Goal: Task Accomplishment & Management: Use online tool/utility

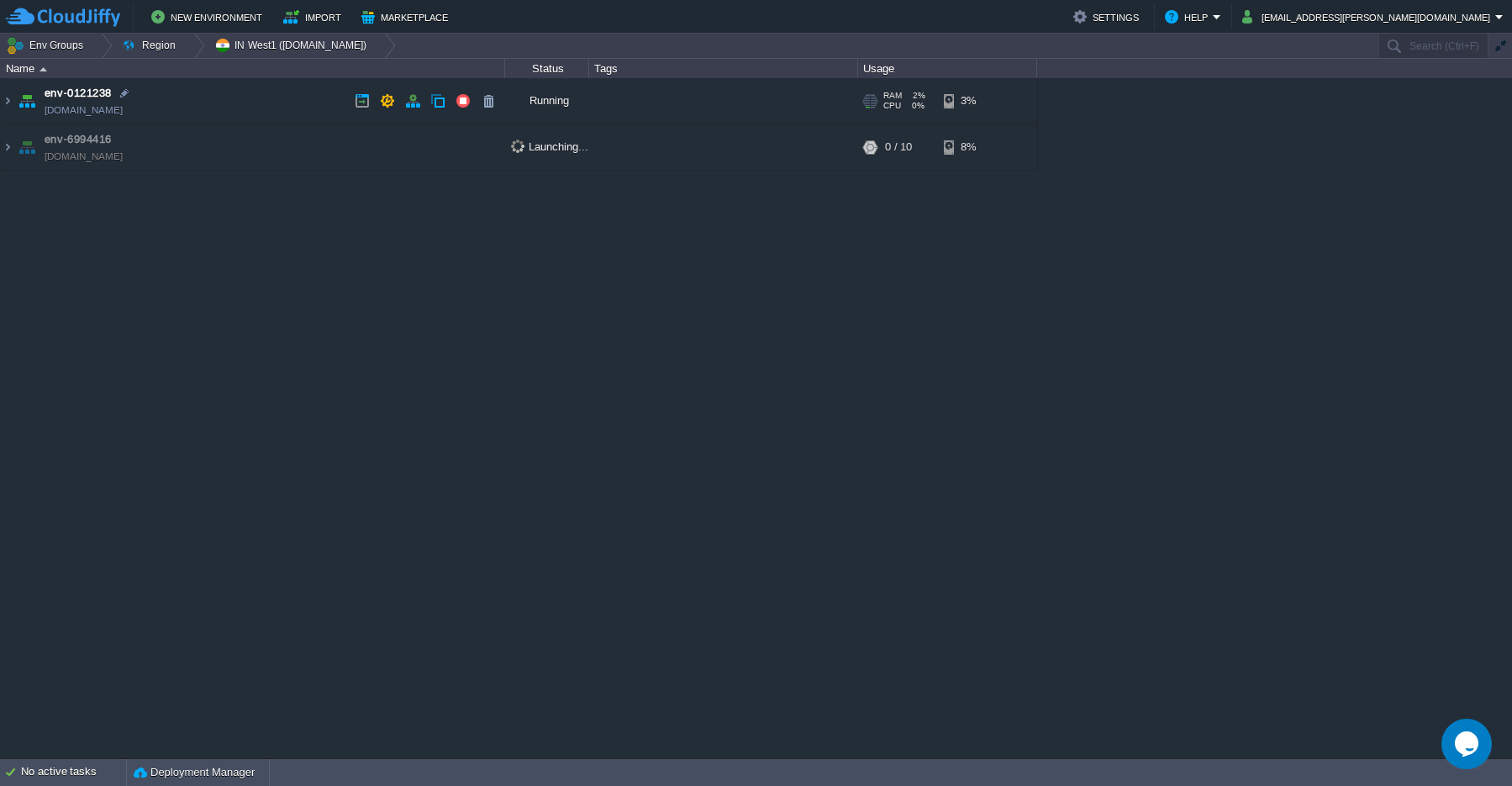
click at [6, 104] on img at bounding box center [7, 100] width 13 height 46
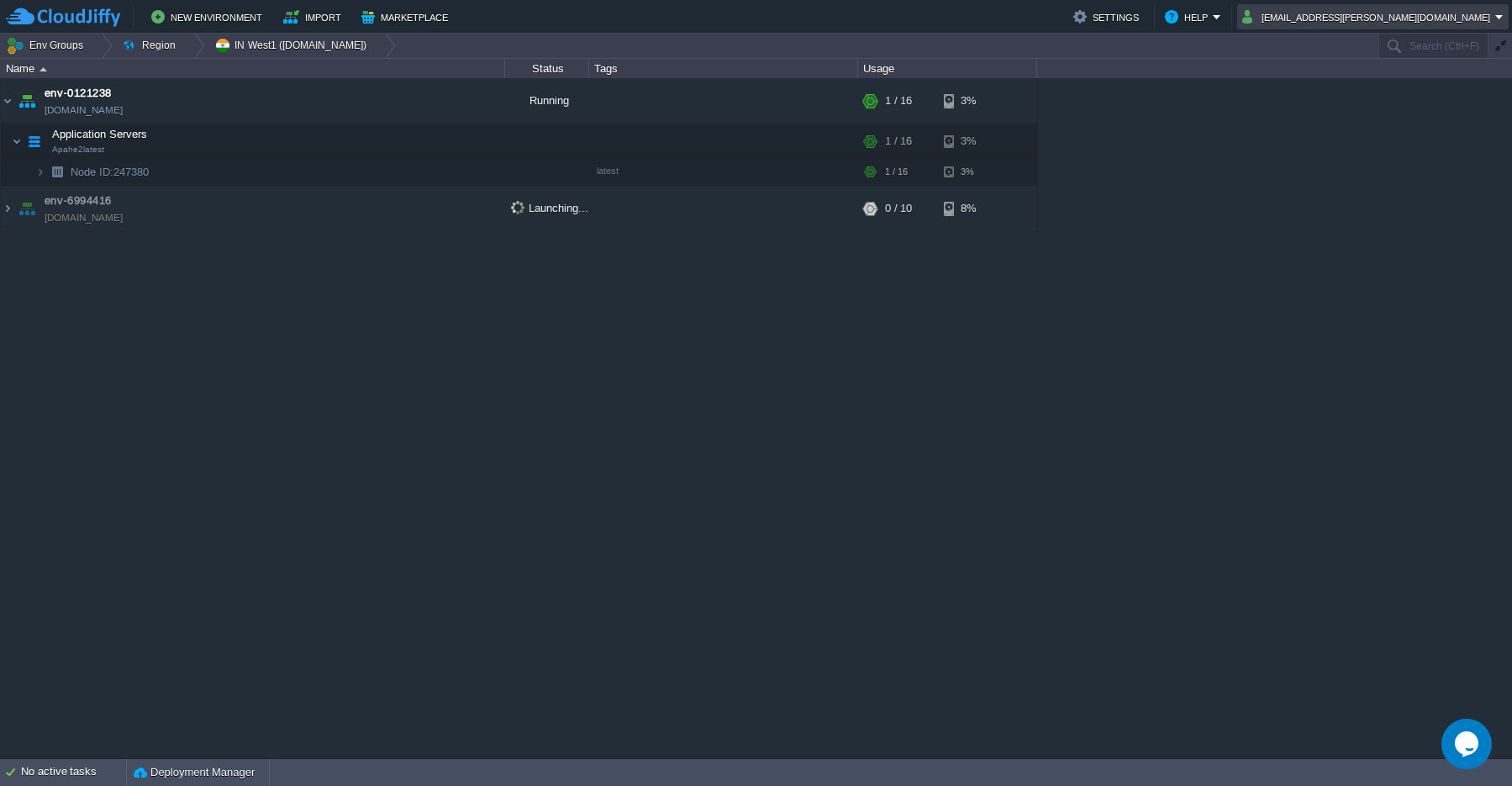
click at [1504, 22] on td "[EMAIL_ADDRESS][PERSON_NAME][DOMAIN_NAME]" at bounding box center [1373, 17] width 272 height 25
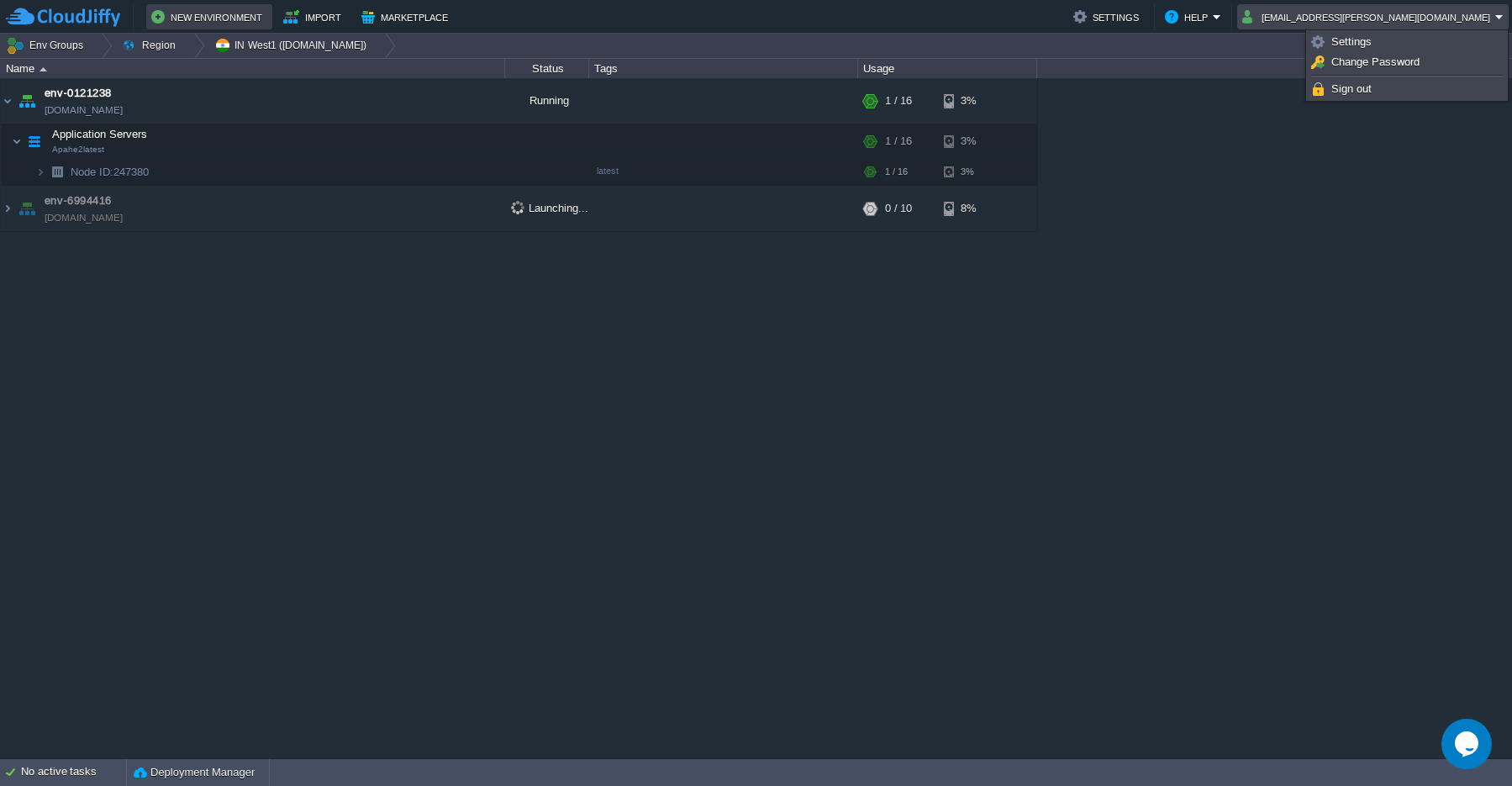
click at [213, 20] on button "New Environment" at bounding box center [209, 16] width 116 height 20
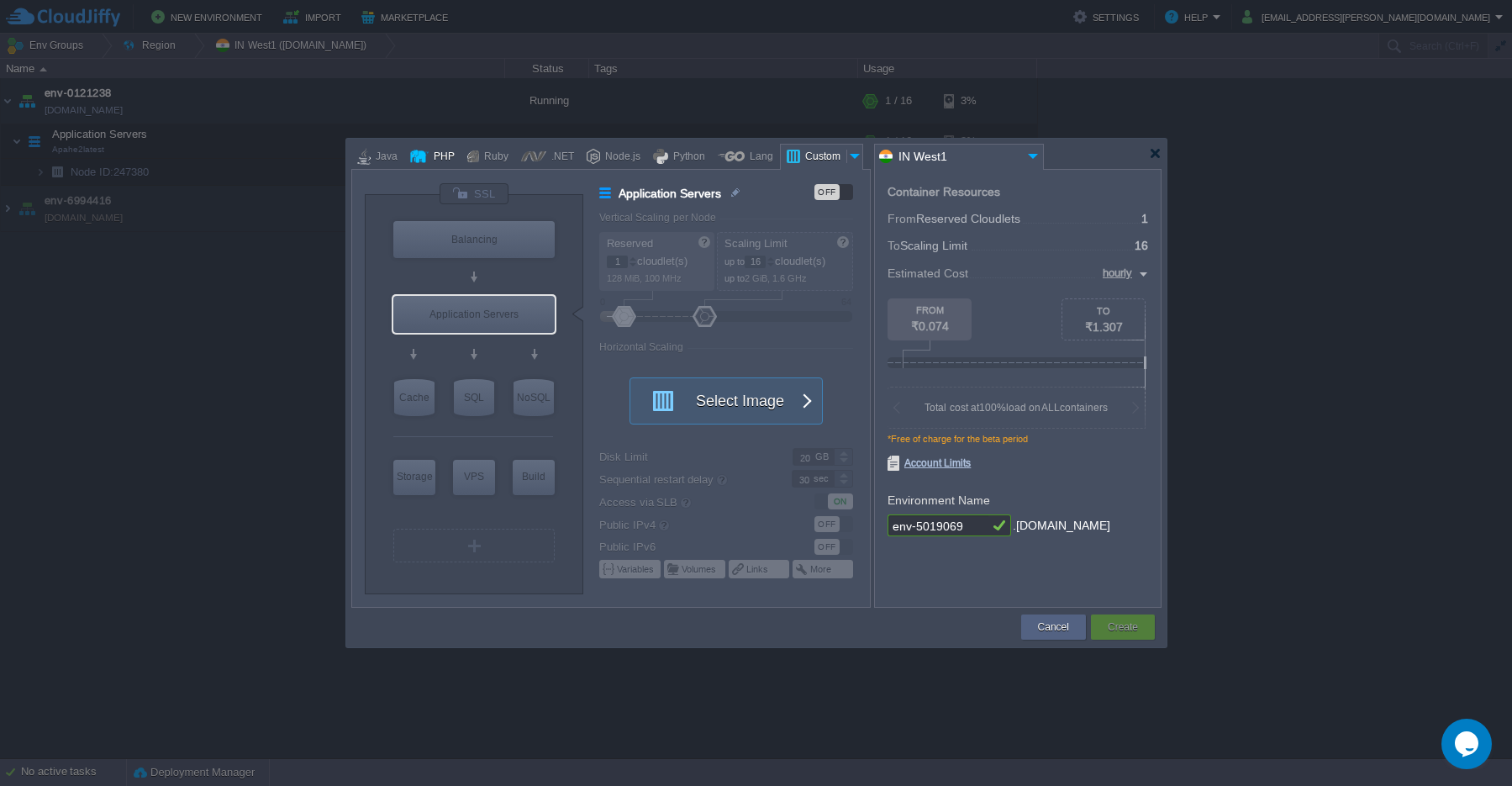
click at [428, 158] on div at bounding box center [419, 156] width 19 height 25
type input "Application Servers"
type input "4"
type input "Apache [DATE]"
type input "PHP [DATE]"
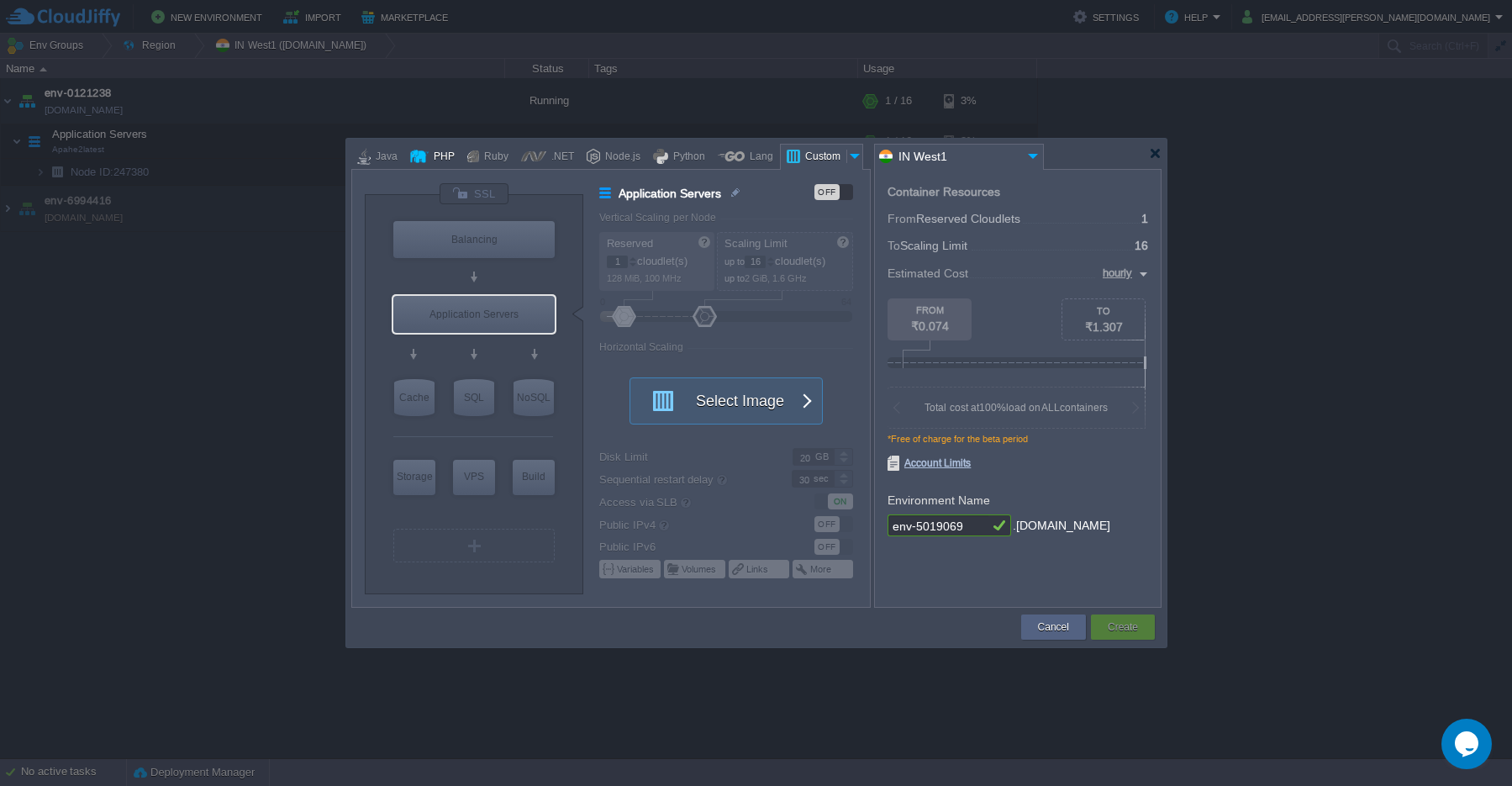
type input "Stateful"
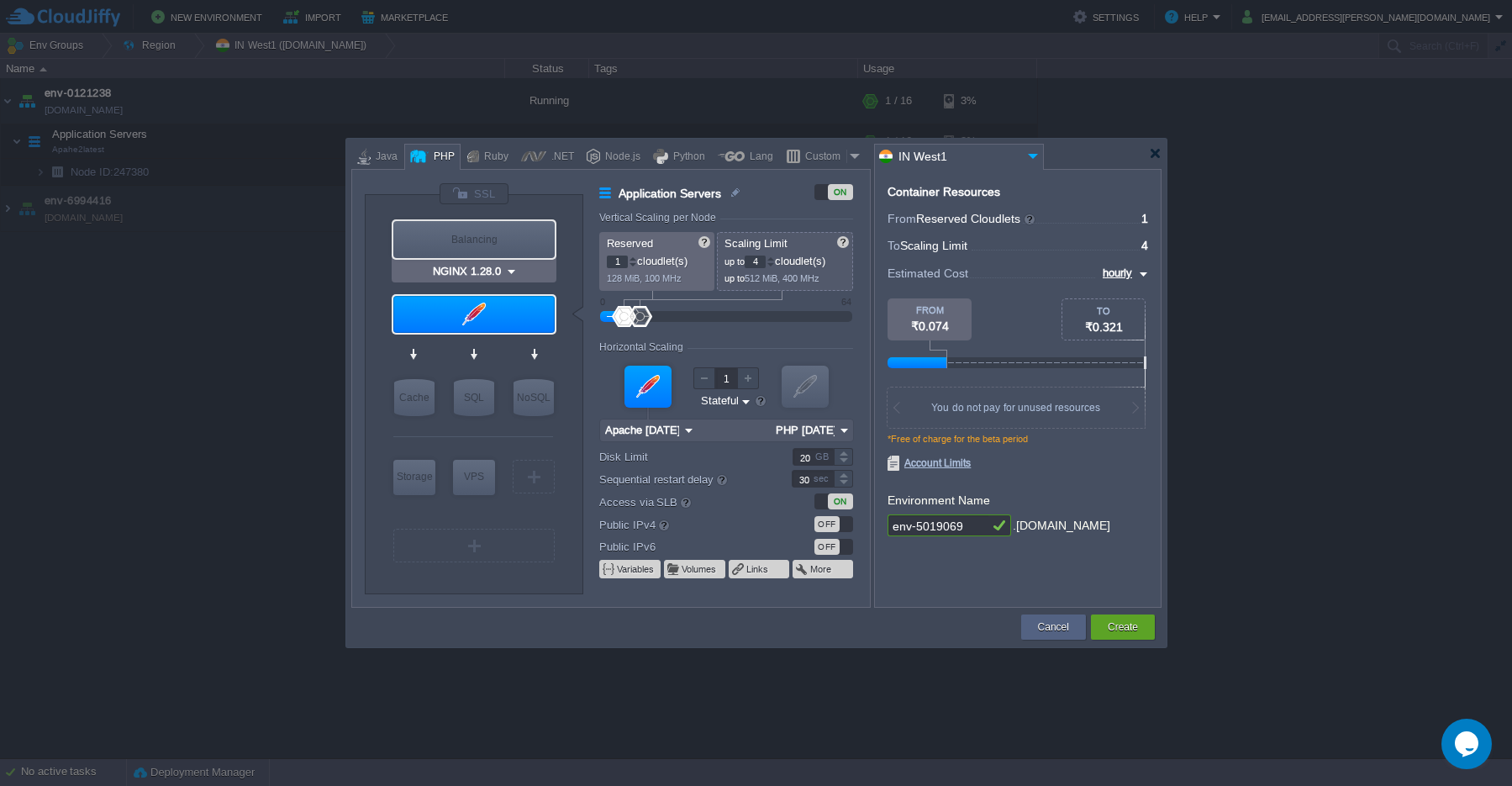
type input "Apache [DATE]"
click at [513, 350] on img at bounding box center [513, 346] width 13 height 17
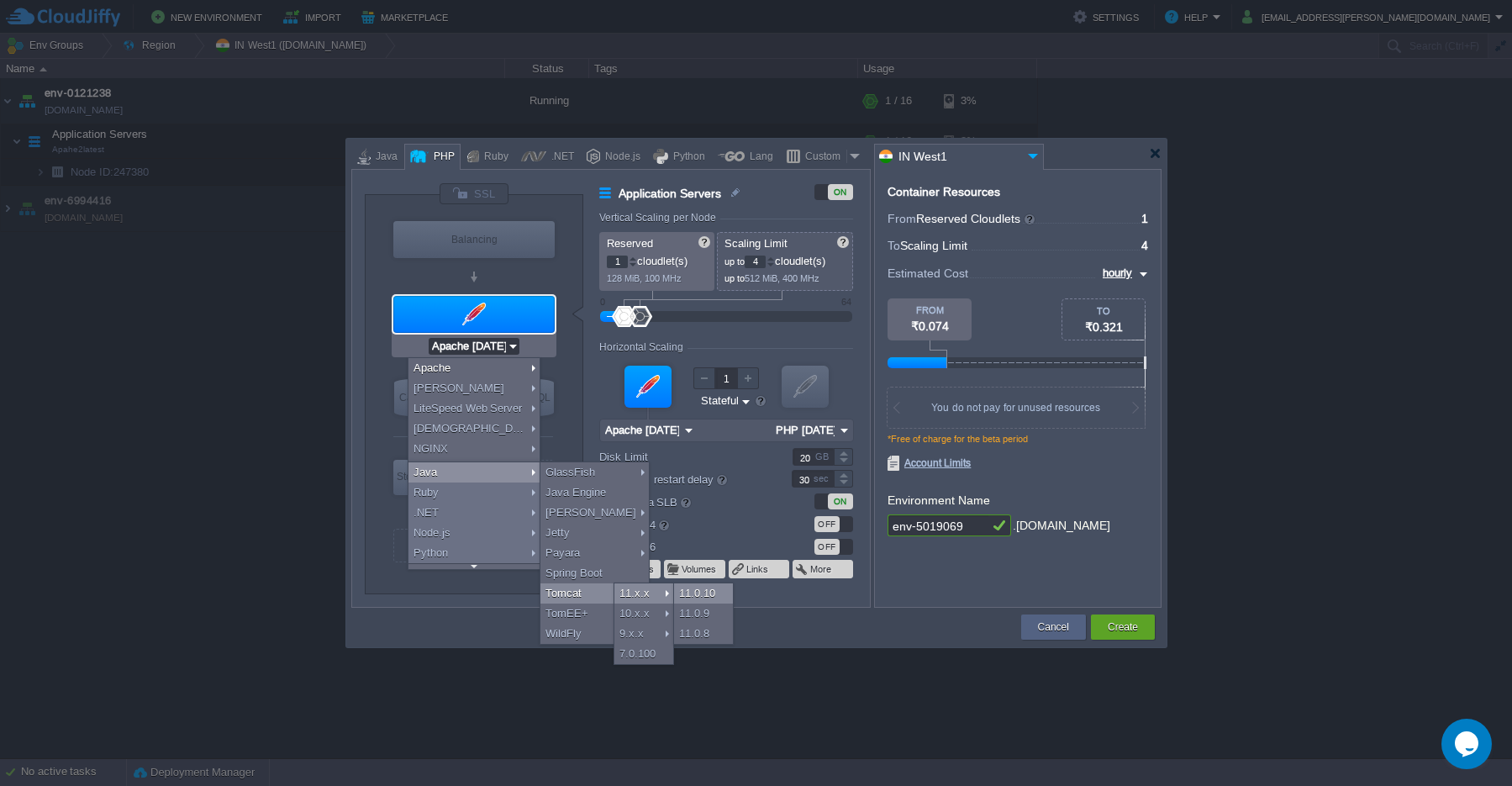
click at [703, 598] on div "11.0.10" at bounding box center [704, 593] width 59 height 20
type input "Application Servers"
type input "6"
type input "Tomcat 11.0.10"
type input "Oracle OpenJDK 24"
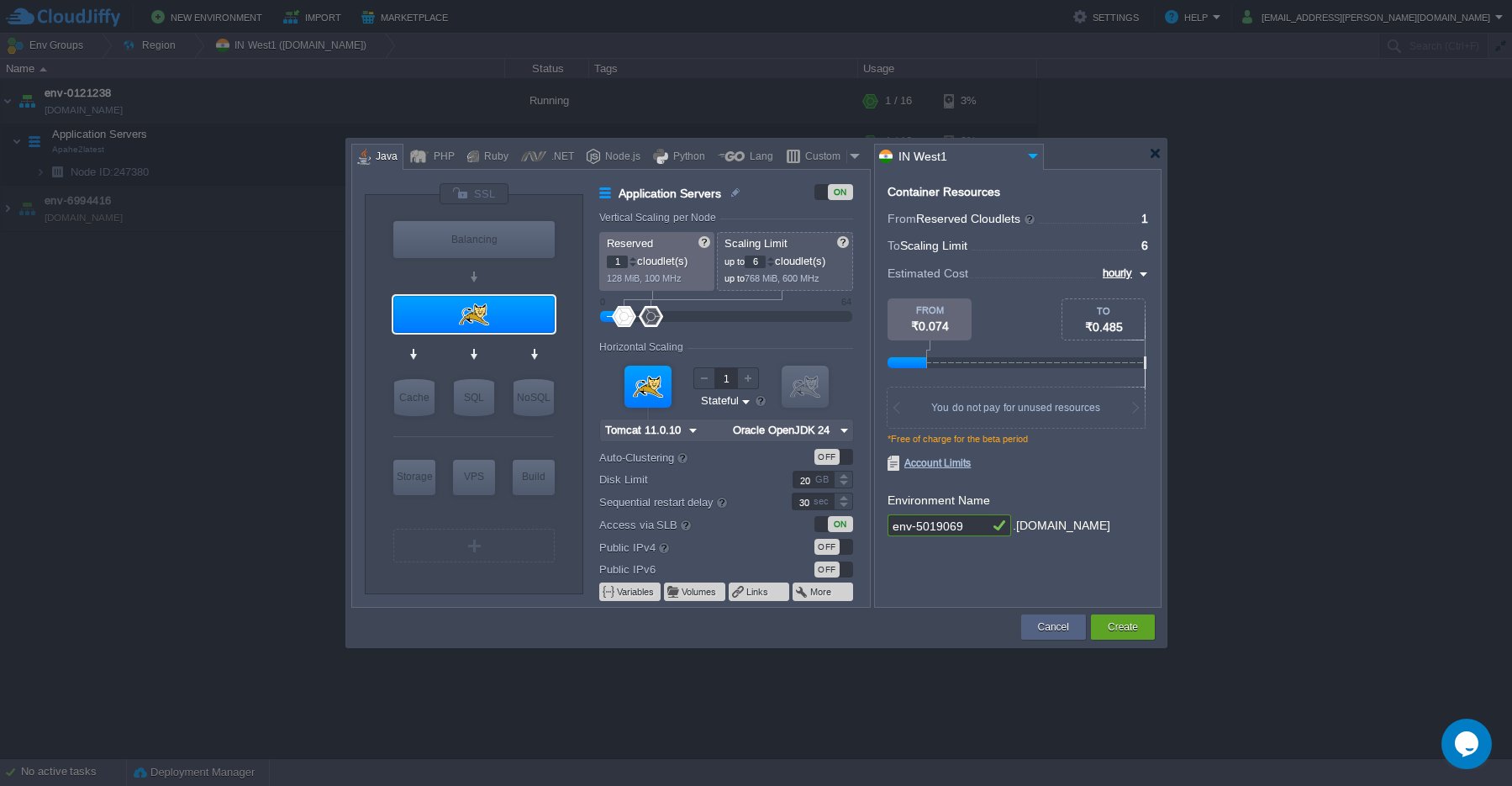
click at [474, 354] on div at bounding box center [474, 352] width 2 height 5
click at [511, 348] on img at bounding box center [515, 346] width 13 height 17
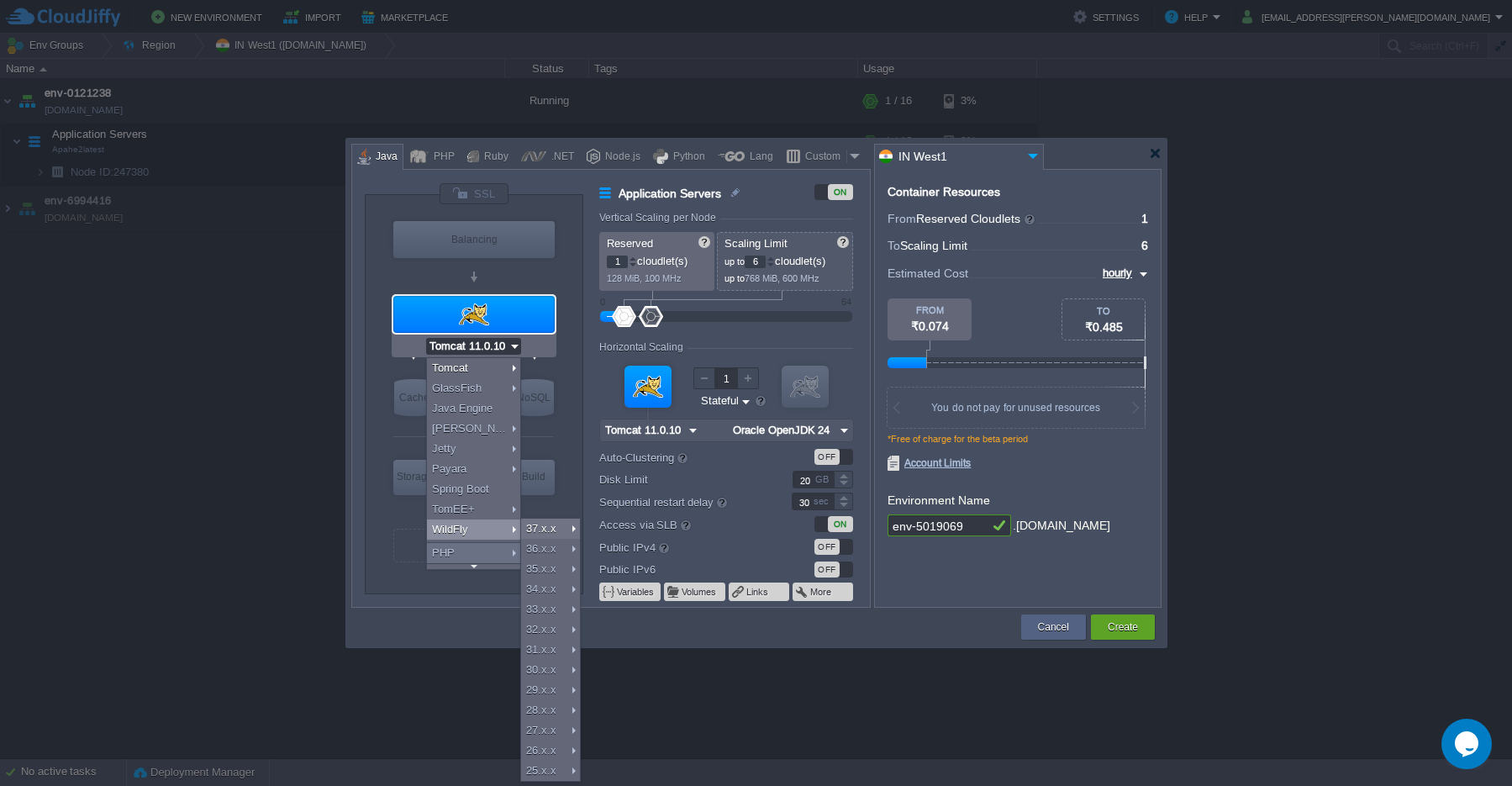
click at [392, 516] on div "VM Balancing VM Application Servers VM Cache VM SQL VM NoSQL VM Storage VM VPS …" at bounding box center [474, 401] width 168 height 368
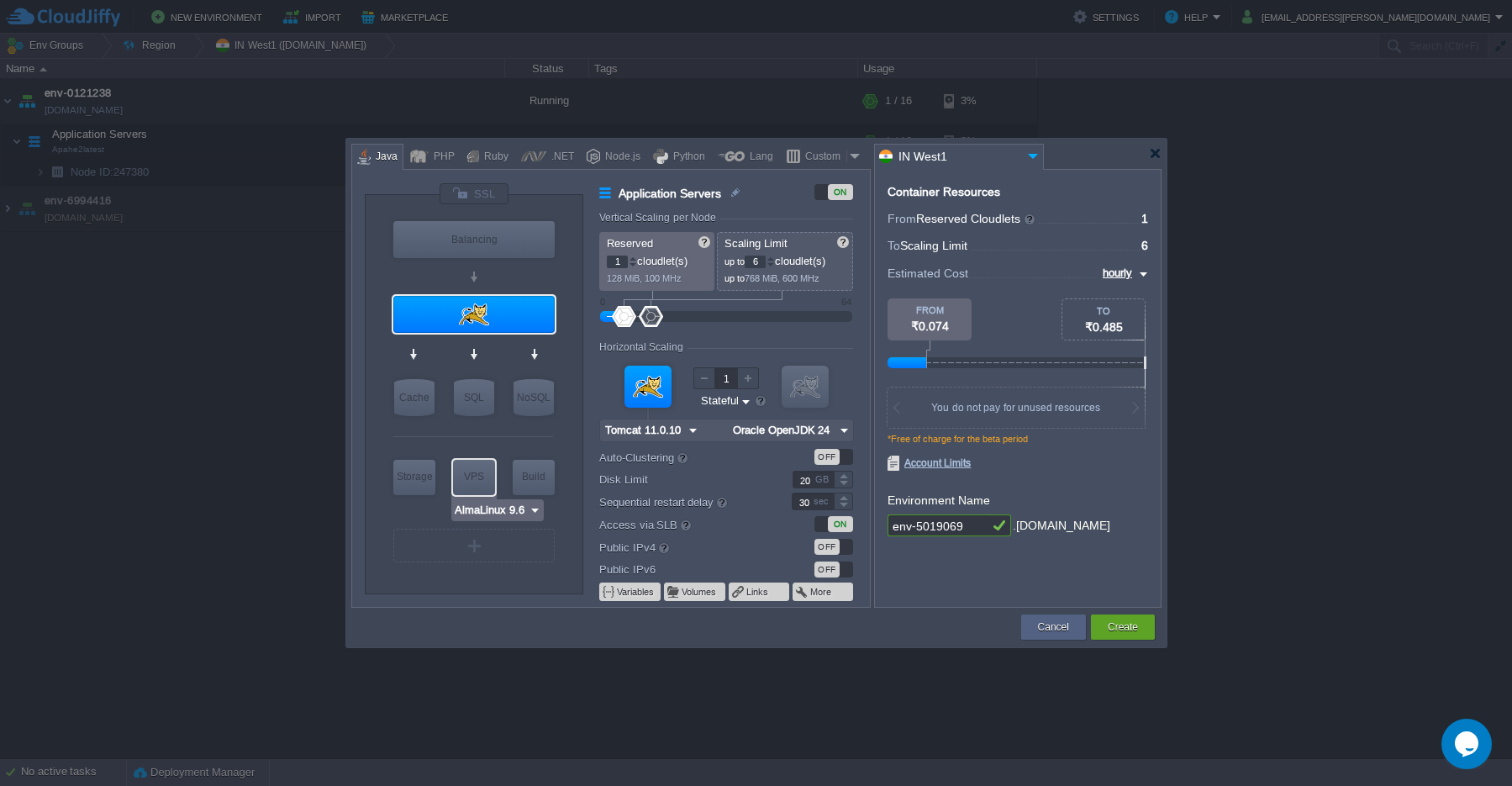
type input "Maven [DATE]"
click at [543, 512] on img at bounding box center [548, 511] width 13 height 17
click at [534, 554] on div "Docker Image..." at bounding box center [517, 553] width 91 height 20
type input "Build Node"
type input "16"
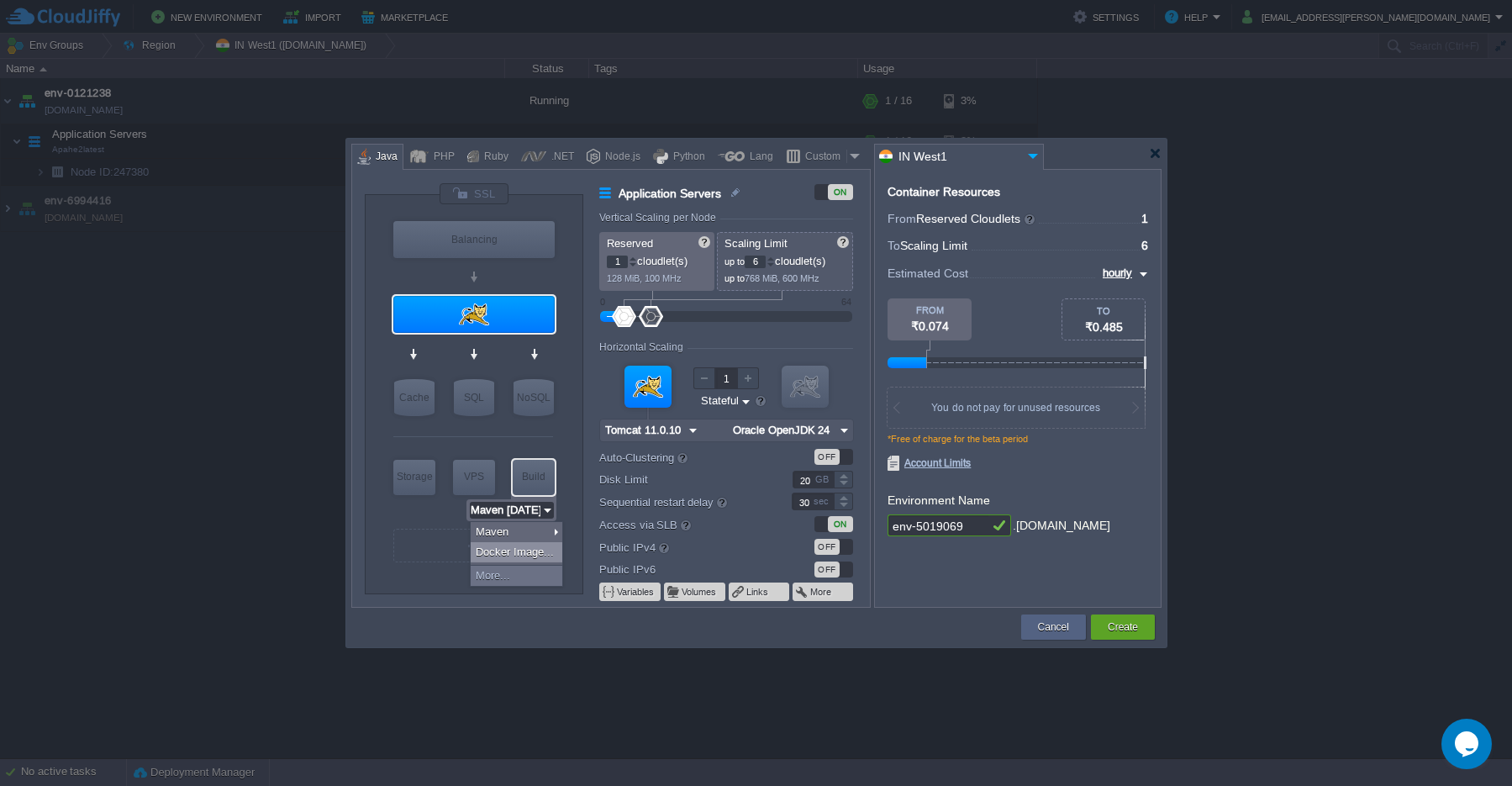
type input "Docker Image"
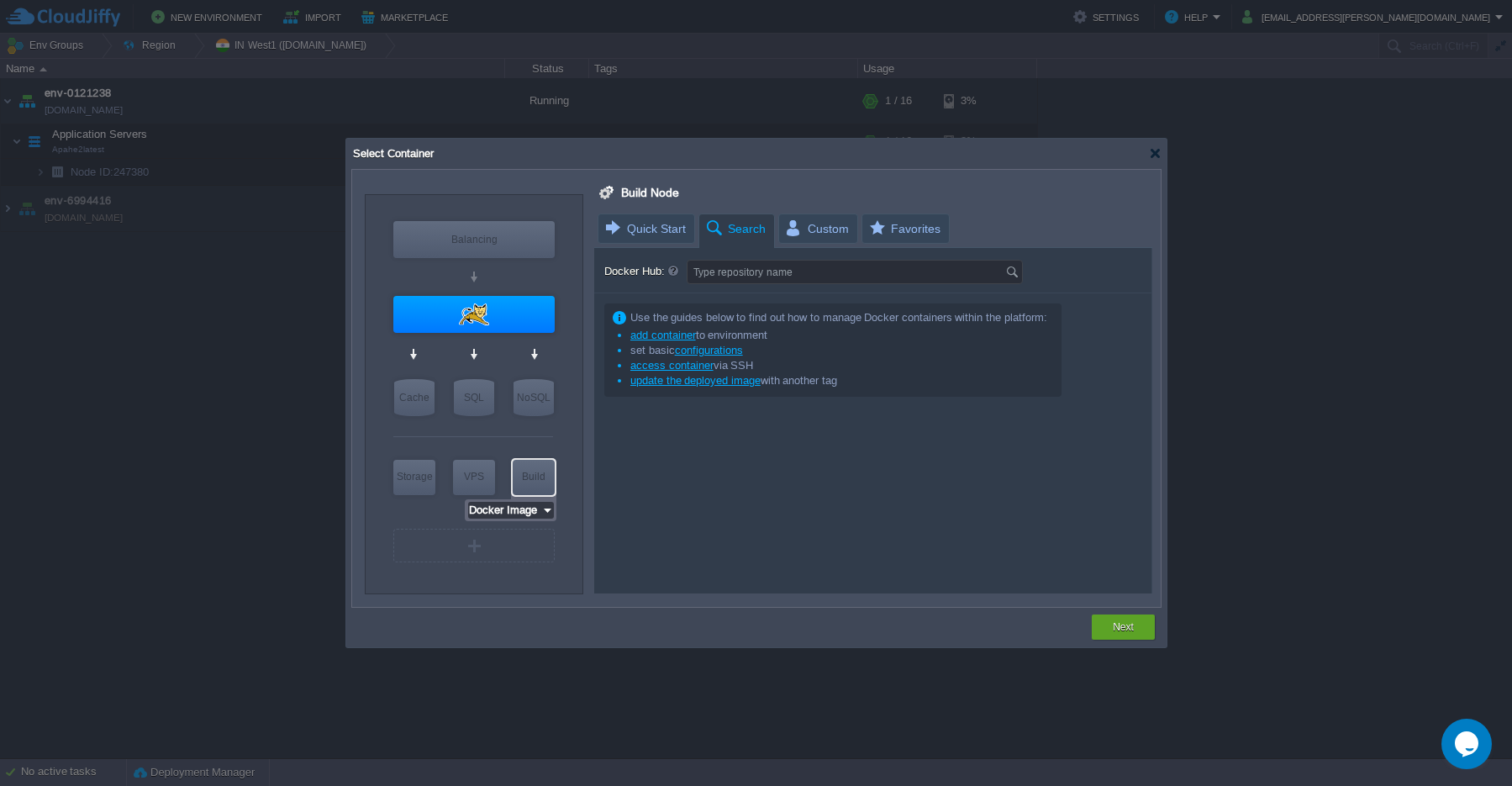
click at [535, 516] on input "Docker Image" at bounding box center [505, 511] width 74 height 17
click at [534, 580] on div "More..." at bounding box center [515, 576] width 91 height 20
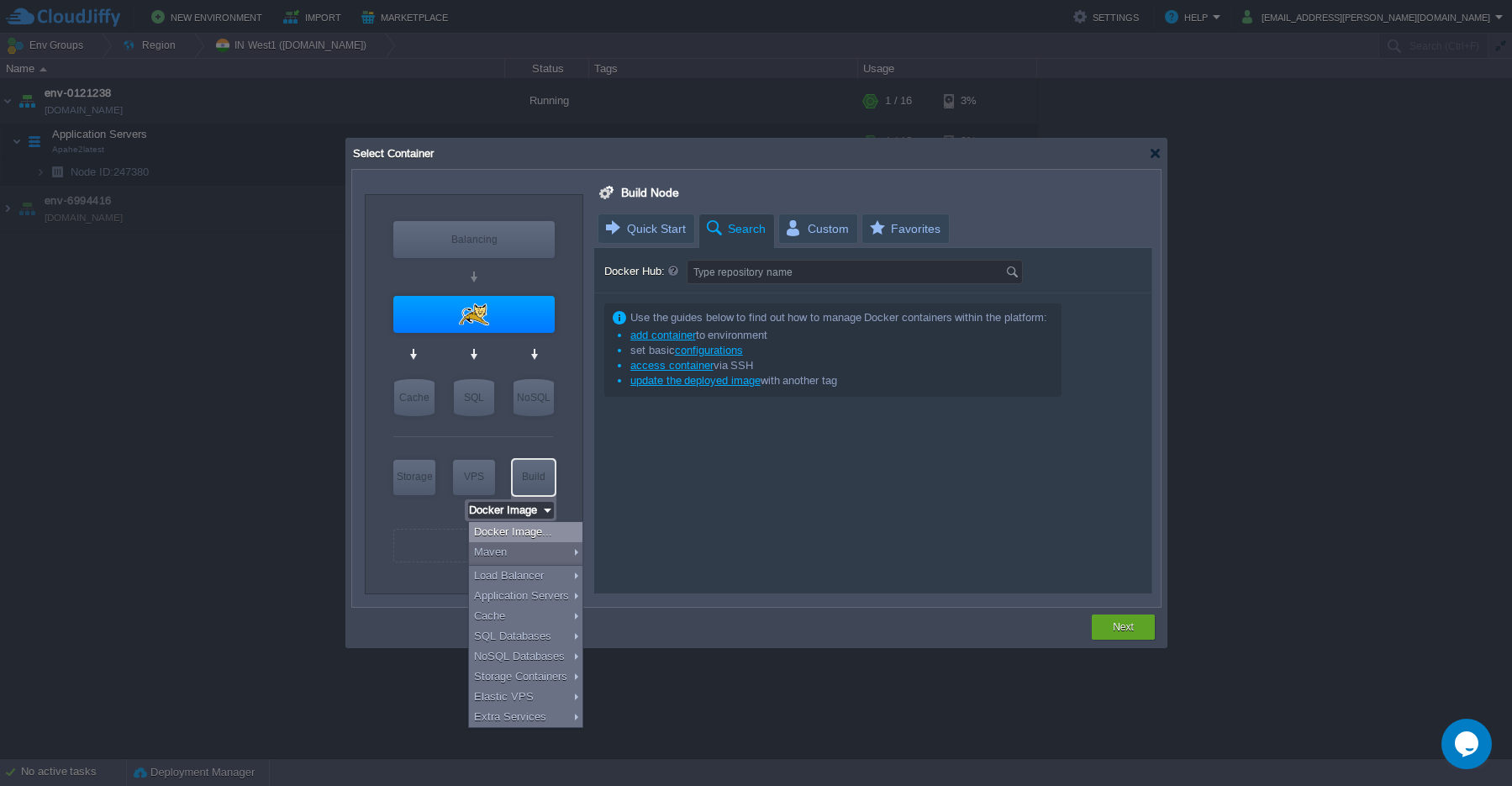
click at [527, 537] on div "Docker Image..." at bounding box center [526, 532] width 114 height 20
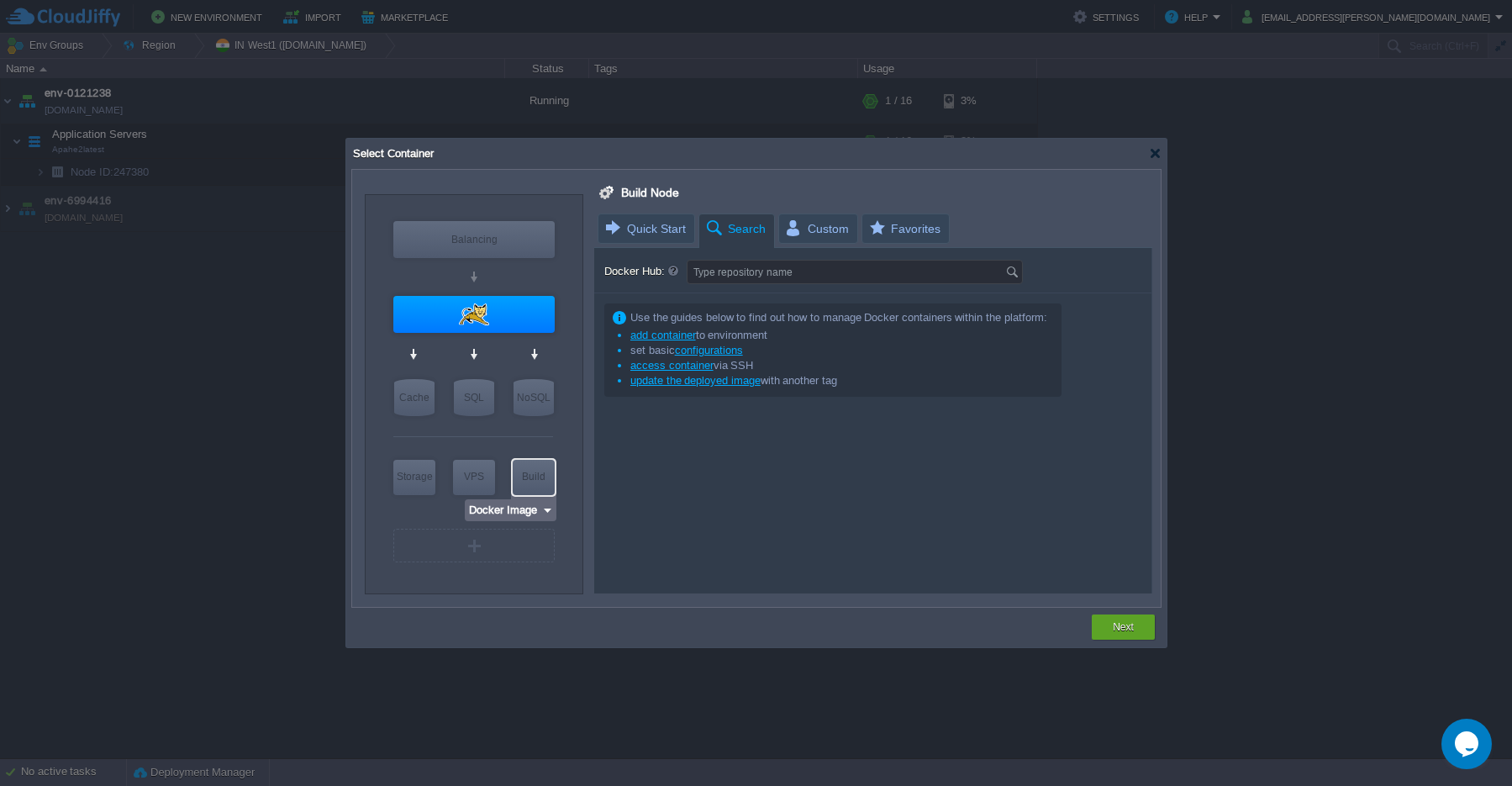
click at [523, 488] on div "Build" at bounding box center [534, 476] width 42 height 33
click at [521, 511] on input "Docker Image" at bounding box center [505, 511] width 74 height 17
click at [519, 537] on div "Docker Image..." at bounding box center [515, 532] width 91 height 20
click at [501, 549] on div "VM" at bounding box center [474, 546] width 161 height 33
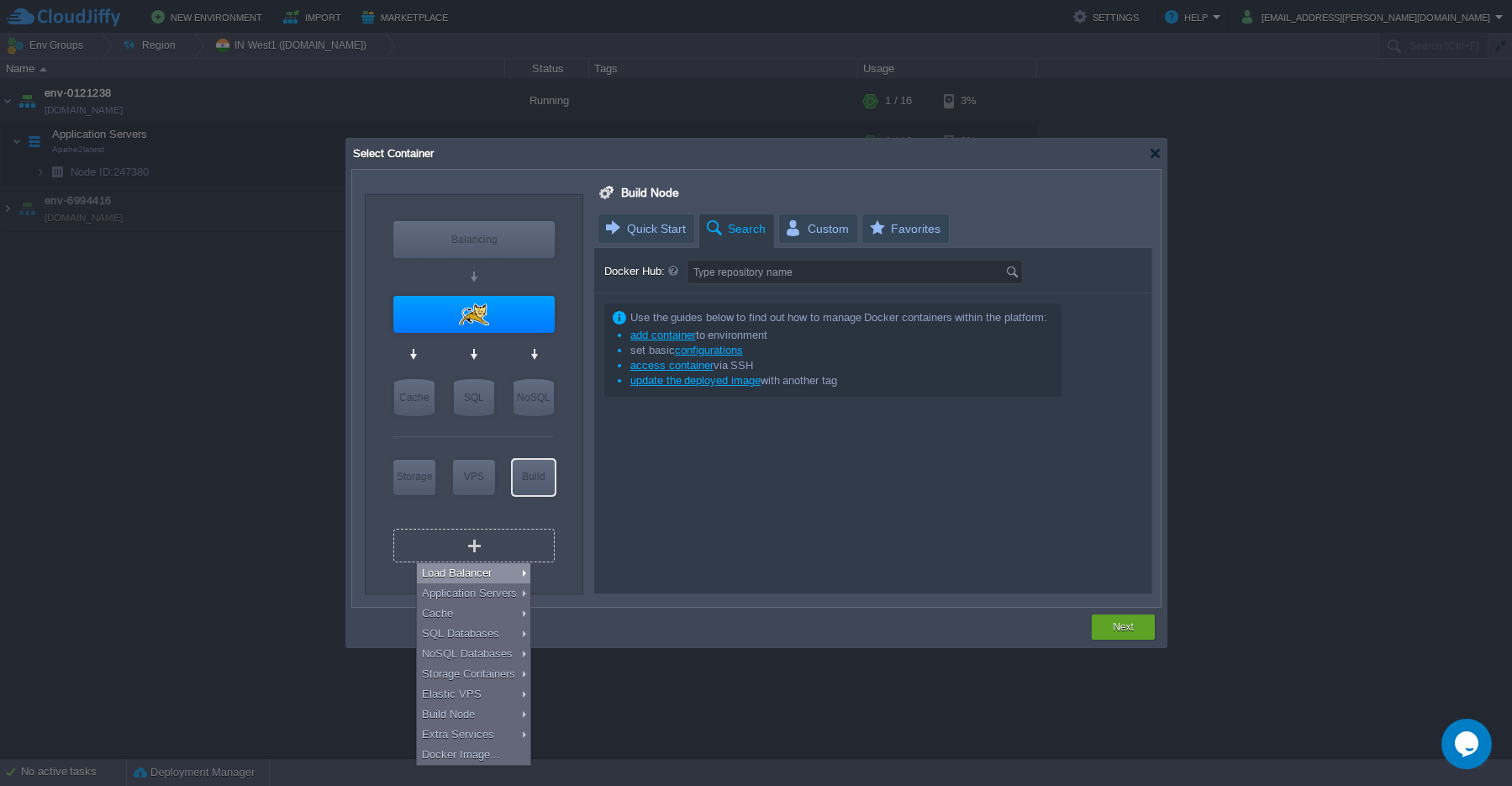
click at [499, 580] on div "Load Balancer" at bounding box center [474, 573] width 114 height 20
type input "Load Balancer 2"
type input "2"
type input "Apache Balancer [DATE]"
type input "[DATE]-almalinux-9"
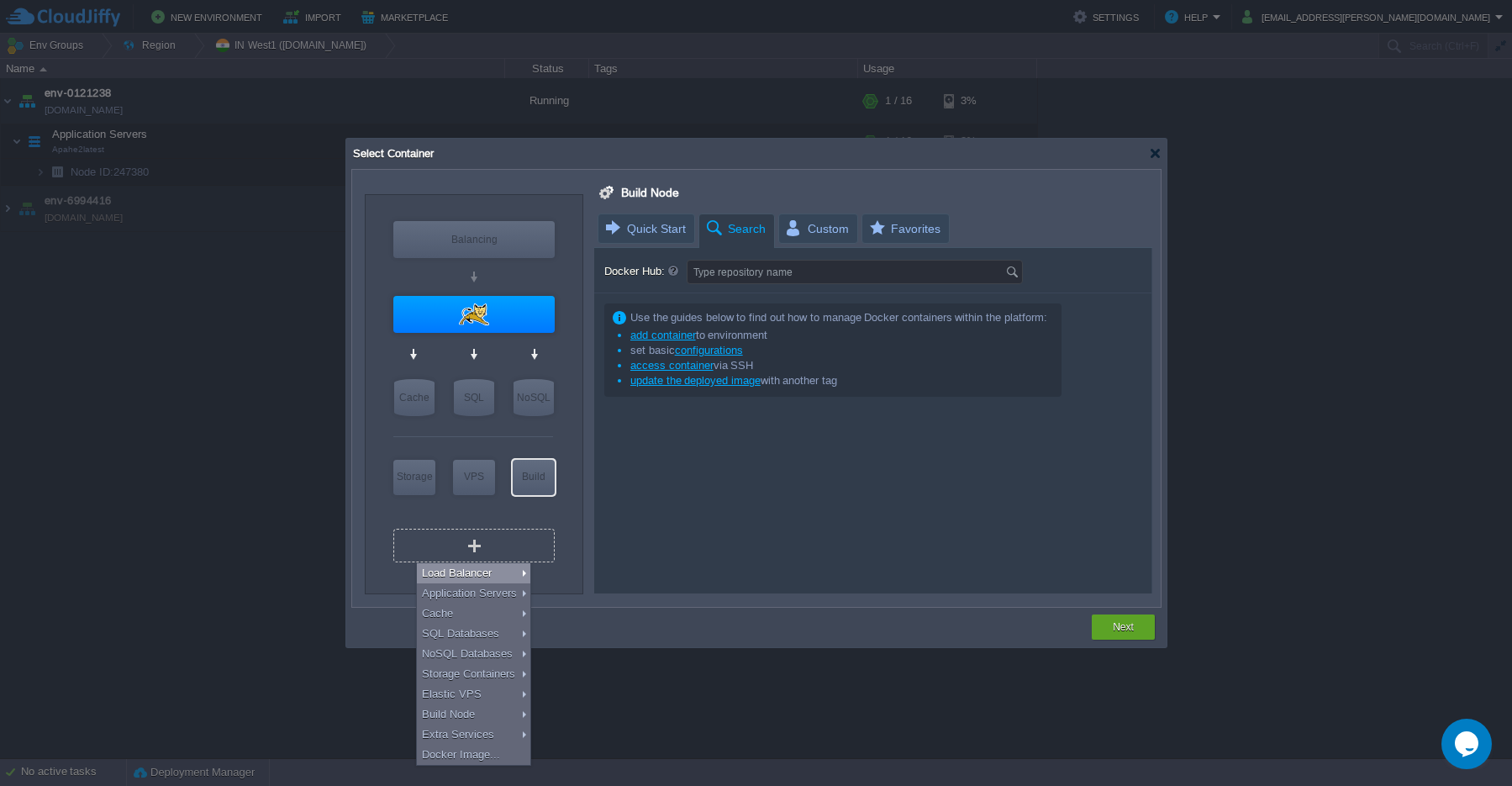
type input "Stateful"
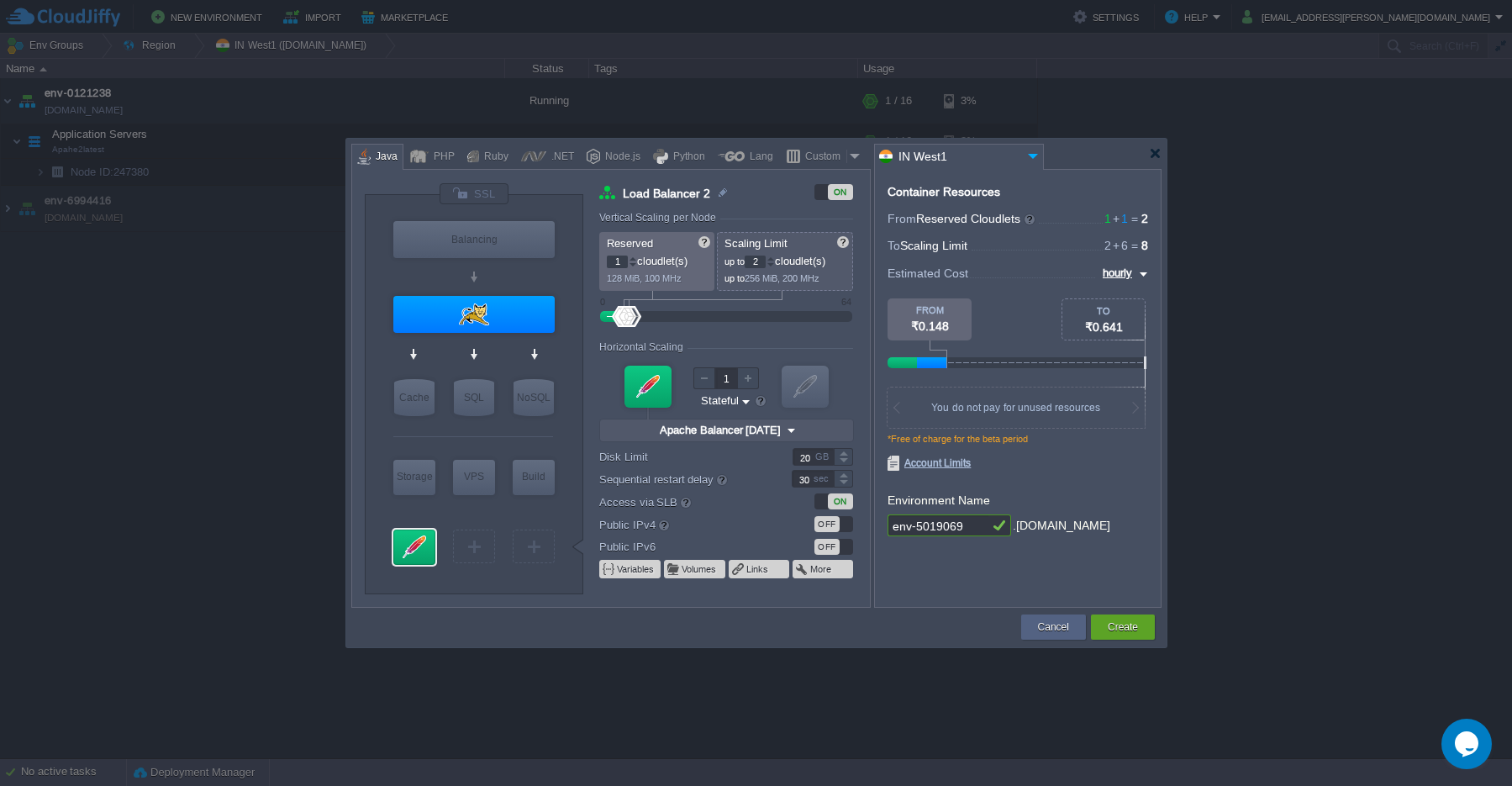
type input "Select Image"
click at [1286, 20] on div at bounding box center [756, 393] width 1512 height 786
click at [1051, 627] on button "Cancel" at bounding box center [1053, 627] width 31 height 17
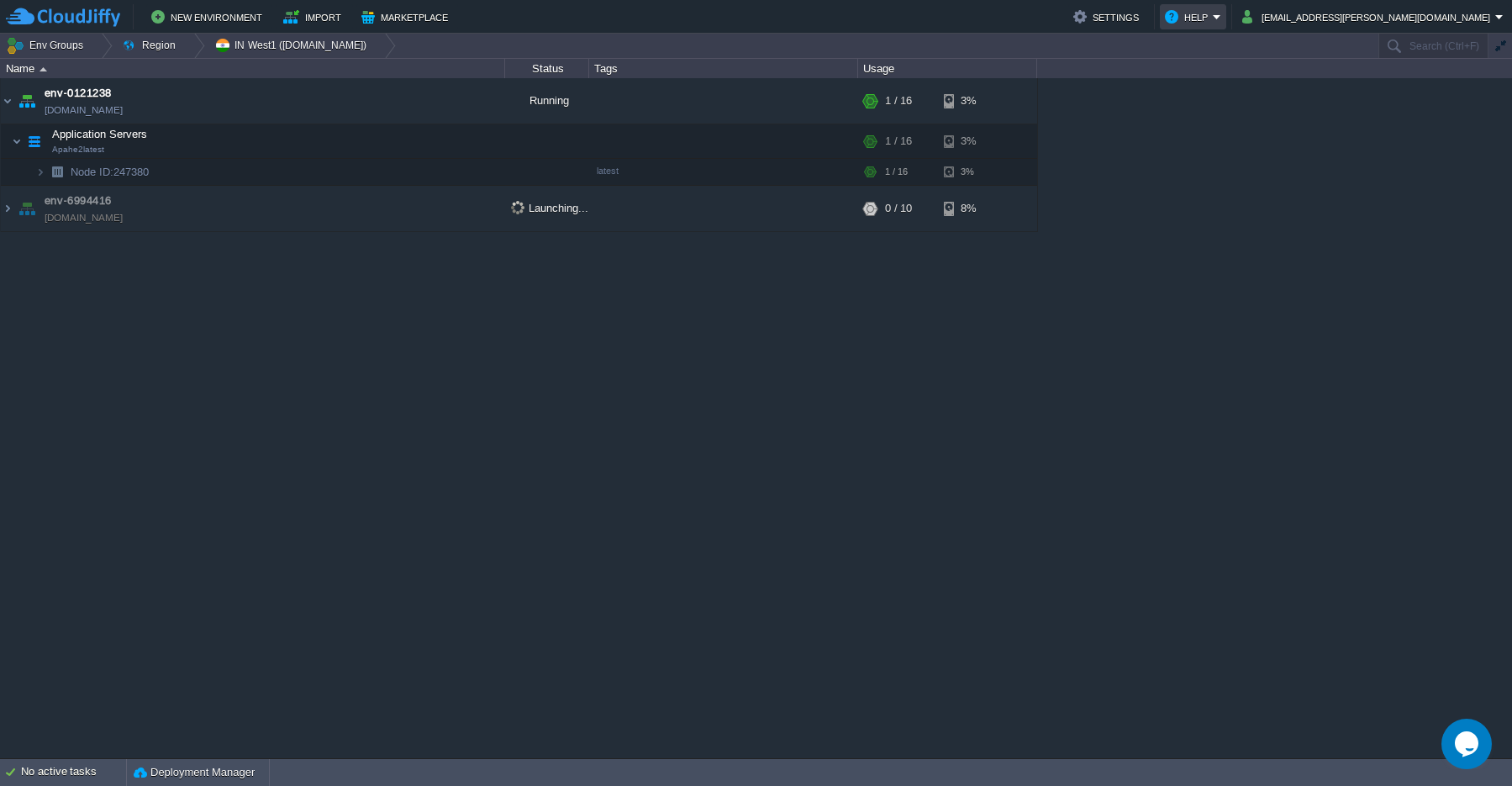
click at [1221, 22] on em "Help" at bounding box center [1193, 16] width 56 height 20
click at [204, 20] on button "New Environment" at bounding box center [209, 16] width 116 height 20
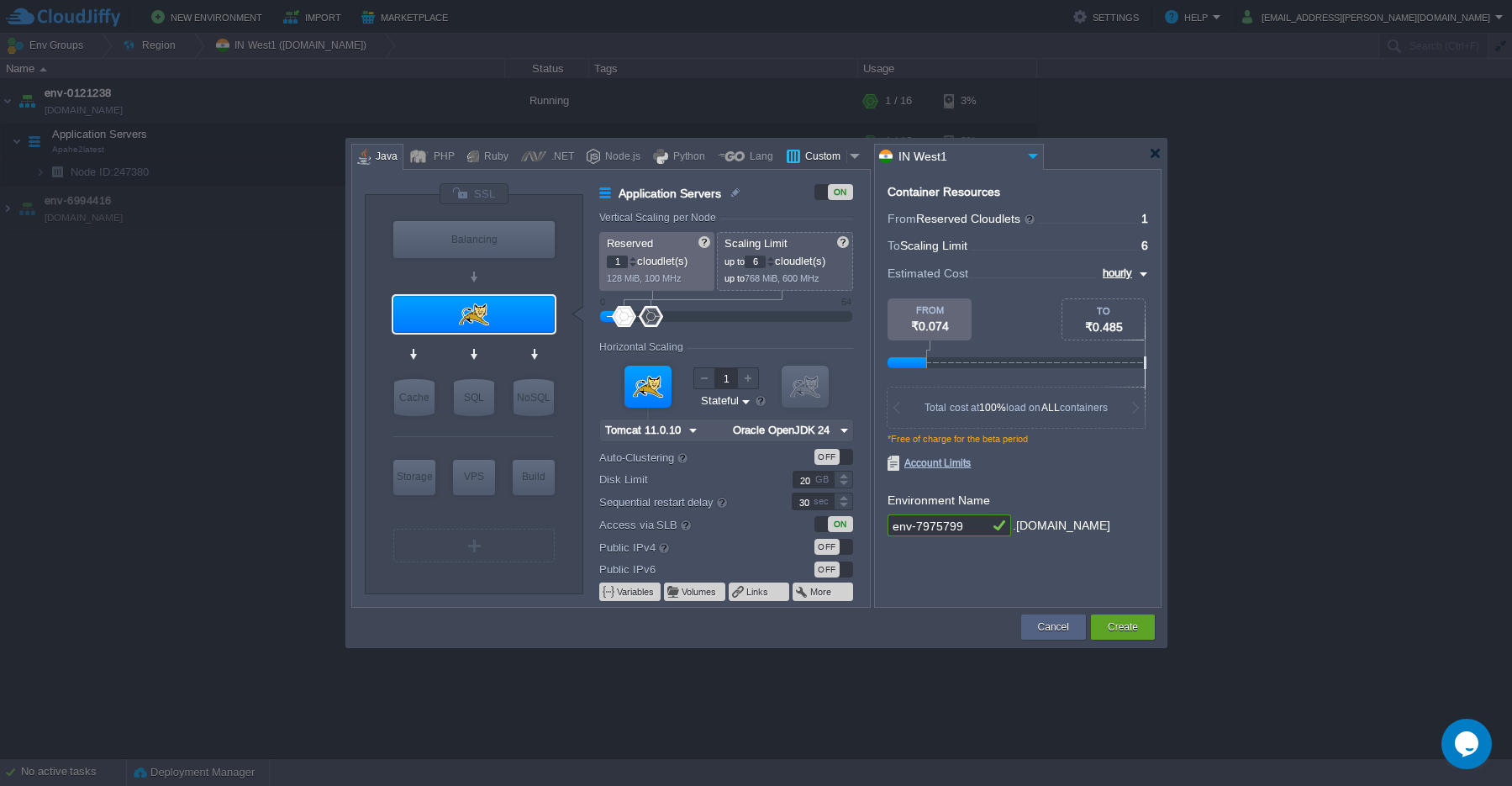
click at [800, 155] on div "Custom" at bounding box center [823, 157] width 47 height 25
type input "Application Servers"
type input "16"
type input "Docker Image"
type input "Stateless"
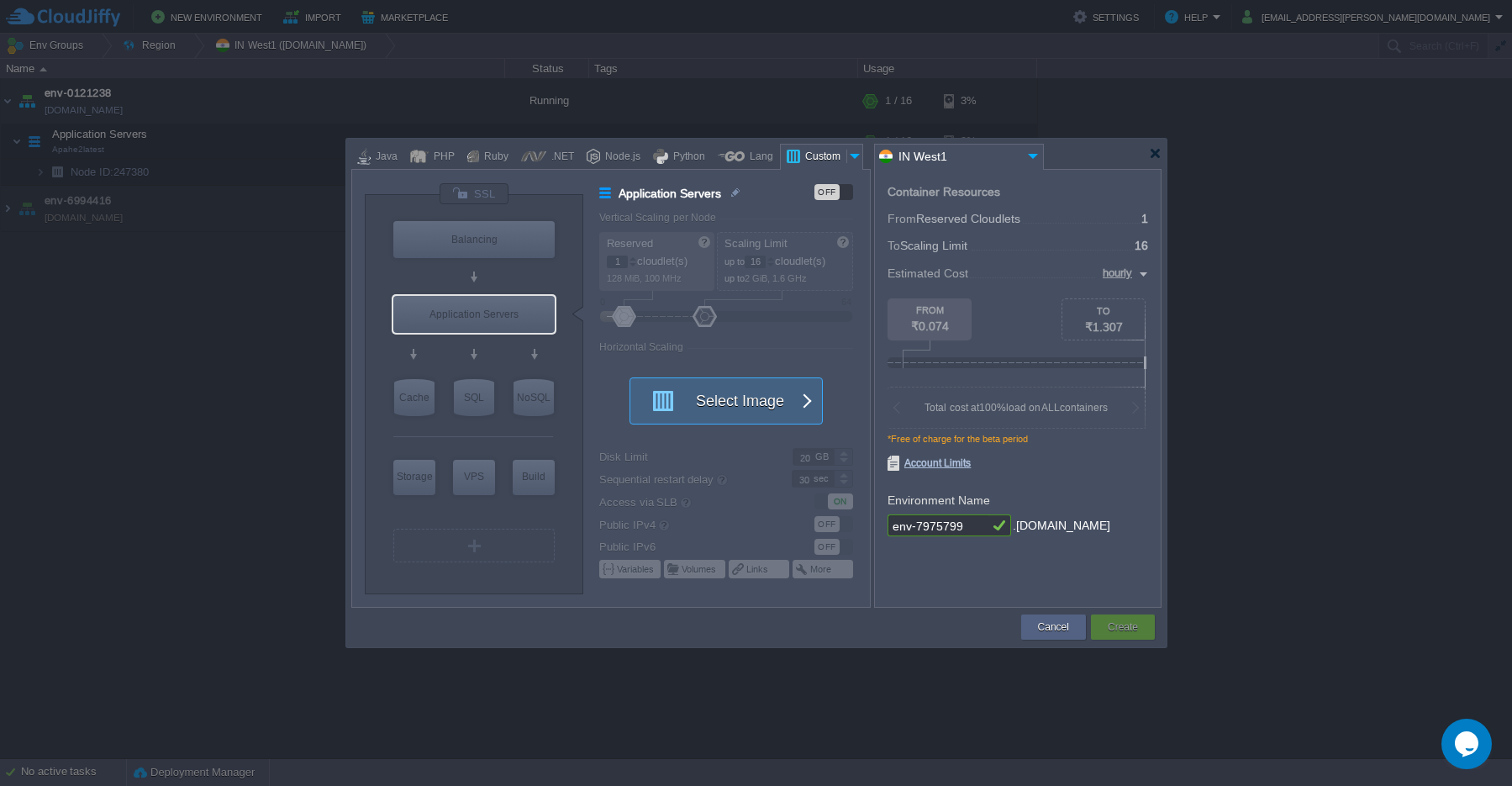
click at [729, 397] on button "Select Image" at bounding box center [717, 401] width 152 height 46
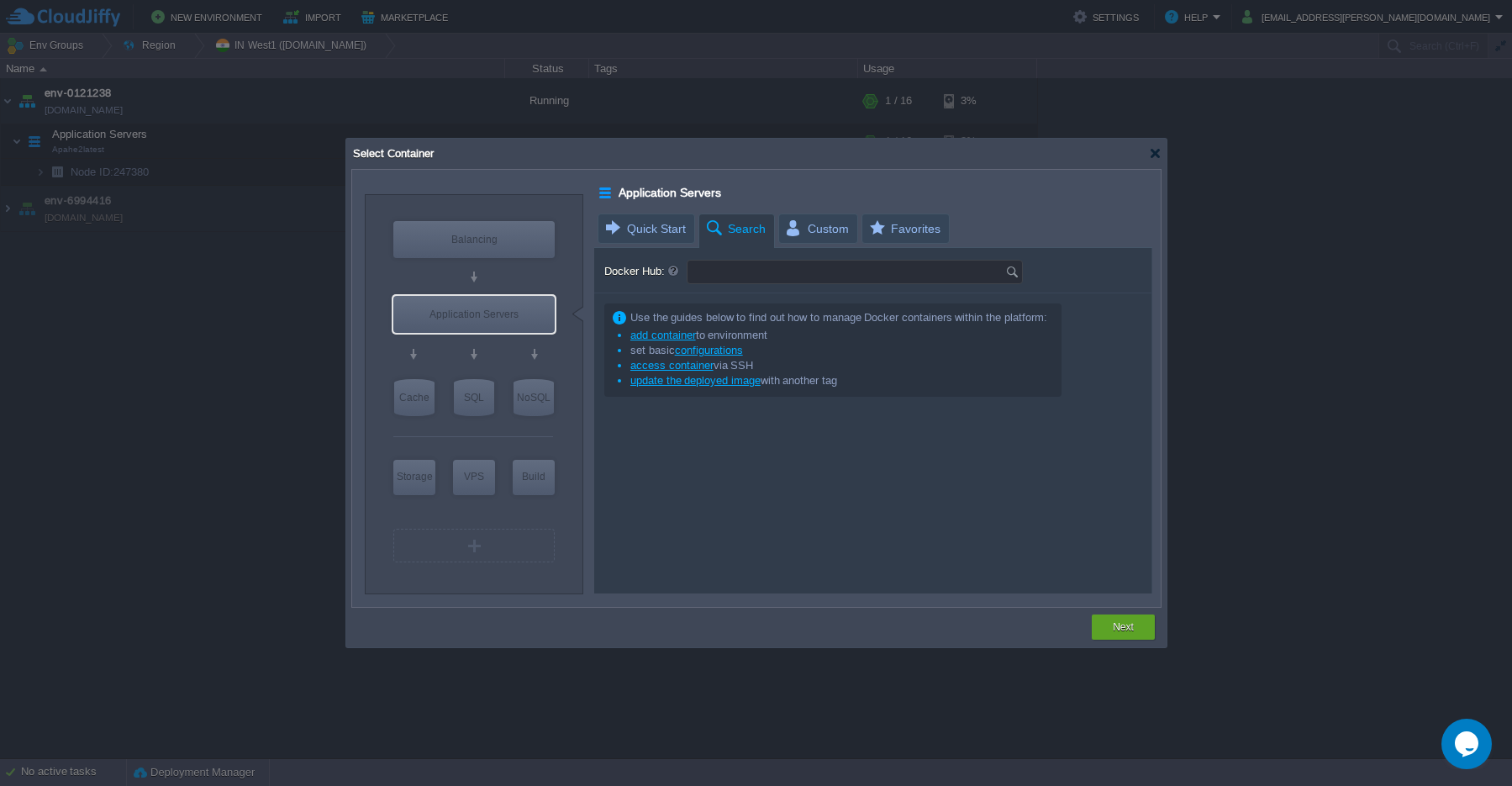
click at [729, 273] on input "Docker Hub:" at bounding box center [847, 272] width 317 height 22
click at [1009, 269] on img at bounding box center [1014, 272] width 19 height 22
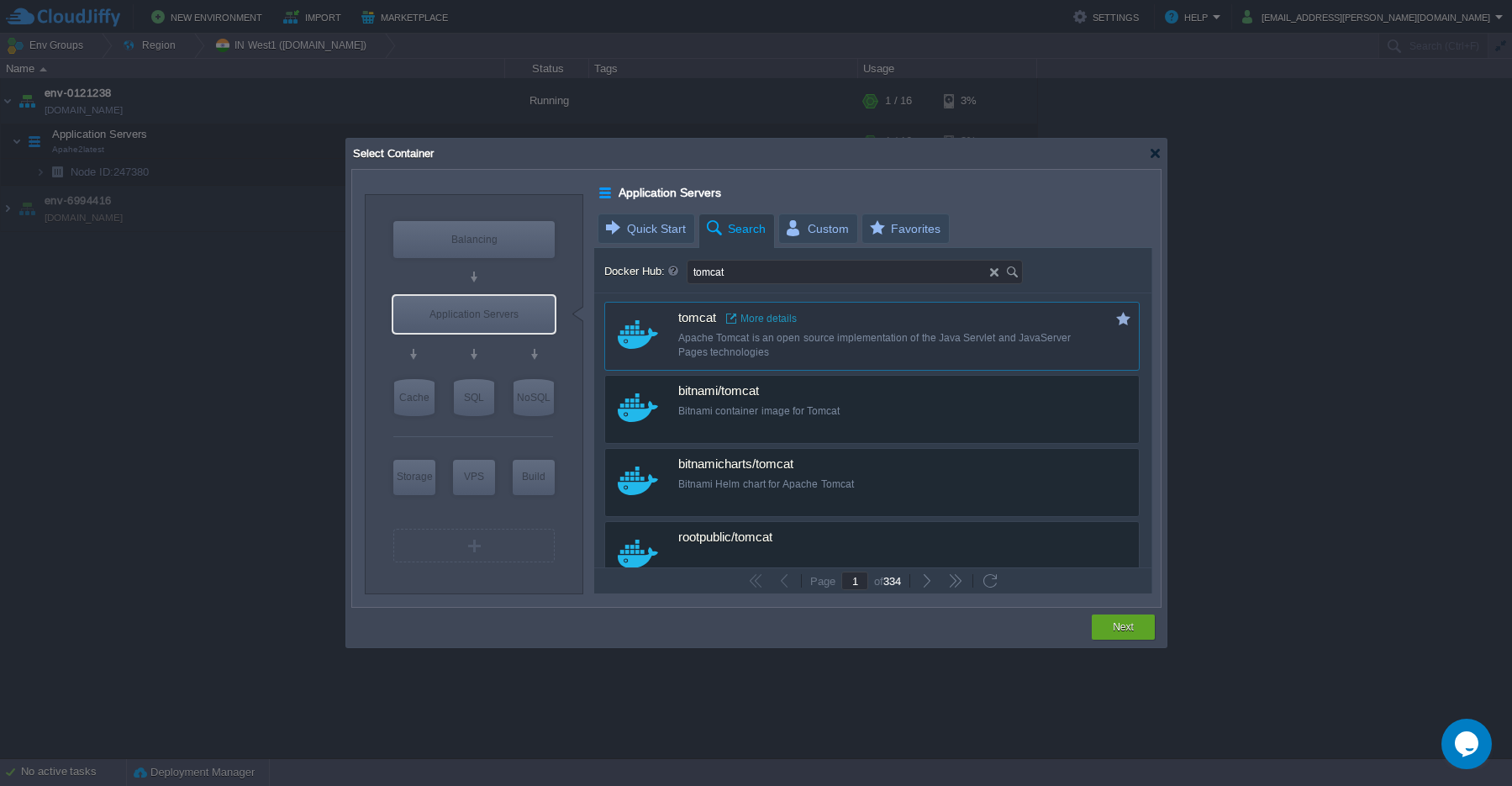
type input "tomcat"
click at [716, 345] on div "Apache Tomcat is an open source implementation of the Java Servlet and JavaServ…" at bounding box center [882, 345] width 410 height 29
type input "Tomcat"
type input "latest"
type input "Tomcat :"
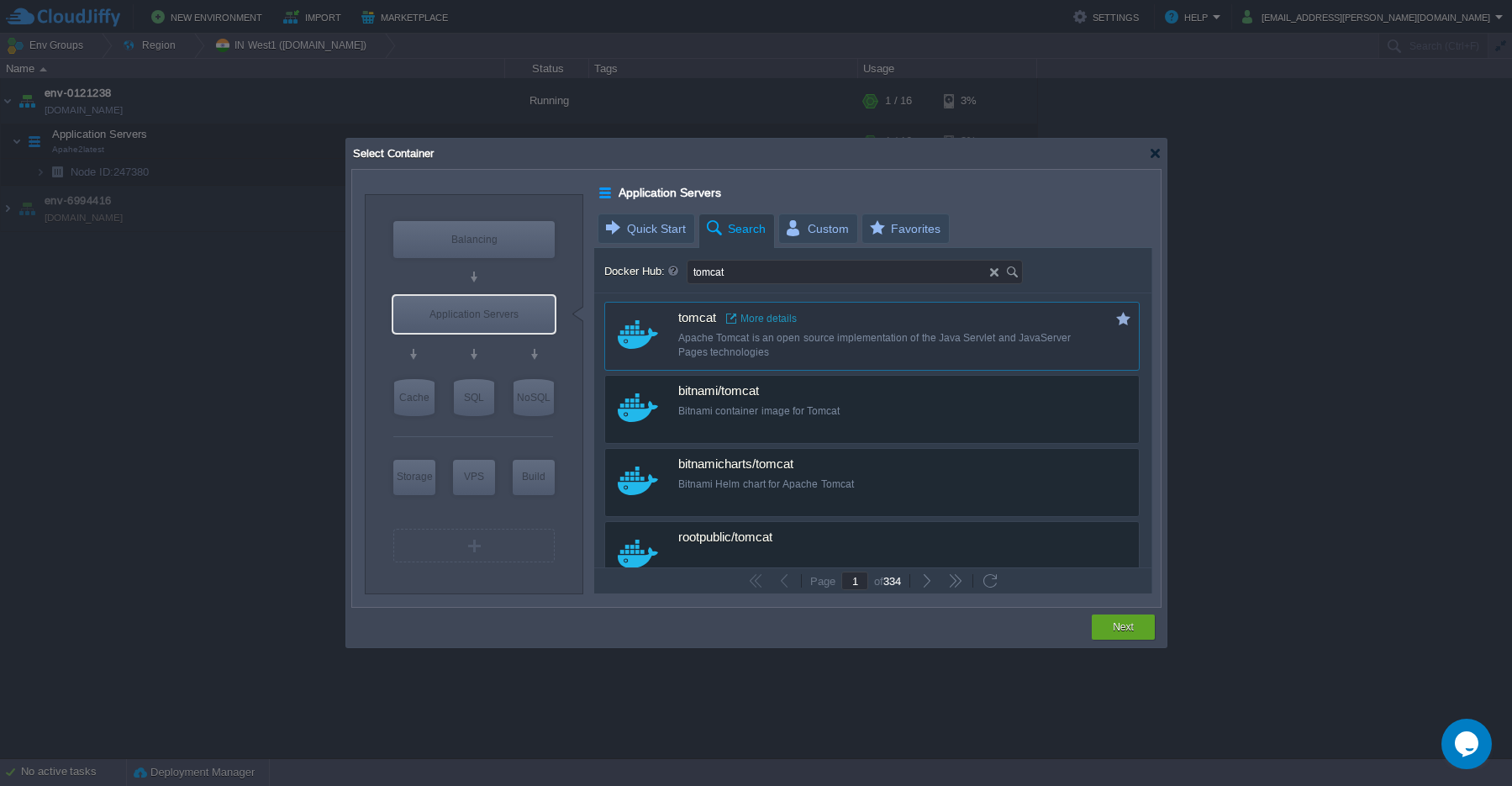
type input "latest"
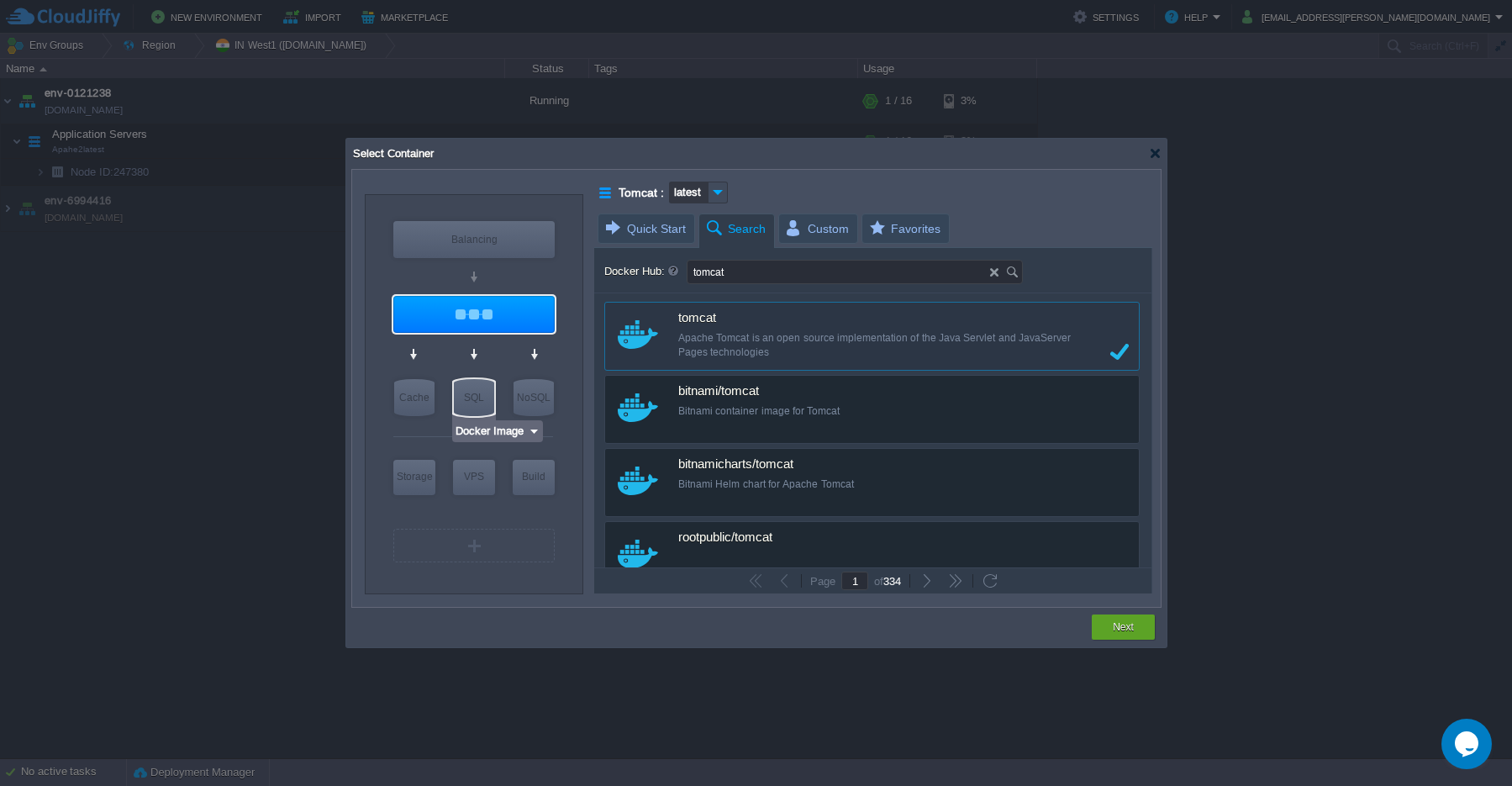
click at [472, 406] on div "SQL" at bounding box center [474, 397] width 40 height 37
type input "SQL Databases"
type input "Docker Image"
type input "SQL Databases"
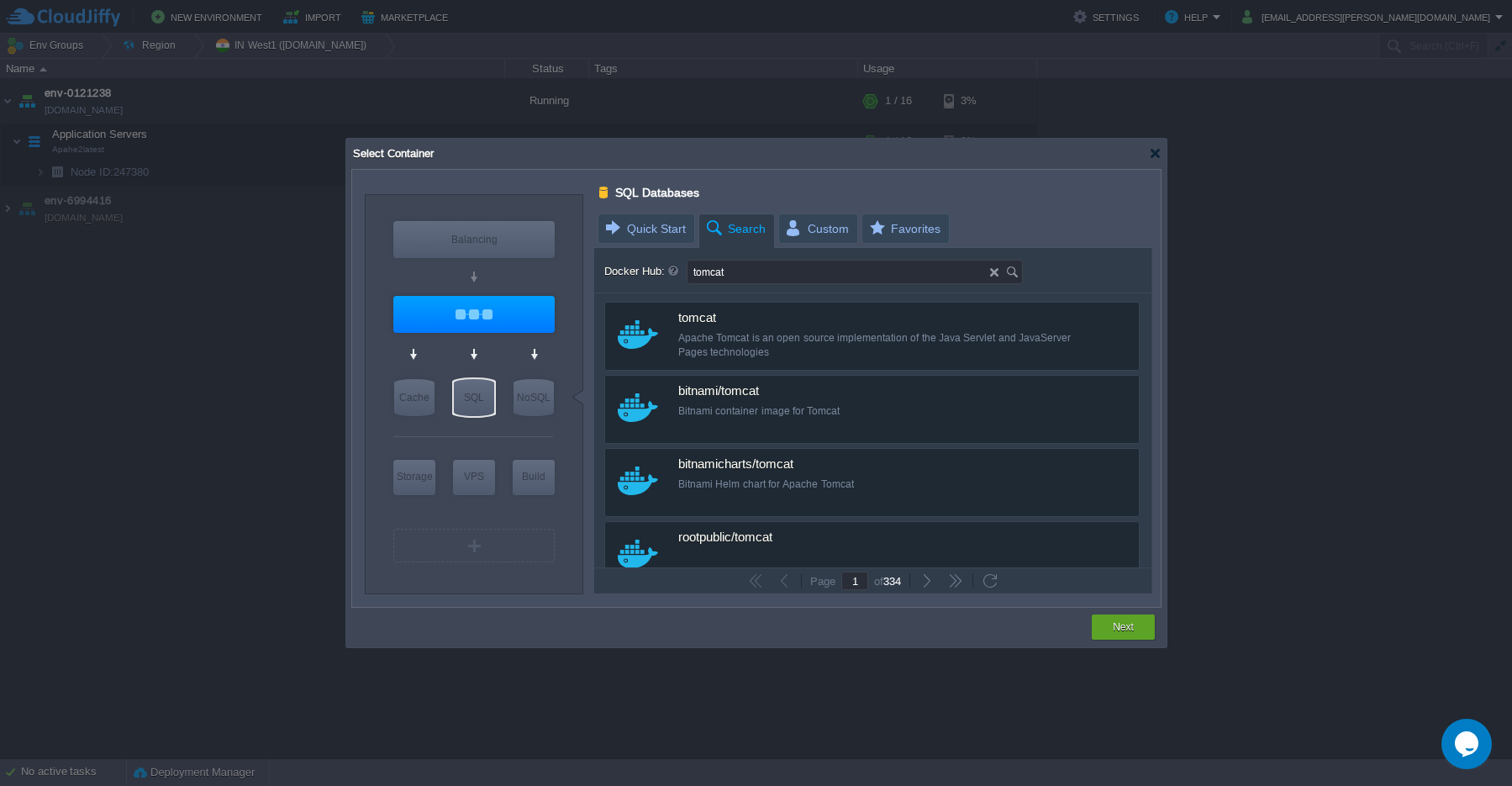
type input "Docker Image"
click at [480, 247] on div "Balancing" at bounding box center [474, 239] width 161 height 37
type input "Load Balancer"
click at [480, 245] on div "Balancing" at bounding box center [474, 239] width 161 height 37
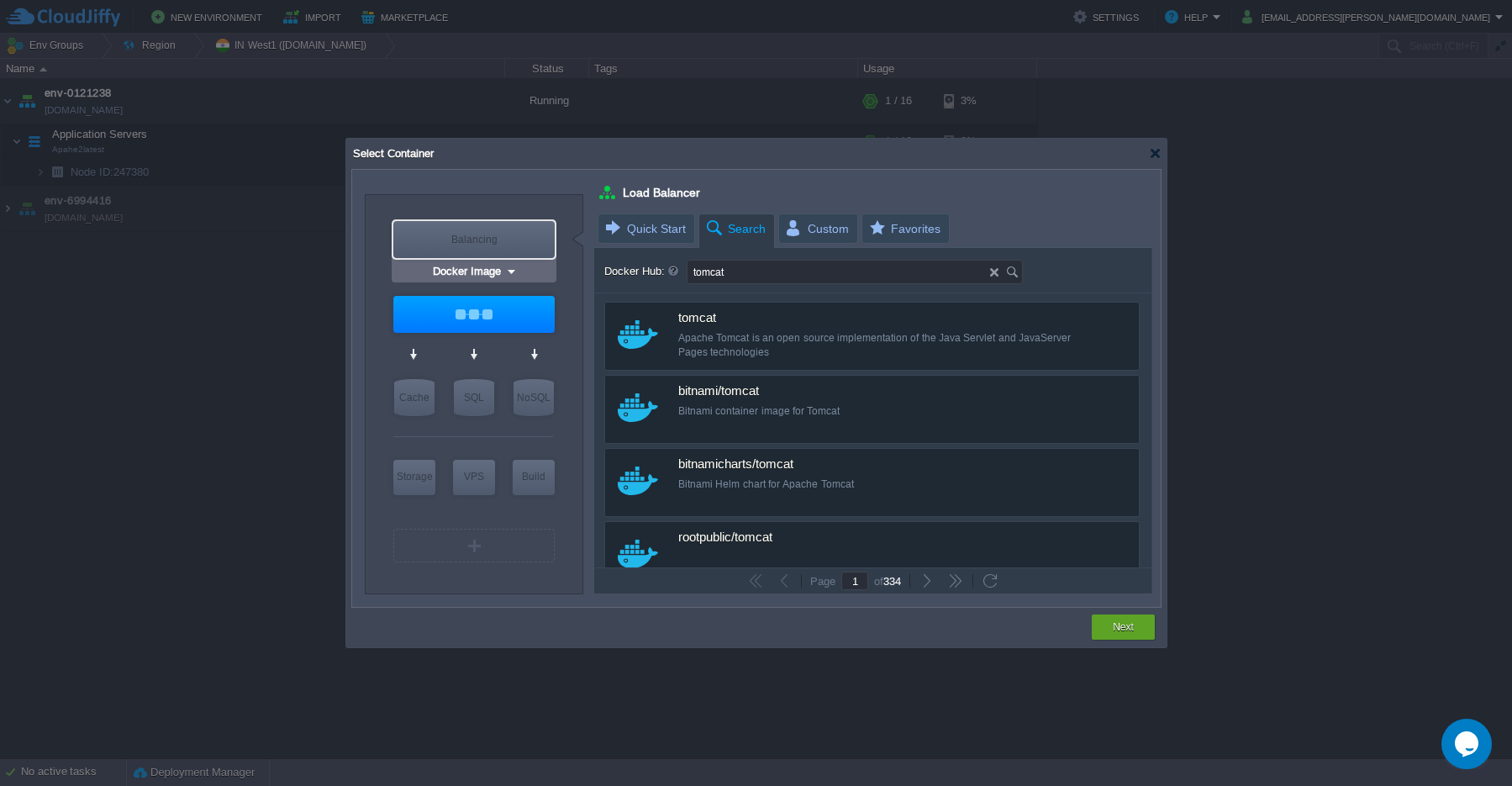
click at [508, 272] on img at bounding box center [511, 271] width 13 height 17
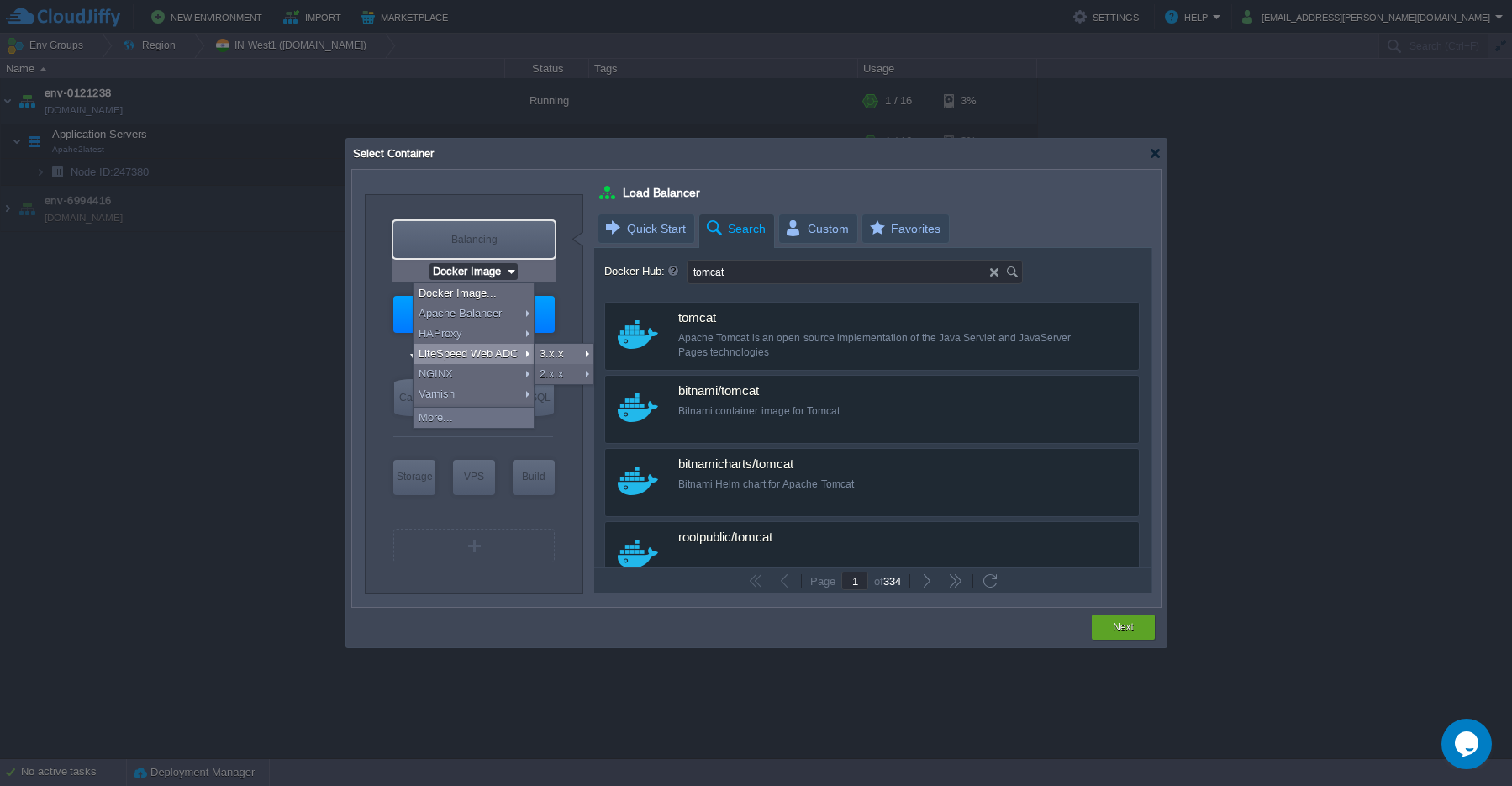
click at [343, 354] on div at bounding box center [756, 393] width 1512 height 786
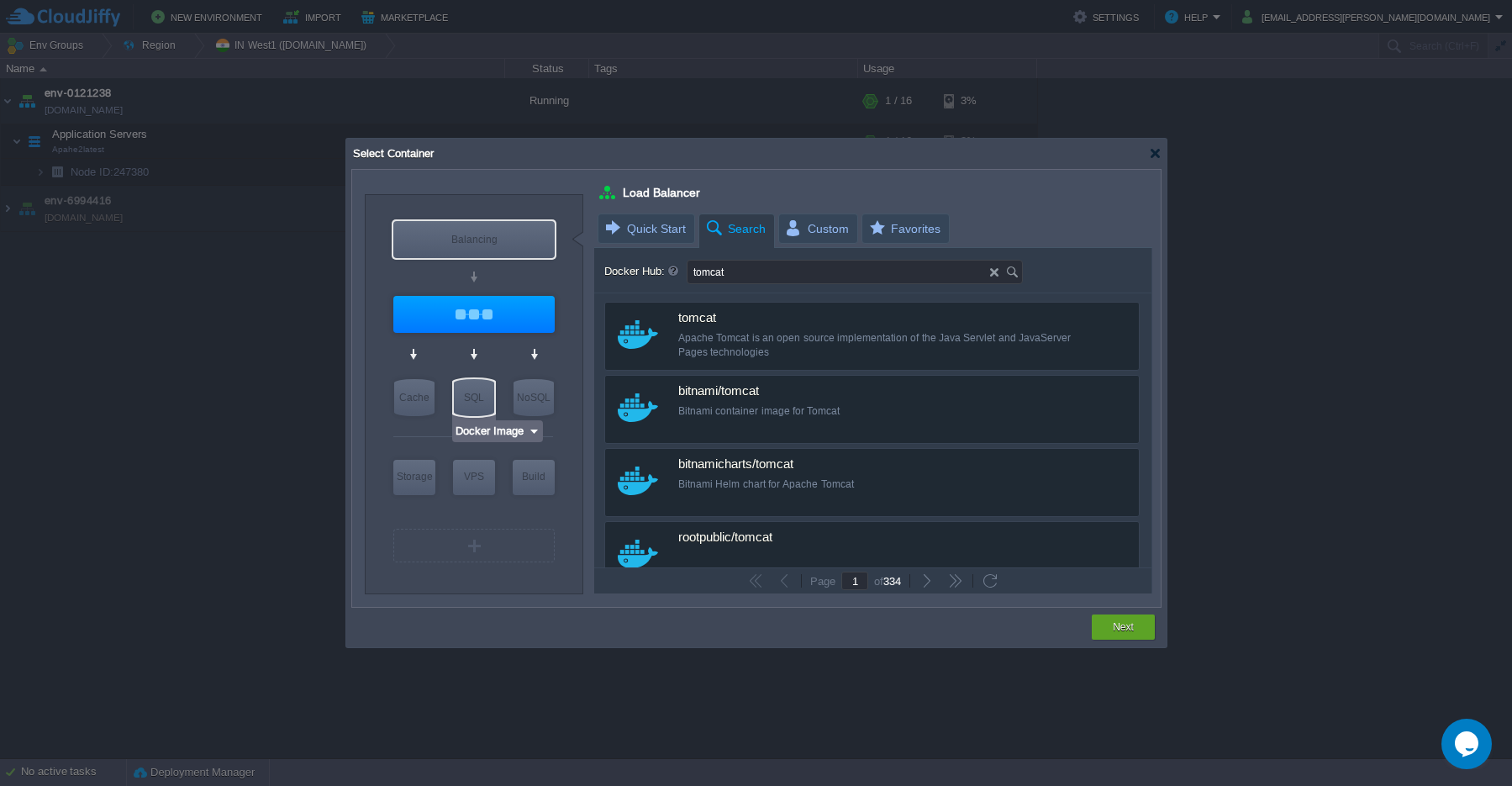
click at [465, 397] on div "SQL" at bounding box center [474, 397] width 40 height 37
type input "SQL Databases"
click at [483, 400] on div "SQL" at bounding box center [474, 397] width 40 height 37
click at [482, 406] on div "SQL" at bounding box center [474, 397] width 40 height 37
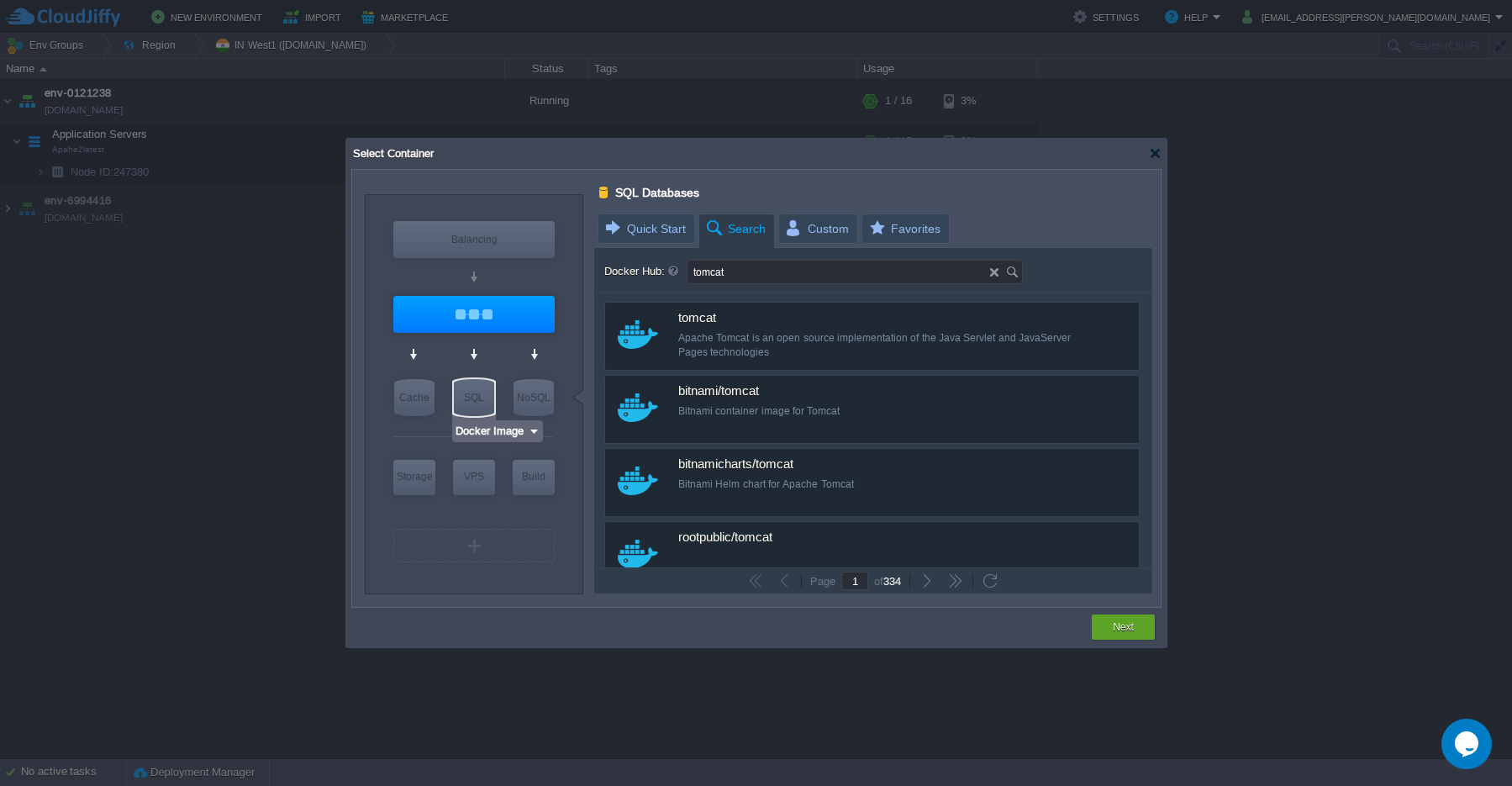
click at [531, 435] on img at bounding box center [534, 431] width 13 height 17
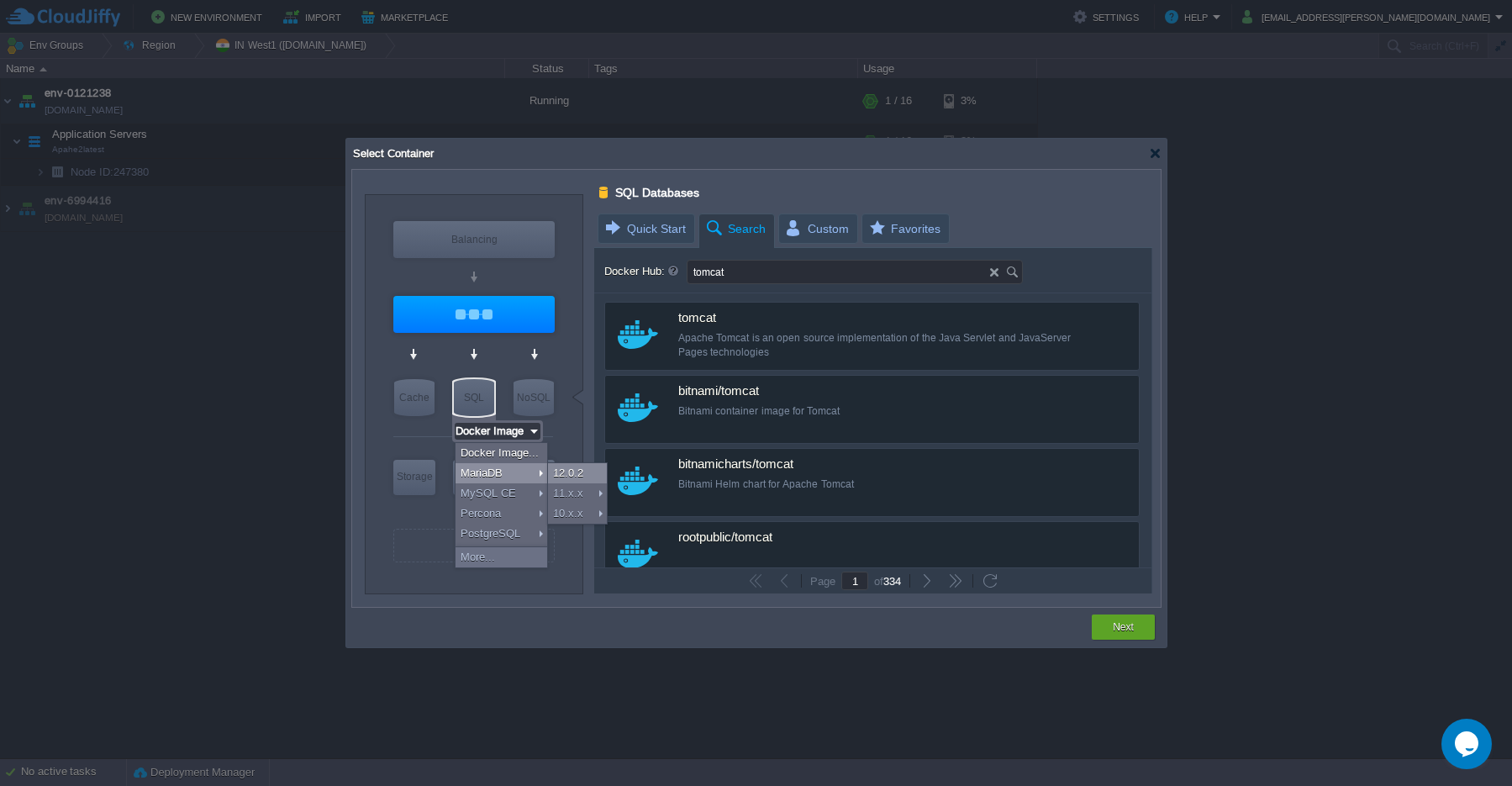
click at [565, 476] on div "12.0.2" at bounding box center [578, 473] width 59 height 20
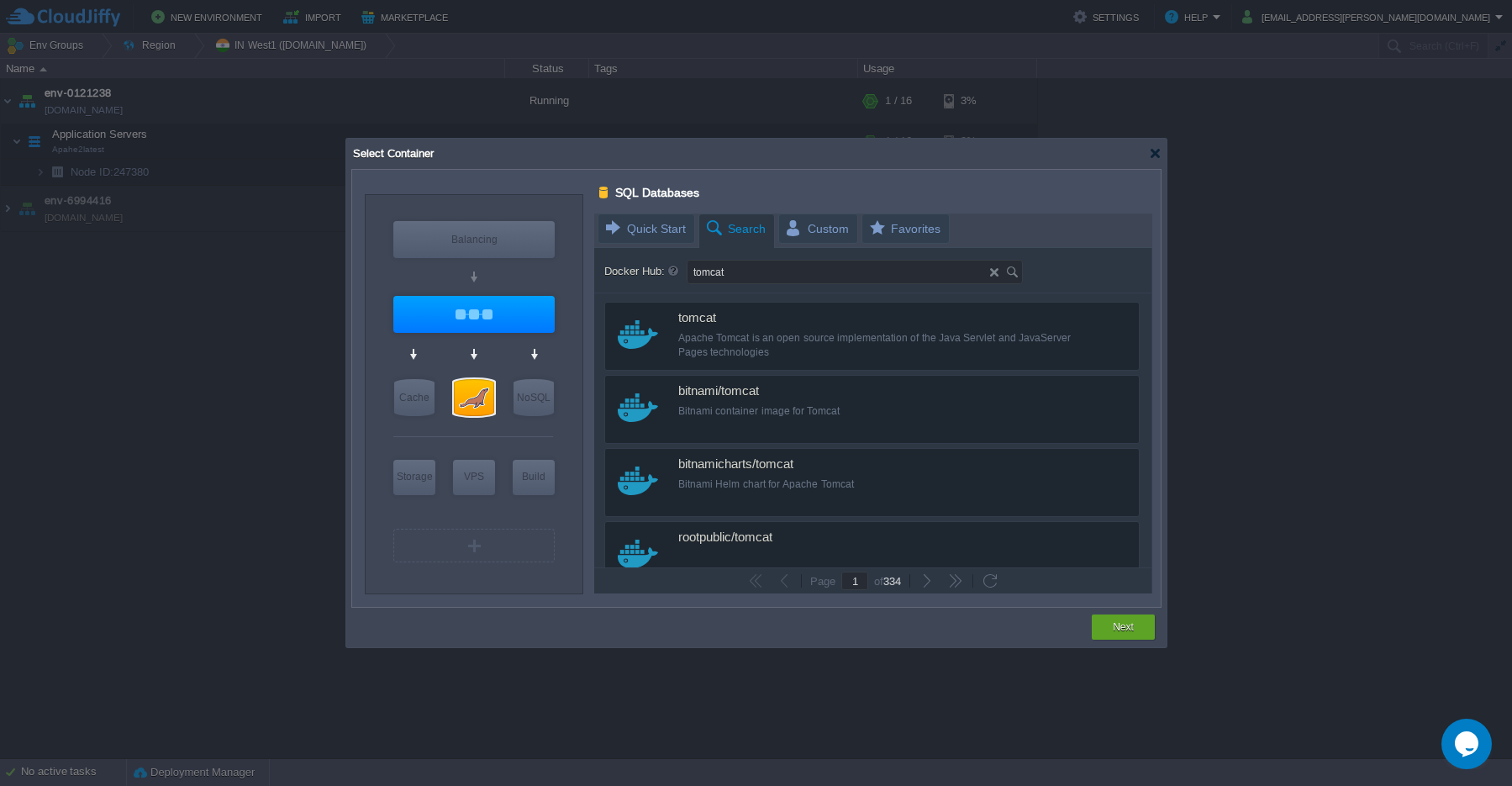
type input "4"
type input "6"
type input "MariaDB 12.0.2"
type input "12.0.2-almalinux-9"
click at [547, 513] on img at bounding box center [548, 511] width 13 height 17
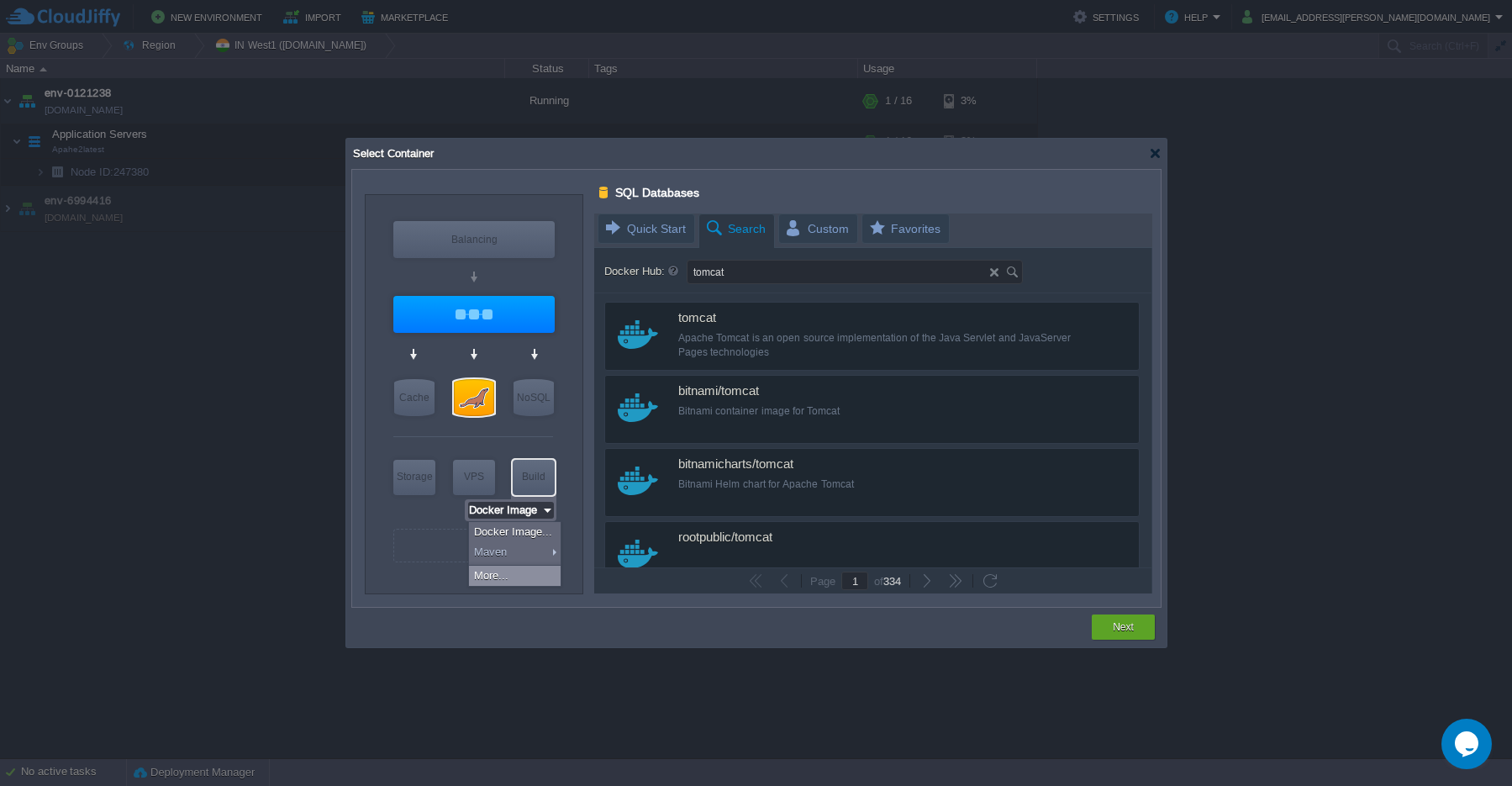
click at [529, 579] on div "More..." at bounding box center [515, 576] width 91 height 20
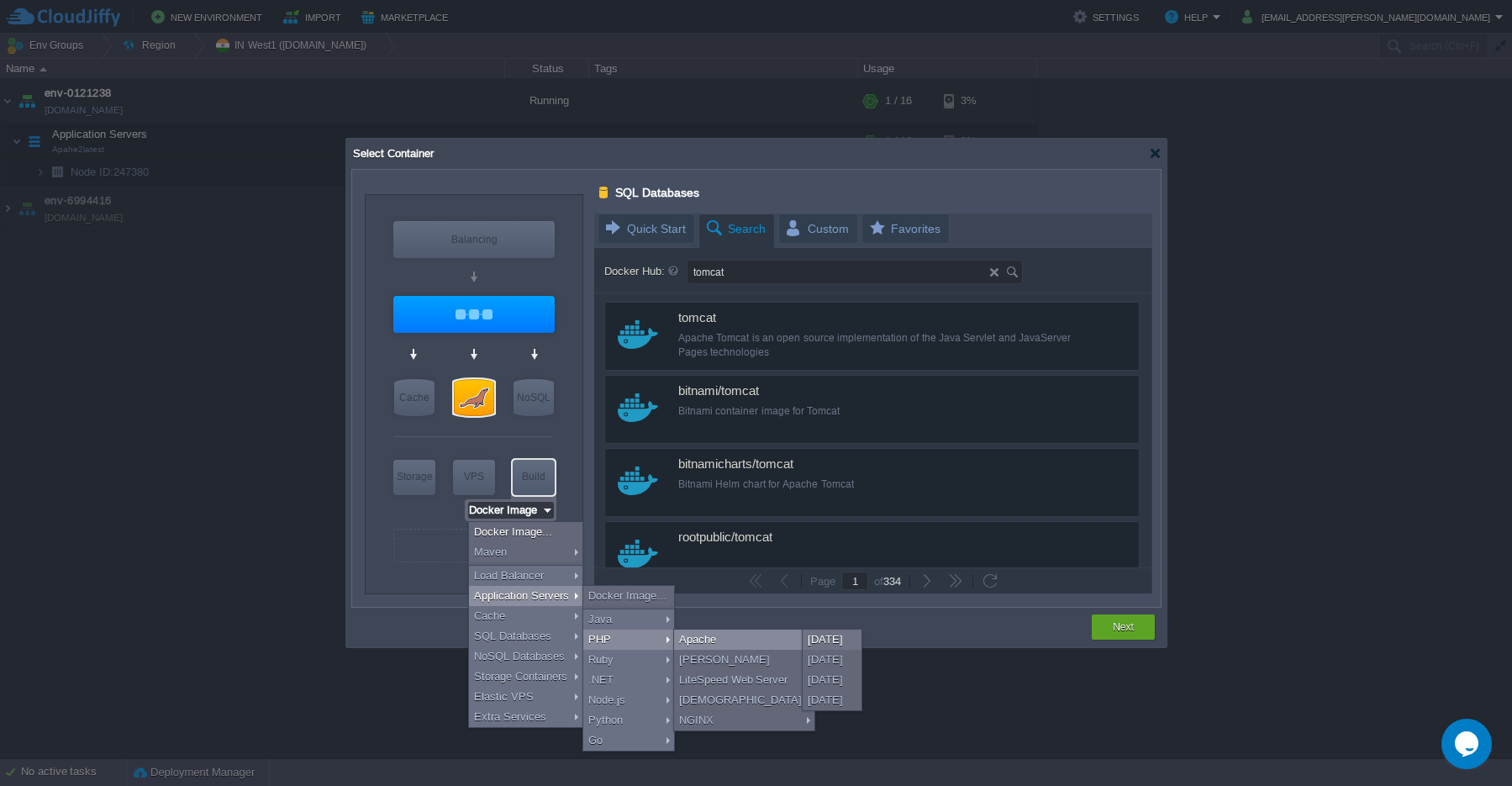
click at [739, 647] on div "Apache" at bounding box center [744, 640] width 141 height 20
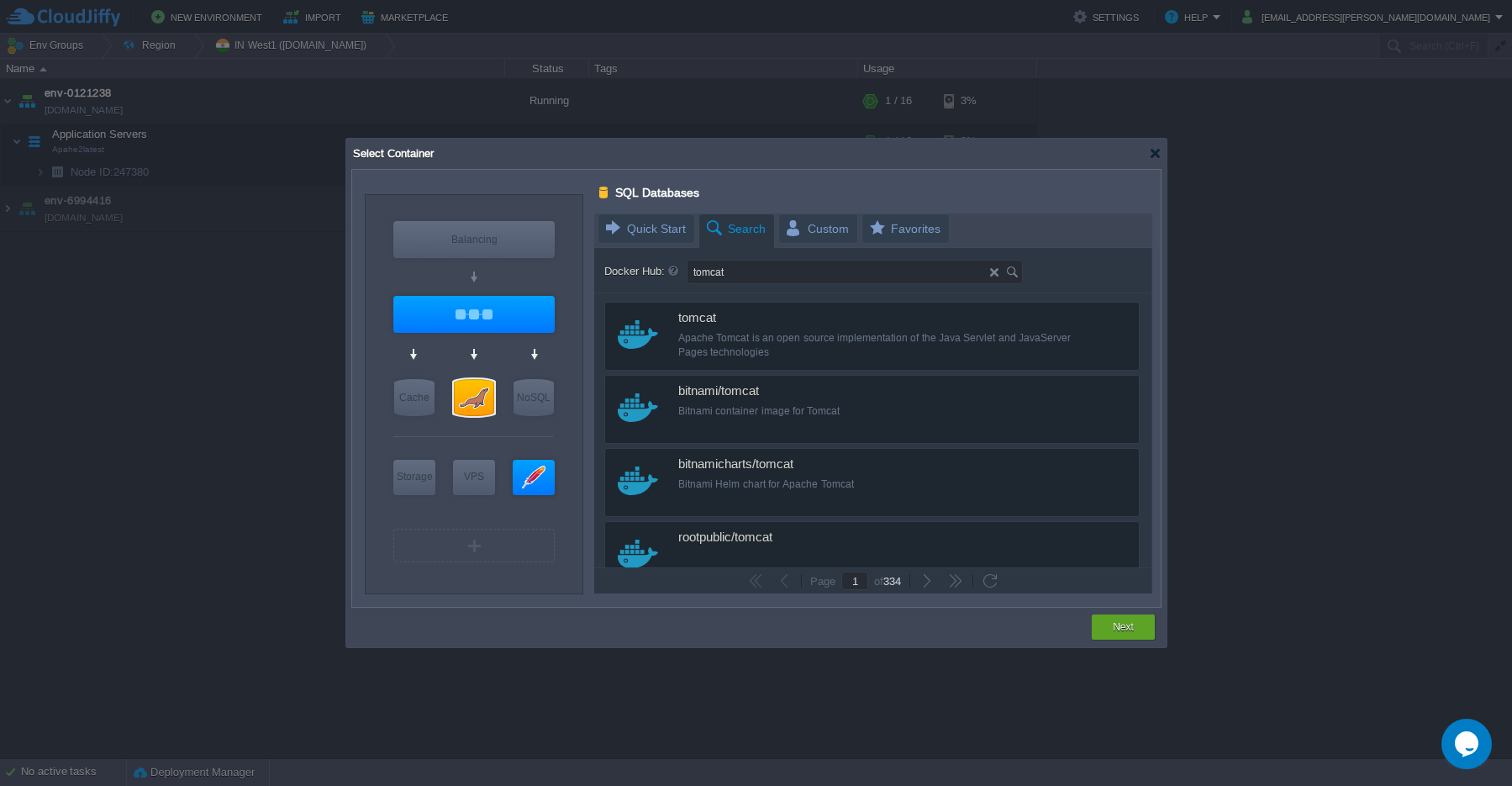
type input "Apache [DATE]"
click at [1122, 633] on button "Next" at bounding box center [1123, 627] width 21 height 17
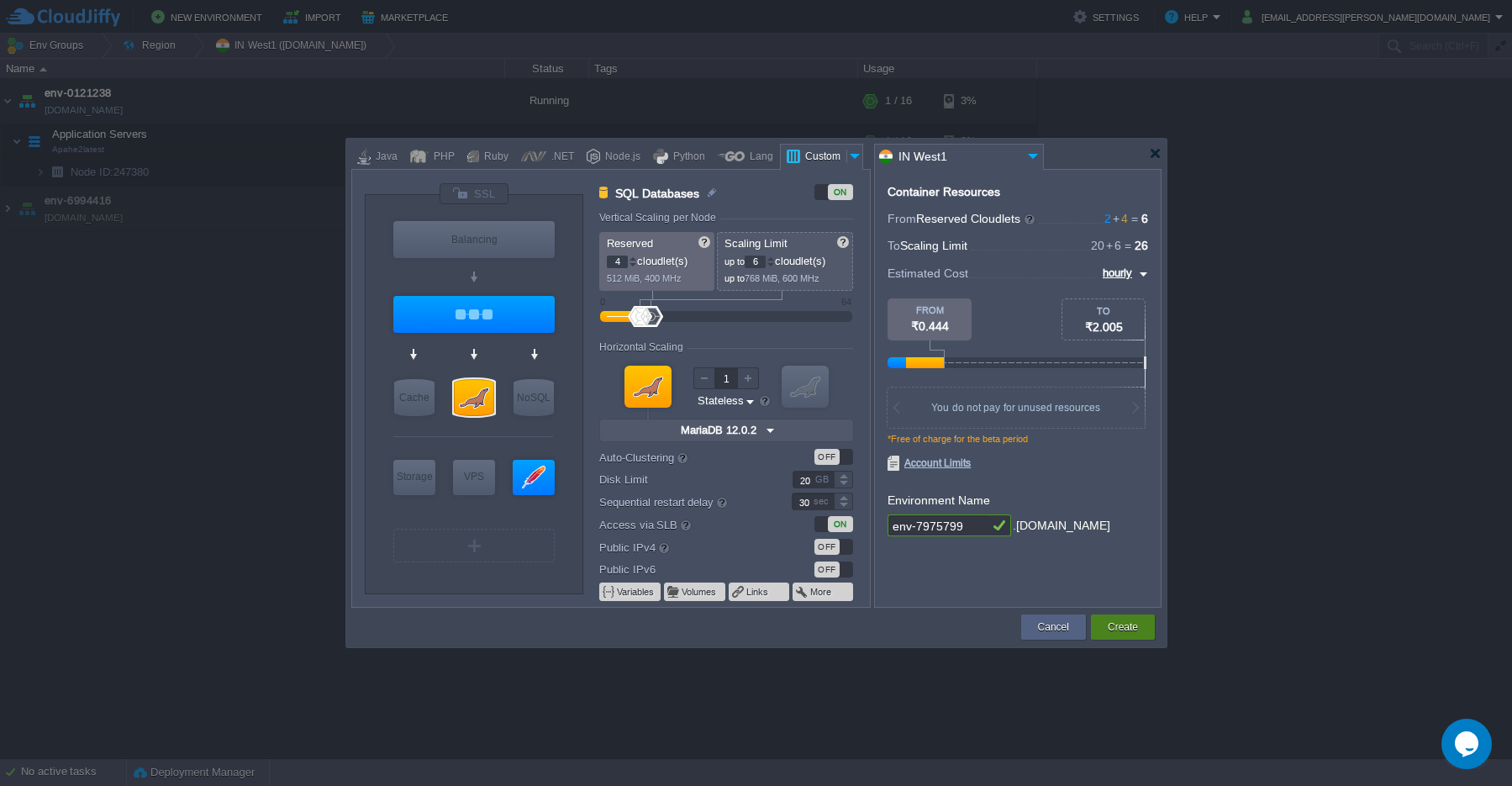
click at [1122, 633] on button "Create" at bounding box center [1123, 627] width 30 height 17
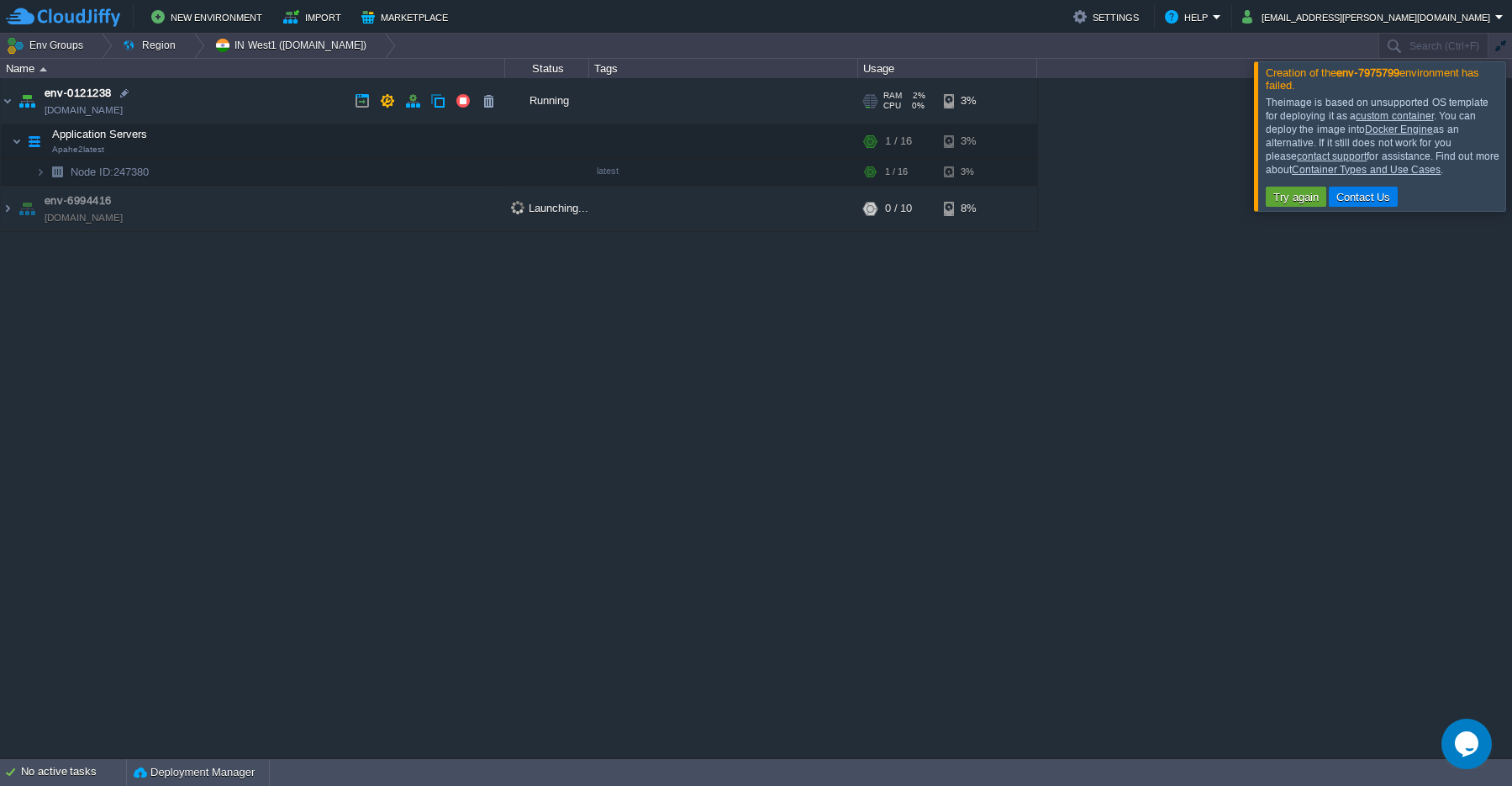
click at [14, 102] on td "env-0121238 [DOMAIN_NAME]" at bounding box center [253, 101] width 504 height 47
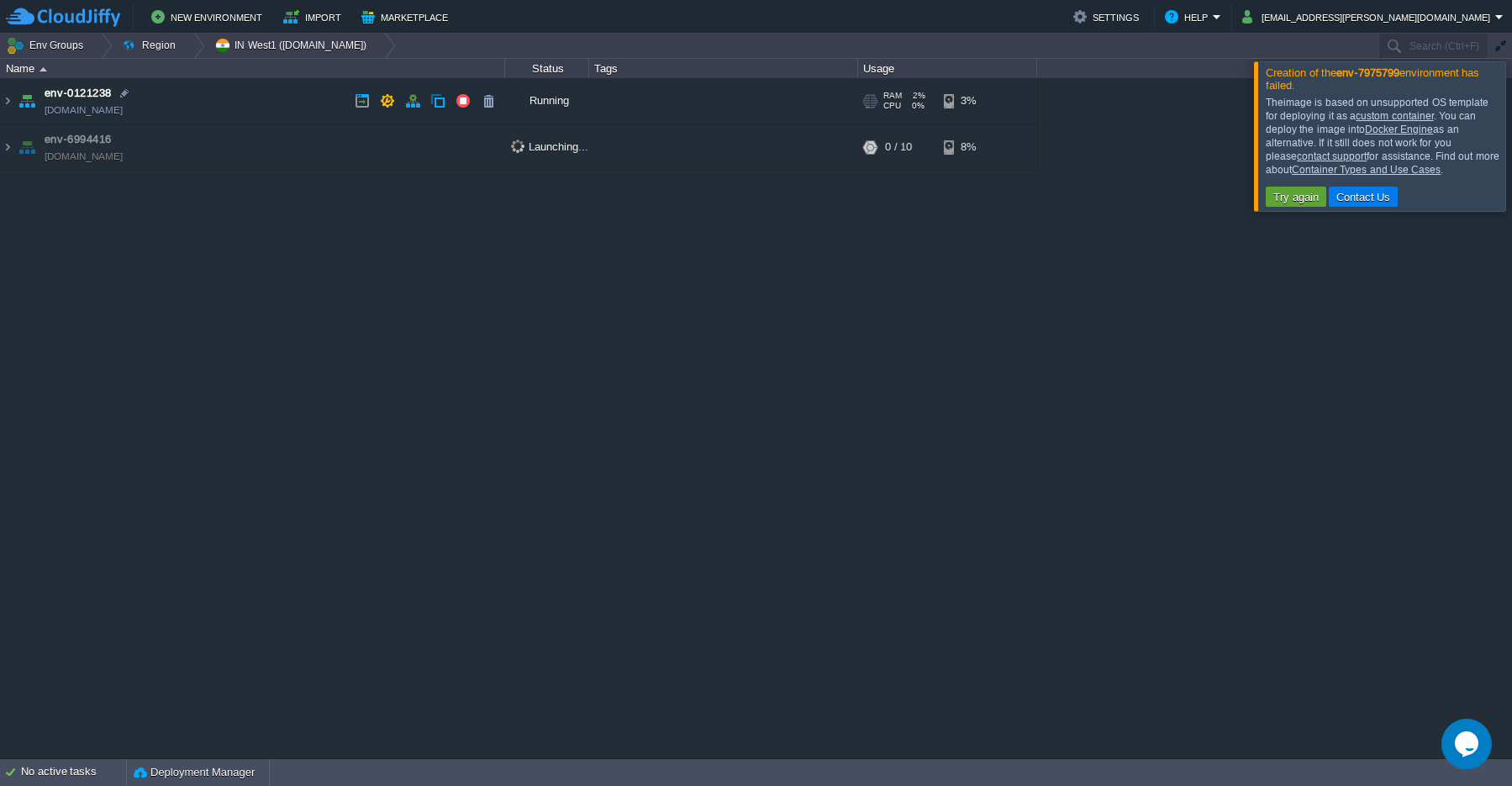
click at [14, 102] on td "env-0121238 [DOMAIN_NAME]" at bounding box center [253, 101] width 504 height 47
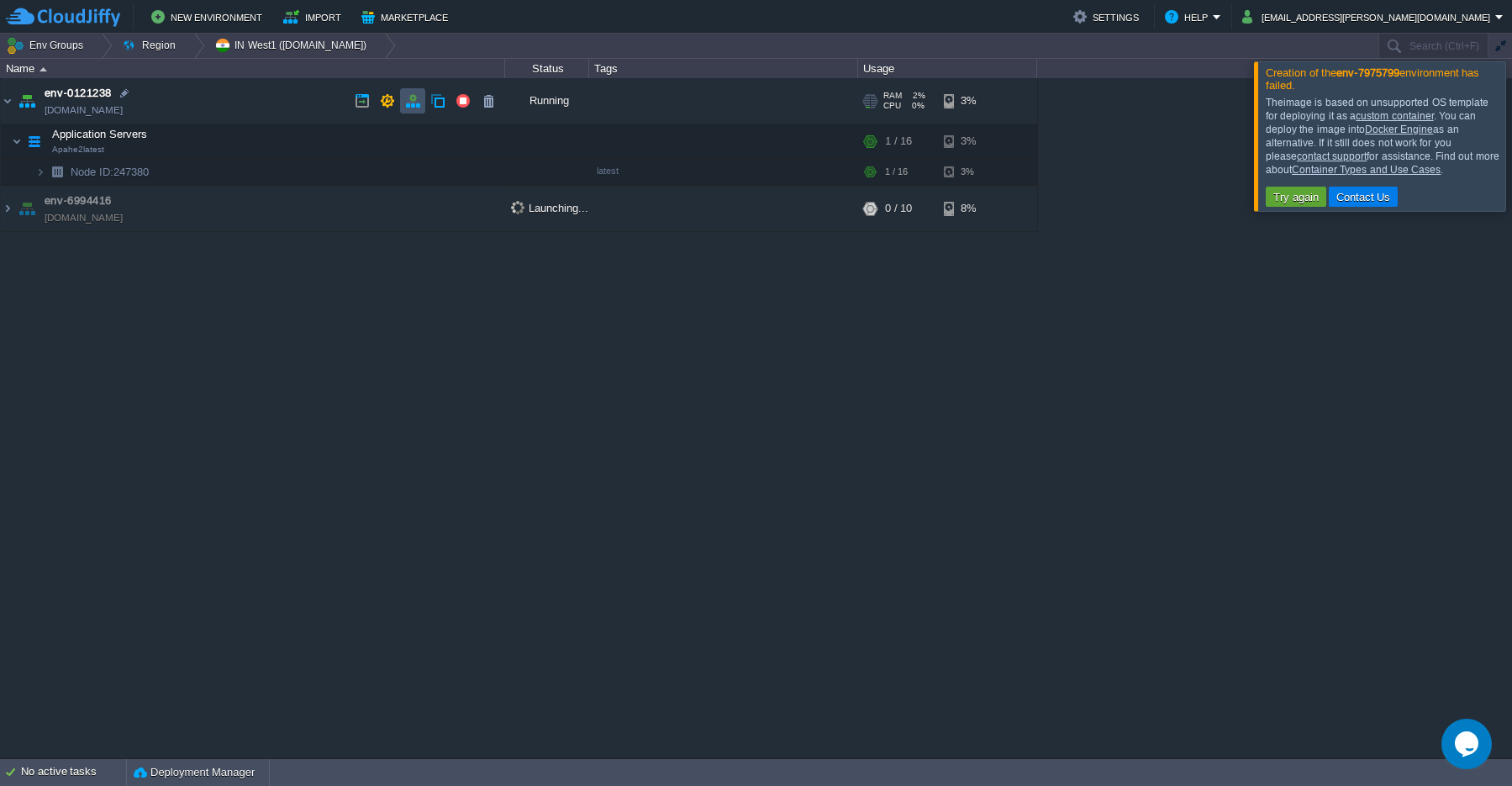
click at [411, 100] on button "button" at bounding box center [413, 100] width 15 height 15
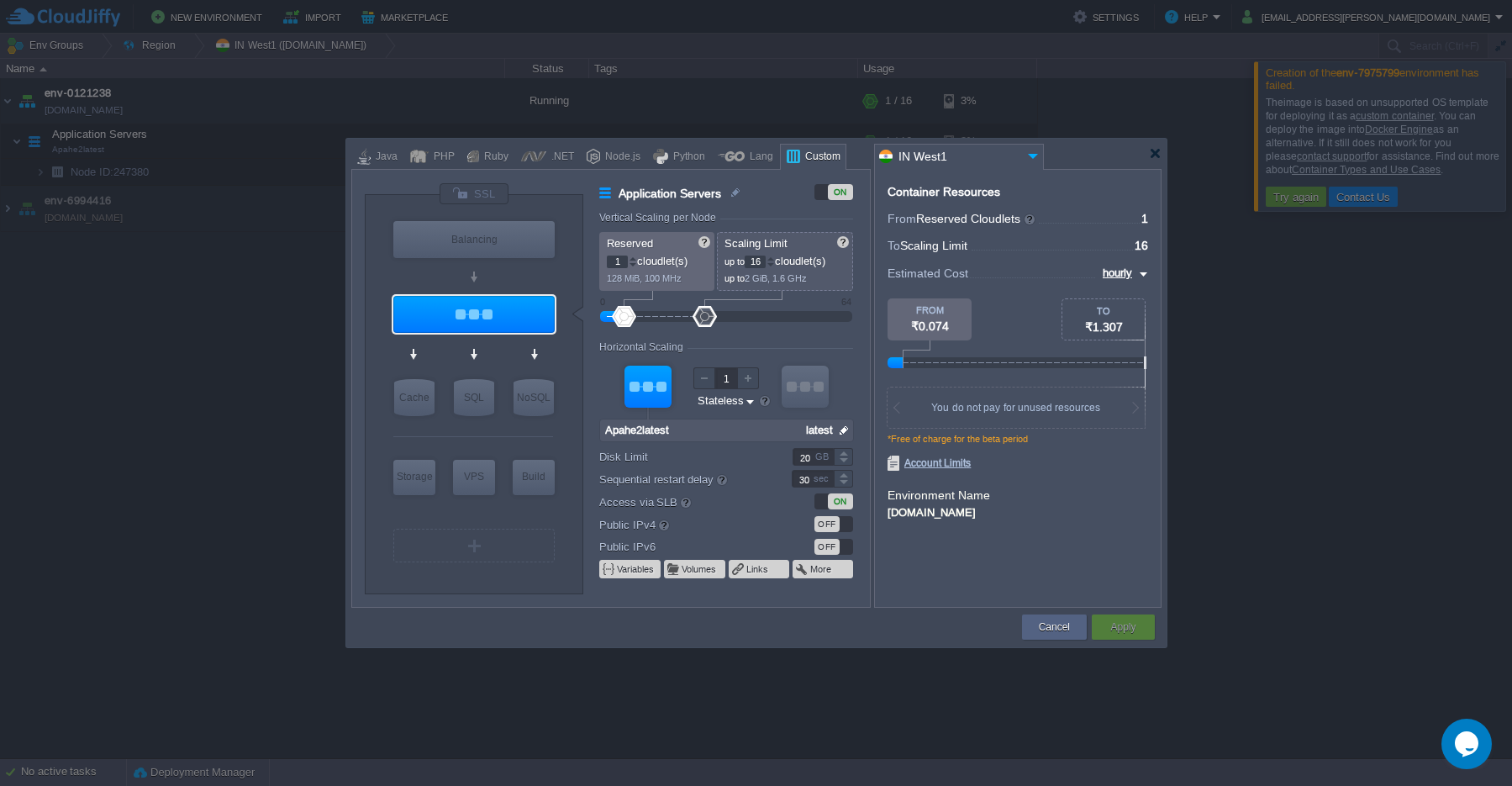
type input "Docker Image"
click at [1043, 636] on div "Cancel" at bounding box center [1055, 627] width 39 height 25
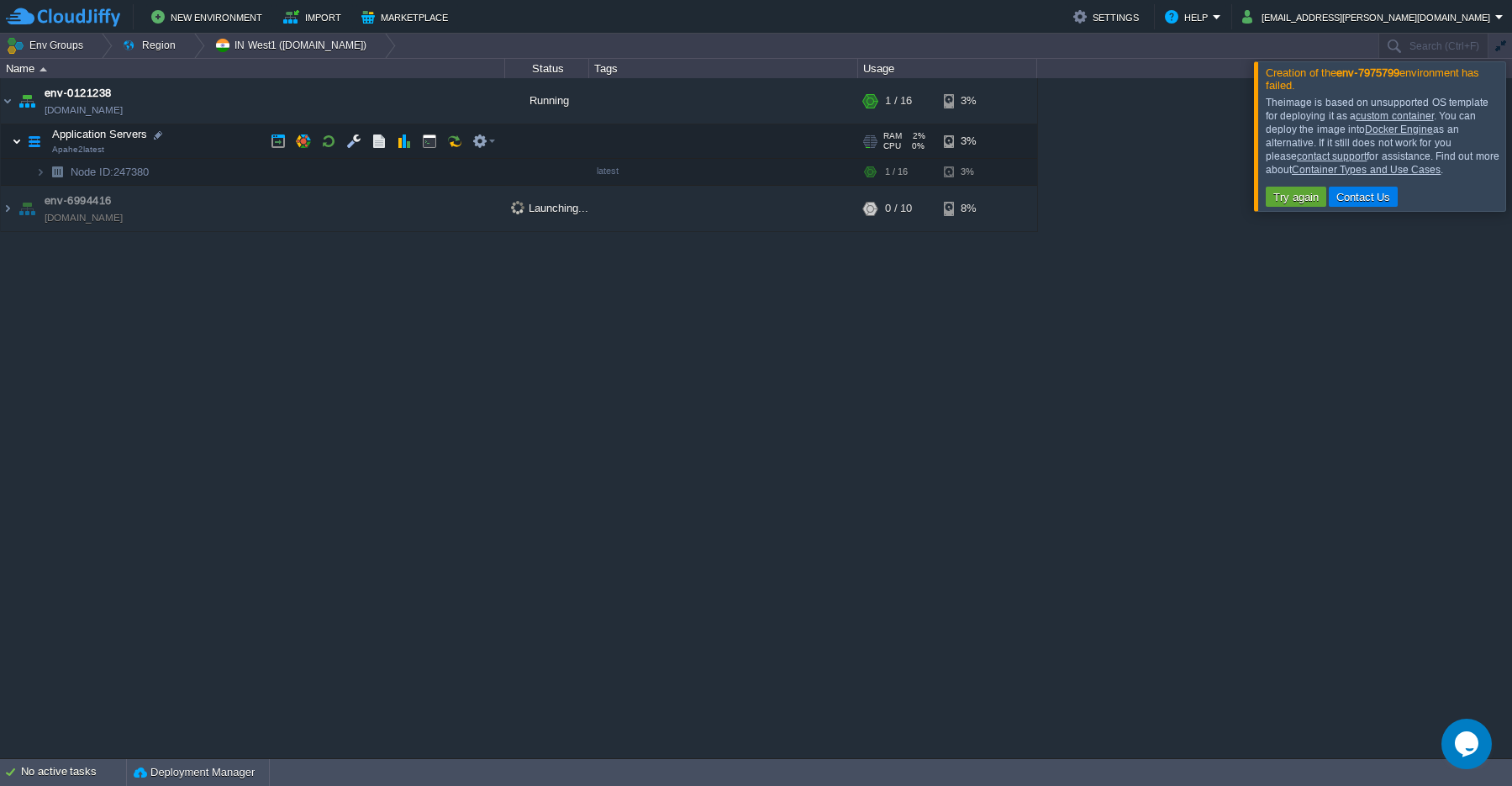
click at [19, 148] on img at bounding box center [16, 141] width 10 height 33
click at [10, 107] on img at bounding box center [7, 100] width 13 height 46
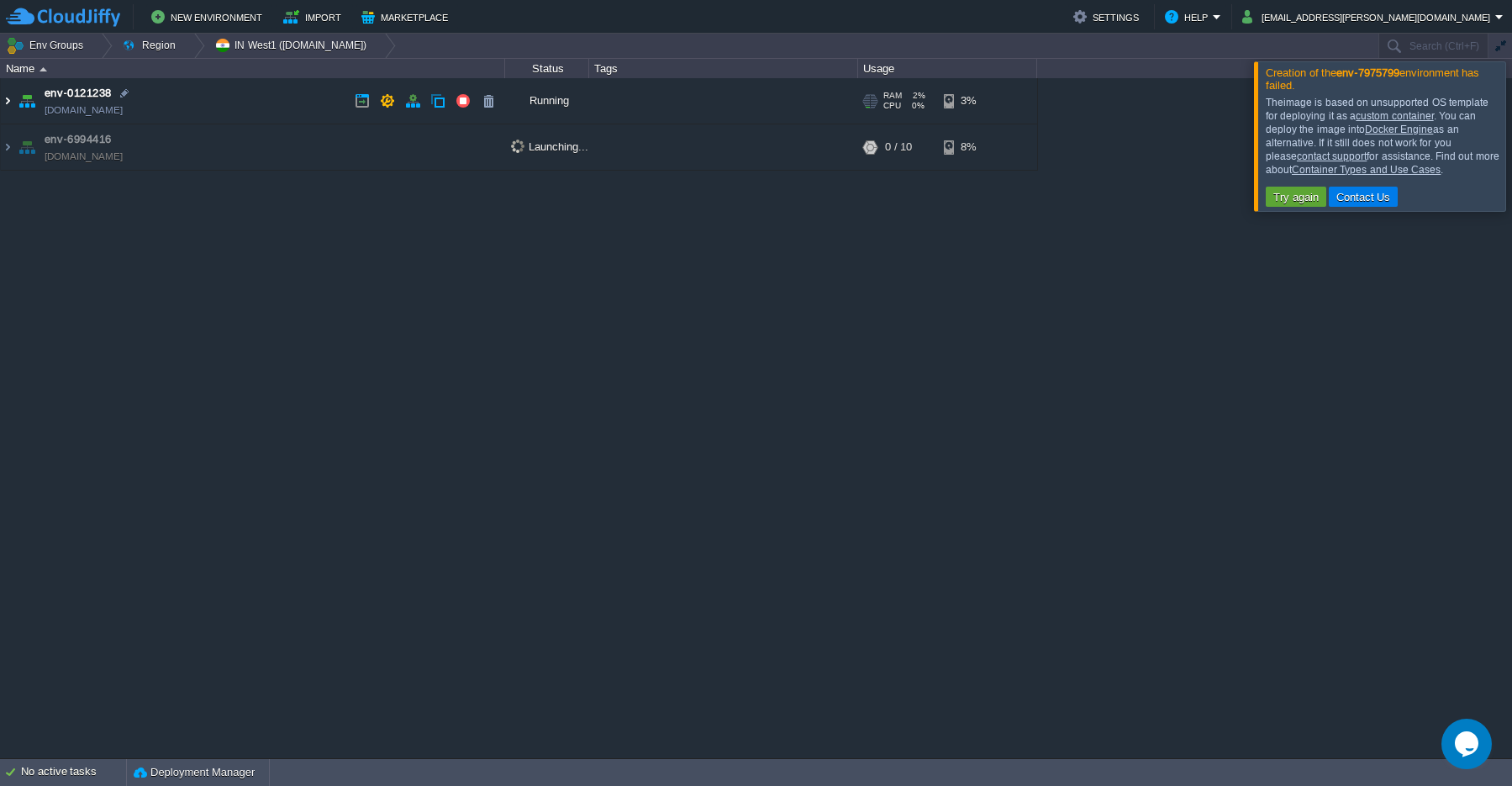
click at [10, 106] on img at bounding box center [7, 100] width 13 height 46
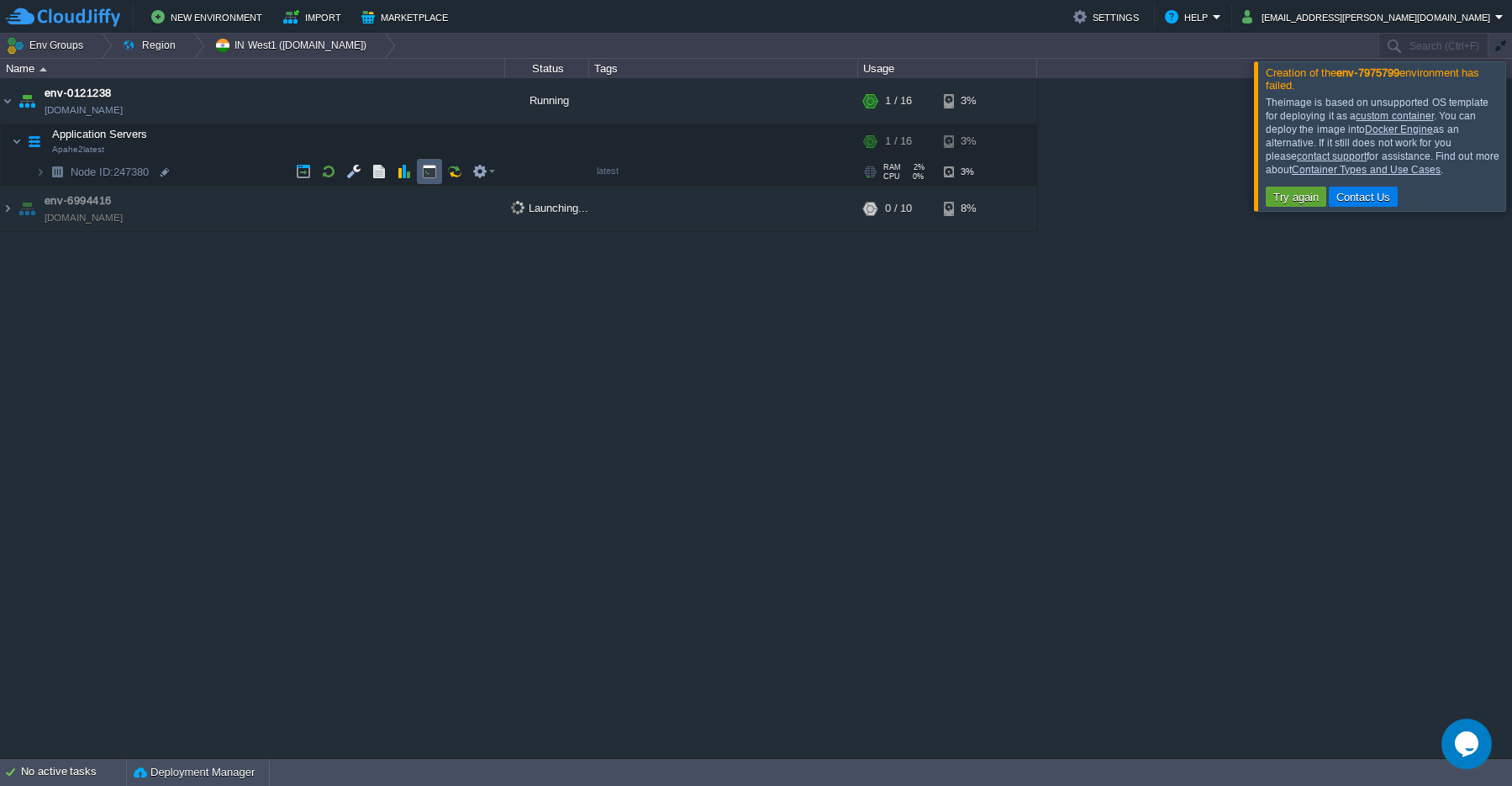
click at [433, 178] on button "button" at bounding box center [429, 171] width 15 height 15
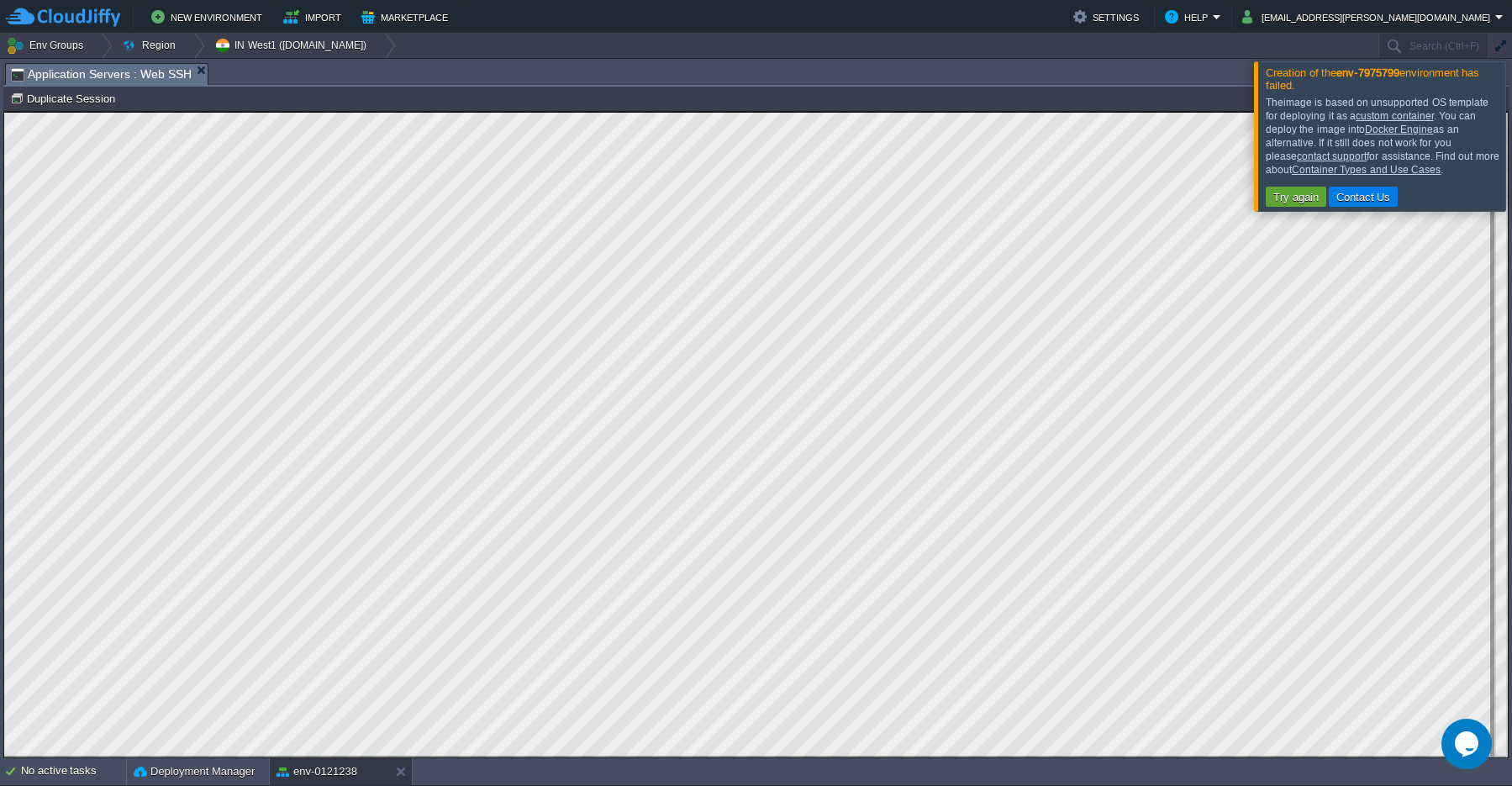
scroll to position [7, 0]
click at [1496, 48] on button "button" at bounding box center [1499, 46] width 15 height 15
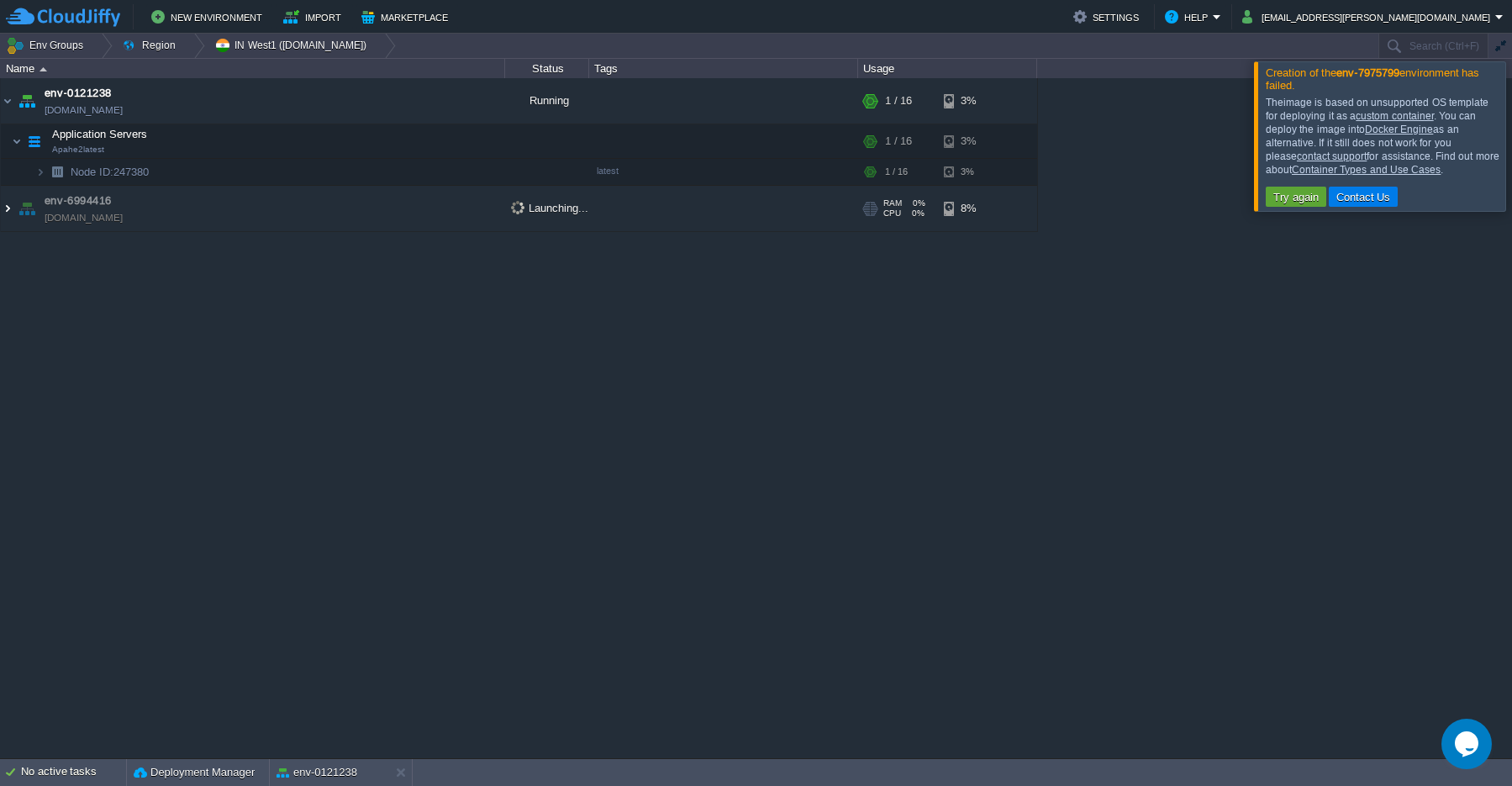
click at [5, 212] on img at bounding box center [7, 208] width 13 height 46
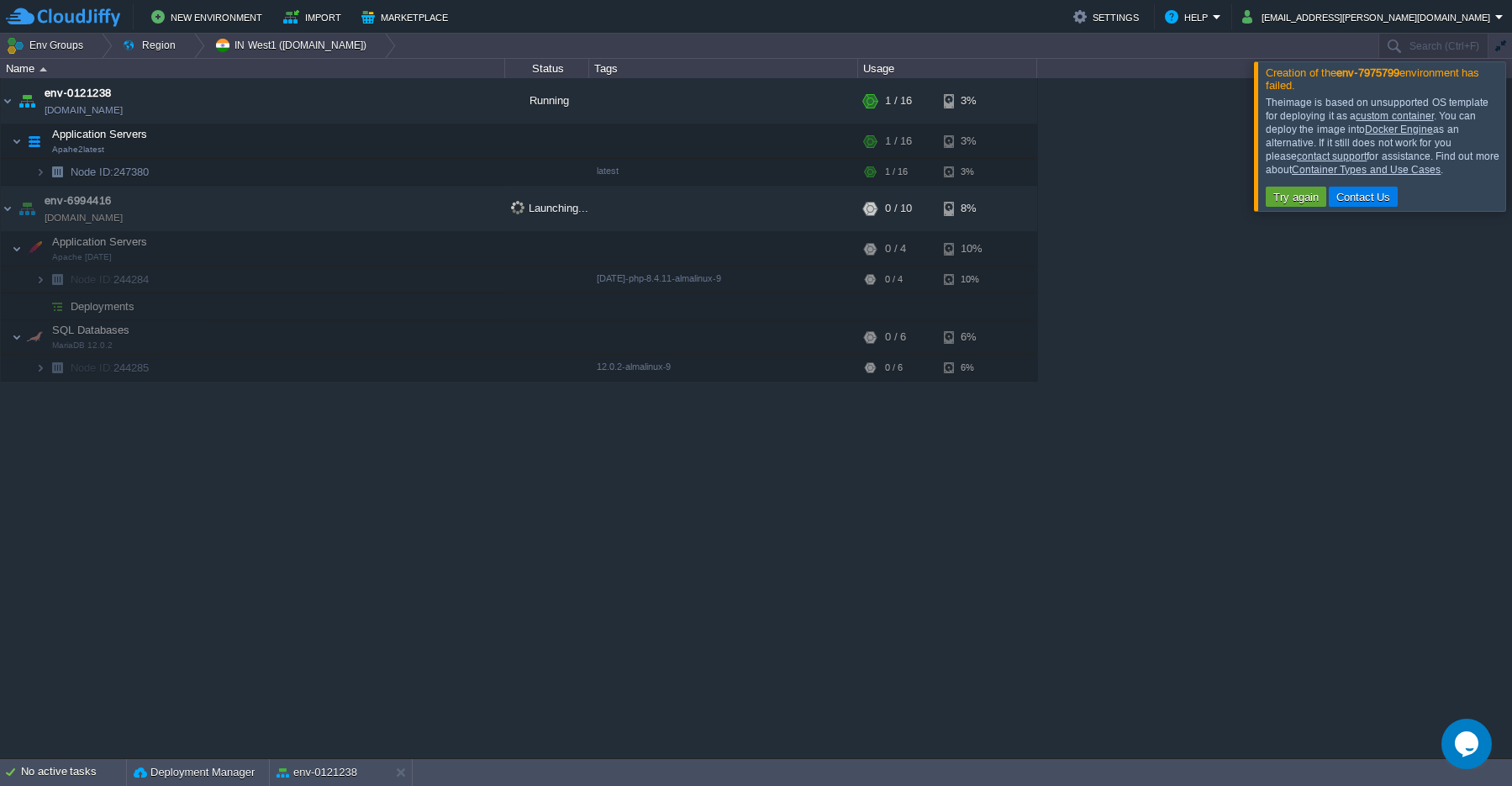
drag, startPoint x: 9, startPoint y: 209, endPoint x: 378, endPoint y: 455, distance: 443.5
click at [23, 212] on img at bounding box center [27, 208] width 23 height 46
click at [9, 215] on img at bounding box center [7, 208] width 13 height 46
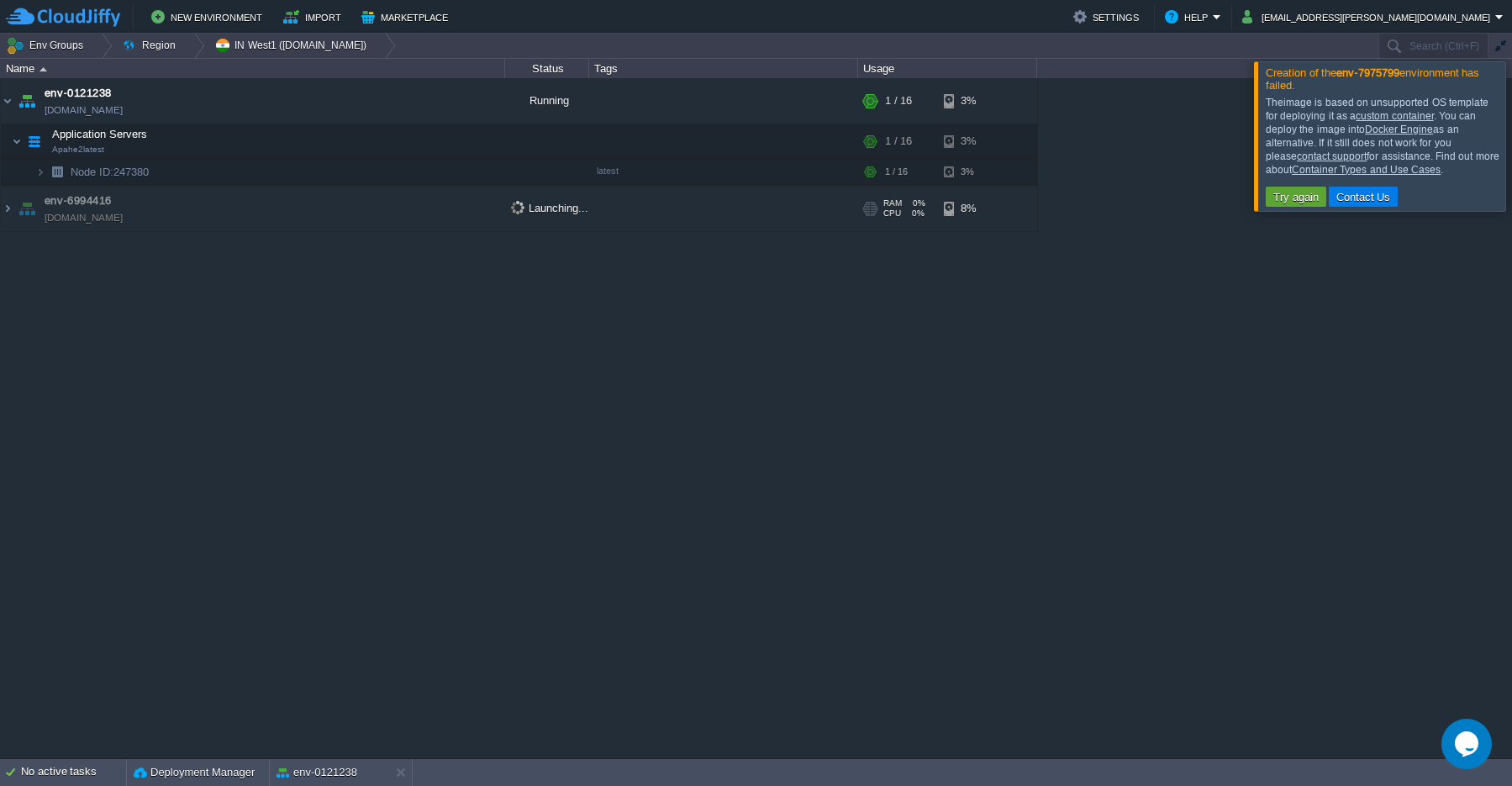
click at [47, 217] on link "[DOMAIN_NAME]" at bounding box center [83, 217] width 78 height 17
click at [236, 17] on button "New Environment" at bounding box center [209, 16] width 116 height 20
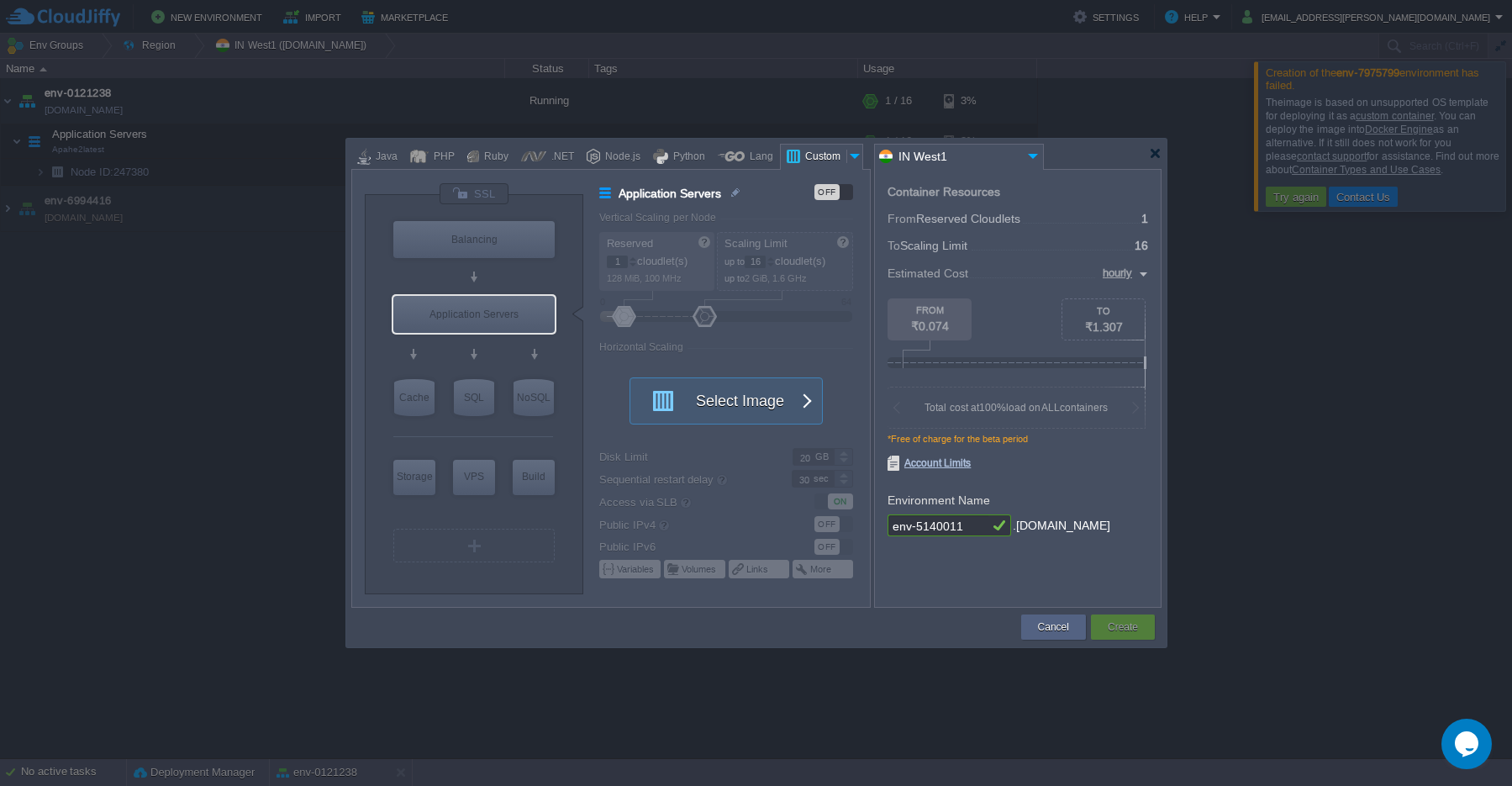
click at [815, 156] on div "Custom" at bounding box center [823, 157] width 47 height 25
click at [738, 406] on button "Select Image" at bounding box center [717, 401] width 152 height 46
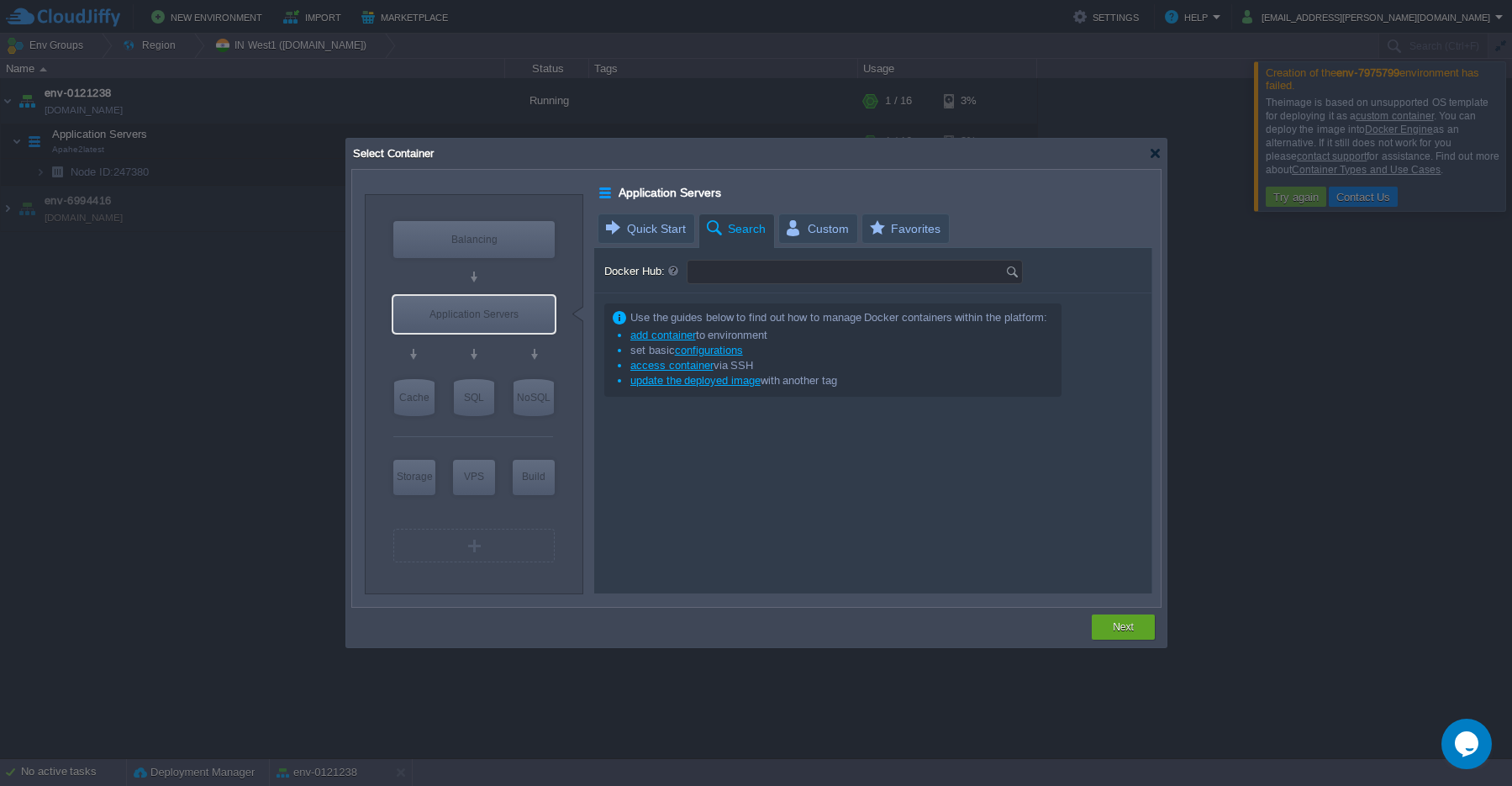
click at [736, 273] on input "Docker Hub:" at bounding box center [847, 272] width 317 height 22
click at [1014, 275] on img at bounding box center [1014, 272] width 19 height 22
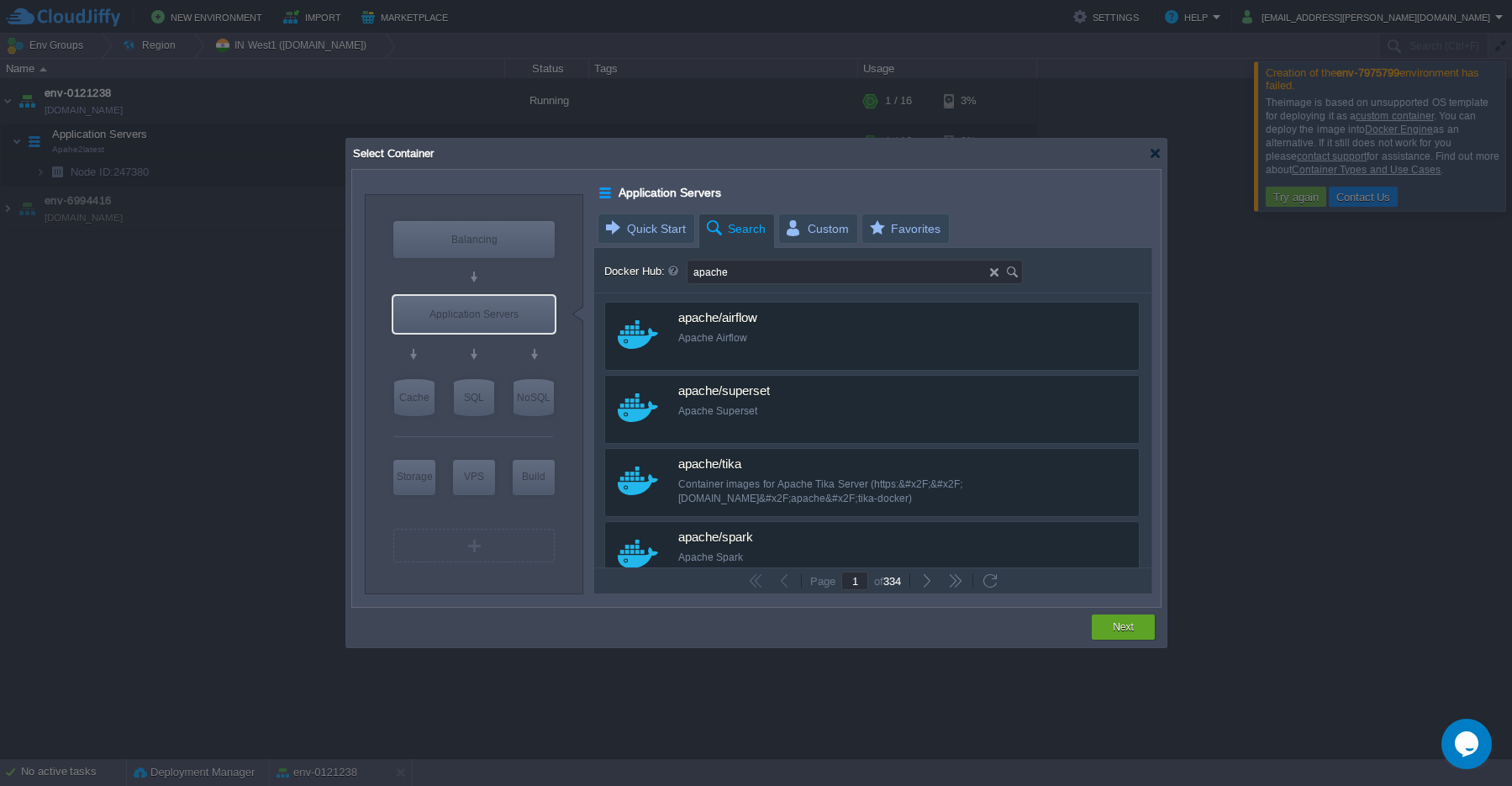
type input "apache"
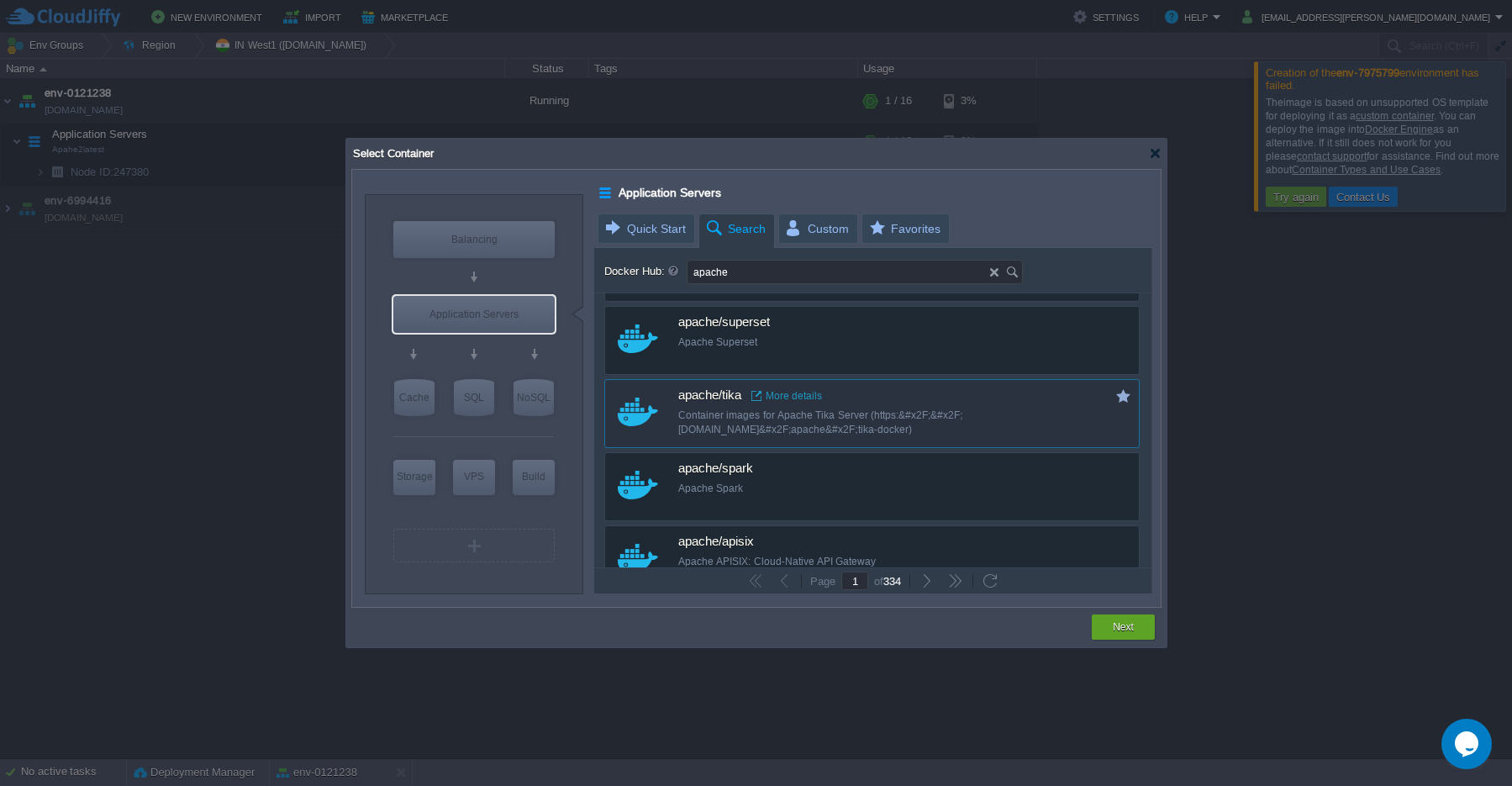
scroll to position [152, 0]
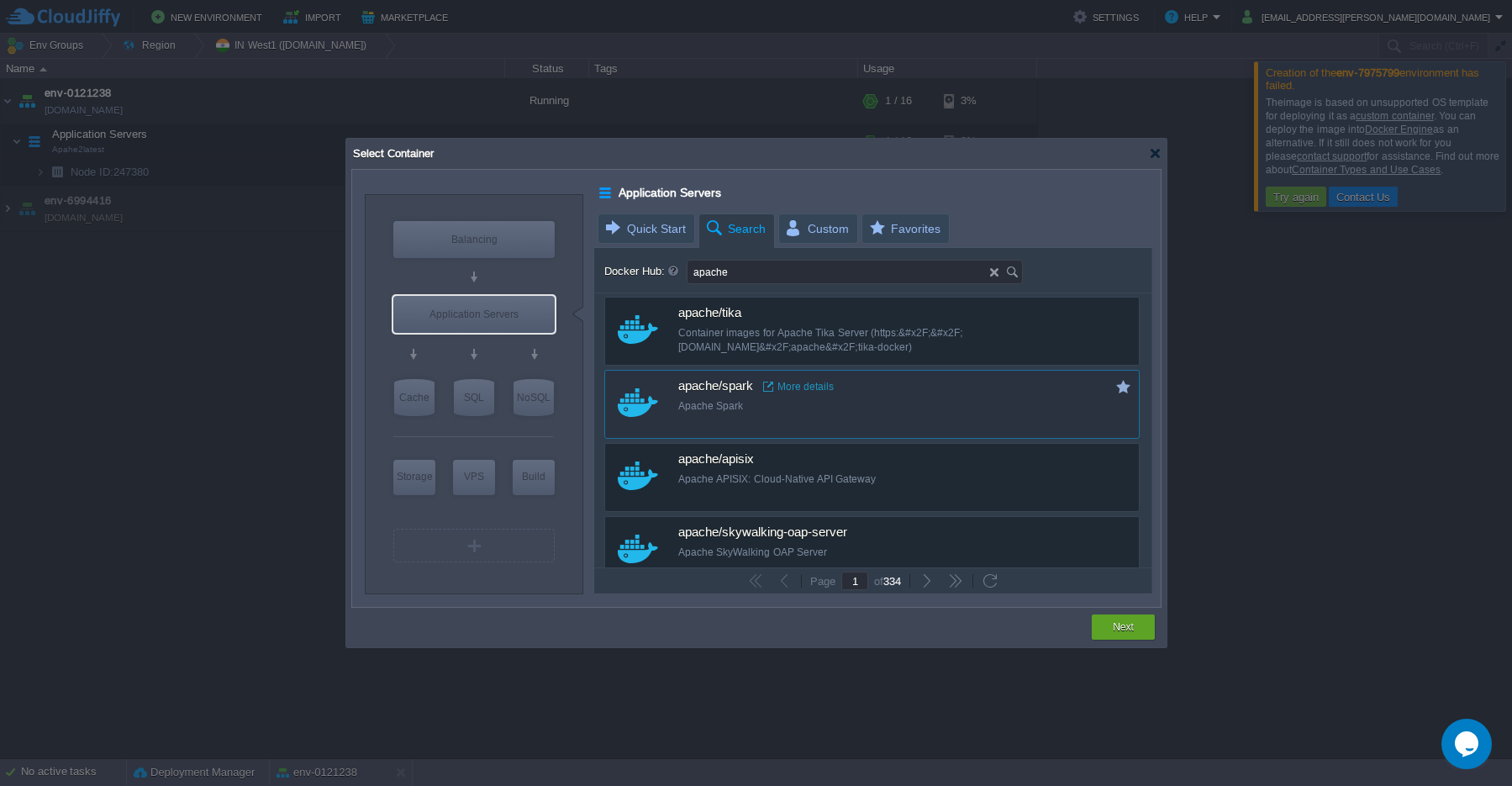
click at [741, 402] on div "Apache Spark" at bounding box center [882, 406] width 410 height 14
type input "Spark"
type input "latest"
type input "Spark :"
type input "latest"
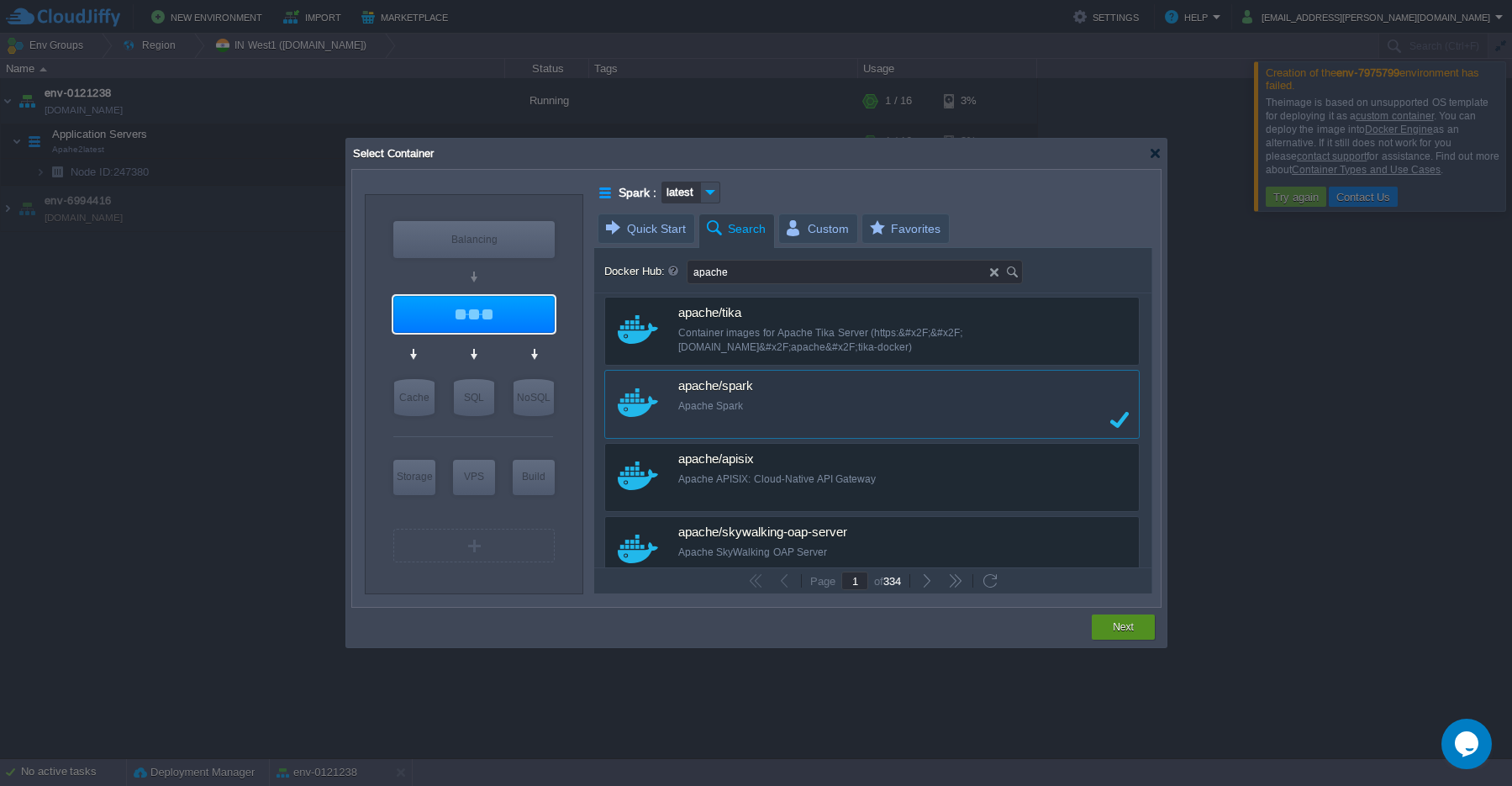
click at [1128, 635] on button "Next" at bounding box center [1123, 627] width 21 height 17
type input "latest"
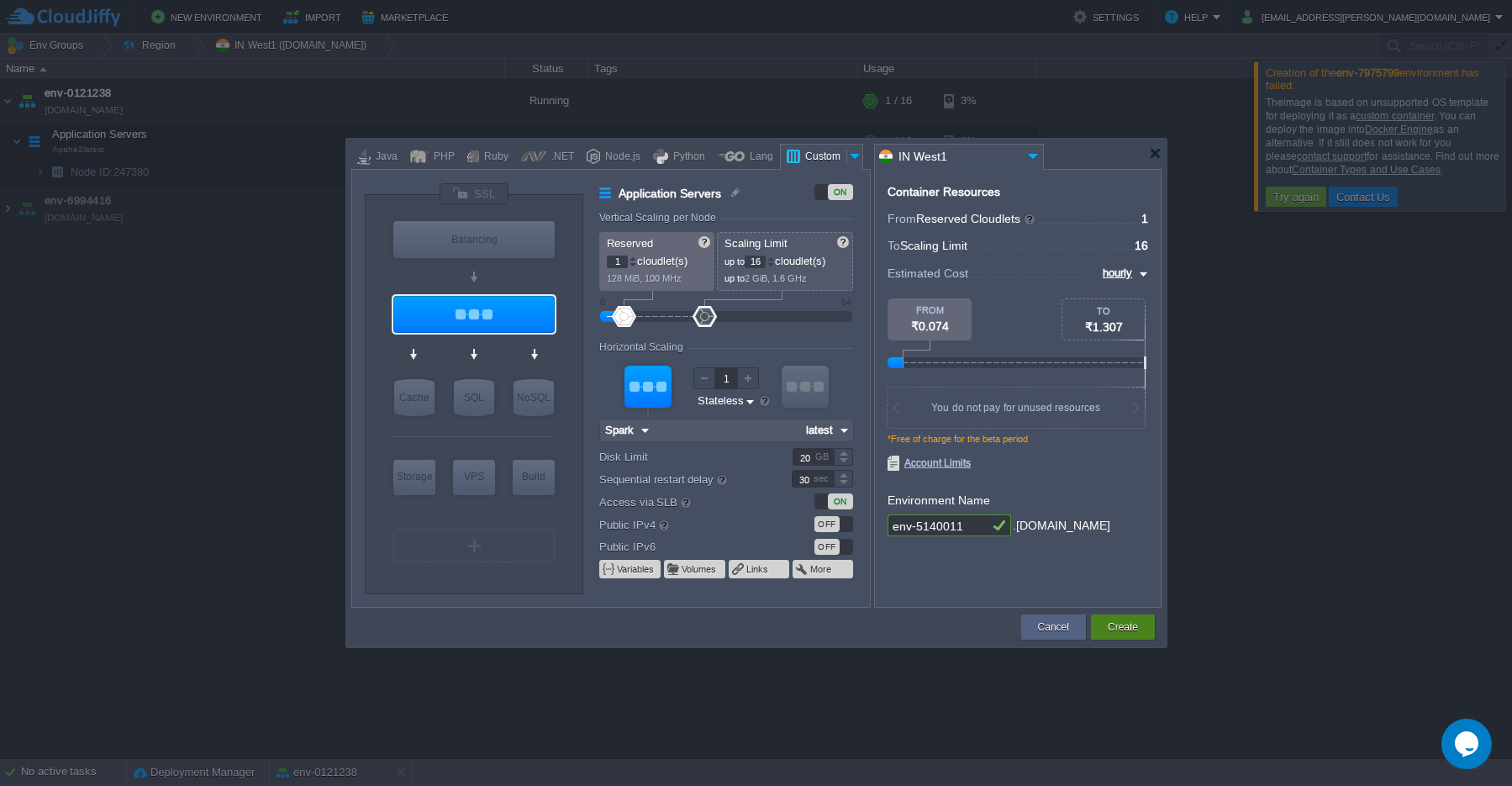
click at [1128, 635] on button "Create" at bounding box center [1123, 627] width 30 height 17
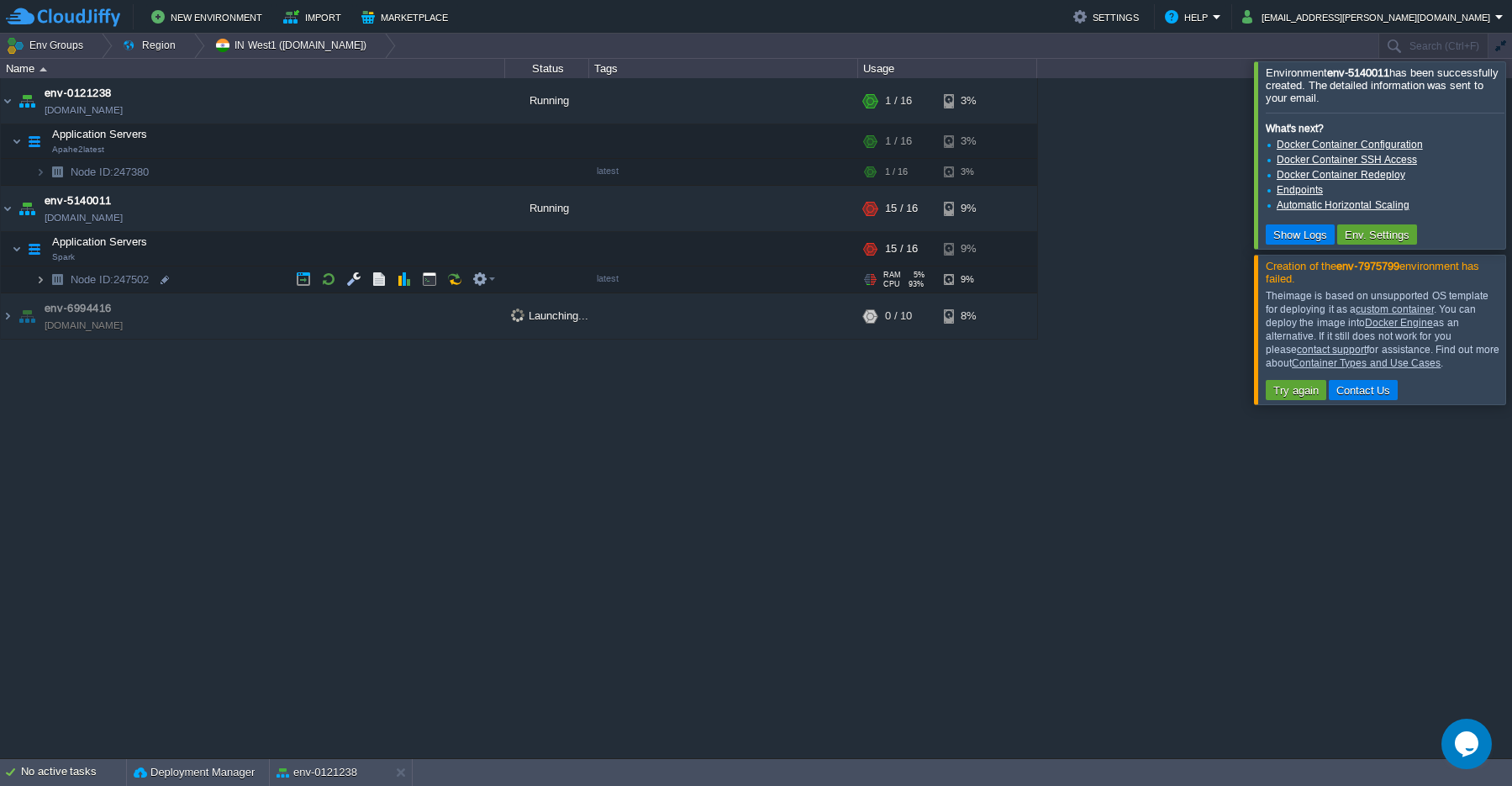
click at [39, 283] on img at bounding box center [39, 279] width 10 height 26
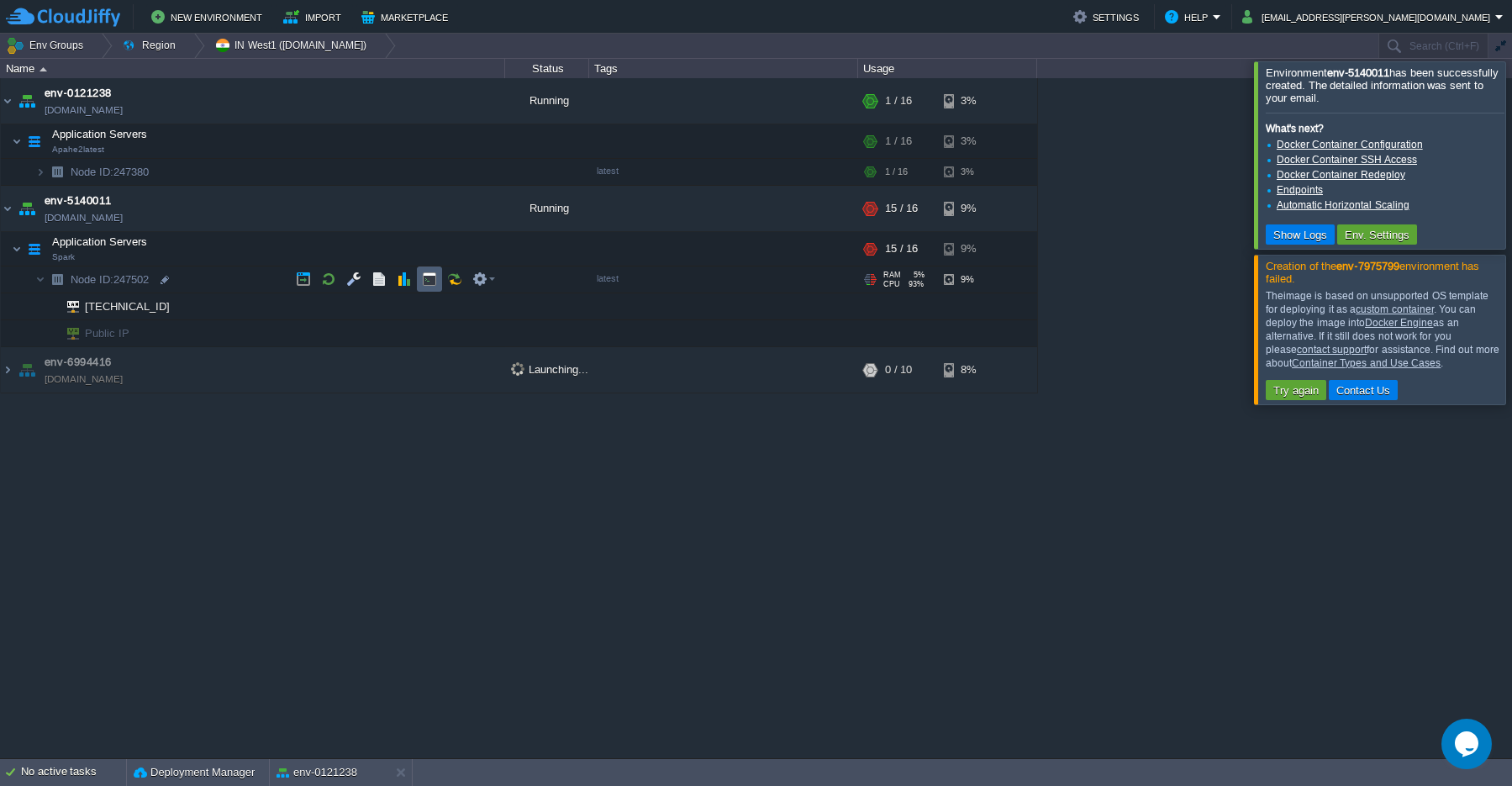
click at [433, 284] on button "button" at bounding box center [429, 279] width 15 height 15
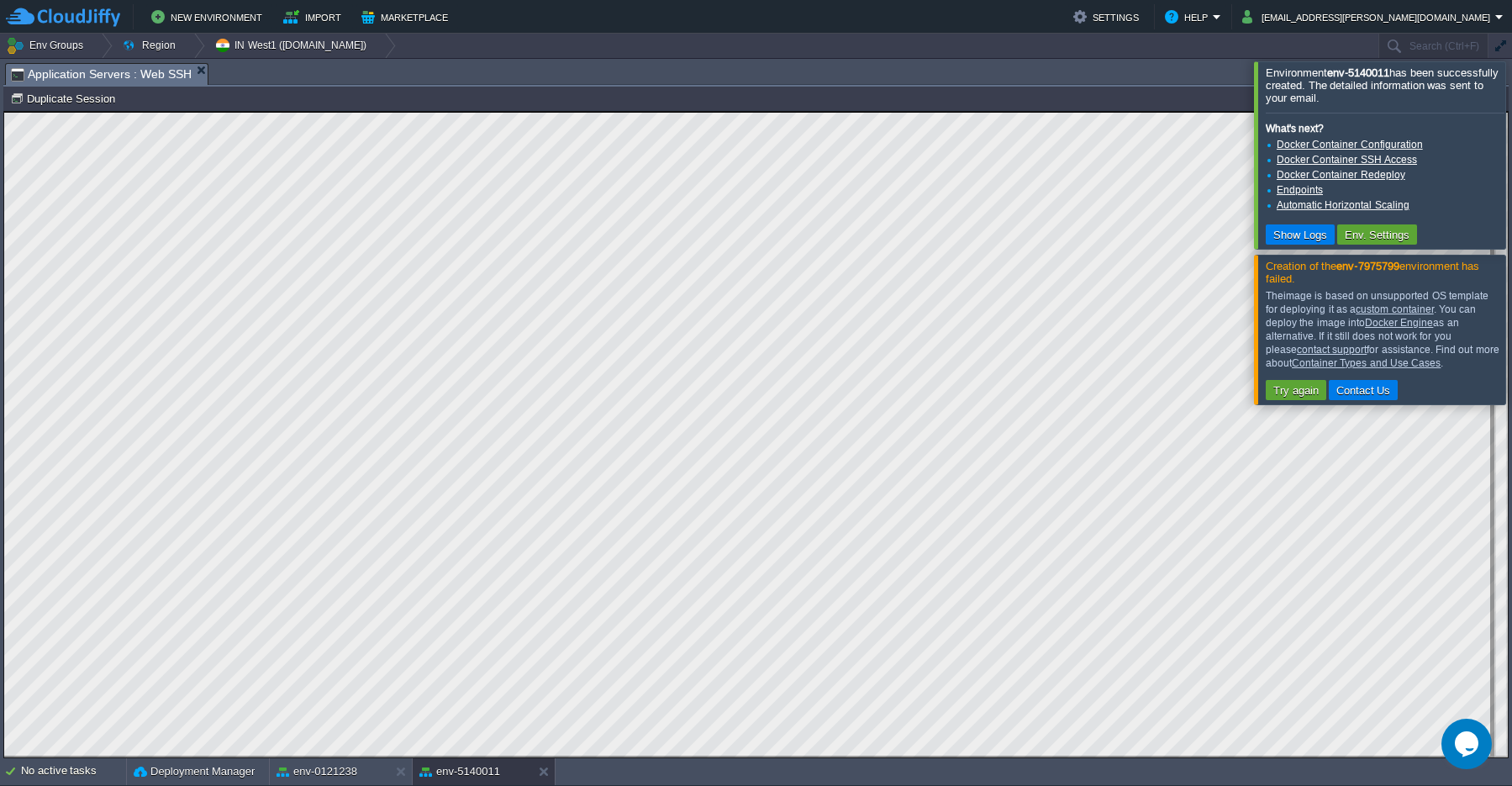
scroll to position [7, 0]
click at [1511, 158] on div at bounding box center [1533, 154] width 0 height 187
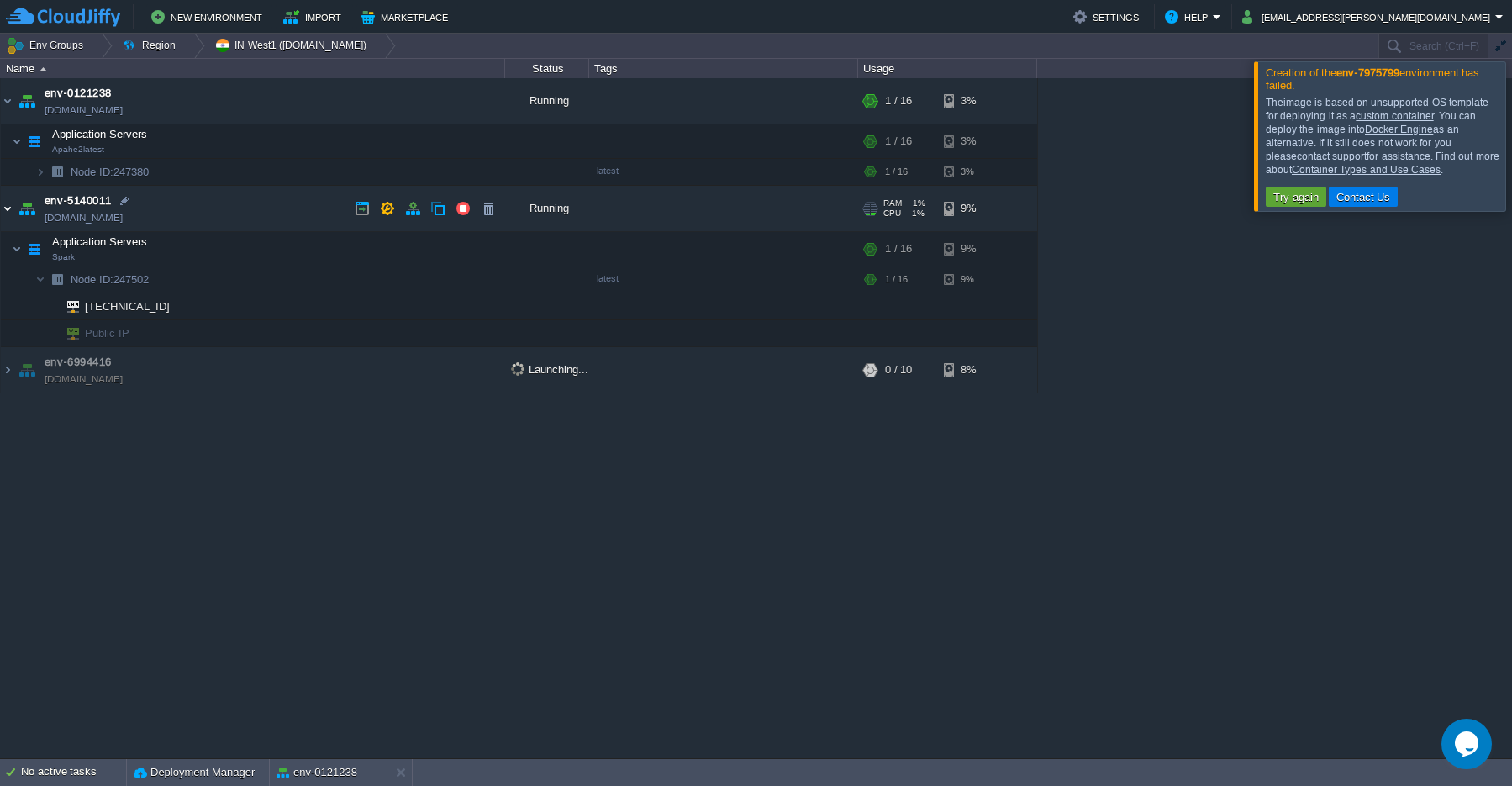
click at [12, 212] on img at bounding box center [7, 208] width 13 height 46
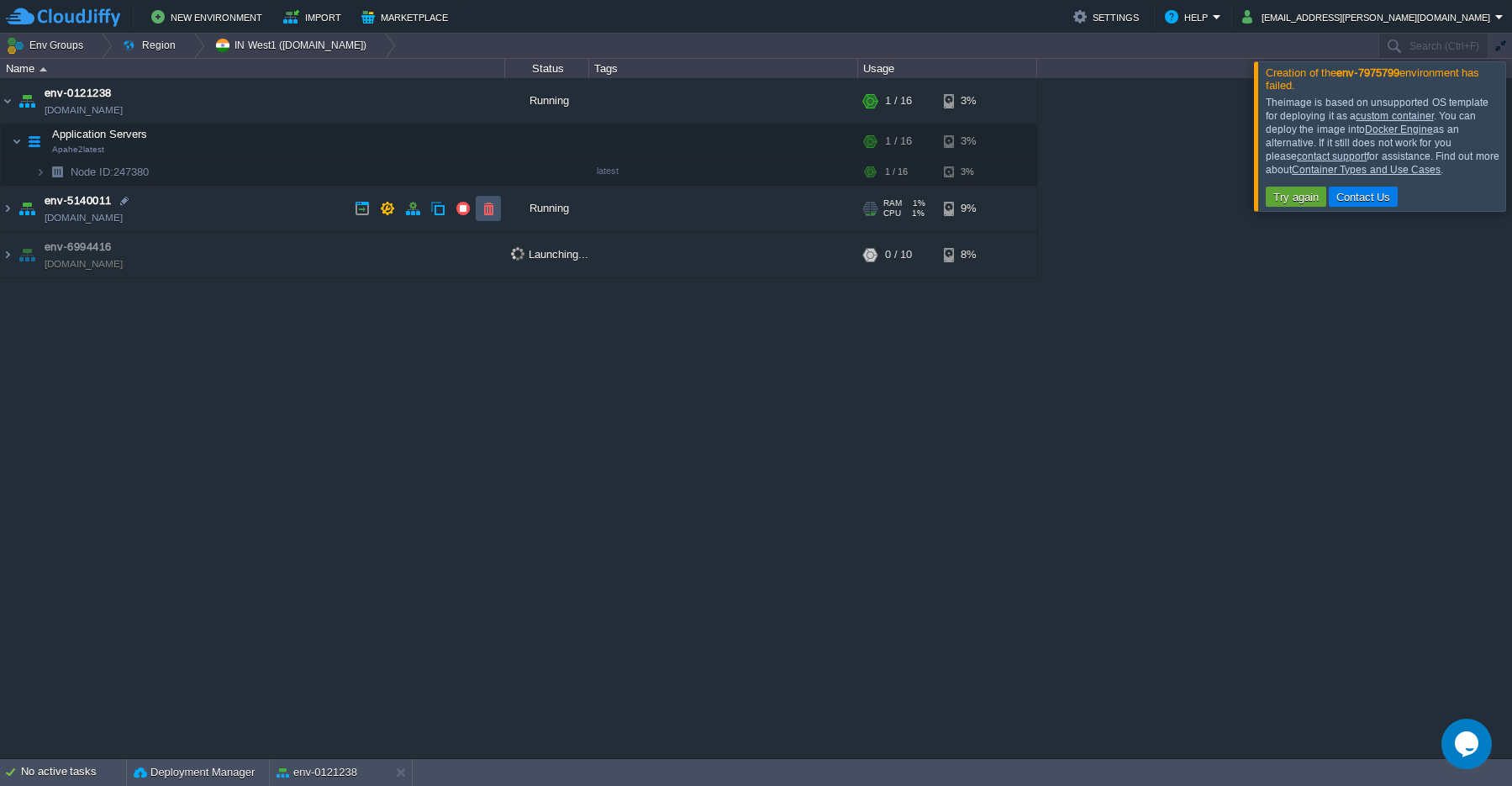
click at [488, 208] on button "button" at bounding box center [488, 208] width 15 height 15
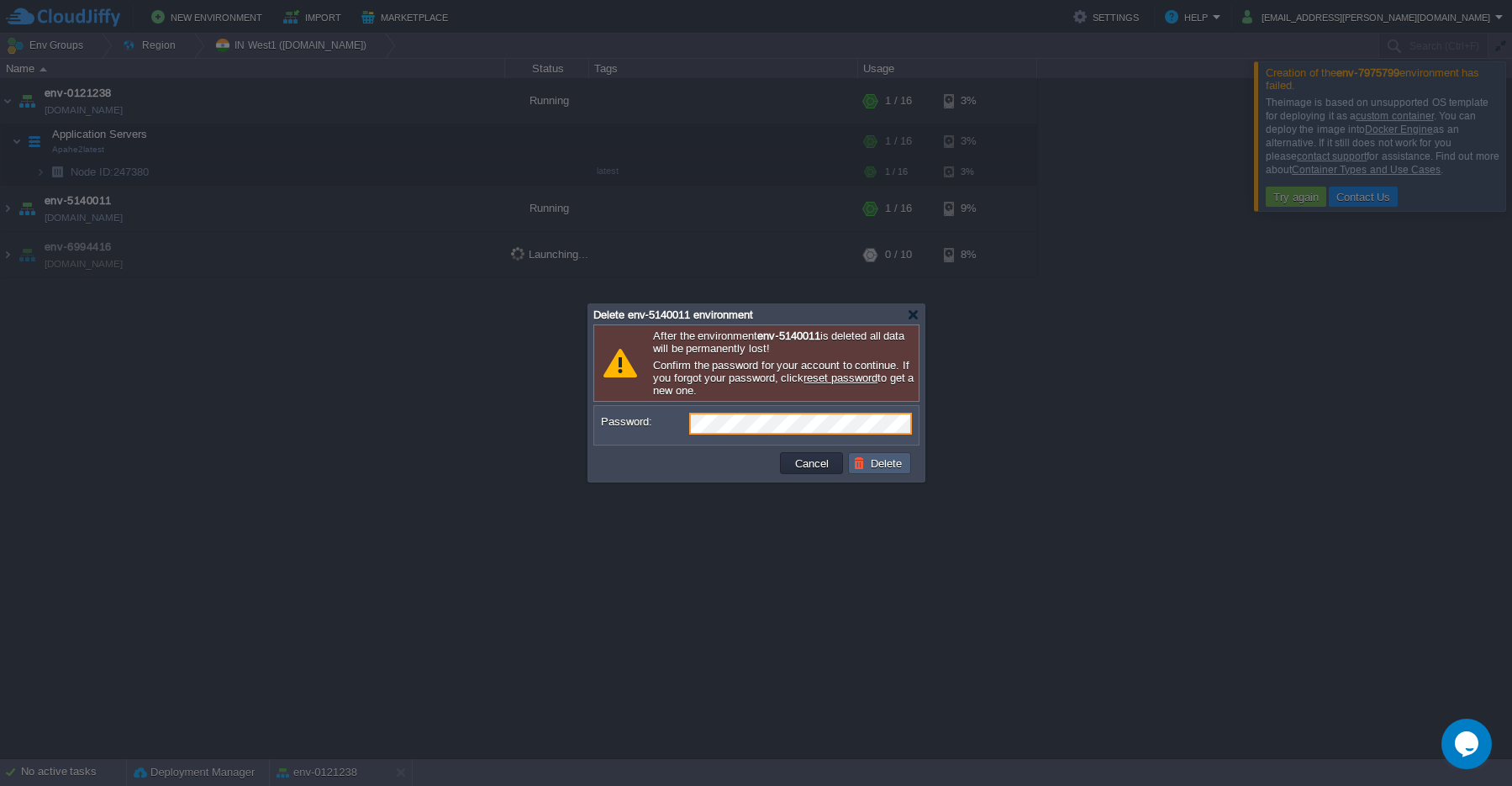
click at [887, 474] on td "Delete" at bounding box center [880, 463] width 63 height 22
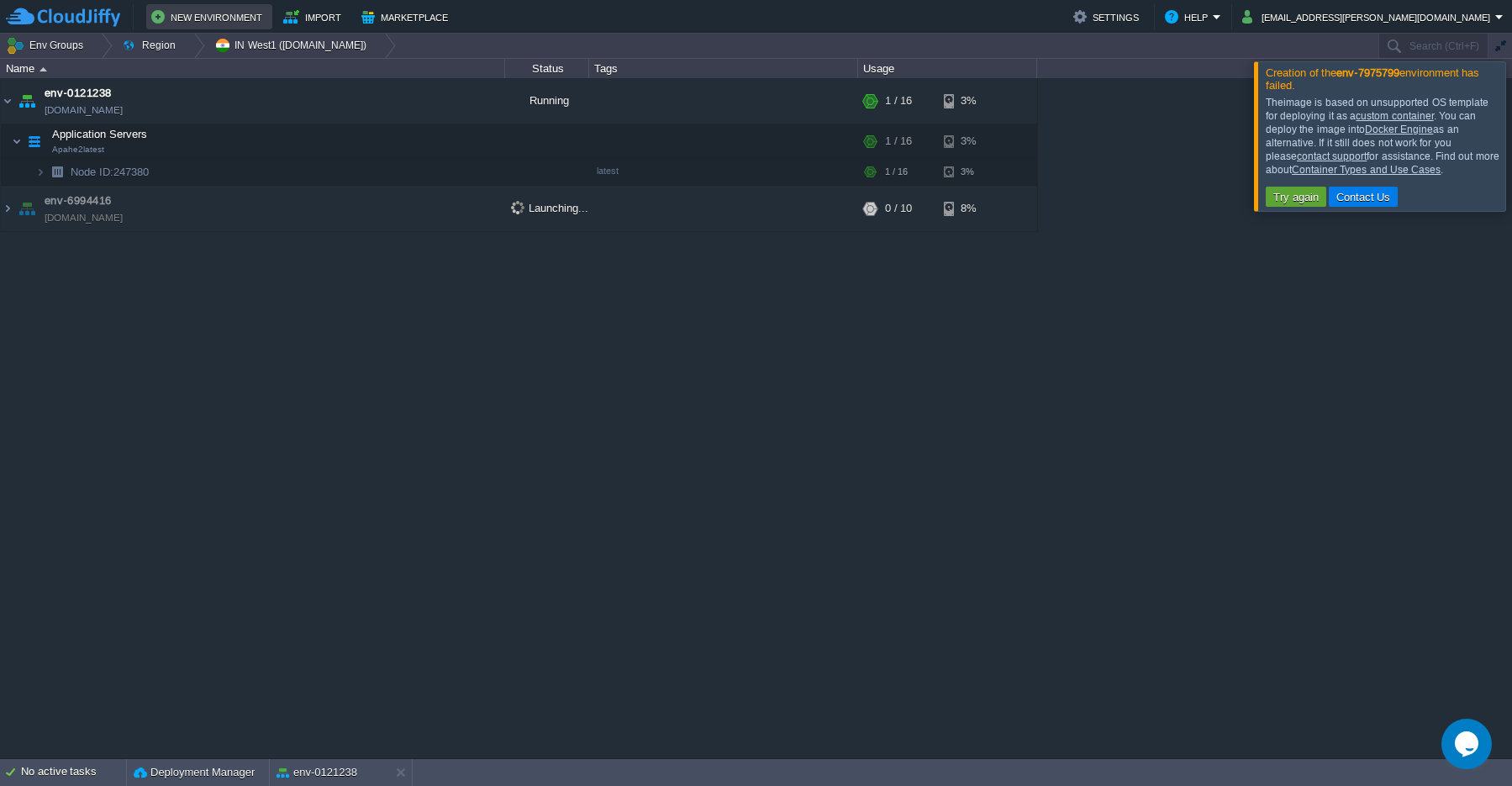
click at [219, 19] on button "New Environment" at bounding box center [209, 16] width 116 height 20
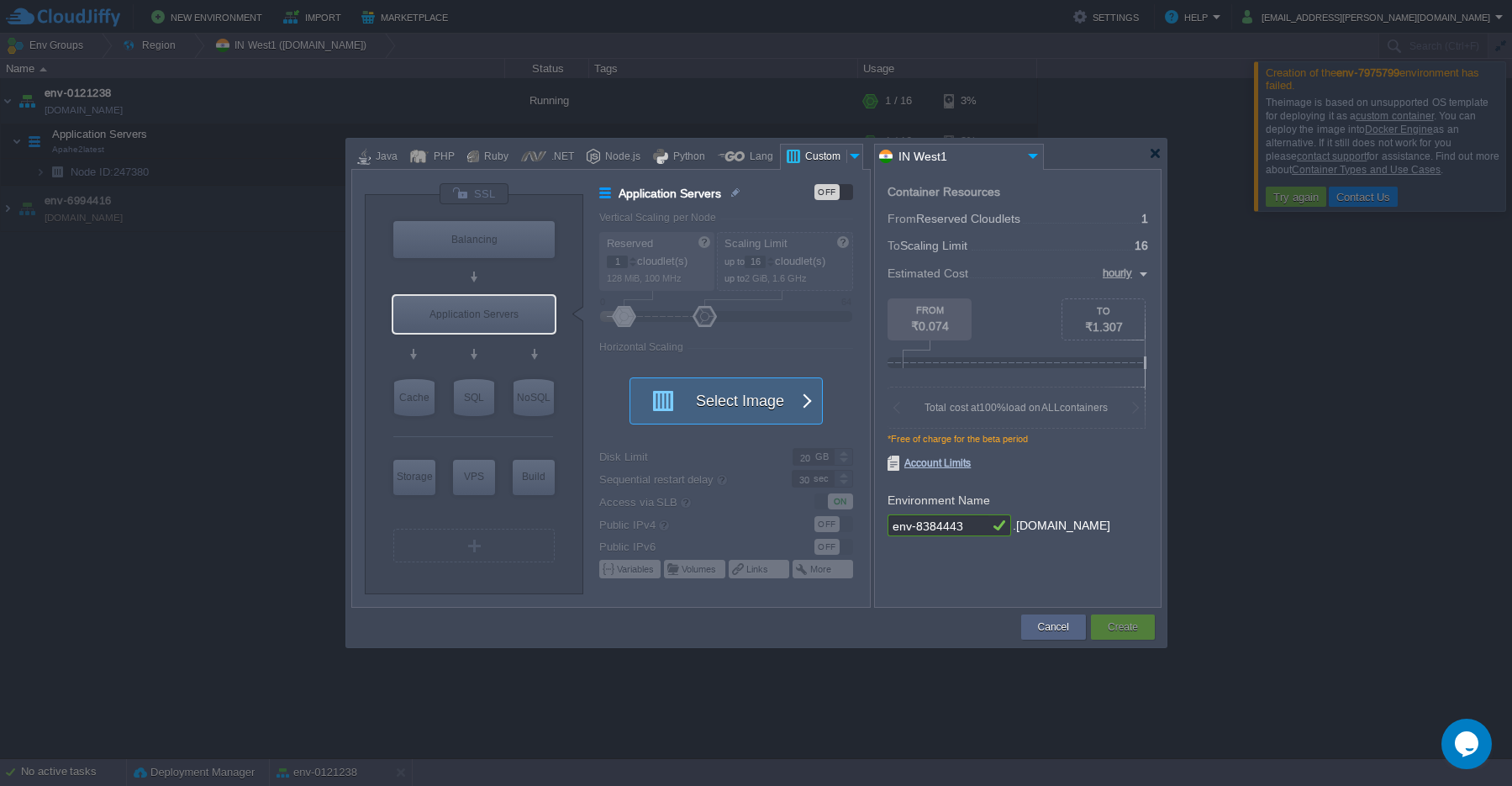
click at [738, 409] on button "Select Image" at bounding box center [717, 401] width 152 height 46
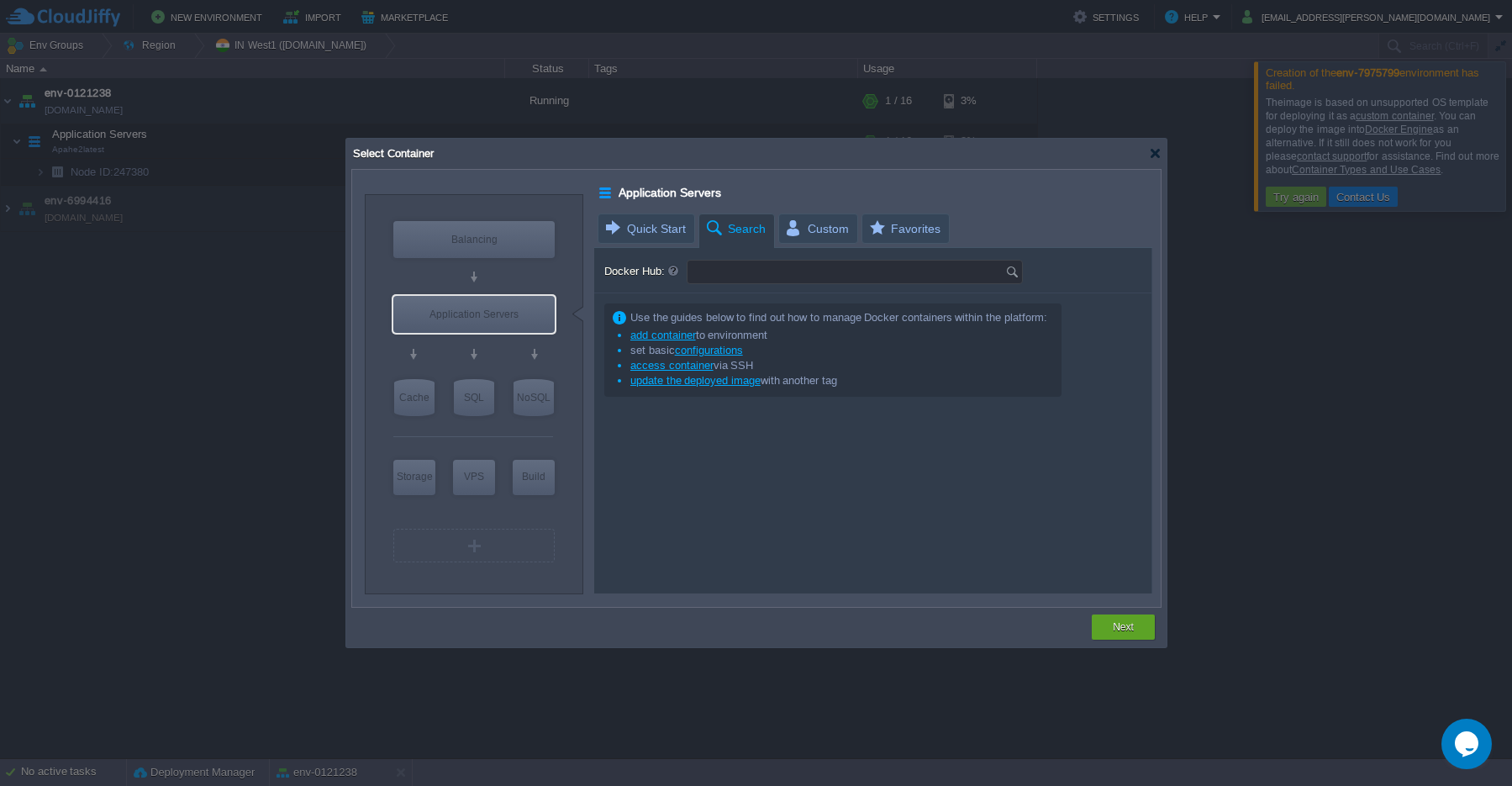
click at [729, 269] on input "Docker Hub:" at bounding box center [847, 272] width 317 height 22
click at [819, 233] on span "Custom" at bounding box center [816, 229] width 65 height 29
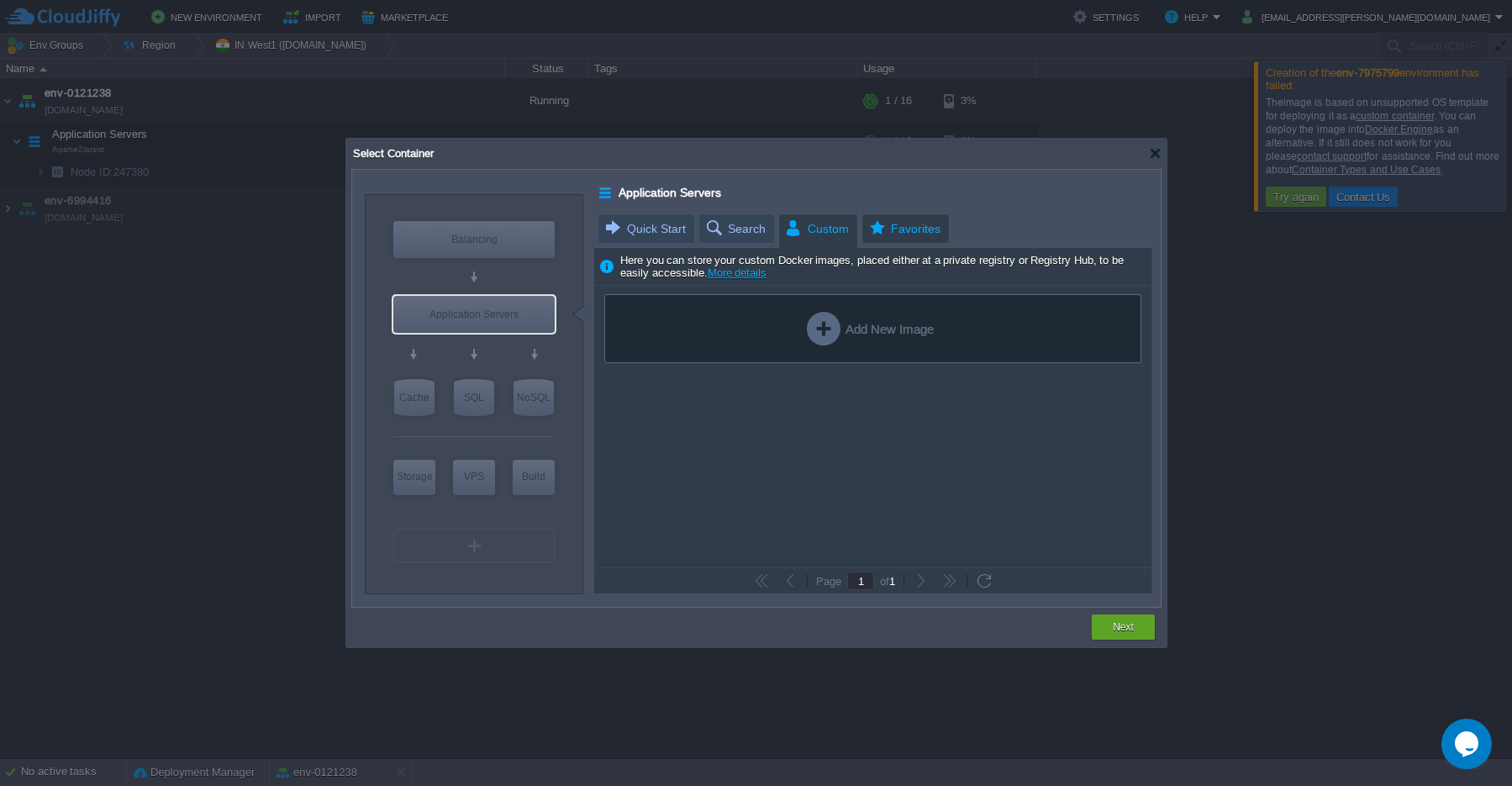
click at [898, 233] on span "Favorites" at bounding box center [904, 229] width 74 height 29
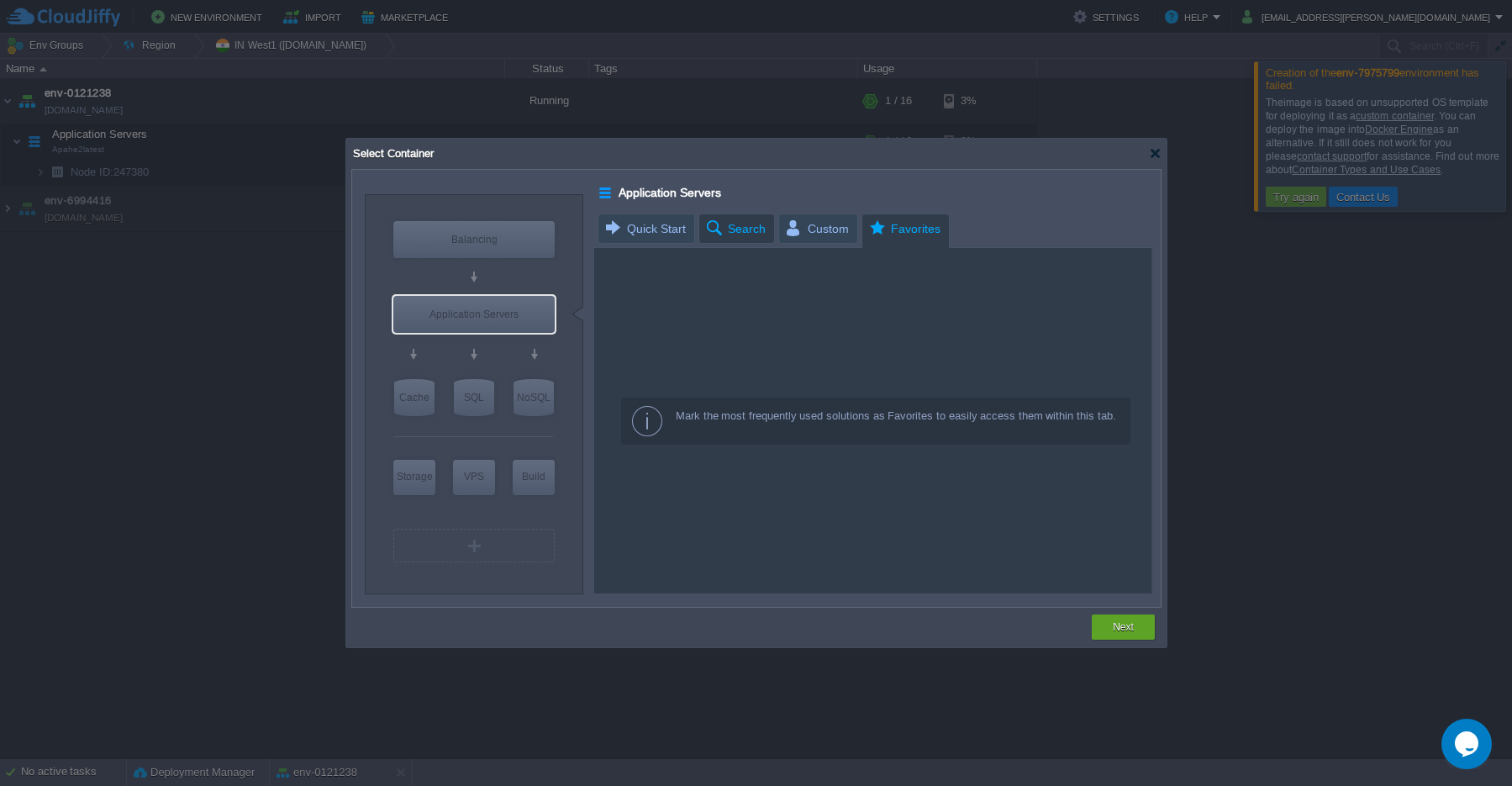
click at [747, 234] on span "Search" at bounding box center [734, 229] width 61 height 29
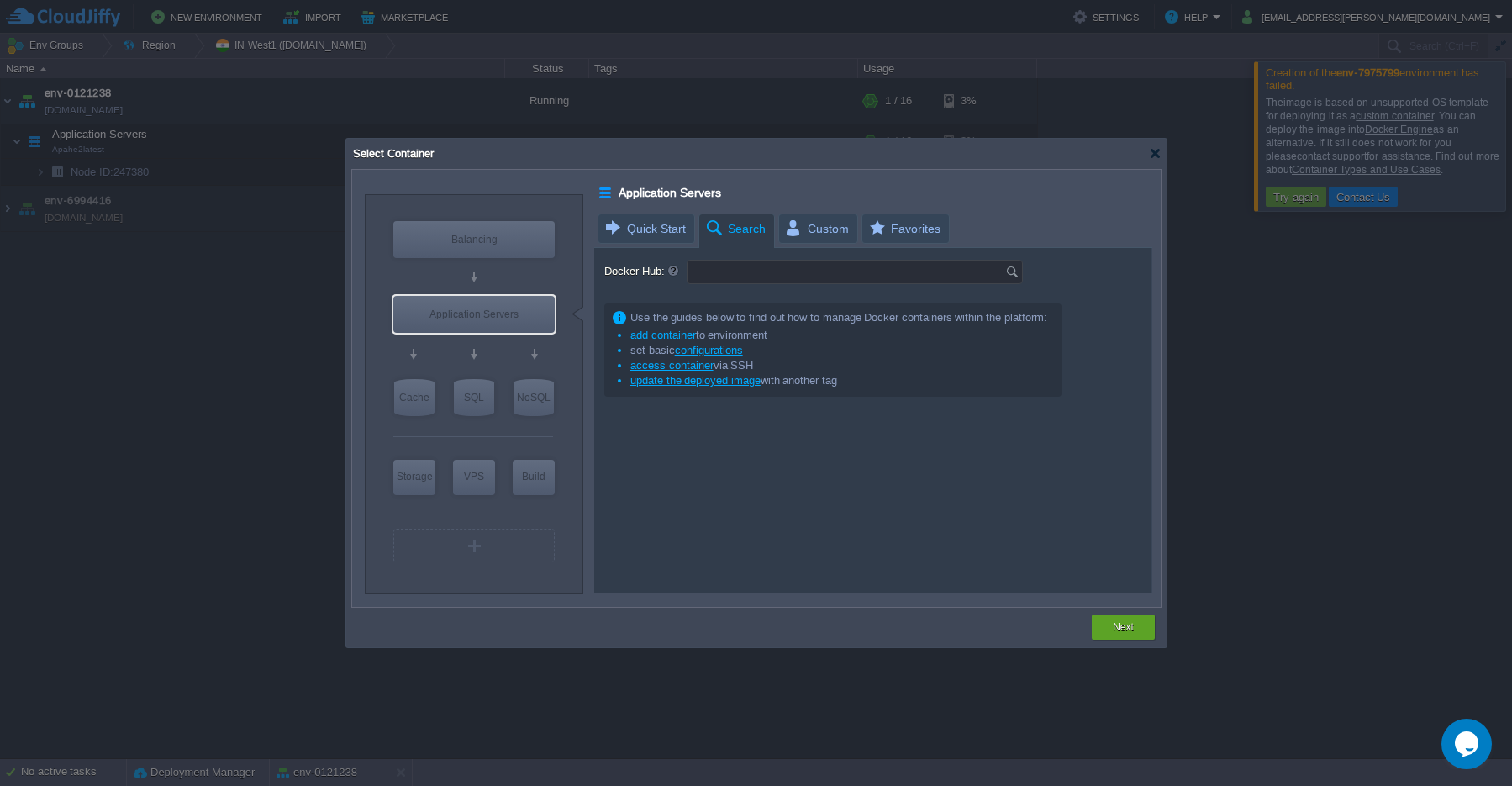
click at [757, 274] on input "Docker Hub:" at bounding box center [847, 272] width 317 height 22
click at [1010, 274] on img at bounding box center [1014, 272] width 19 height 22
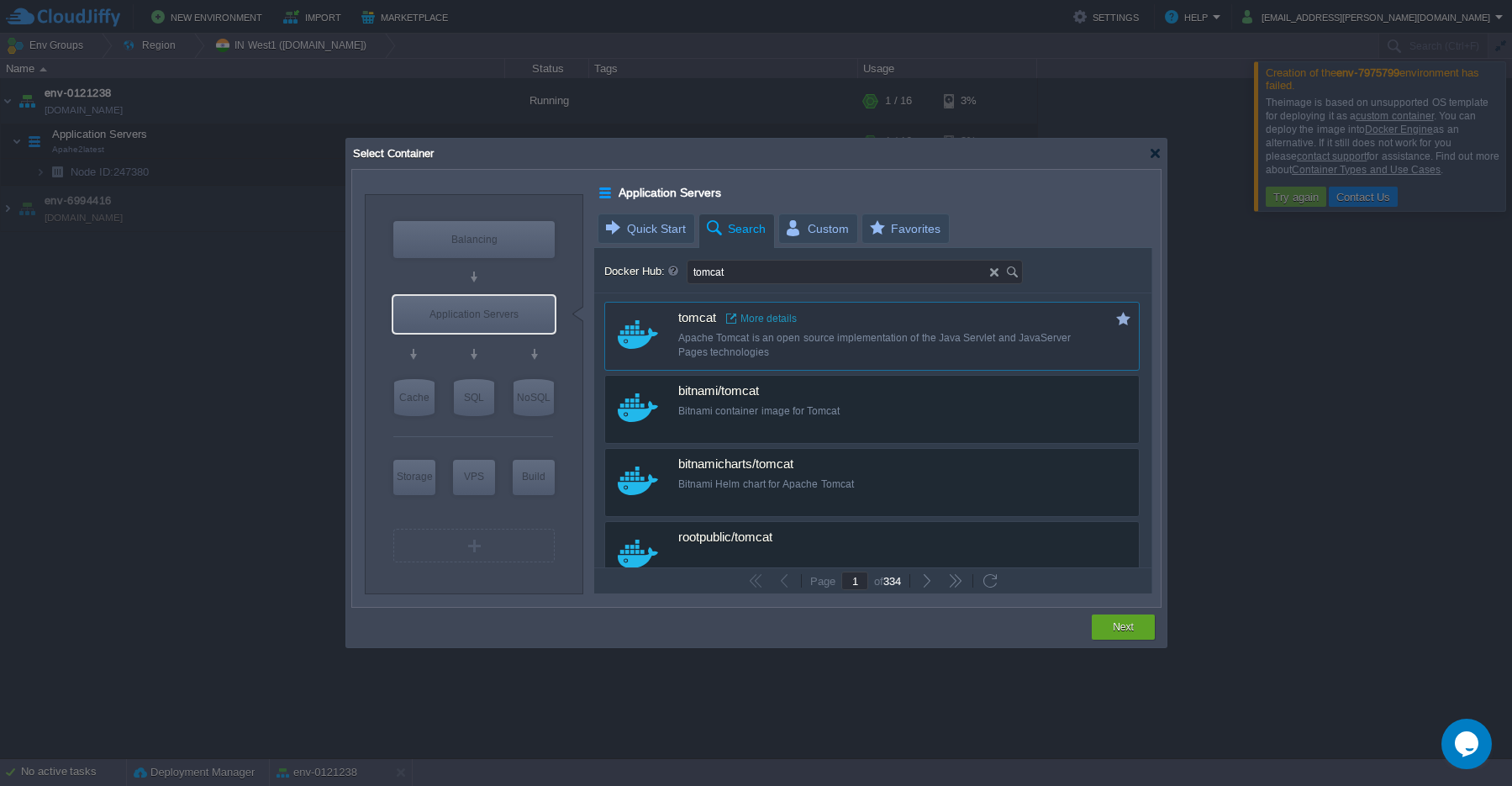
type input "tomcat"
click at [1130, 319] on button "button" at bounding box center [1123, 319] width 15 height 15
click at [721, 347] on div "Apache Tomcat is an open source implementation of the Java Servlet and JavaServ…" at bounding box center [882, 345] width 410 height 29
type input "Tomcat"
type input "latest"
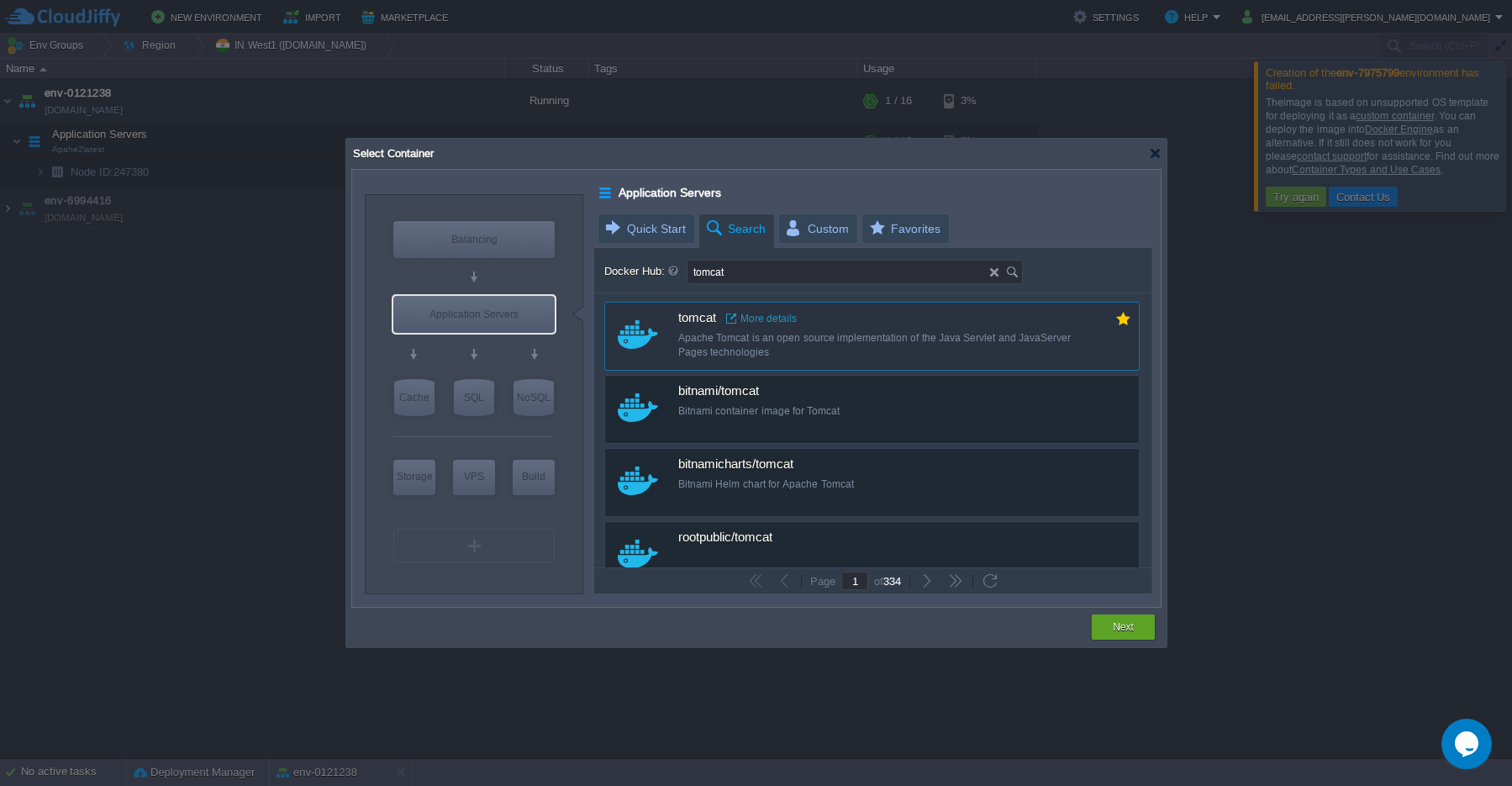
type input "Tomcat :"
type input "latest"
type input "Docker Image"
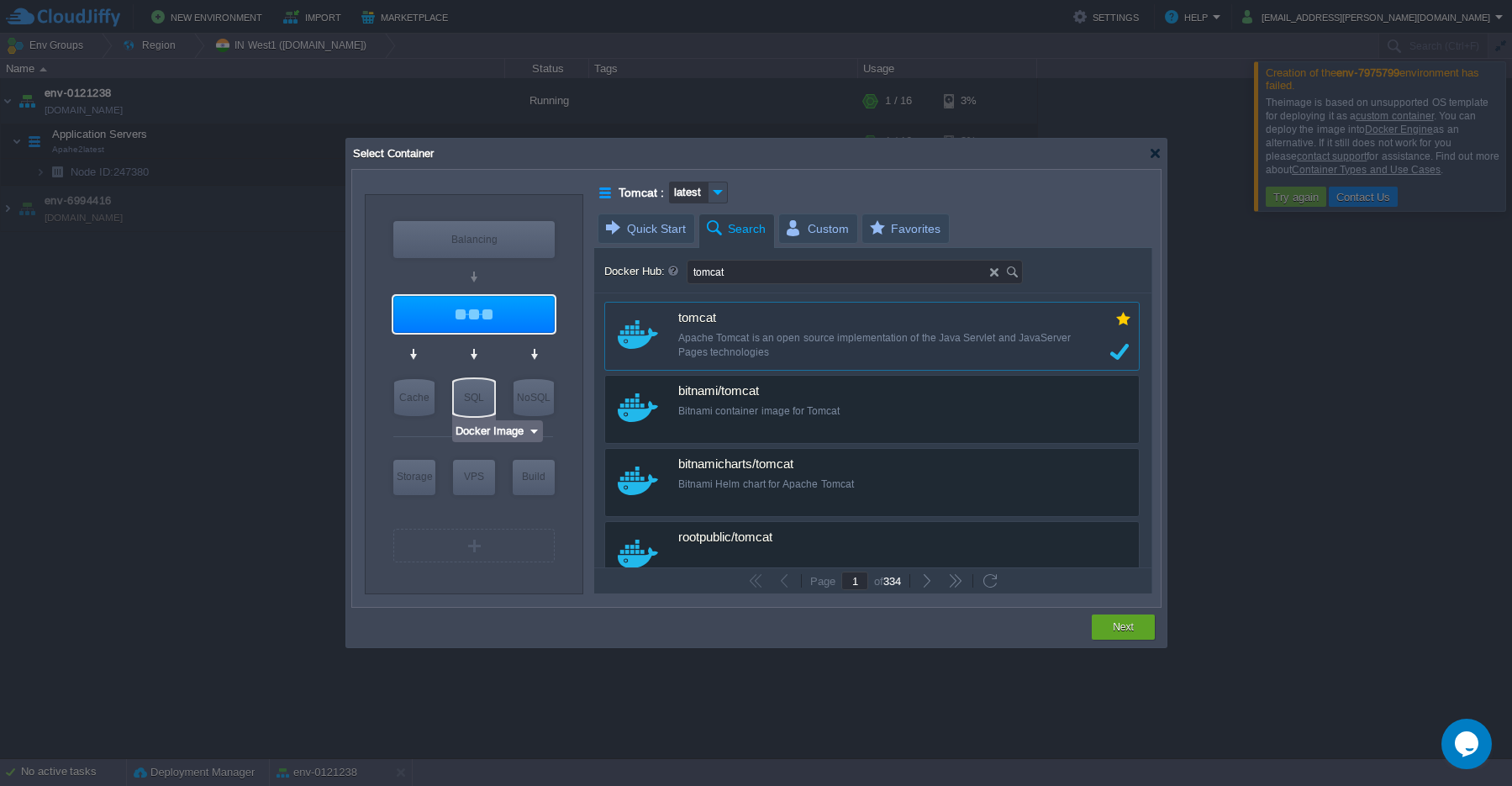
click at [478, 405] on div "SQL" at bounding box center [474, 397] width 40 height 37
type input "SQL Databases"
type input "4"
type input "6"
type input "Docker Image"
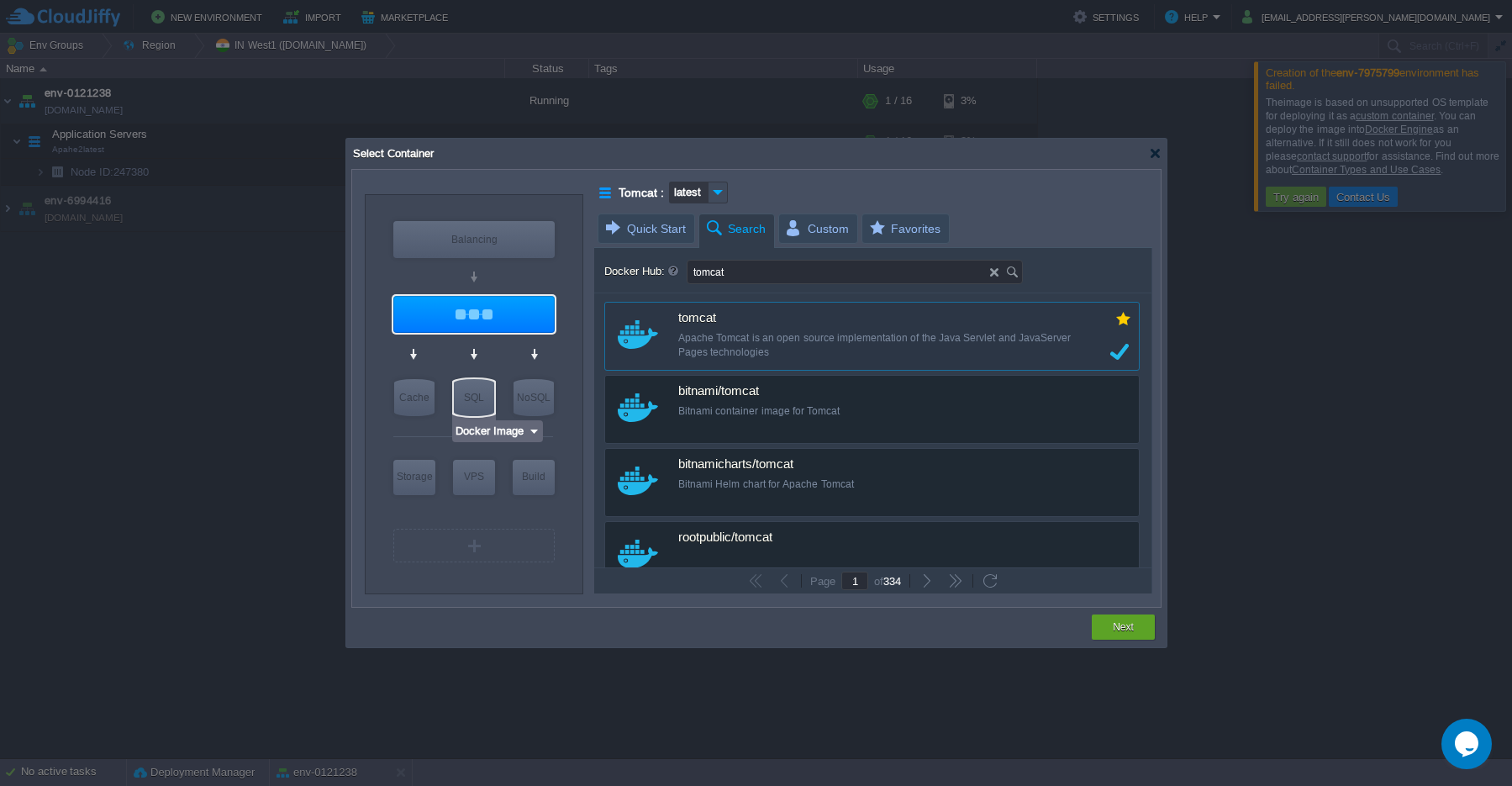
type input "SQL Databases"
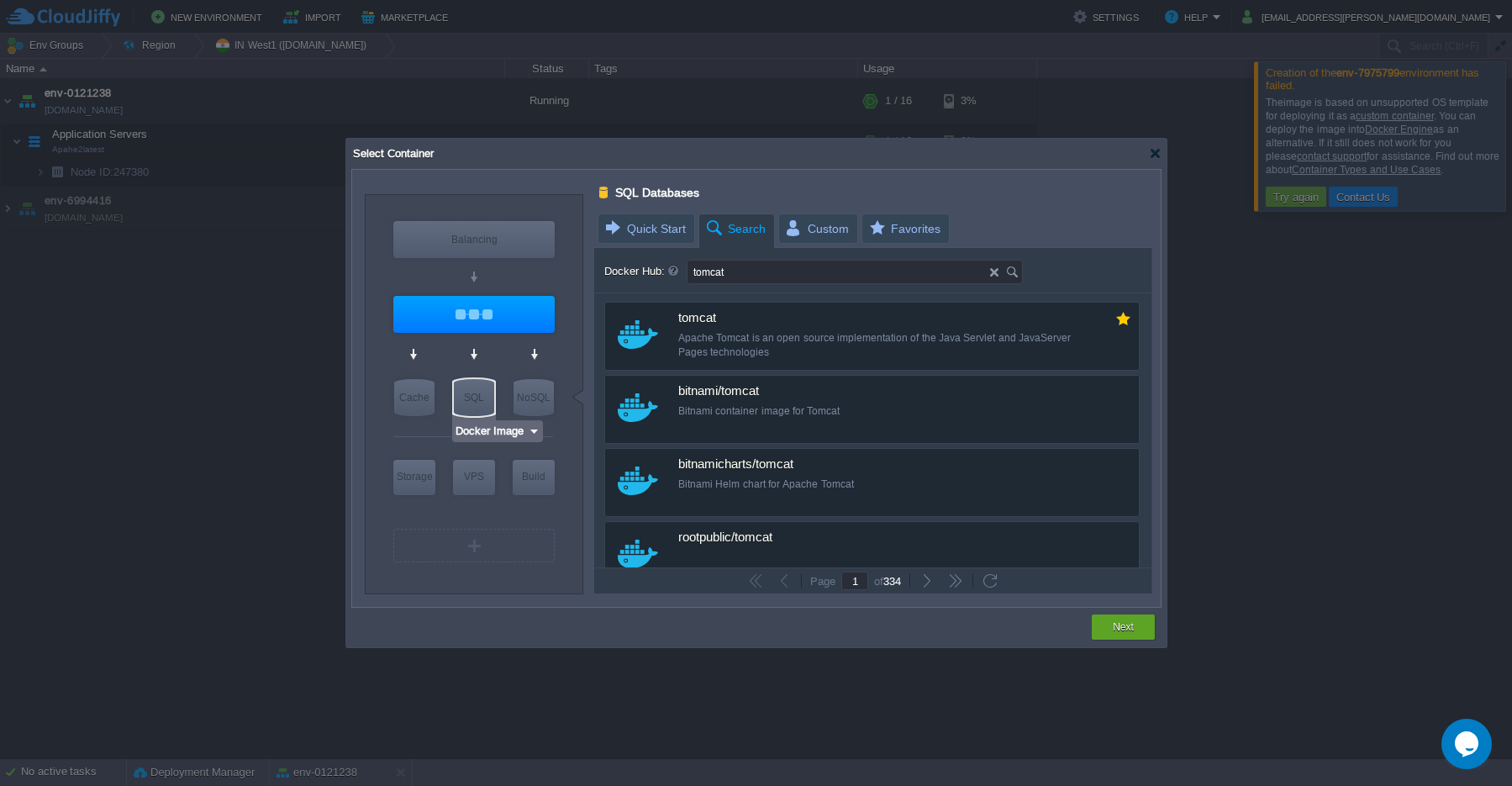
click at [489, 406] on div "SQL" at bounding box center [474, 397] width 40 height 37
click at [532, 435] on img at bounding box center [534, 431] width 13 height 17
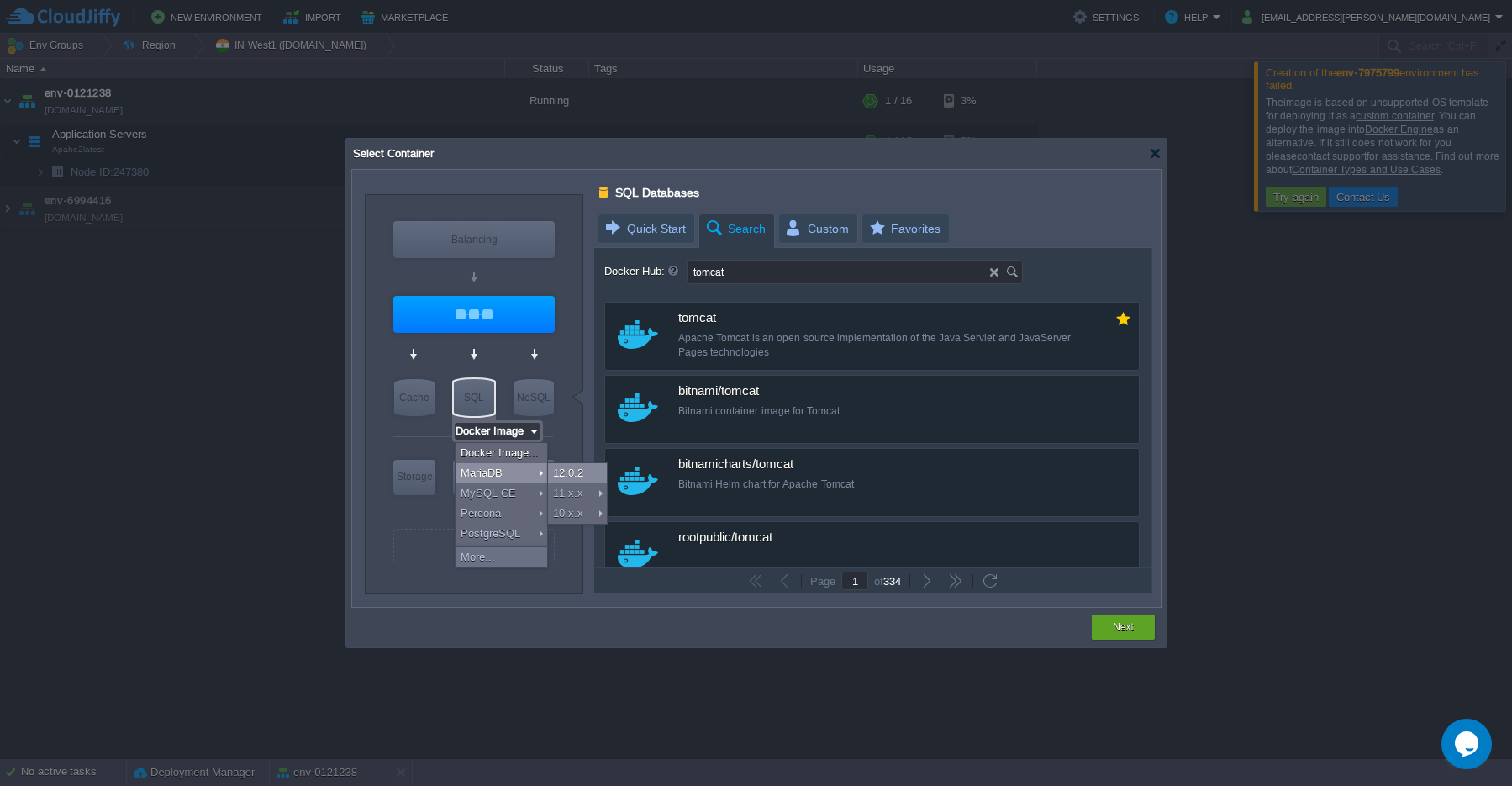
click at [572, 477] on div "12.0.2" at bounding box center [578, 473] width 59 height 20
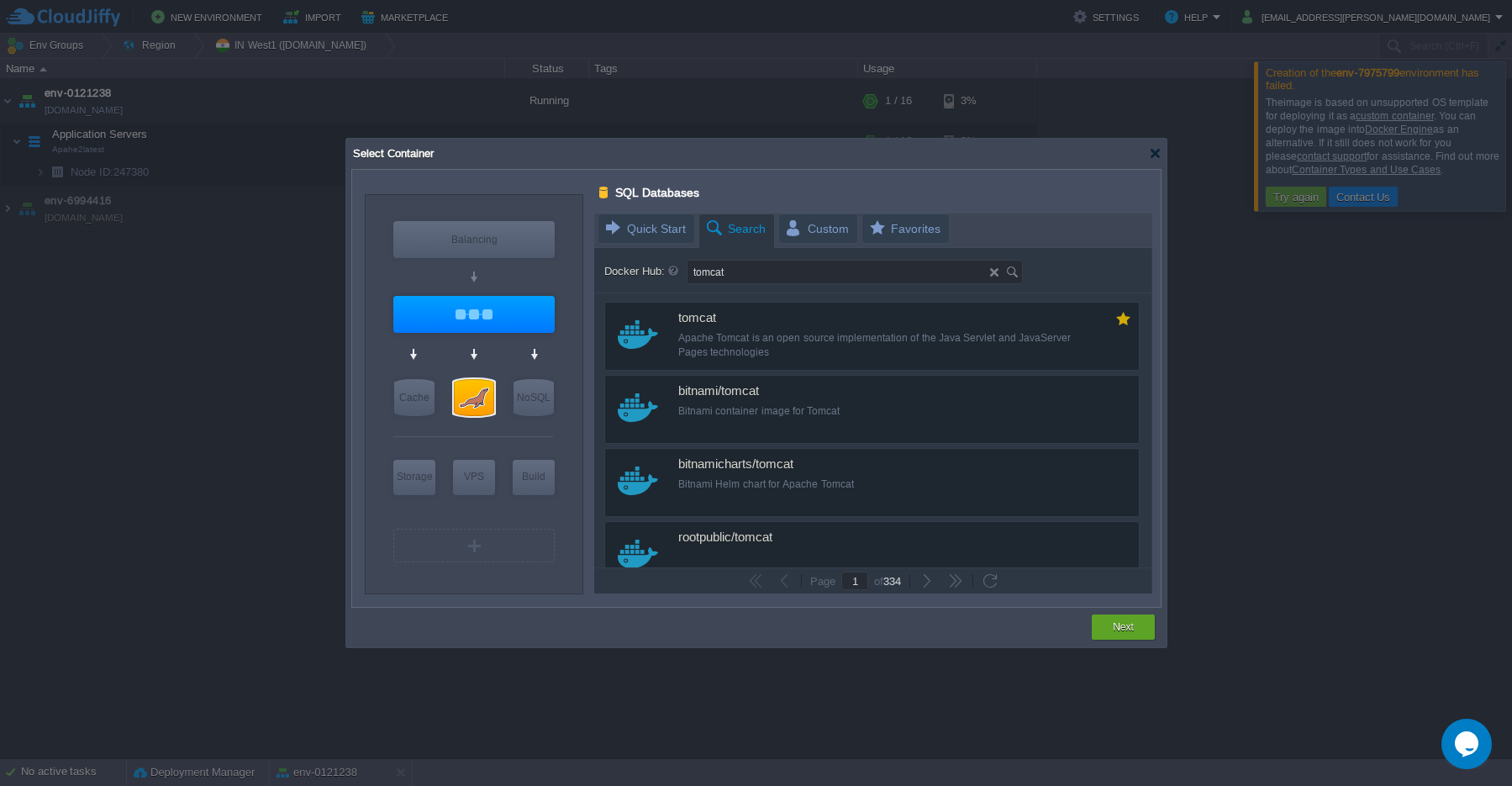
type input "MariaDB 12.0.2"
type input "12.0.2-almalinux-9"
type input "Docker Image"
click at [490, 488] on div "VPS" at bounding box center [474, 476] width 42 height 33
type input "Elastic VPS"
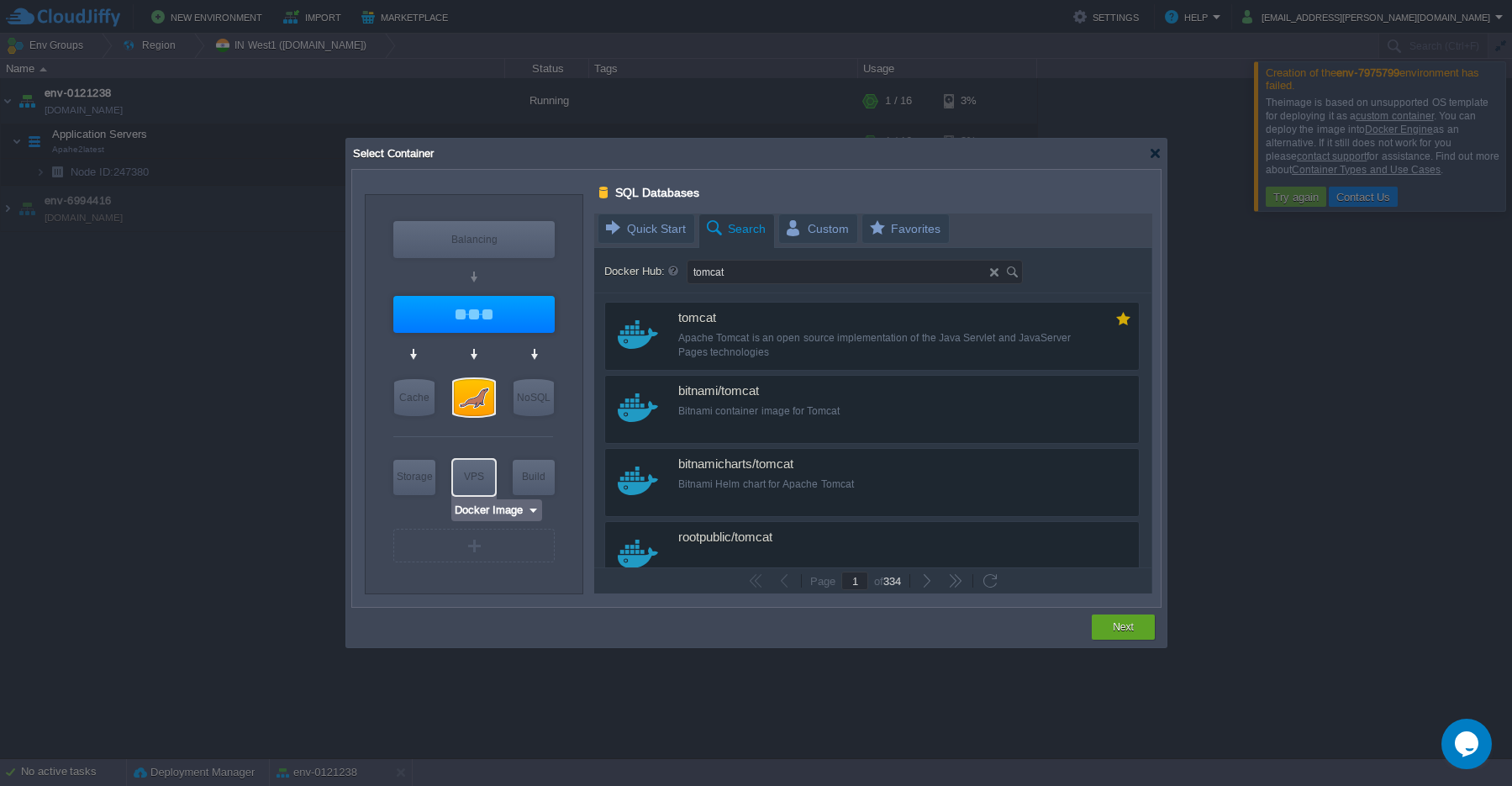
type input "1"
type input "4"
type input "Docker Image"
type input "Stateful"
type input "Elastic VPS"
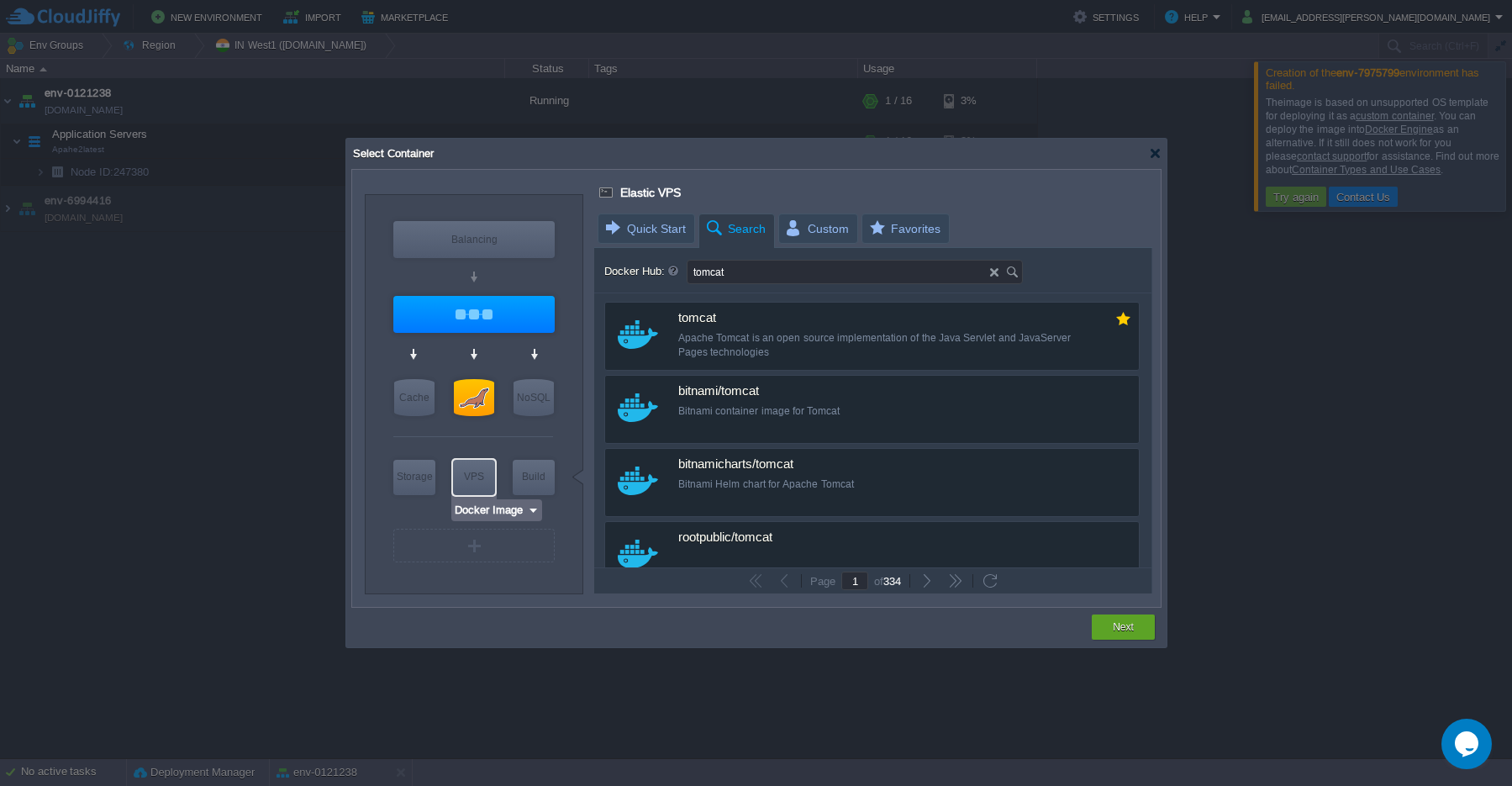
click at [532, 514] on img at bounding box center [534, 511] width 13 height 17
click at [525, 532] on div "Docker Image..." at bounding box center [500, 532] width 91 height 20
click at [477, 484] on div "VPS" at bounding box center [474, 476] width 42 height 33
click at [532, 516] on img at bounding box center [534, 511] width 13 height 17
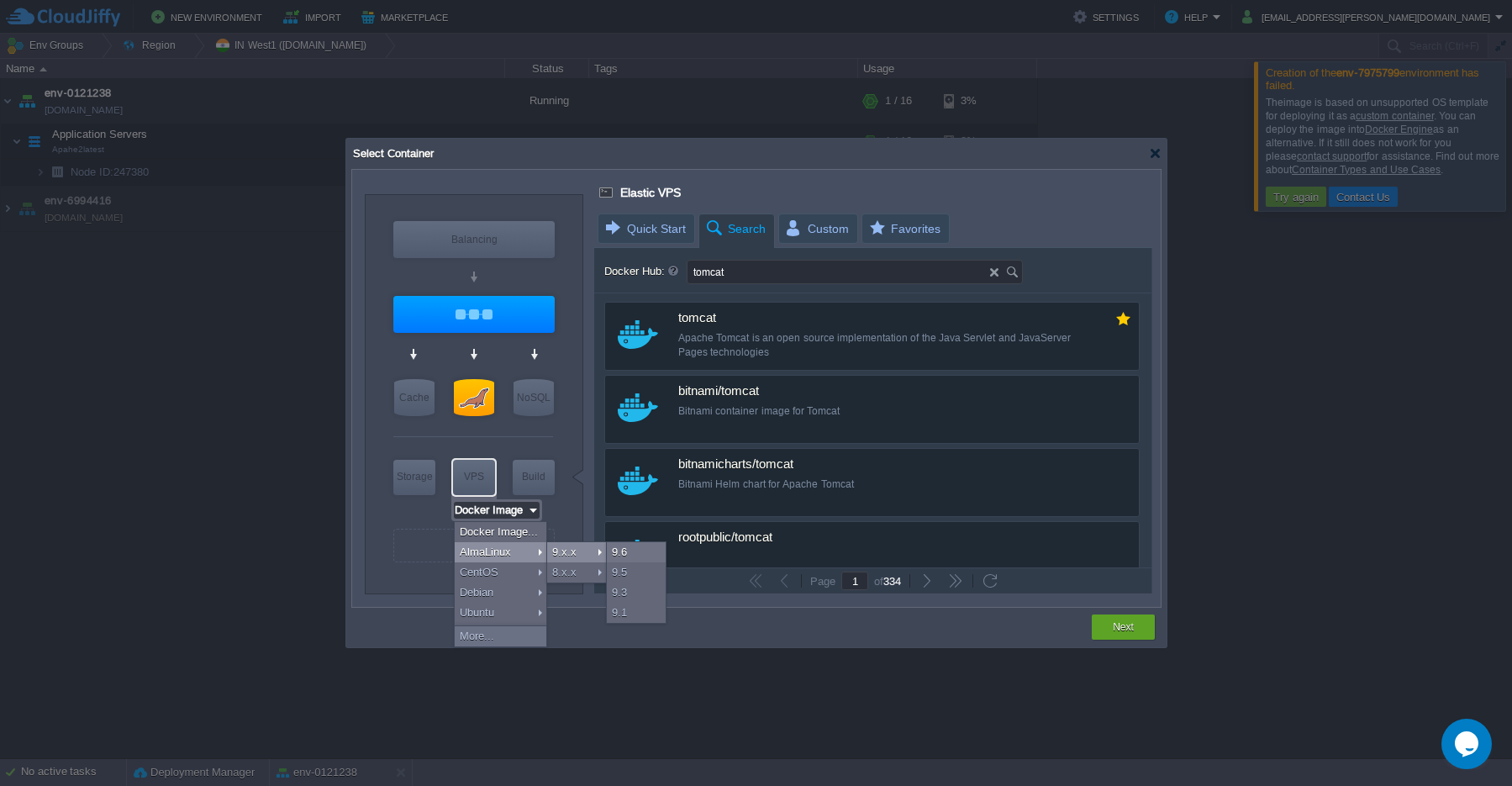
click at [564, 551] on div "9.x.x" at bounding box center [577, 553] width 59 height 20
type input "AlmaLinux 9.6"
type input "9.6"
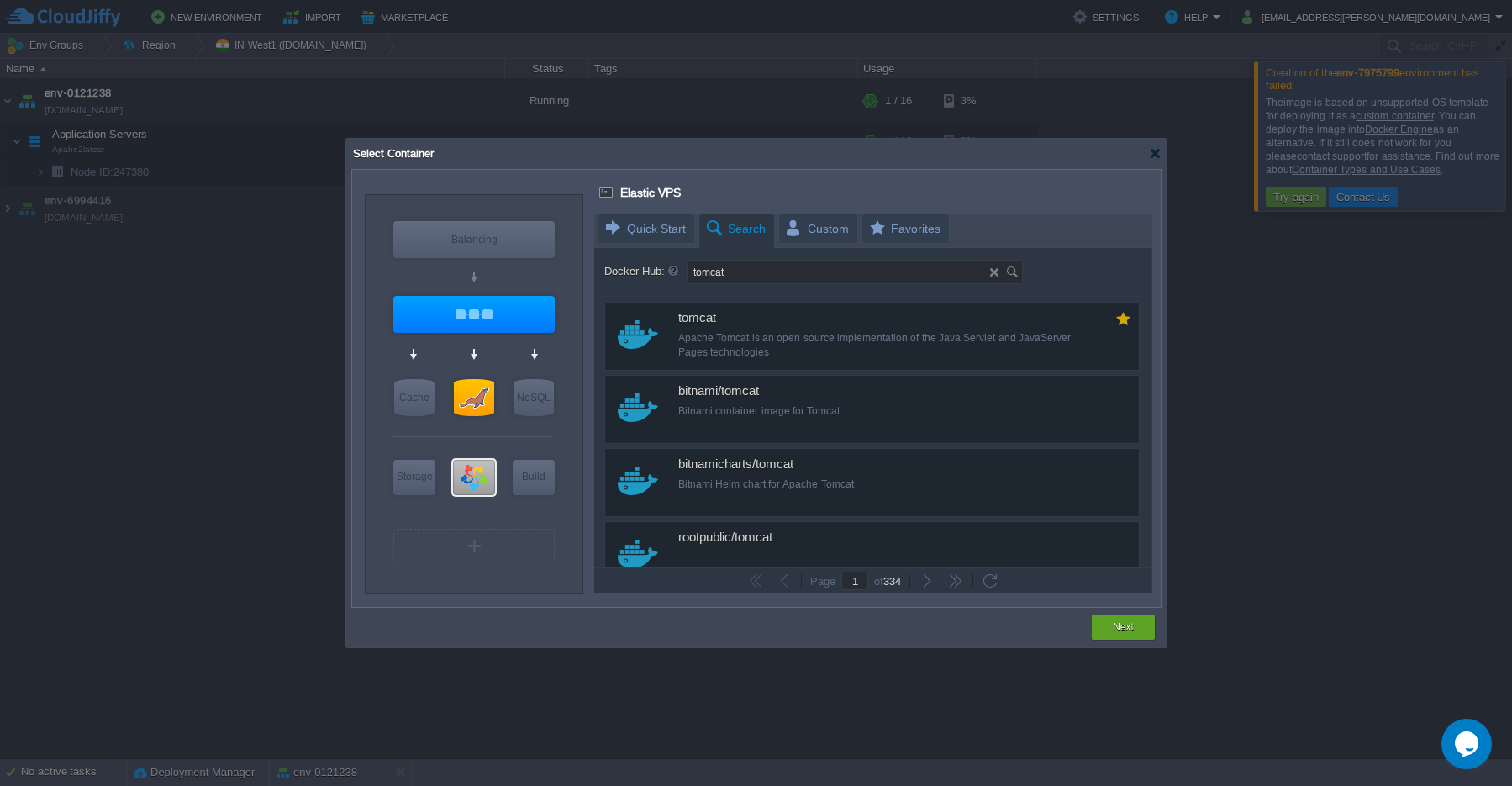
type input "Tomcat"
drag, startPoint x: 1118, startPoint y: 635, endPoint x: 707, endPoint y: 431, distance: 458.8
click at [700, 451] on div "Elastic VPS latest Quick Start Search Custom Favorites Docker Hub: tomcat custo…" at bounding box center [874, 388] width 571 height 439
click at [703, 345] on div at bounding box center [873, 404] width 558 height 380
click at [740, 345] on div at bounding box center [873, 404] width 558 height 380
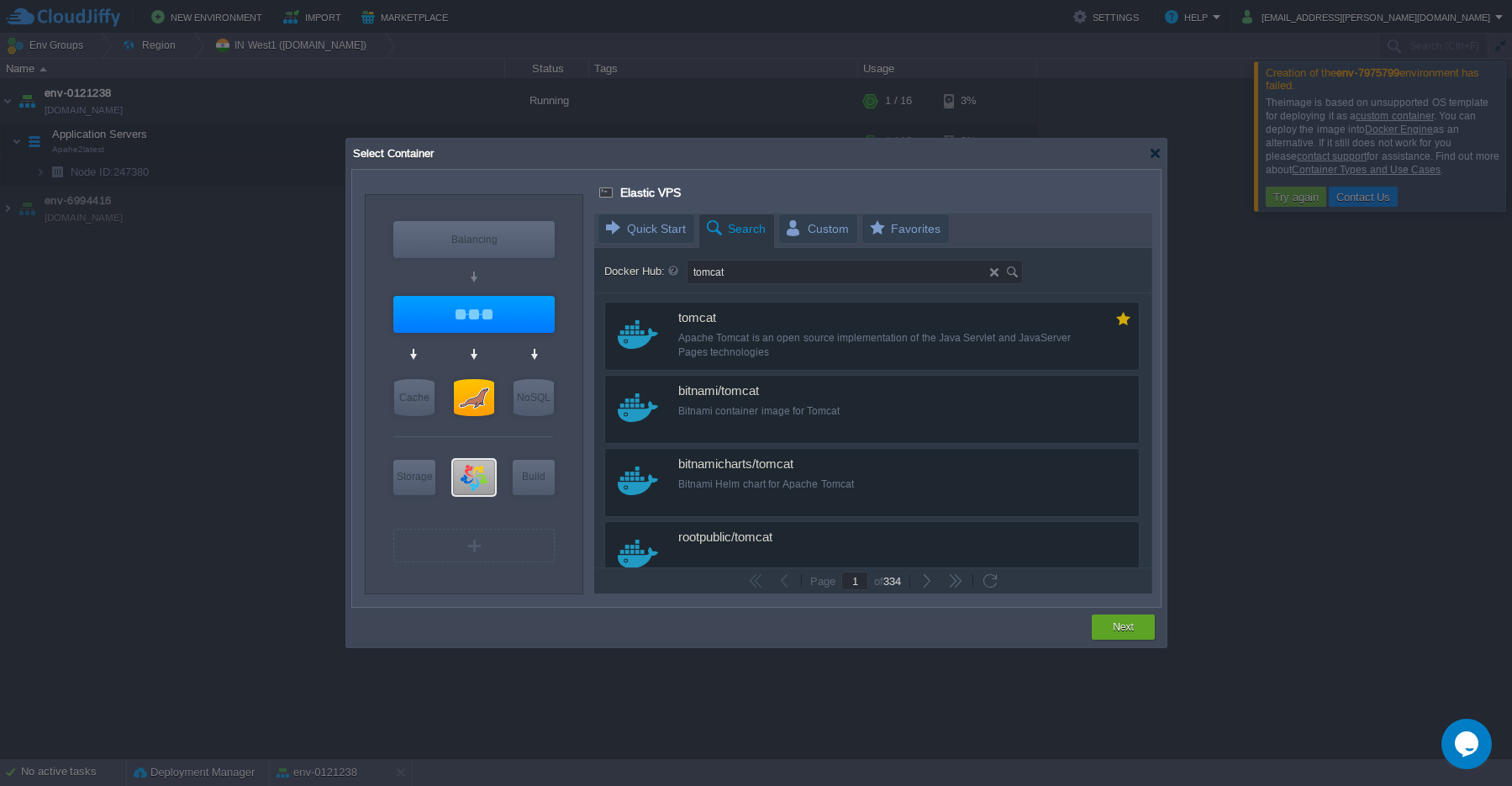
click at [713, 332] on div at bounding box center [873, 404] width 558 height 380
click at [729, 408] on div at bounding box center [873, 404] width 558 height 380
click at [702, 332] on div at bounding box center [873, 404] width 558 height 380
click at [702, 331] on div at bounding box center [873, 404] width 558 height 380
click at [708, 331] on div at bounding box center [873, 404] width 558 height 380
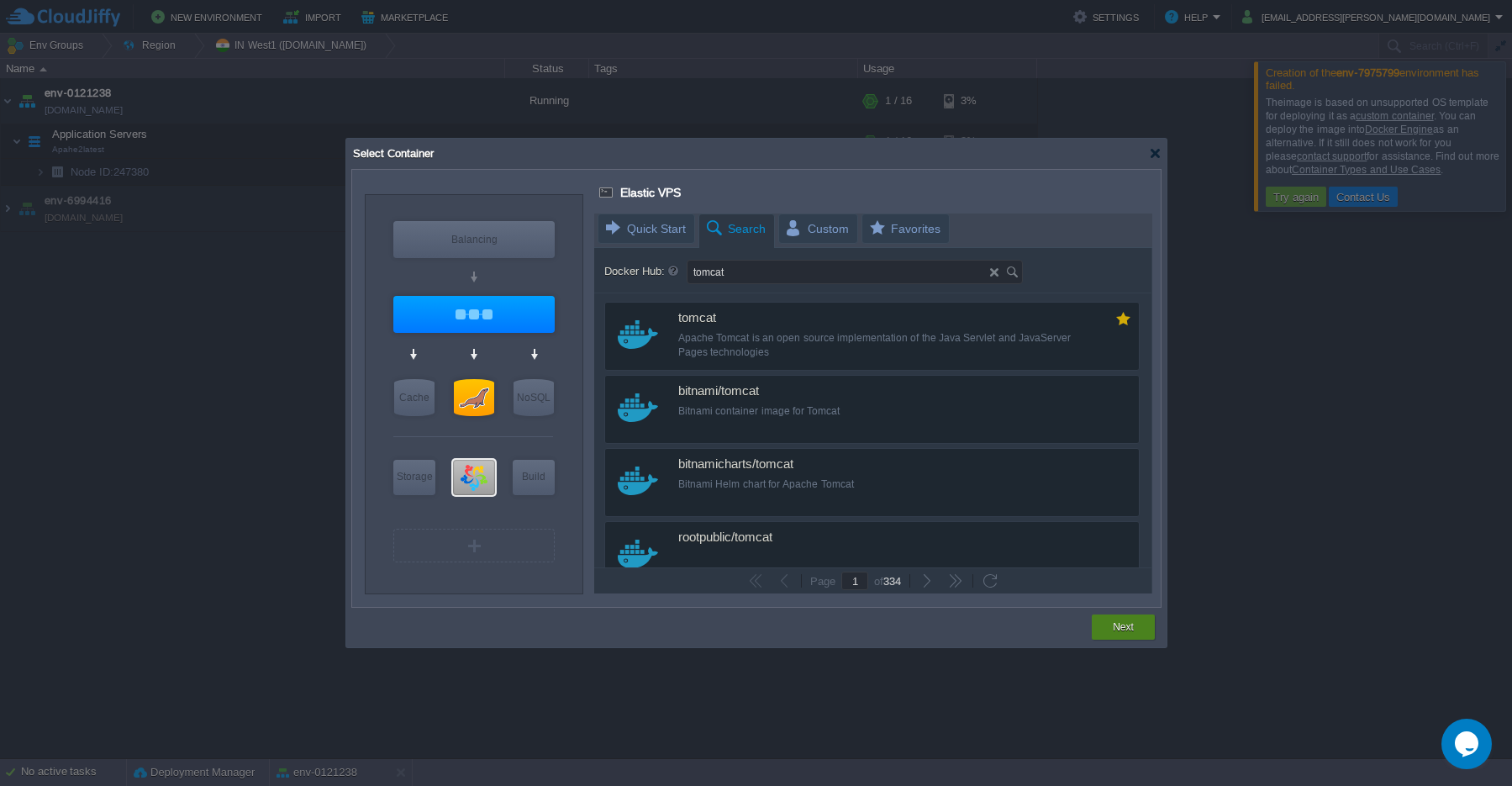
click at [1116, 636] on div "Next" at bounding box center [1123, 627] width 38 height 25
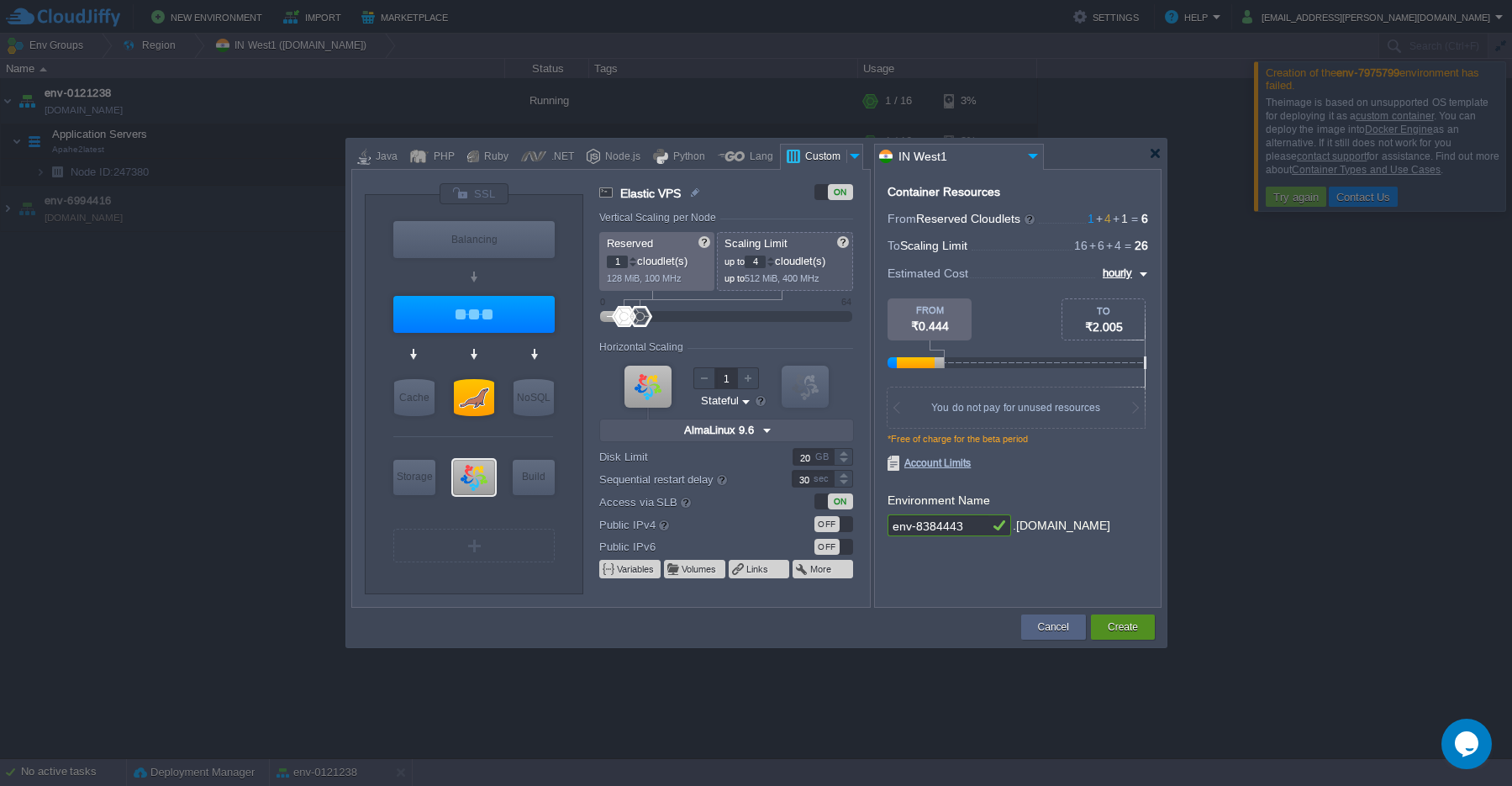
click at [1112, 636] on div "Create" at bounding box center [1123, 627] width 39 height 25
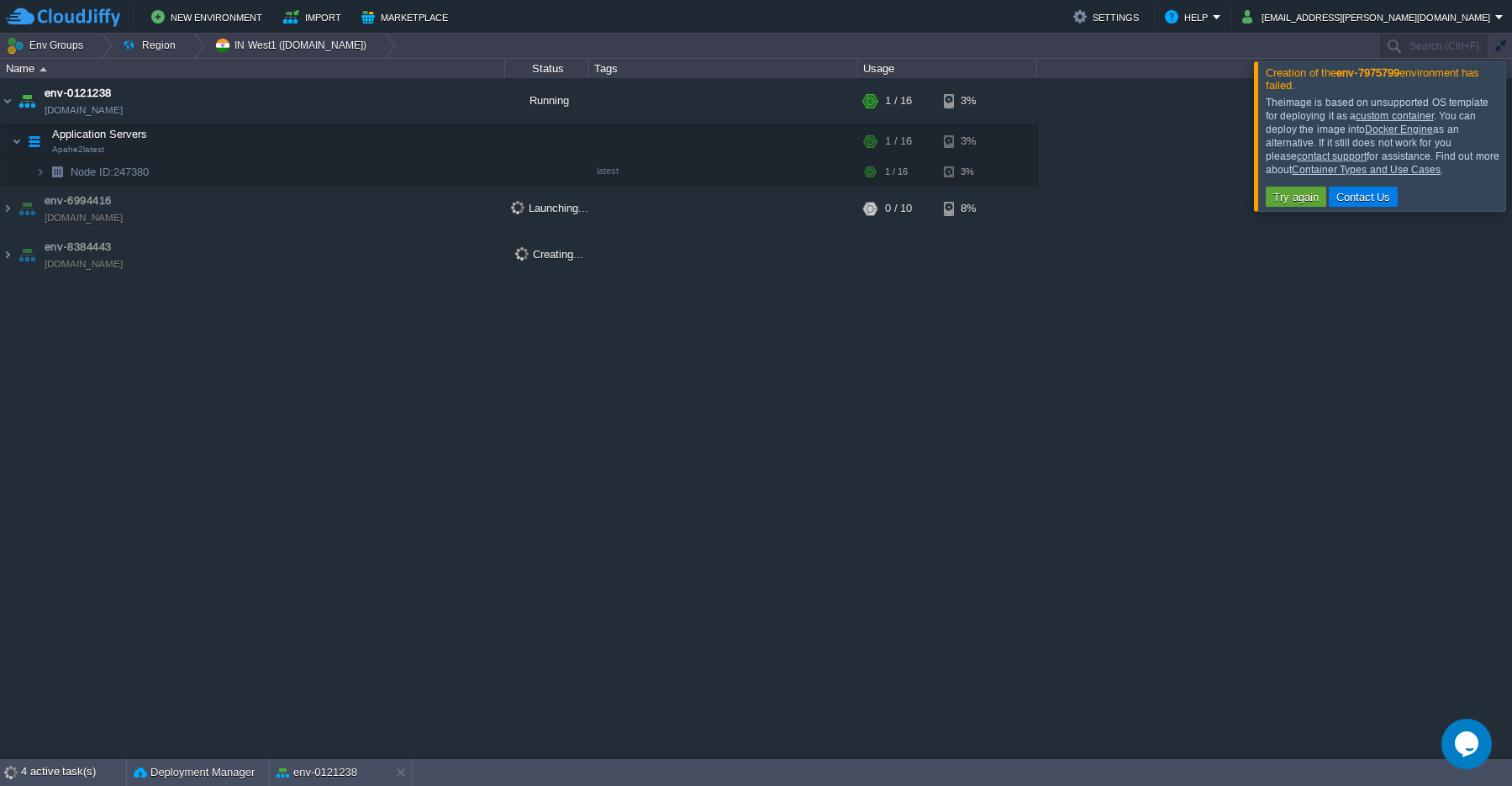
click at [1368, 117] on link "custom container" at bounding box center [1395, 116] width 77 height 12
click at [215, 23] on button "New Environment" at bounding box center [209, 16] width 116 height 20
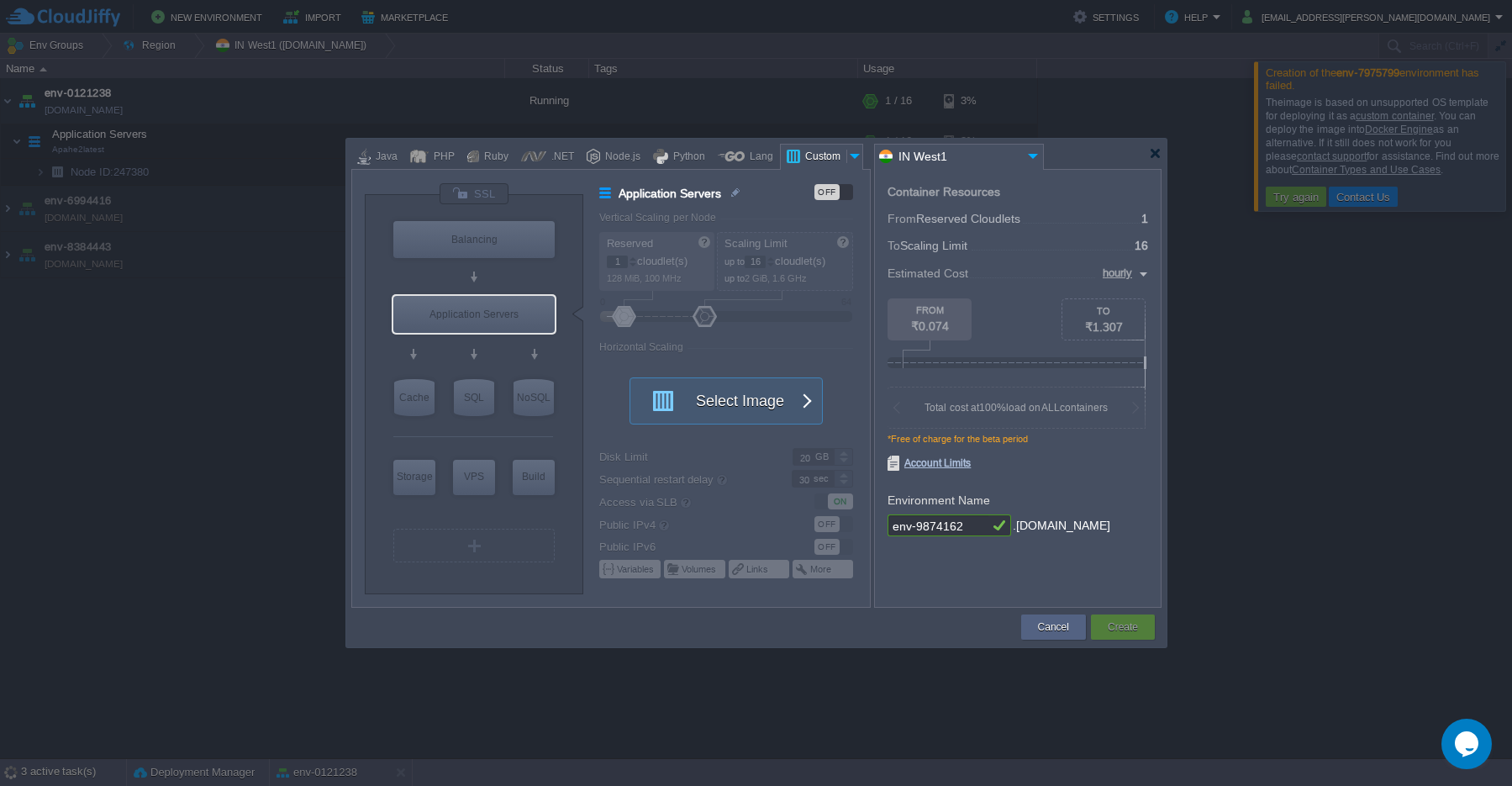
click at [837, 161] on div "Custom" at bounding box center [823, 157] width 47 height 25
click at [745, 407] on button "Select Image" at bounding box center [717, 401] width 152 height 46
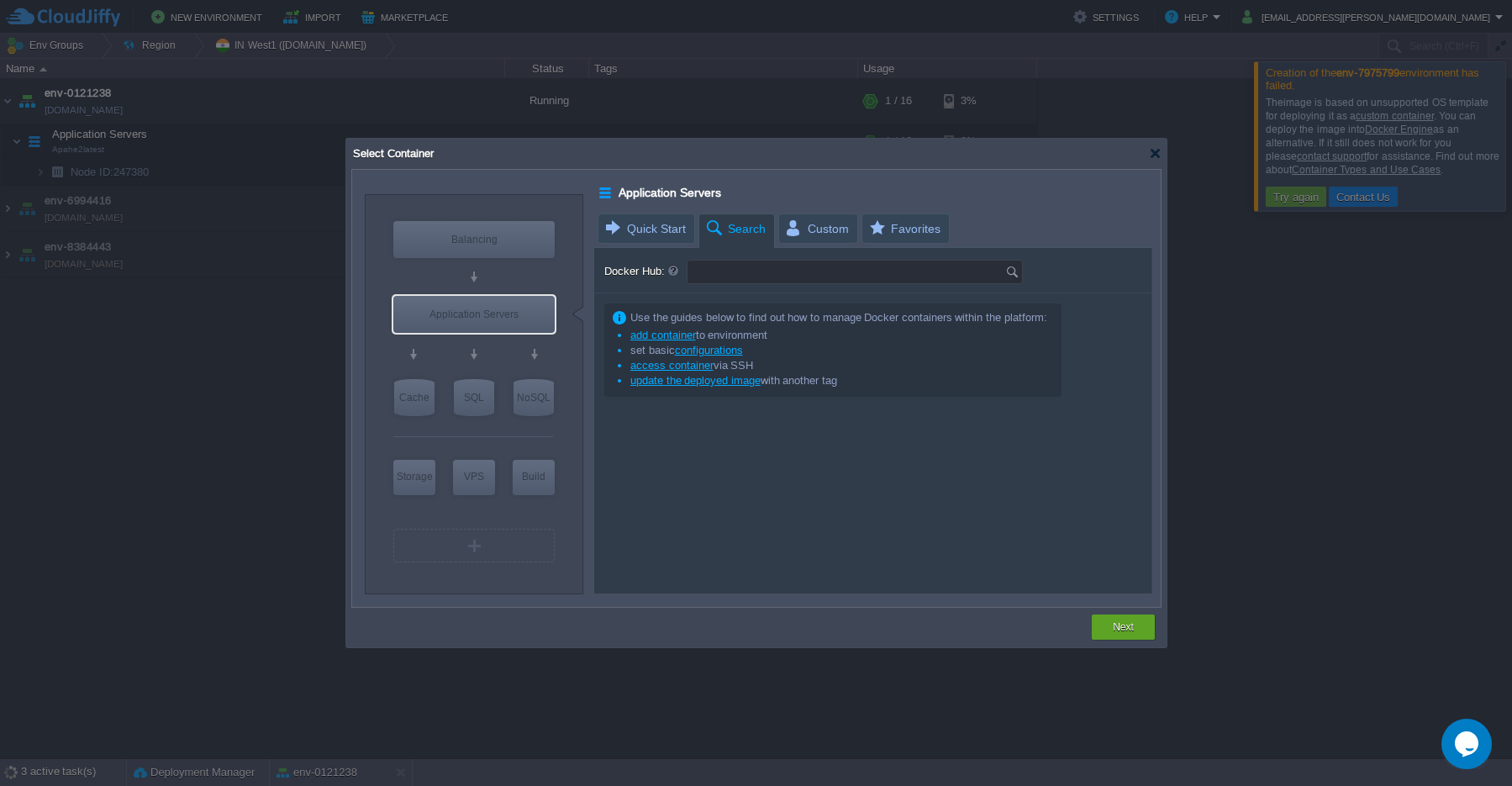
click at [732, 274] on input "Docker Hub:" at bounding box center [847, 272] width 317 height 22
click at [1013, 277] on img at bounding box center [1014, 272] width 19 height 22
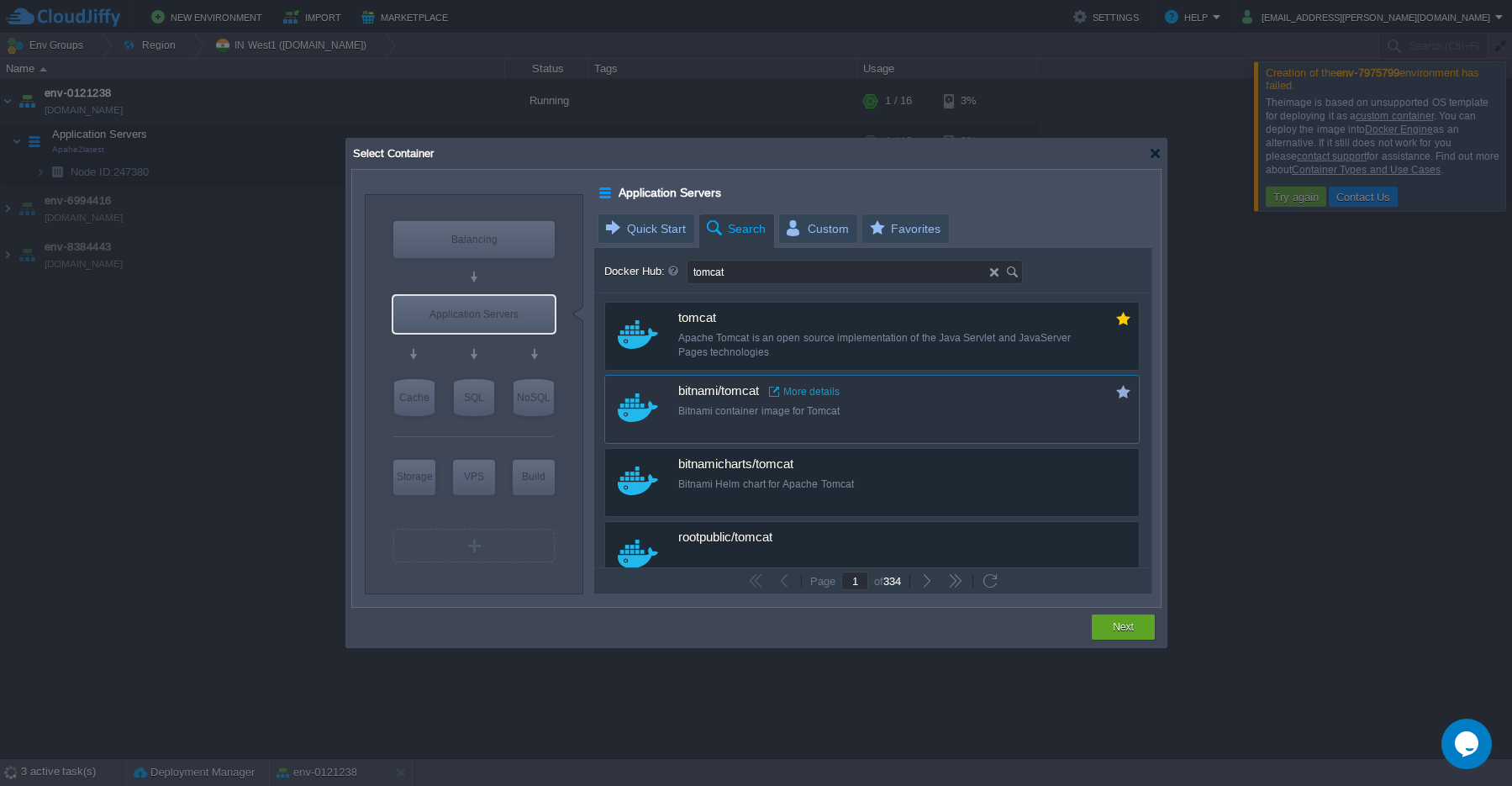
type input "tomcat"
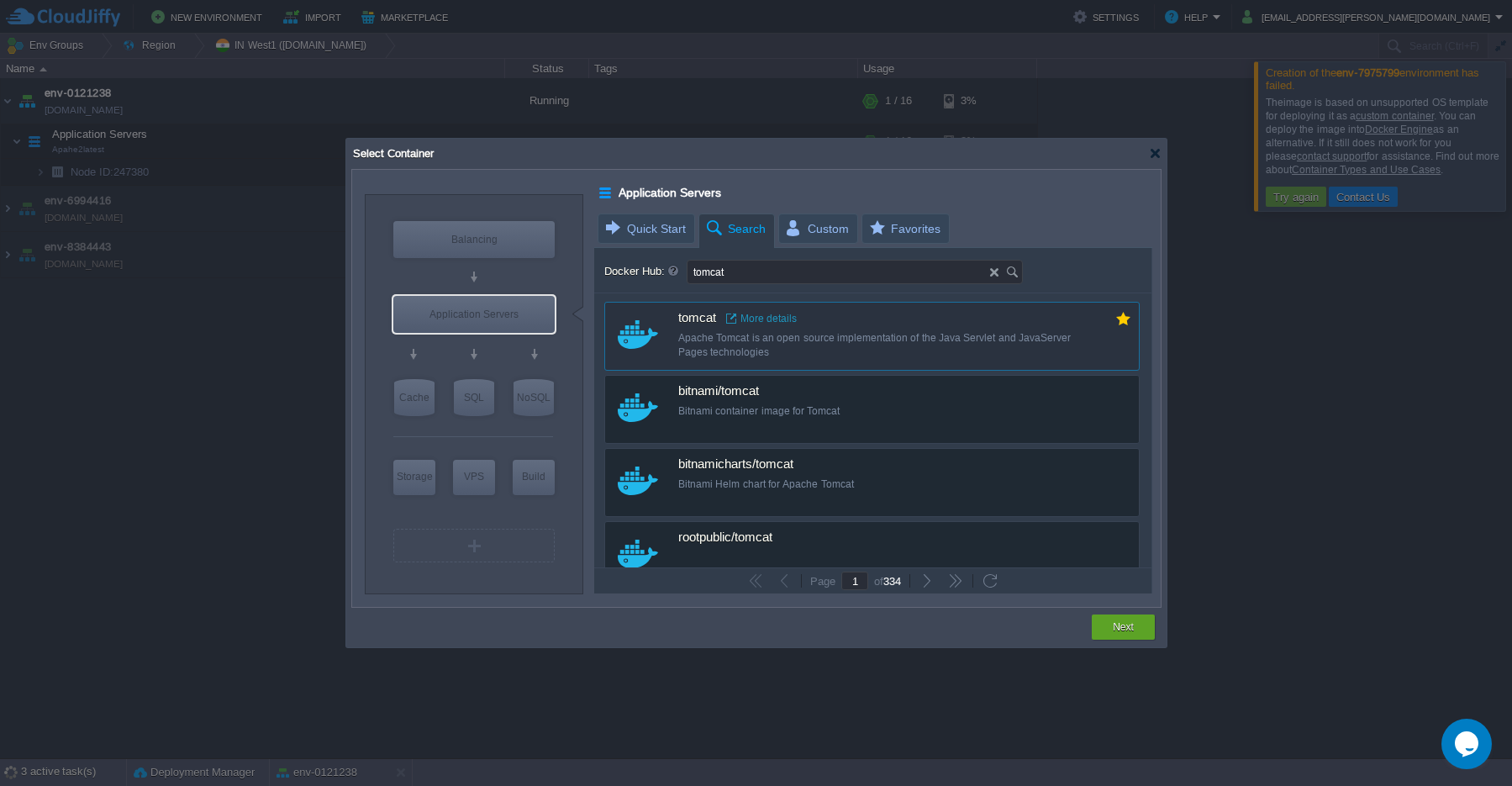
click at [924, 336] on div "Apache Tomcat is an open source implementation of the Java Servlet and JavaServ…" at bounding box center [882, 345] width 410 height 29
type input "Tomcat"
type input "latest"
type input "Tomcat :"
type input "latest"
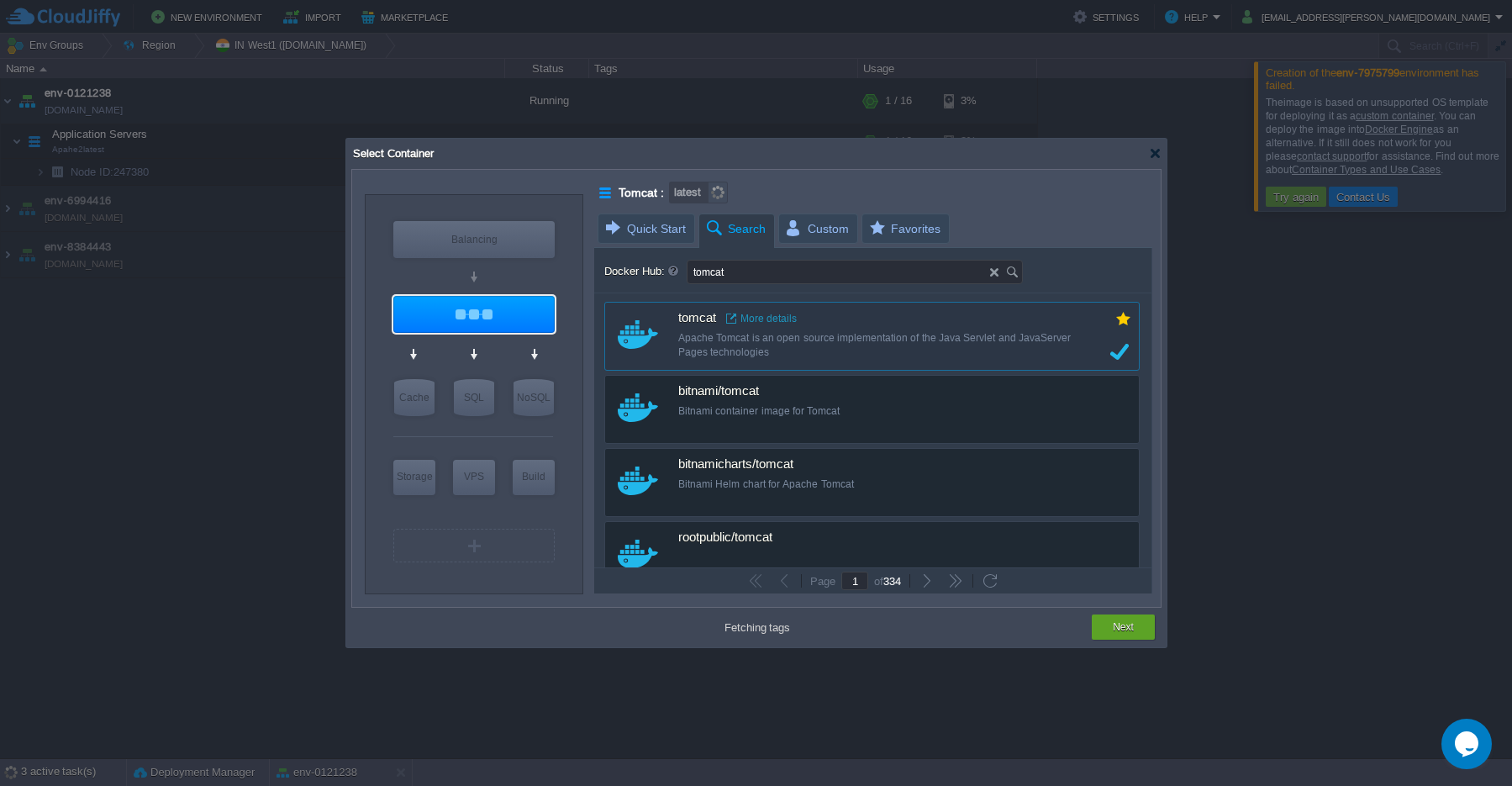
click at [1117, 354] on div "custom tomcat More details Apache Tomcat is an open source implementation of th…" at bounding box center [872, 336] width 535 height 69
click at [1119, 355] on div "custom tomcat More details Apache Tomcat is an open source implementation of th…" at bounding box center [872, 336] width 535 height 69
click at [763, 326] on div "tomcat More details" at bounding box center [882, 319] width 410 height 15
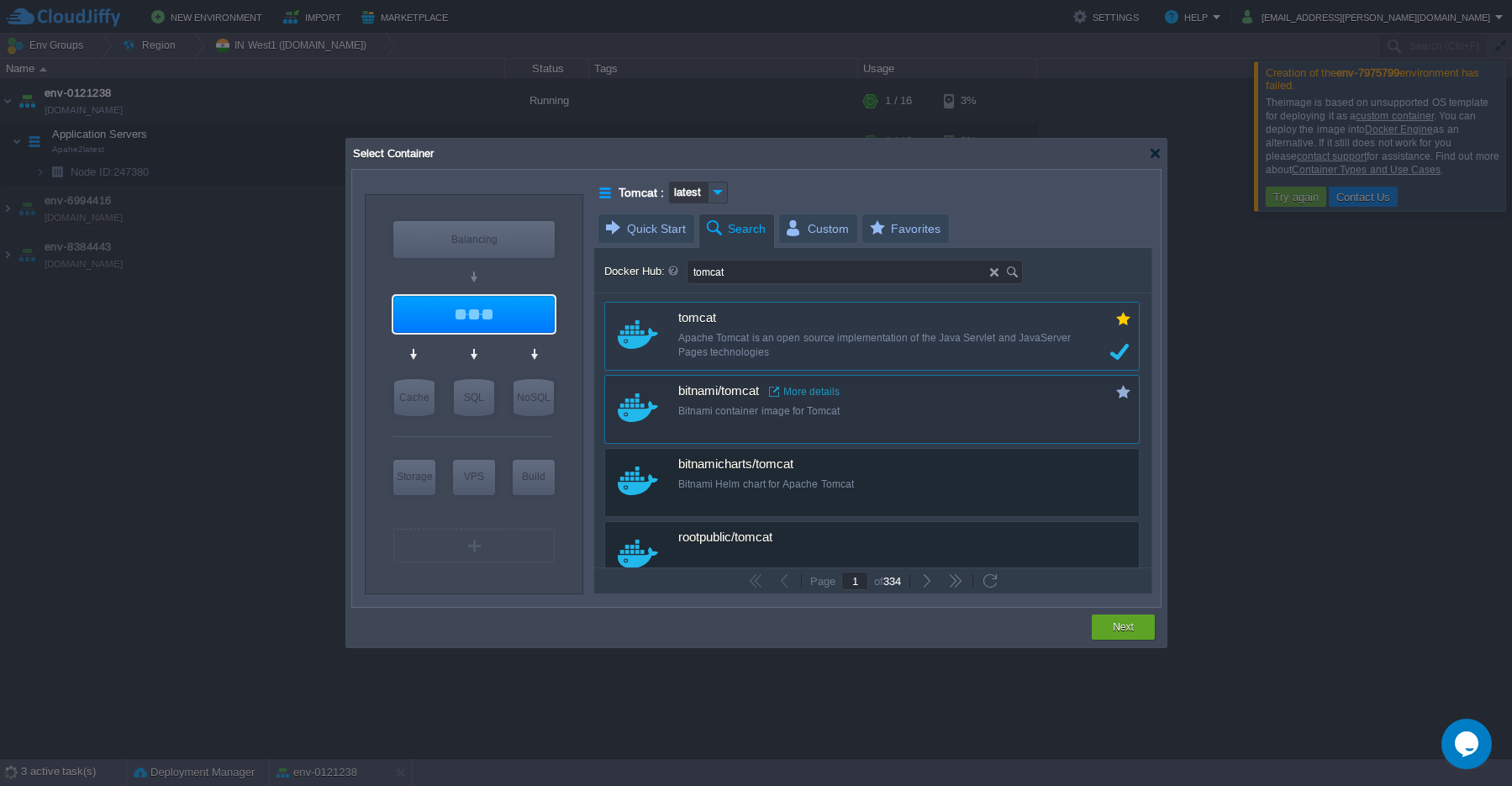
click at [733, 394] on span "bitnami/tomcat" at bounding box center [718, 391] width 81 height 15
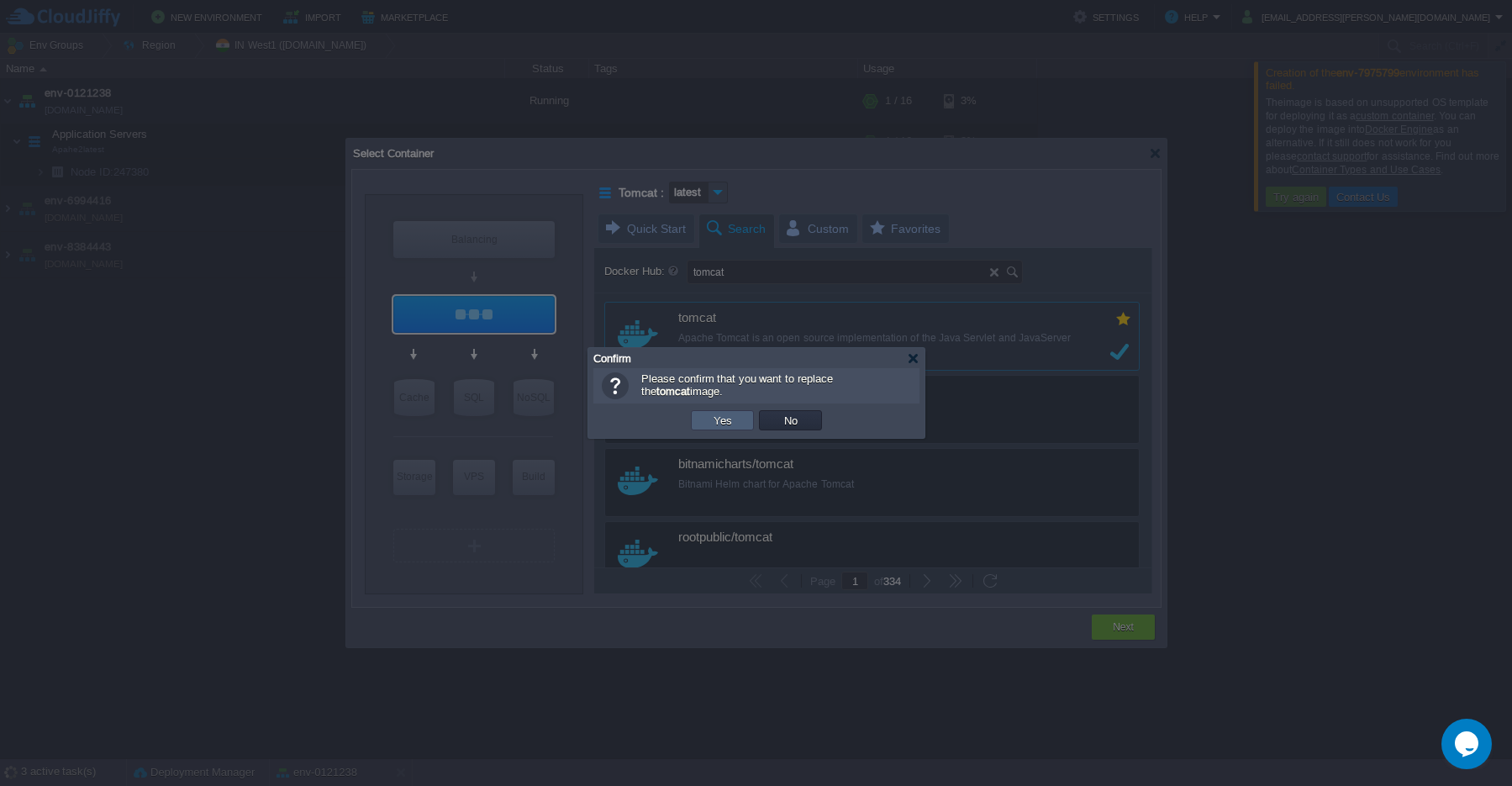
click at [726, 423] on button "Yes" at bounding box center [723, 420] width 29 height 15
type input "latest"
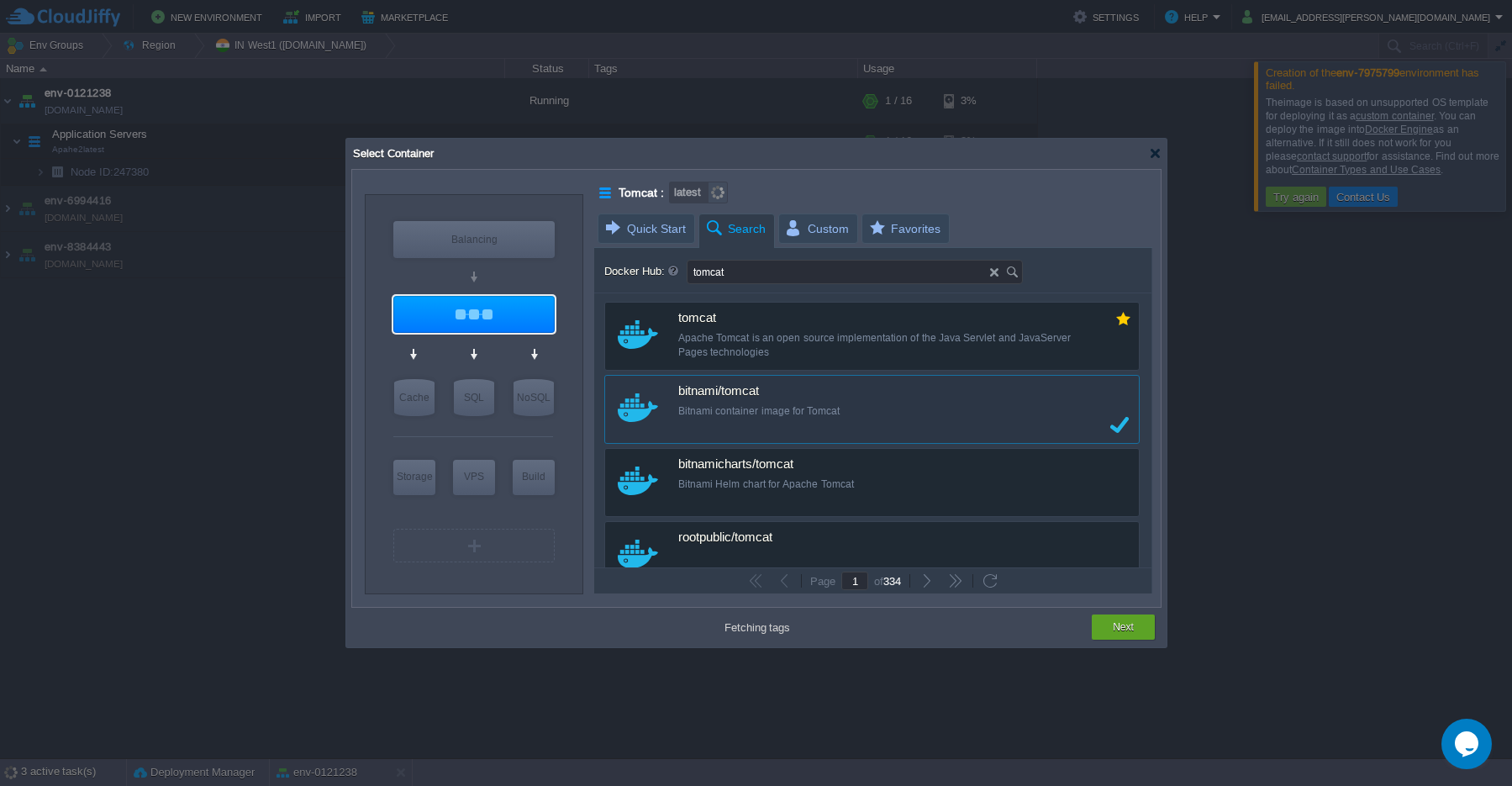
type input "Type repository name"
click at [995, 278] on div "Type repository name" at bounding box center [855, 272] width 336 height 24
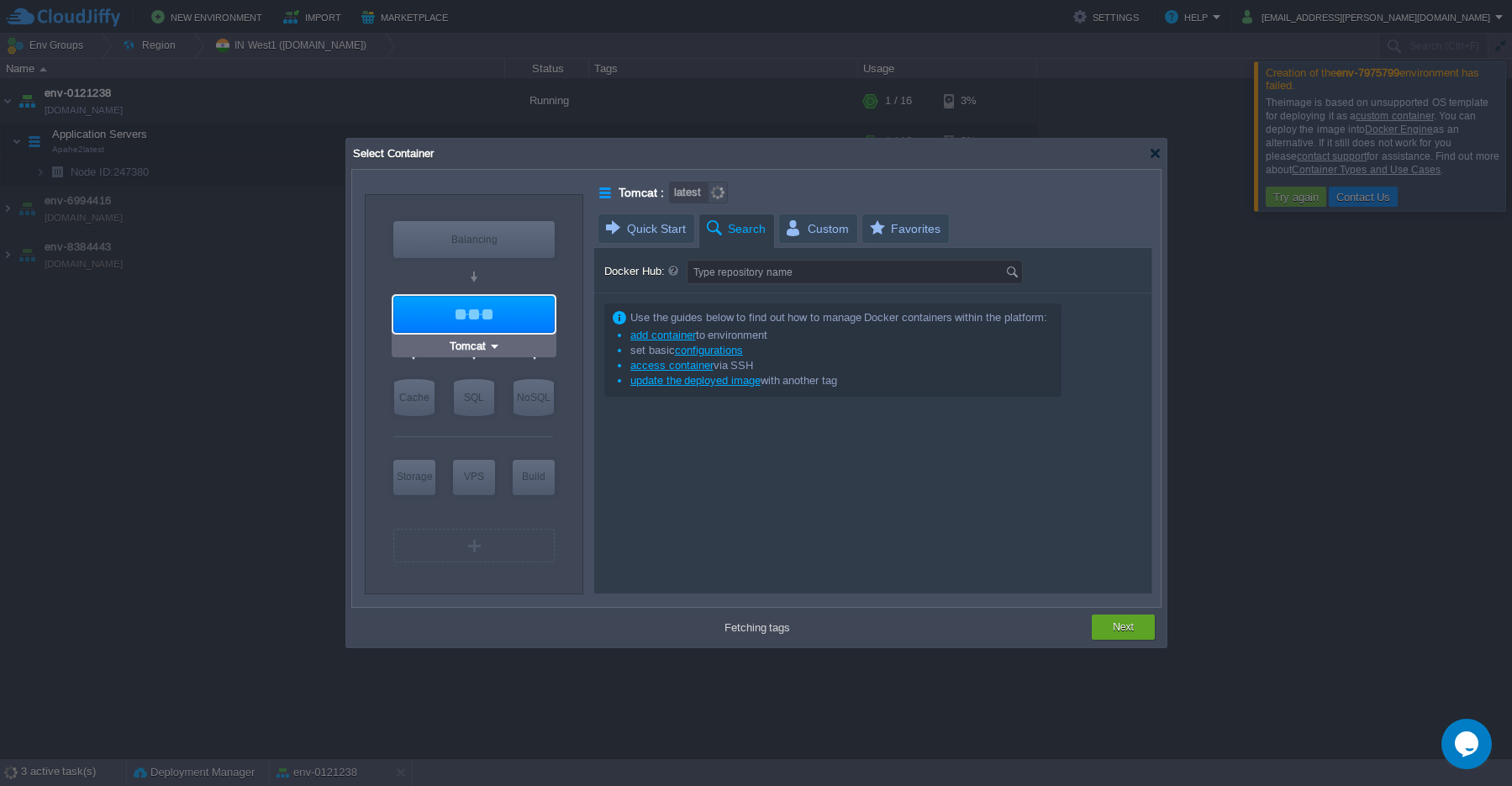
click at [526, 320] on div at bounding box center [474, 314] width 161 height 37
click at [743, 275] on input "Docker Hub:" at bounding box center [847, 272] width 317 height 22
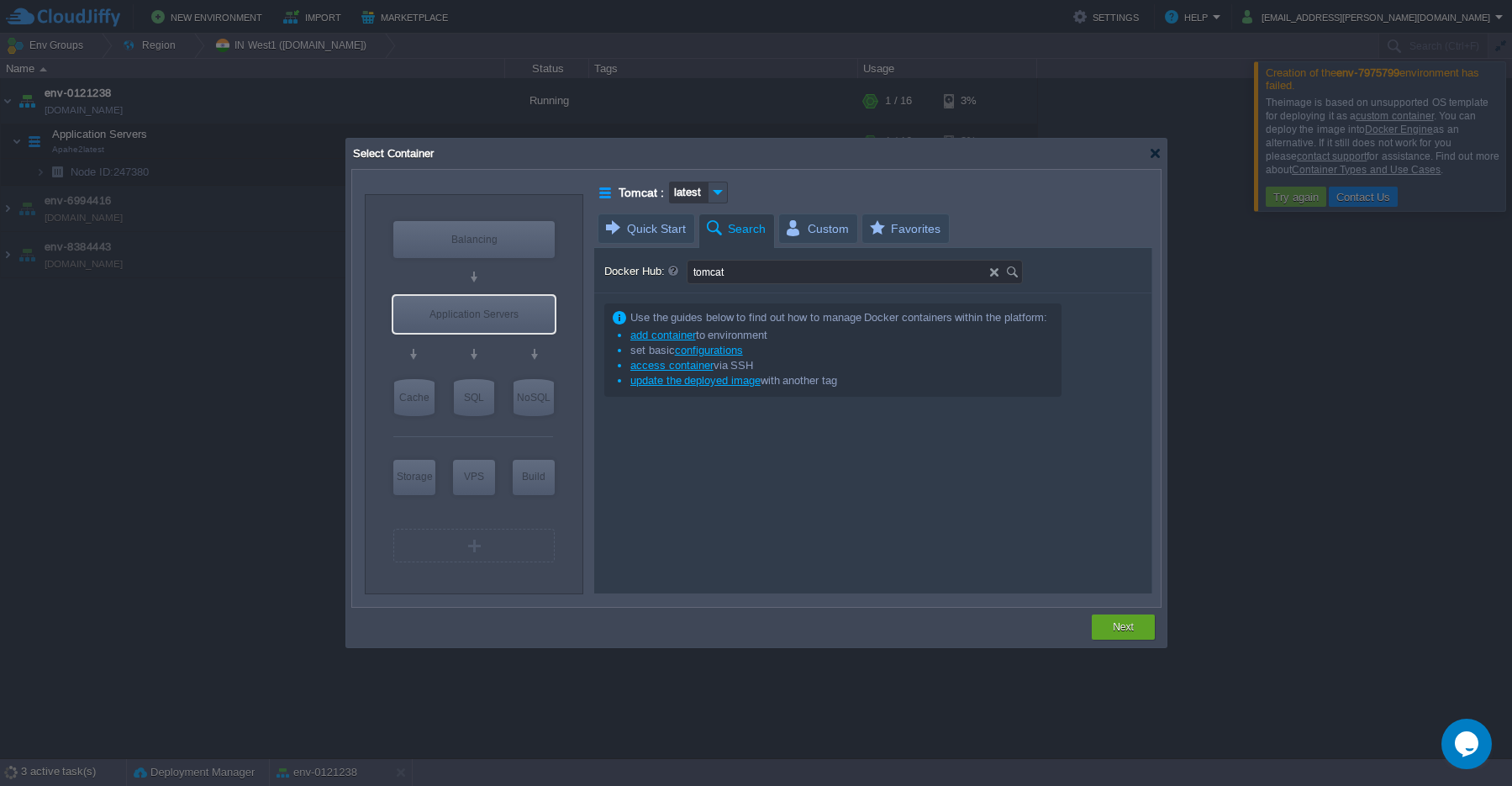
click at [1012, 271] on img at bounding box center [1014, 272] width 19 height 22
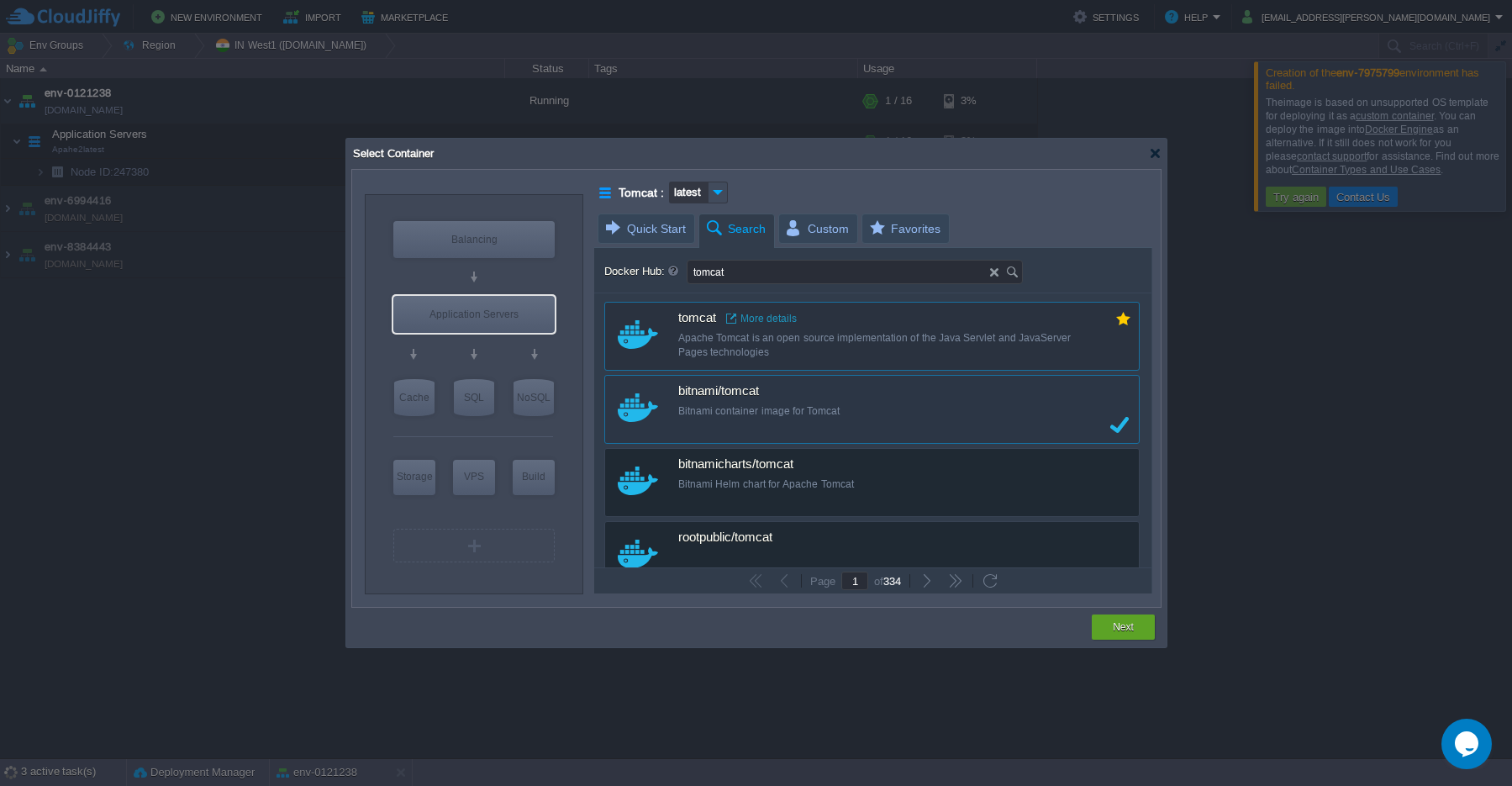
type input "tomcat"
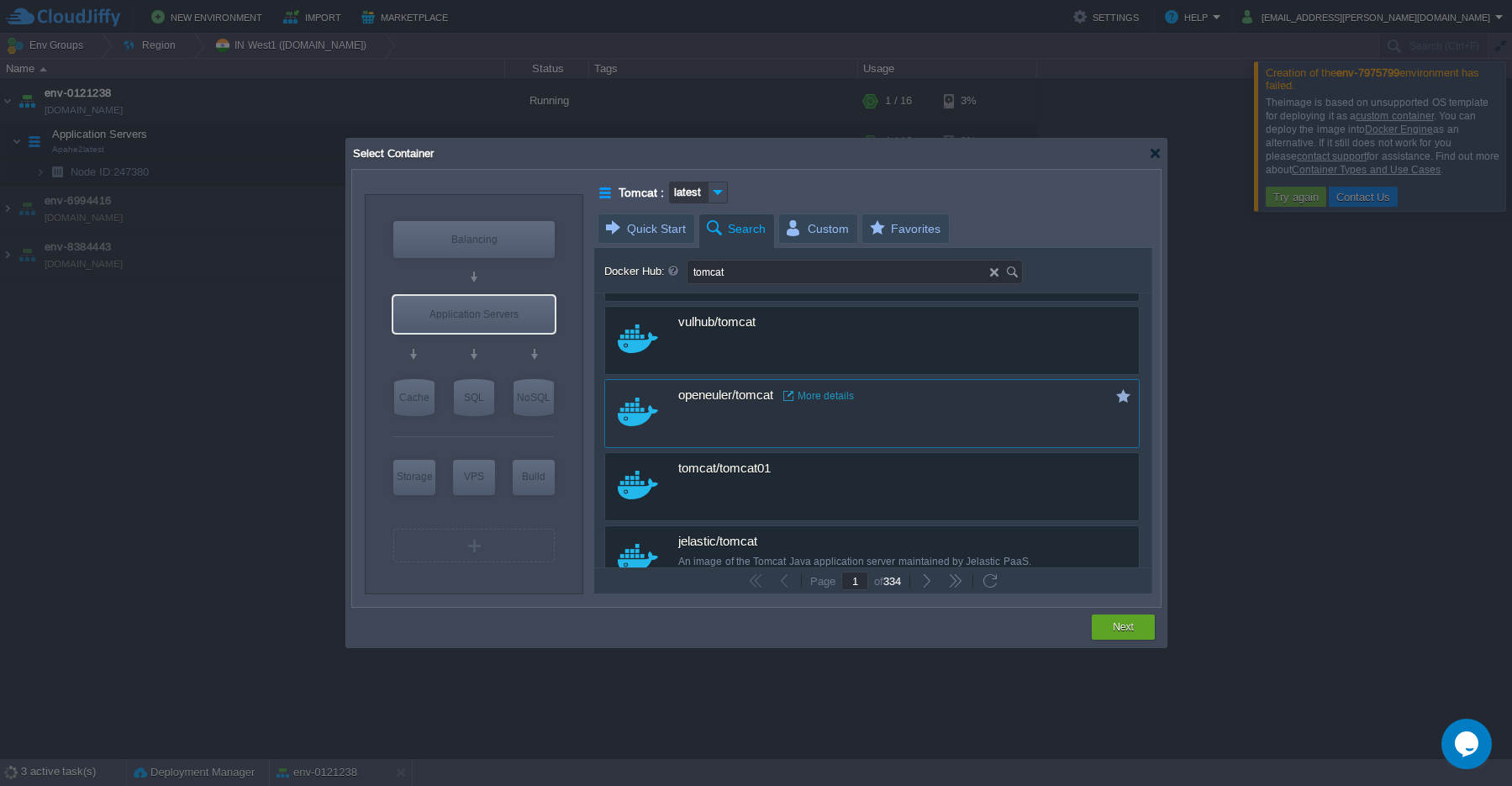
scroll to position [454, 0]
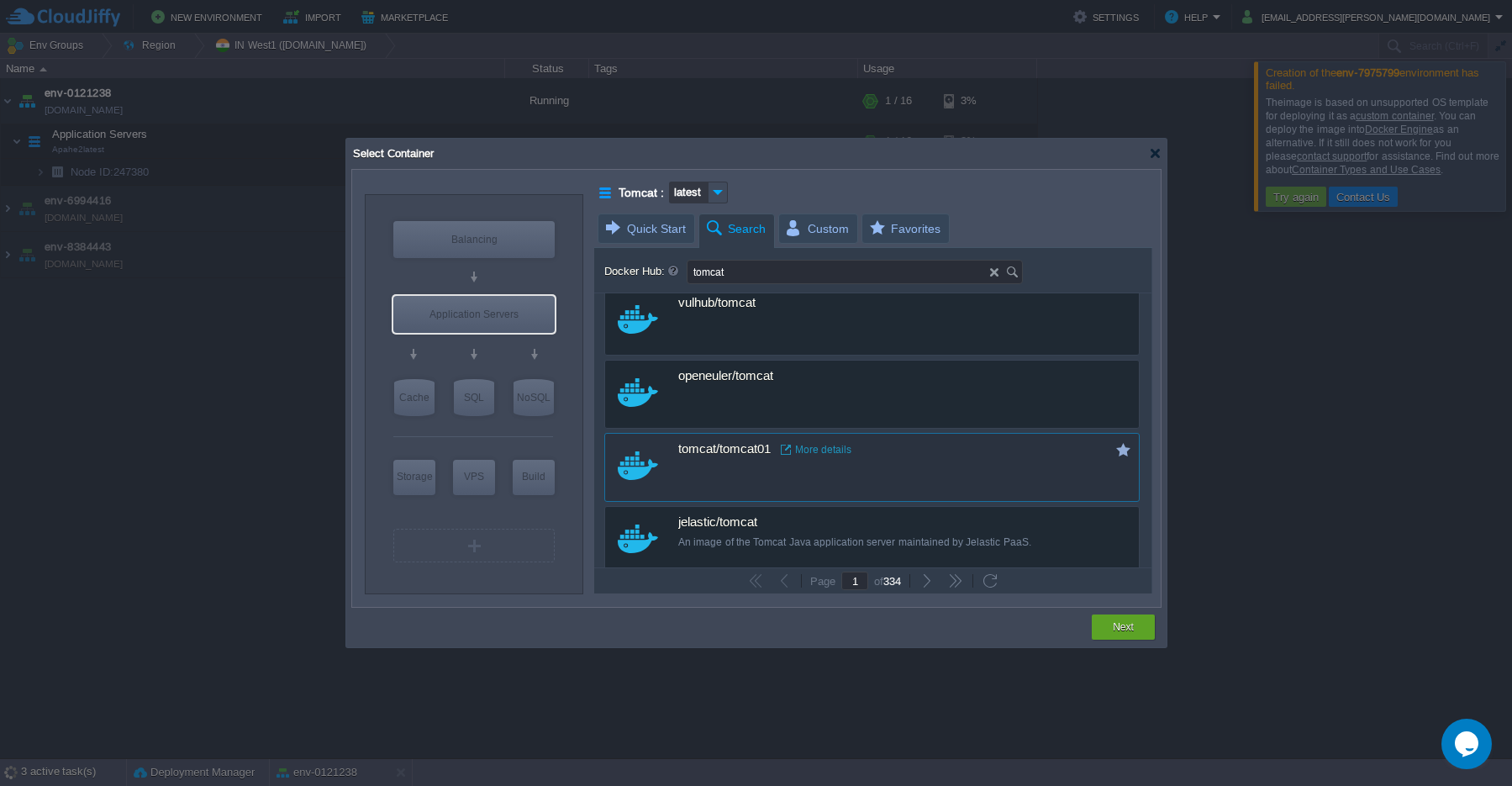
click at [715, 456] on span "tomcat/tomcat01" at bounding box center [724, 450] width 92 height 15
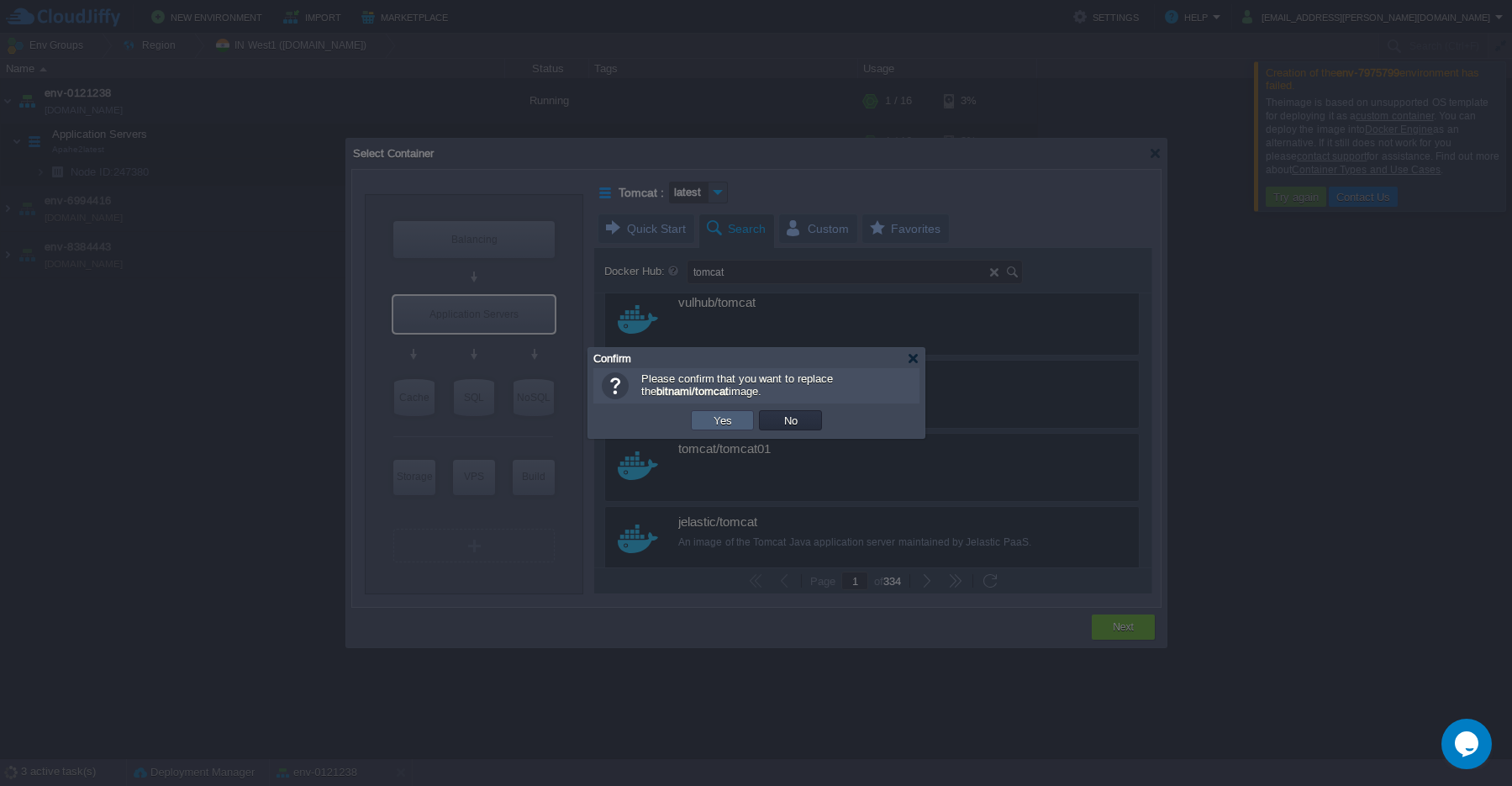
click at [715, 419] on button "Yes" at bounding box center [723, 420] width 29 height 15
type input "Tomcat01"
type input "latest"
type input "Tomcat01 :"
type input "latest"
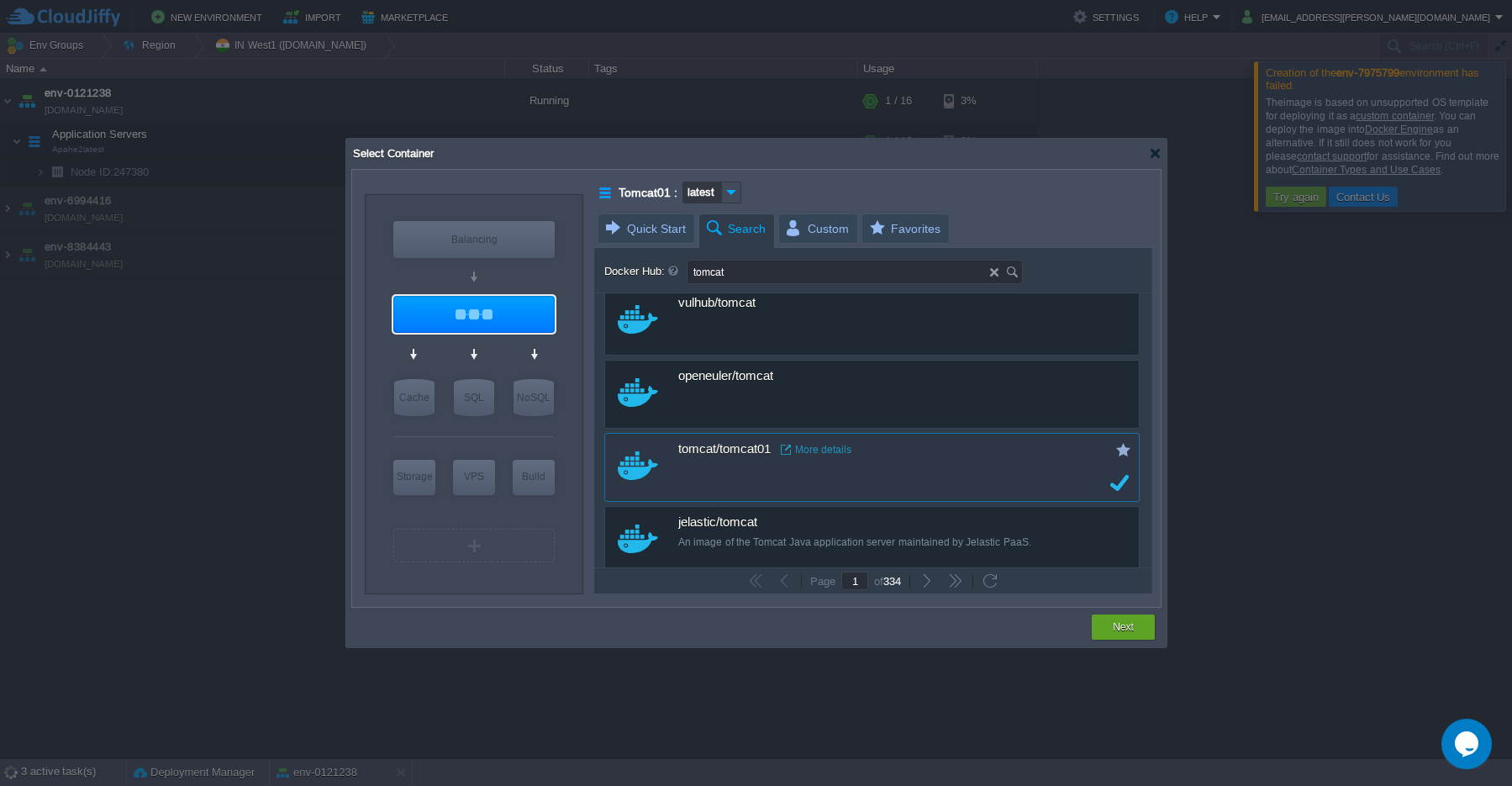
click at [1117, 487] on div "custom tomcat/tomcat01 More details" at bounding box center [872, 467] width 535 height 69
click at [474, 435] on img at bounding box center [474, 431] width 13 height 17
click at [511, 476] on div "[DATE]" at bounding box center [518, 473] width 59 height 20
type input "Docker Image"
click at [422, 485] on div "Storage" at bounding box center [414, 476] width 42 height 33
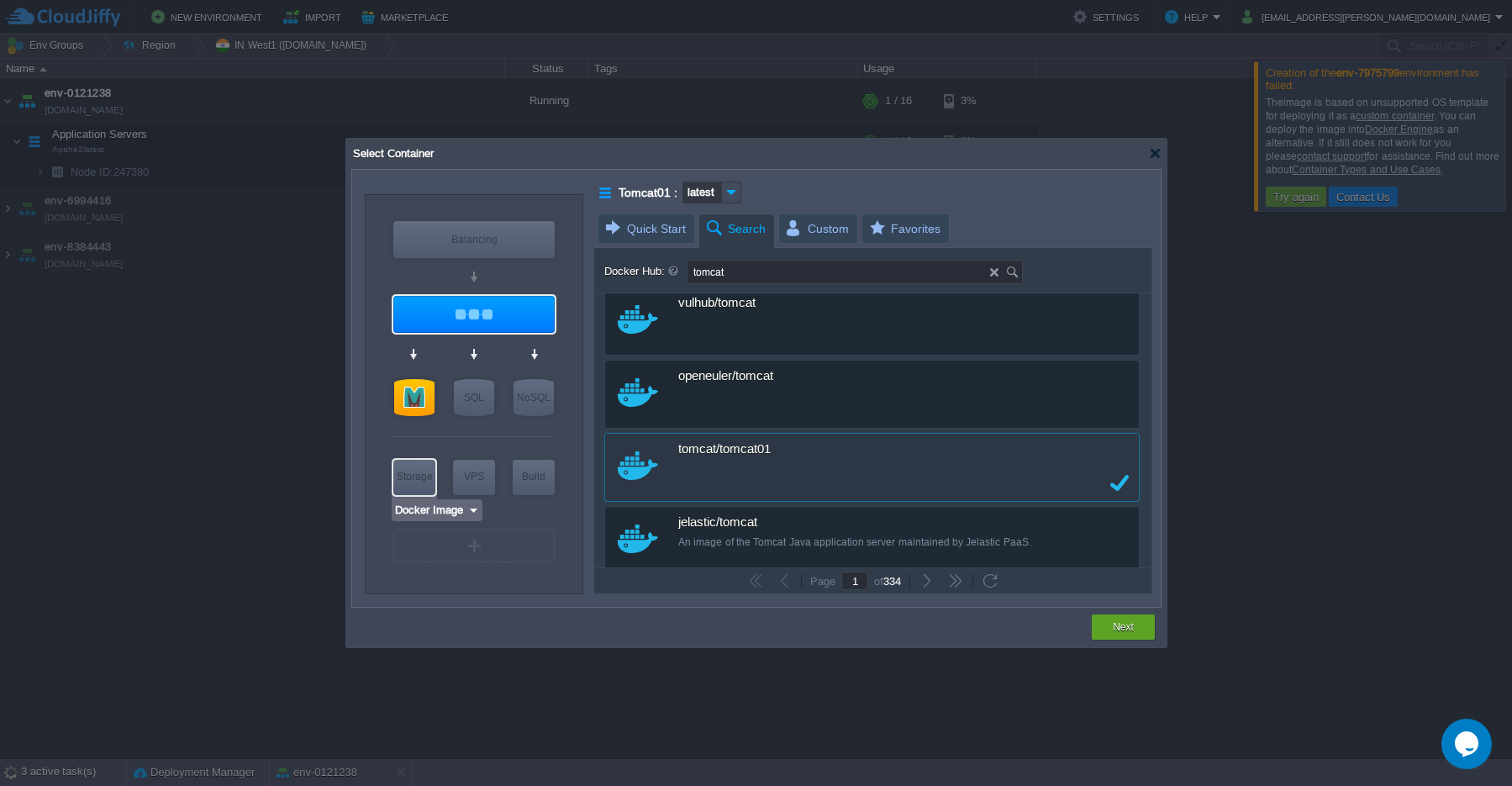
type input "Storage Containers"
type input "6"
type input "Docker Image"
type input "10"
type input "Storage Containers"
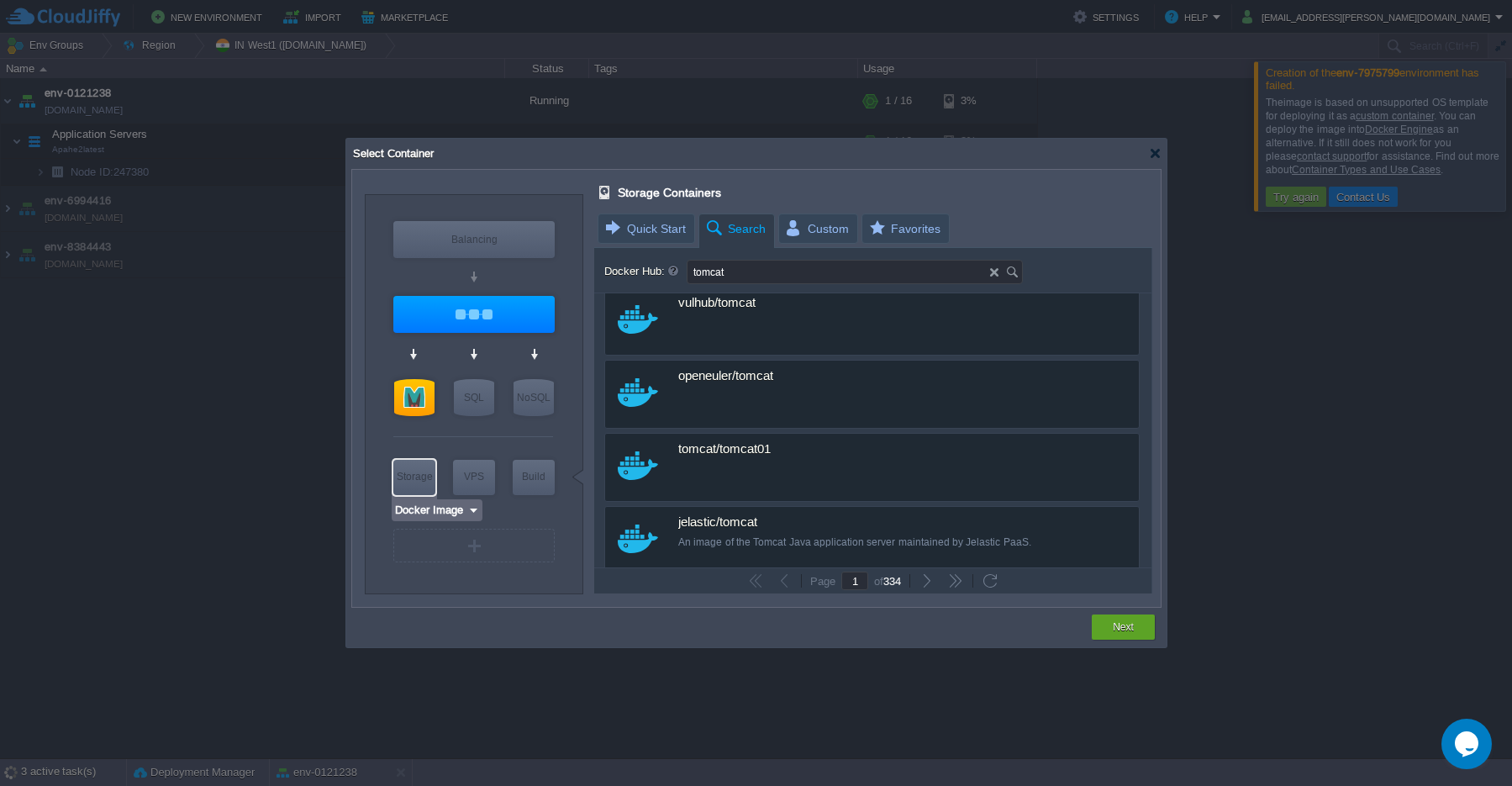
click at [470, 512] on img at bounding box center [474, 511] width 13 height 17
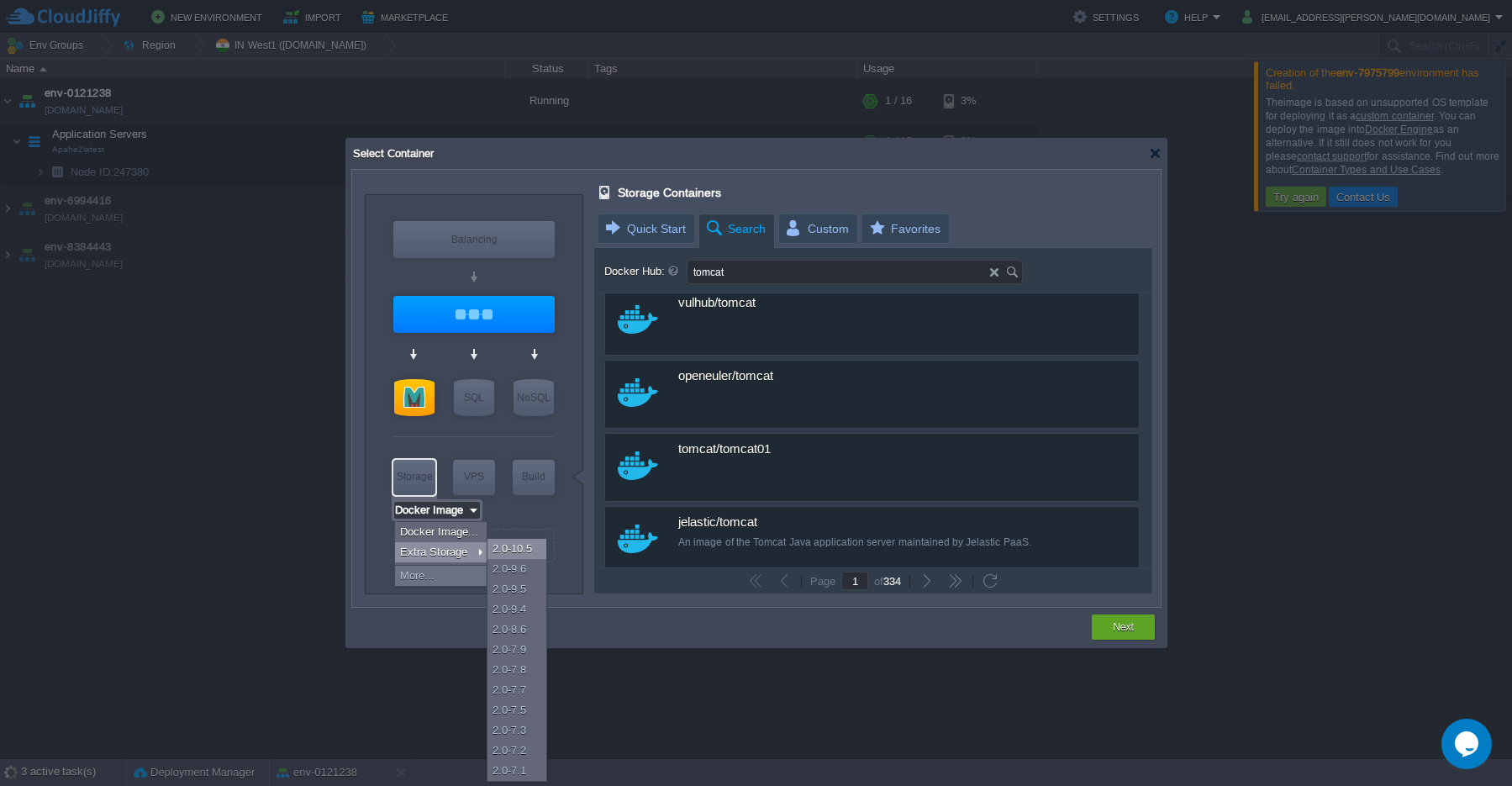
click at [511, 554] on div "2.0-10.5" at bounding box center [517, 549] width 59 height 20
type input "Extra Storage 2.0-10.5"
type input "2.0-10.5-almalin..."
type input "Extra Storage 2.0-10.5"
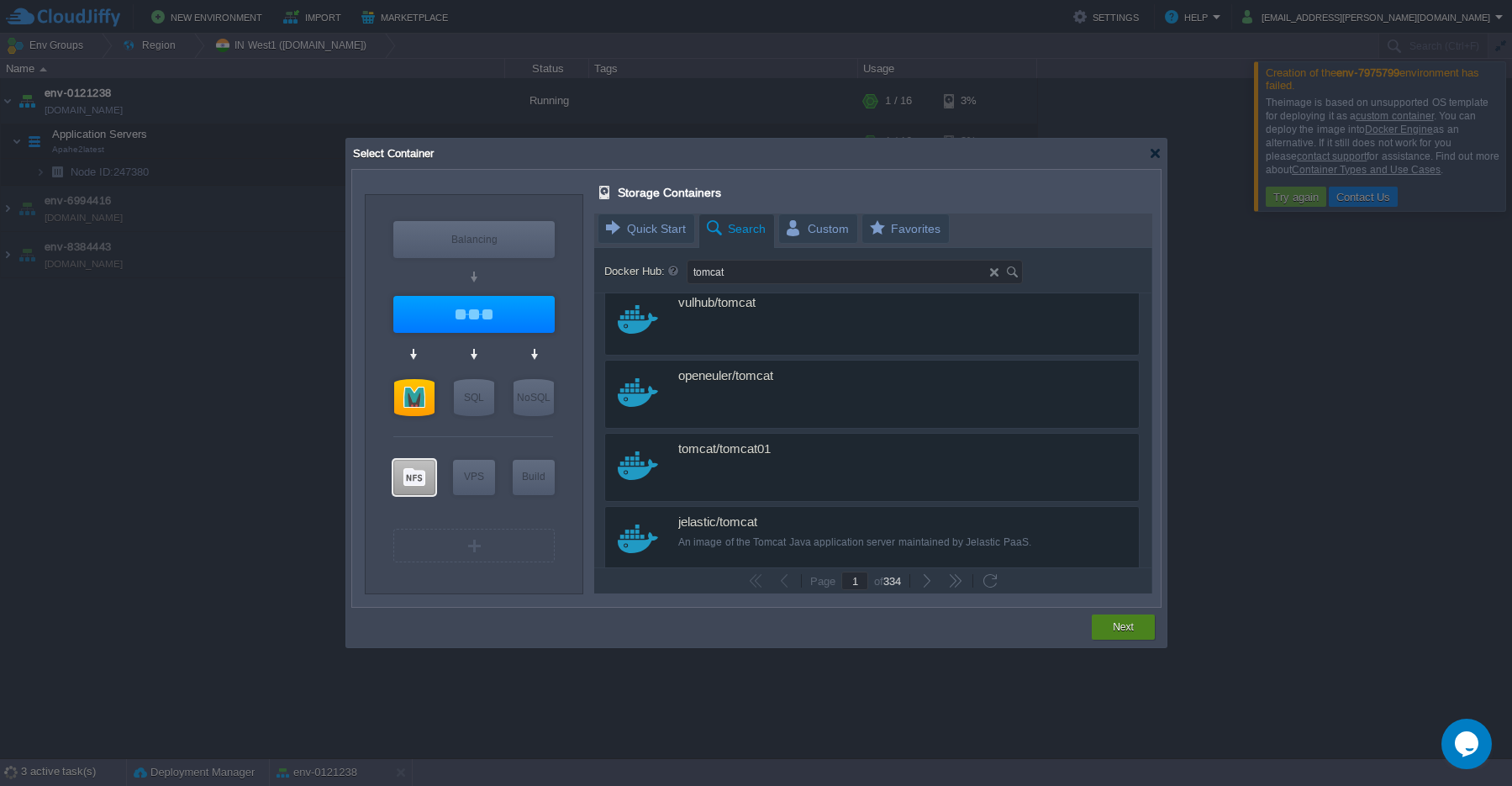
click at [1117, 636] on div "Next" at bounding box center [1123, 627] width 38 height 25
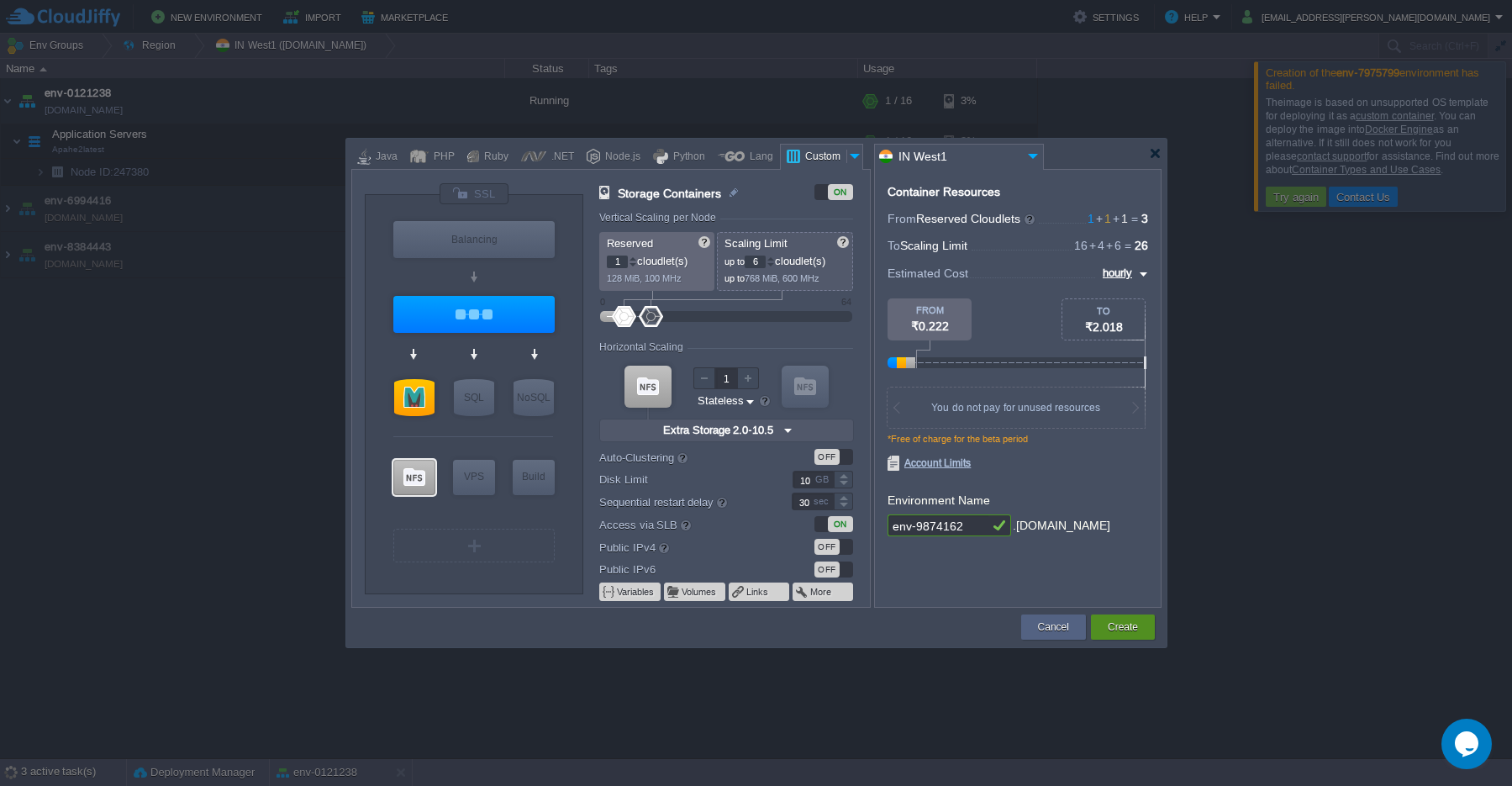
click at [1117, 636] on div "Create" at bounding box center [1123, 627] width 39 height 25
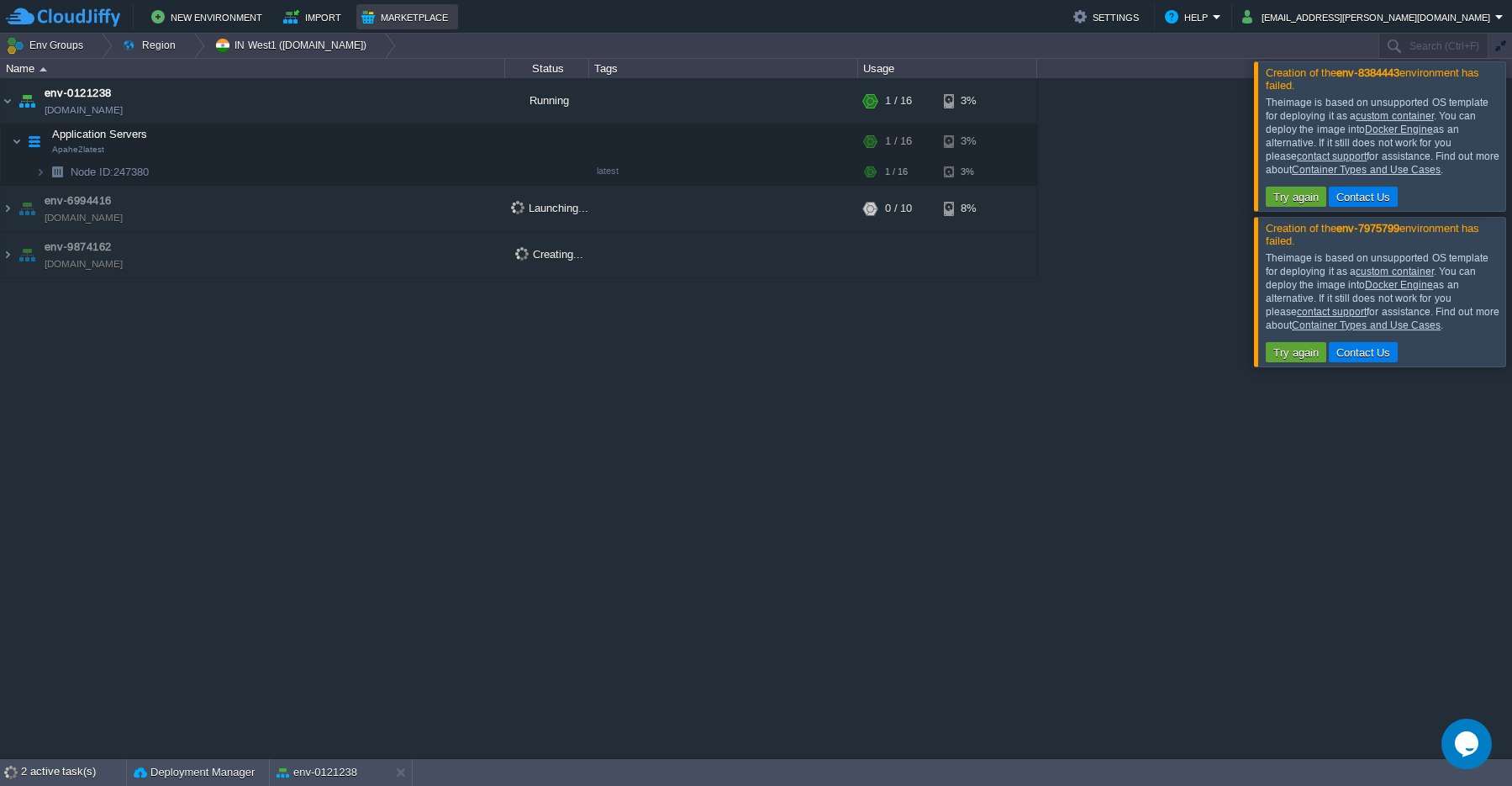
click at [407, 20] on button "Marketplace" at bounding box center [407, 16] width 91 height 20
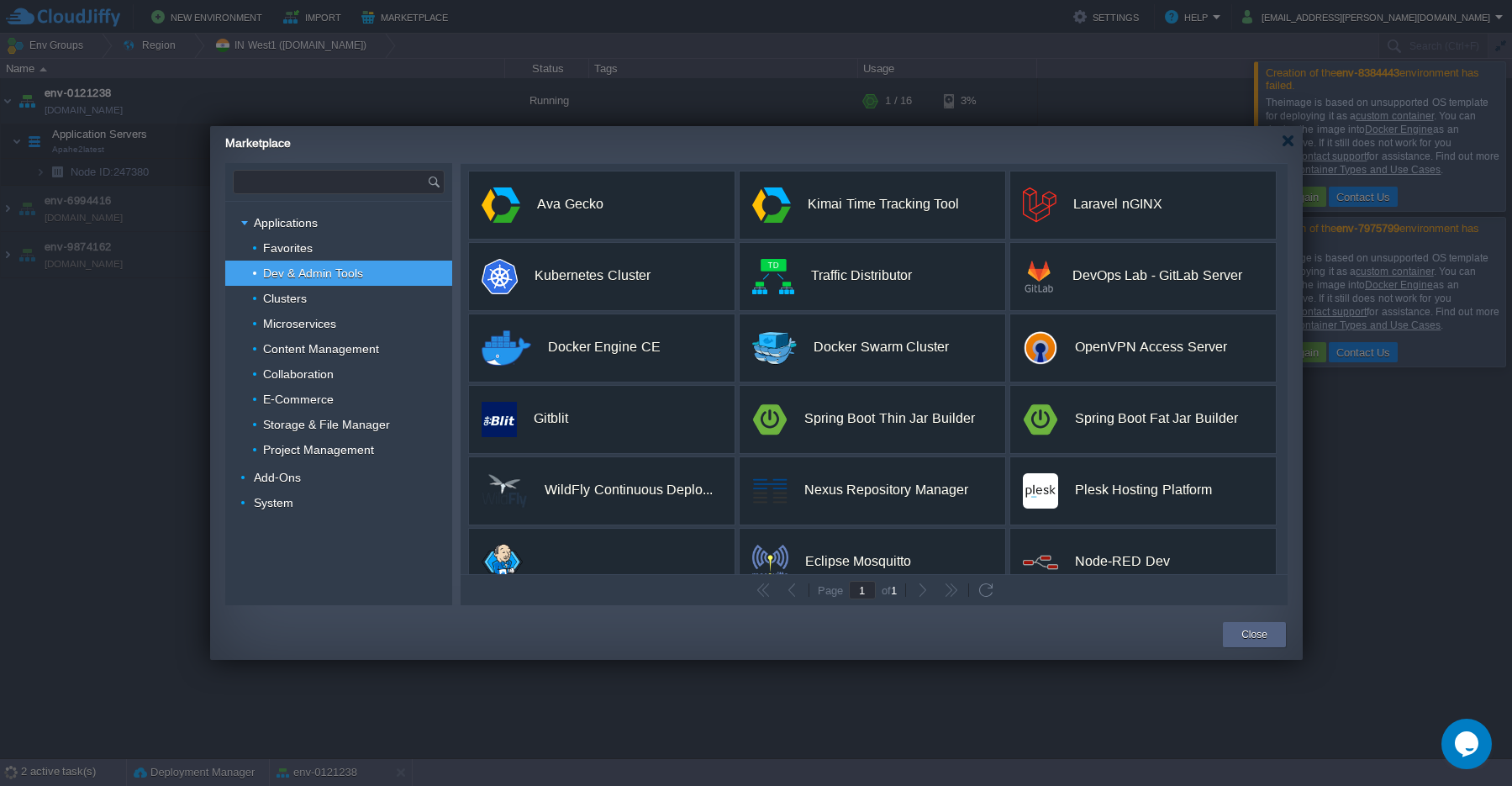
click at [330, 191] on input "text" at bounding box center [331, 181] width 194 height 22
click at [240, 509] on div "System" at bounding box center [338, 502] width 227 height 25
type input "Type application or add-on name"
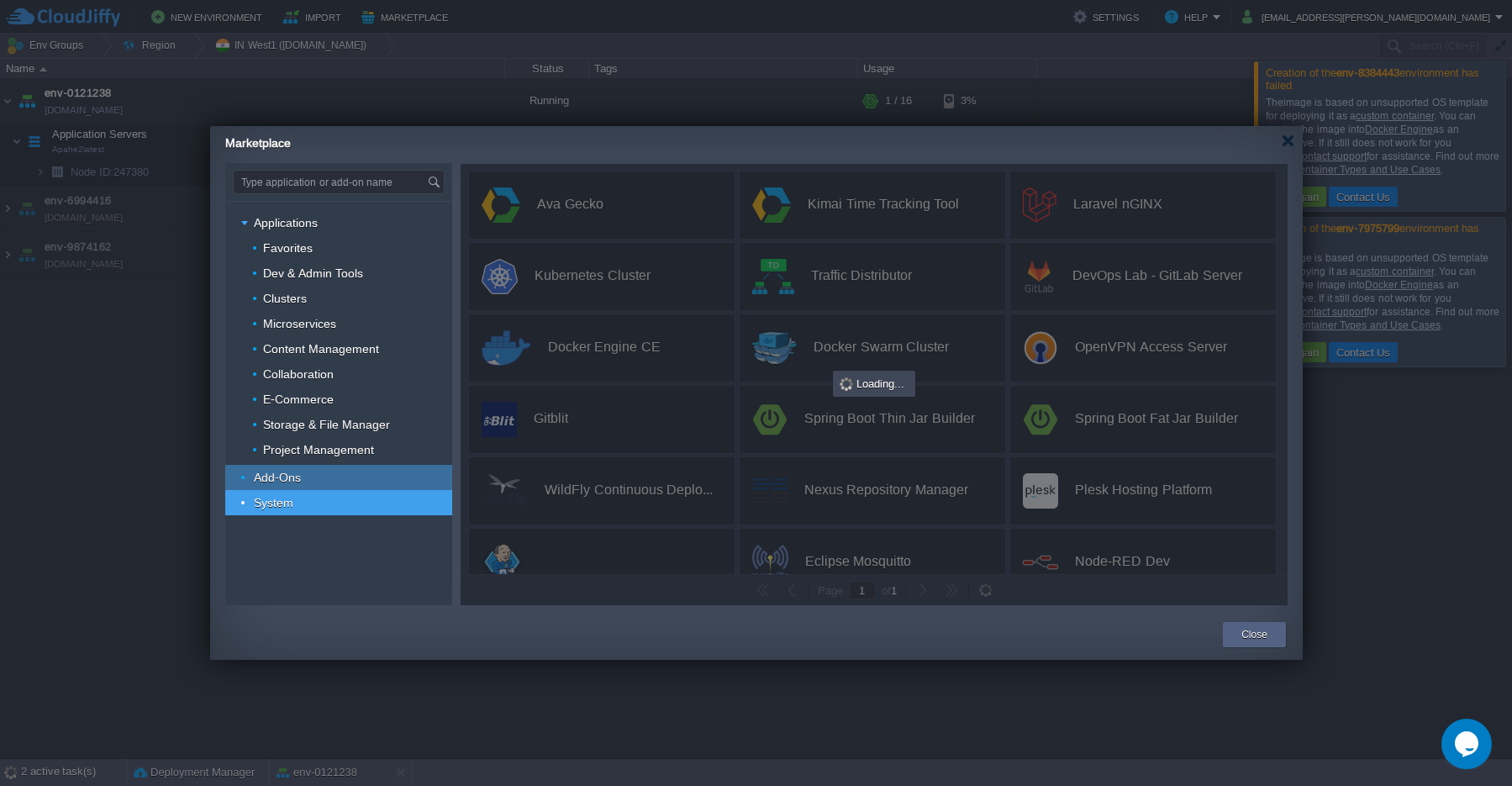
click at [244, 482] on img at bounding box center [246, 477] width 10 height 25
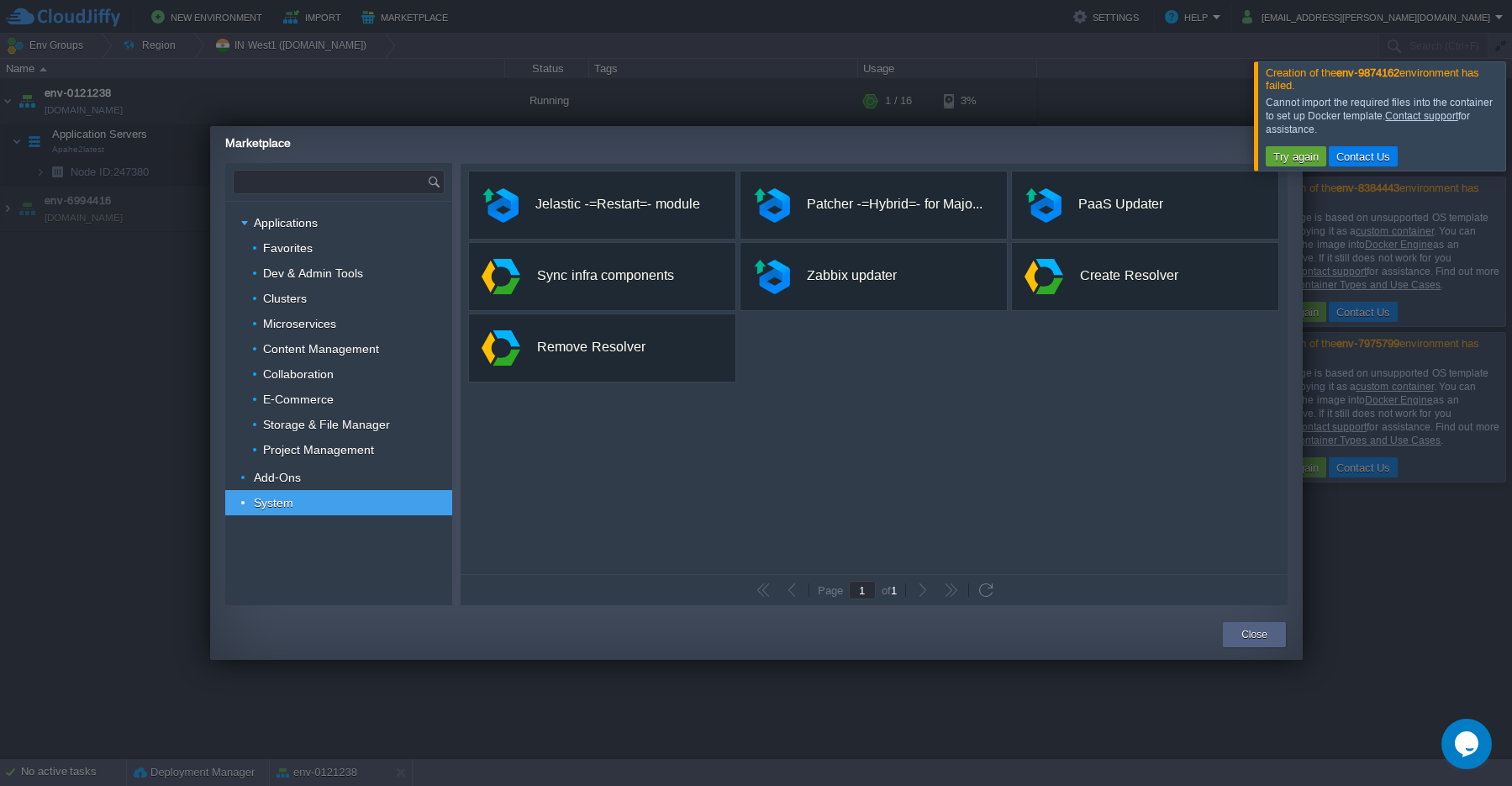
click at [300, 187] on input "text" at bounding box center [331, 181] width 194 height 22
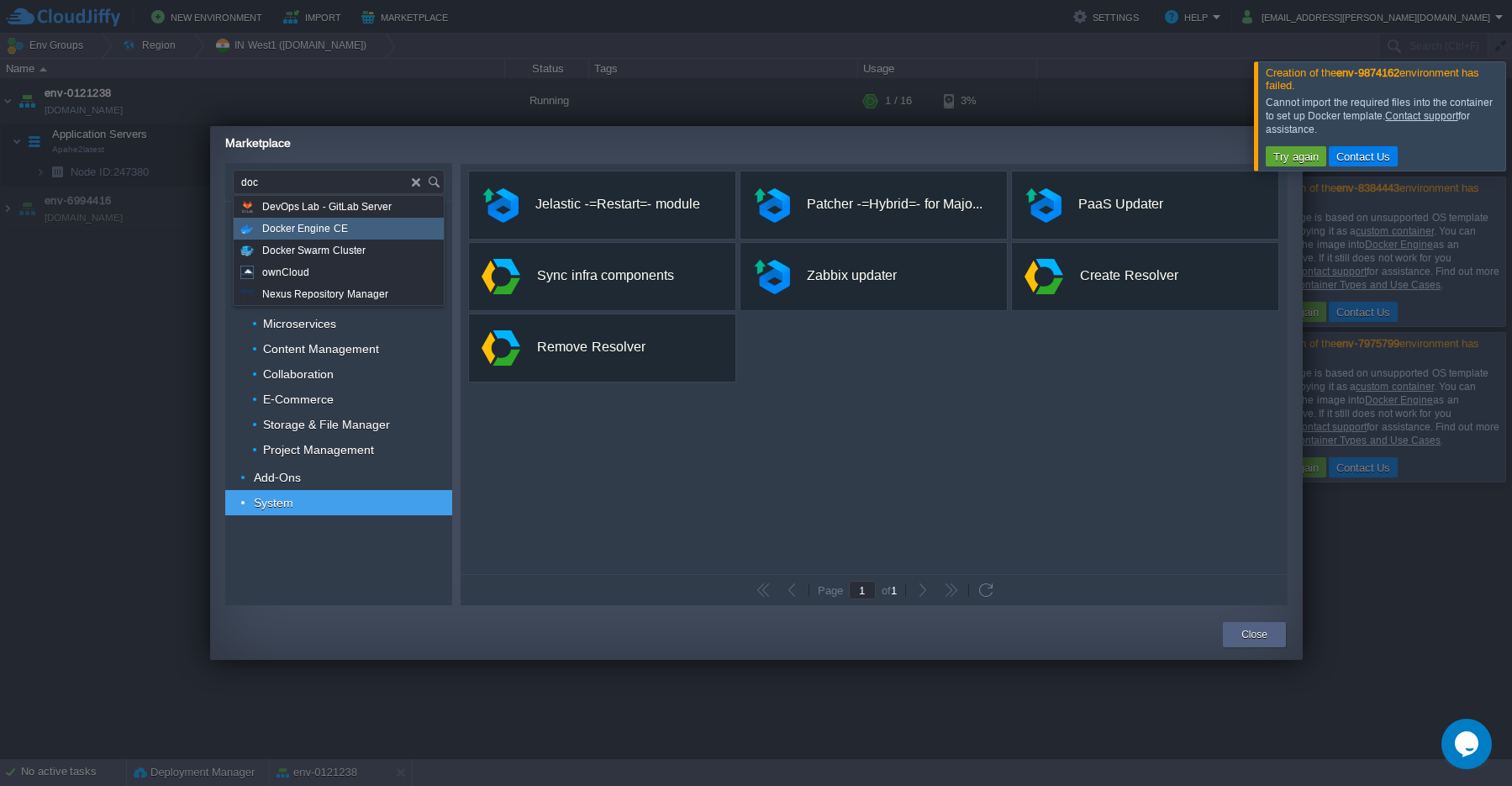
click at [309, 228] on span "Docker Engine CE" at bounding box center [305, 229] width 86 height 22
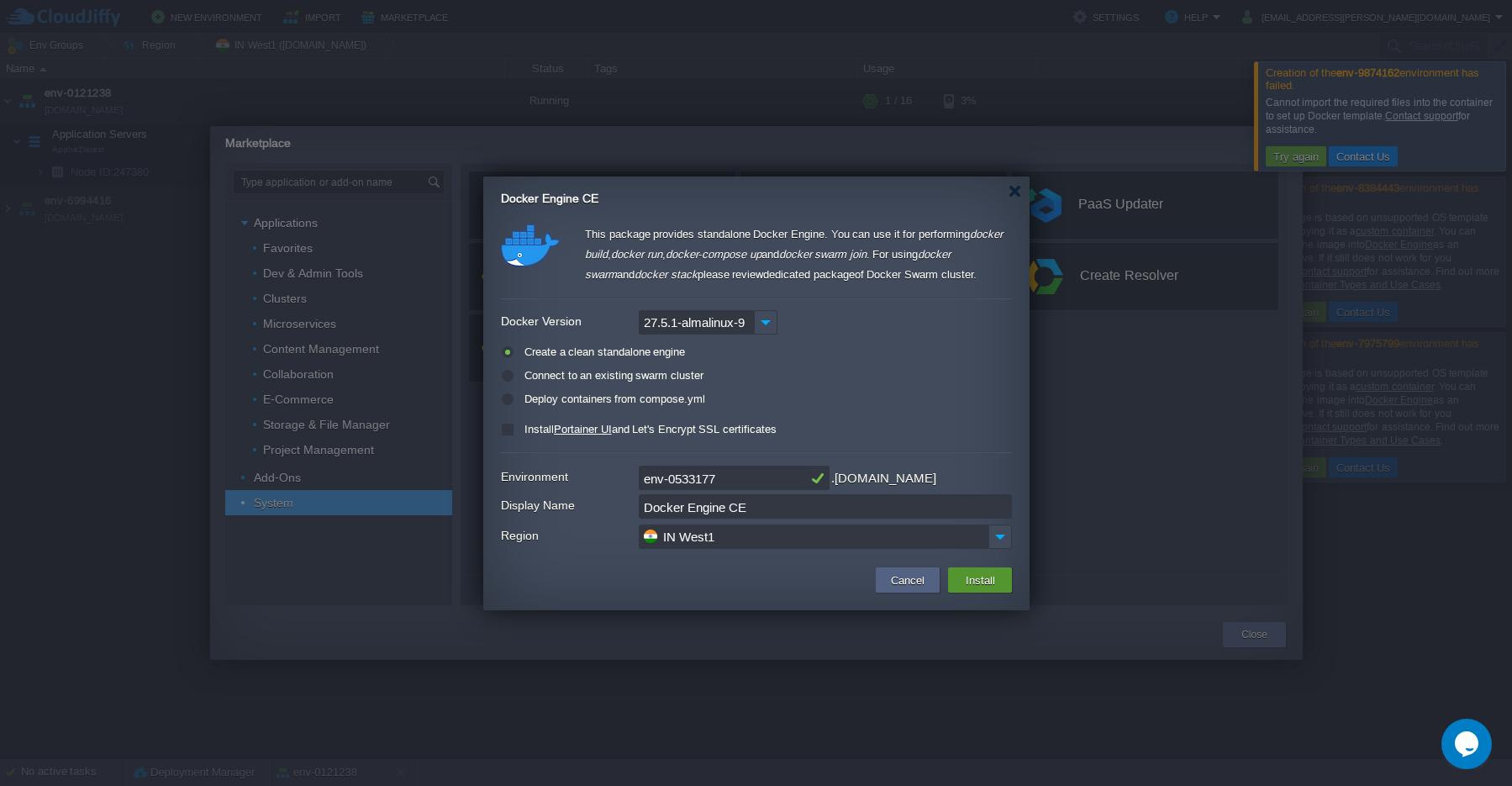
type input "Type application or add-on name"
click at [980, 585] on button "Install" at bounding box center [980, 580] width 39 height 20
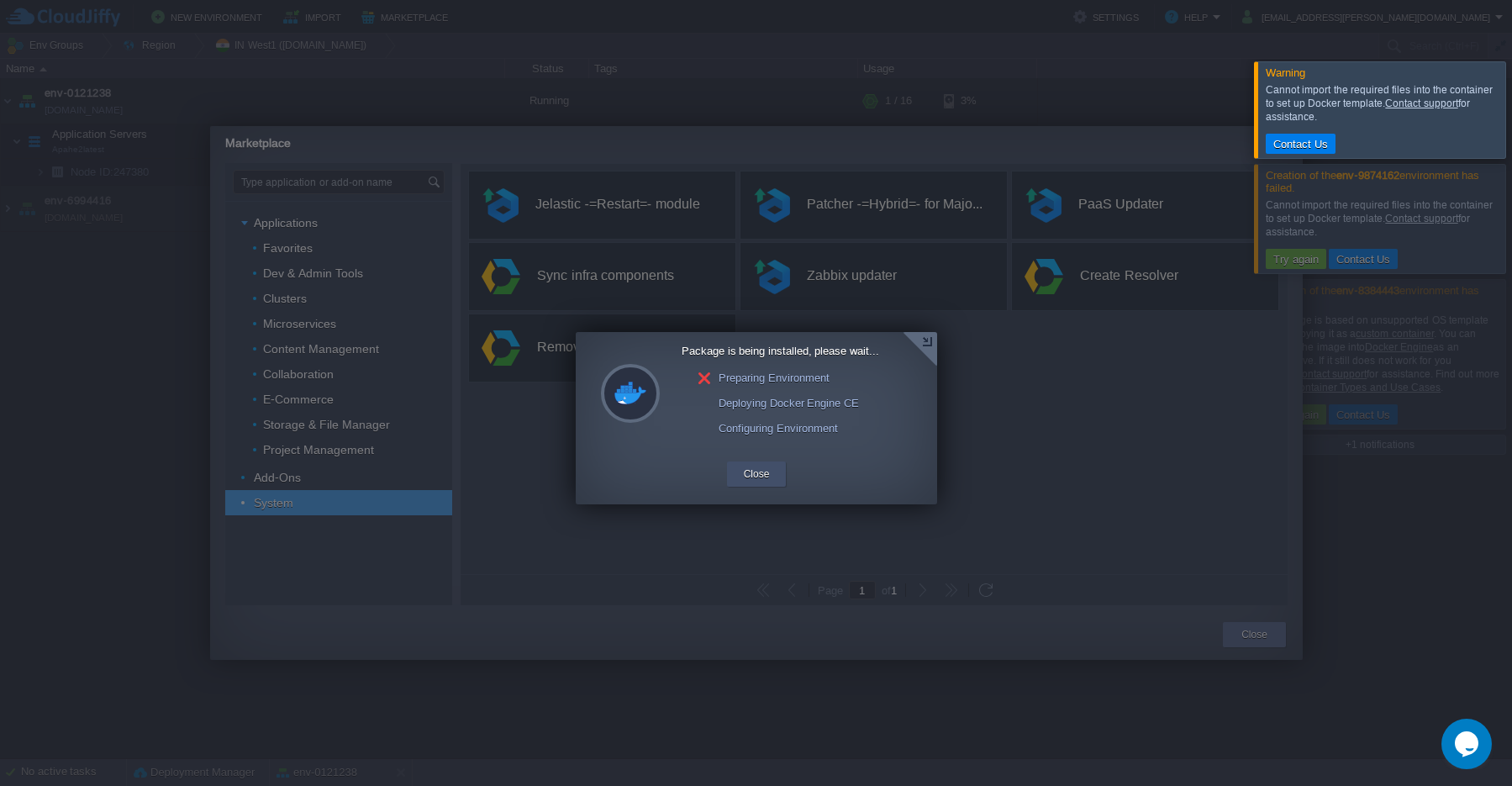
click at [755, 471] on button "Close" at bounding box center [756, 474] width 26 height 17
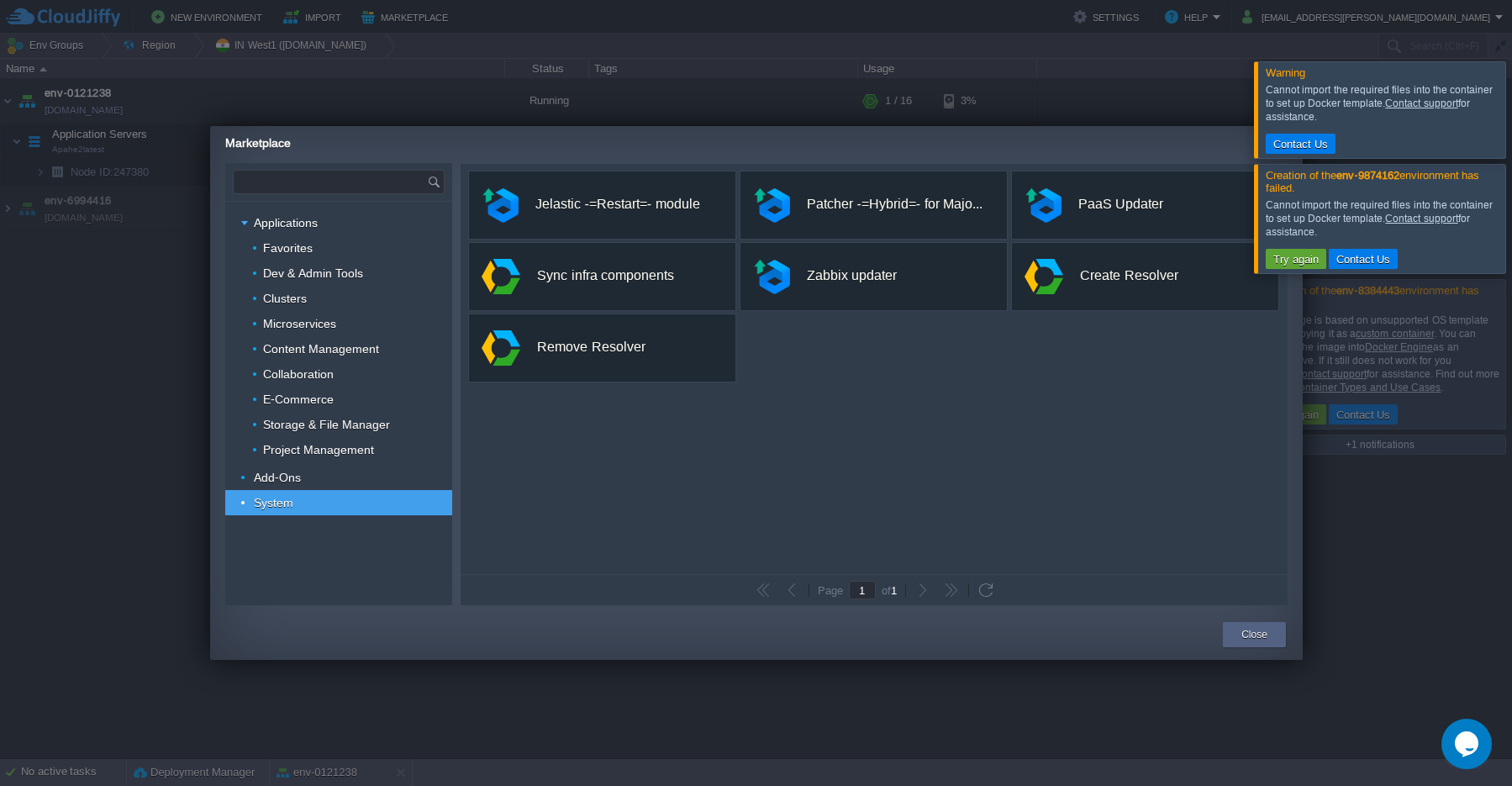
click at [315, 184] on input "text" at bounding box center [331, 181] width 194 height 22
click at [335, 259] on span "Docker Swarm Cluster" at bounding box center [313, 250] width 103 height 22
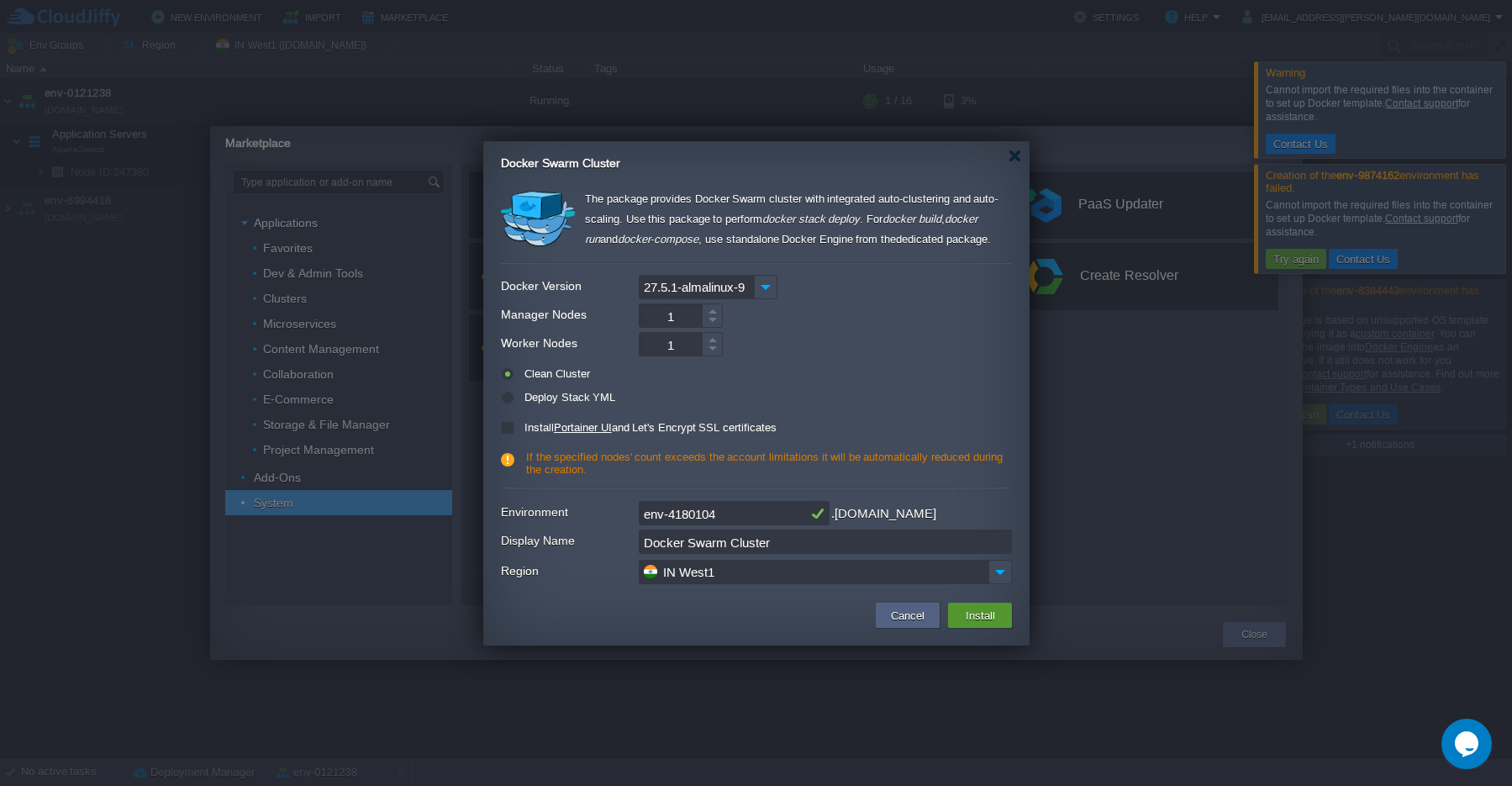
type input "Type application or add-on name"
click at [979, 620] on button "Install" at bounding box center [980, 616] width 39 height 20
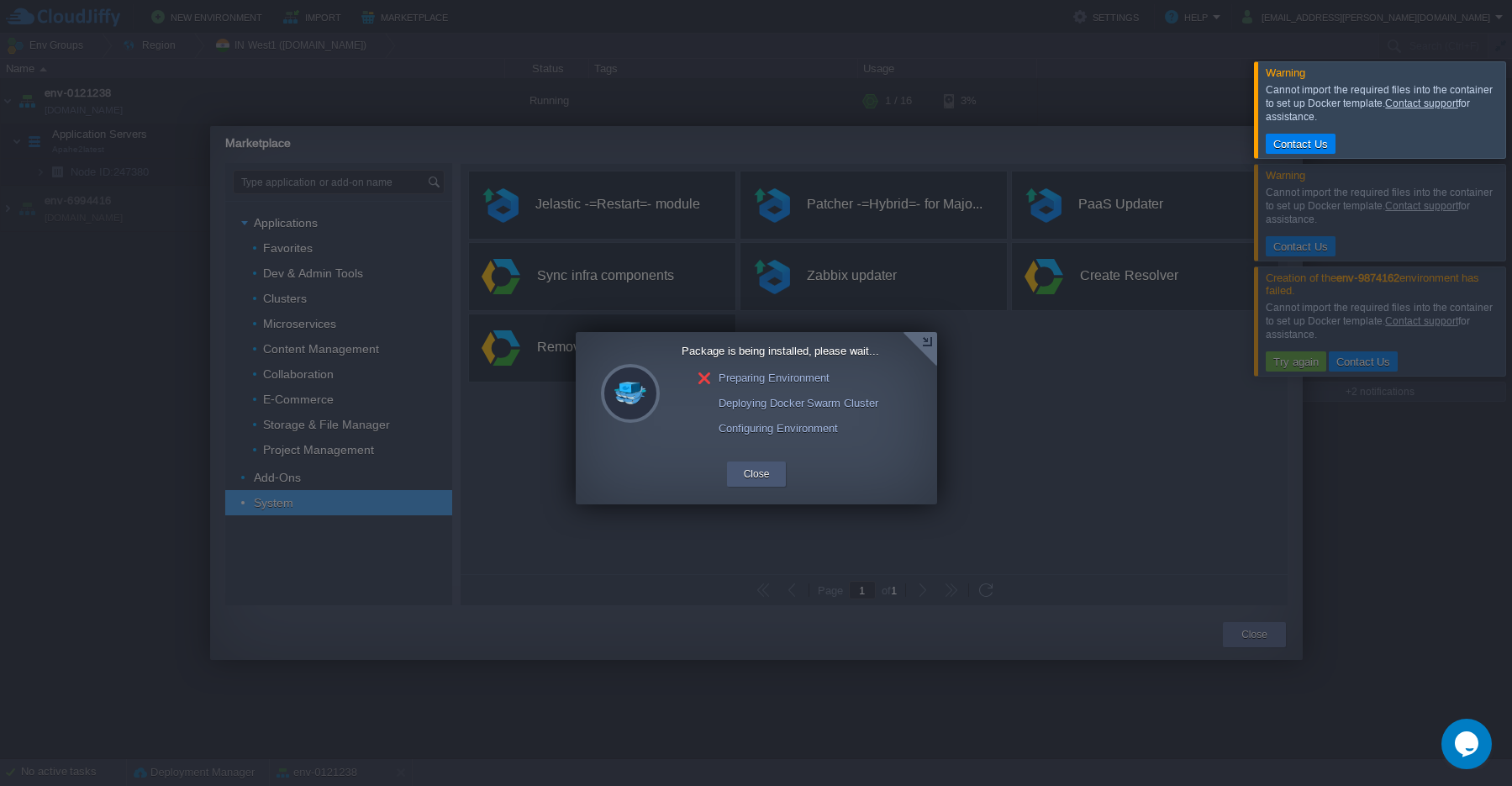
click at [743, 485] on div "Close" at bounding box center [757, 475] width 34 height 25
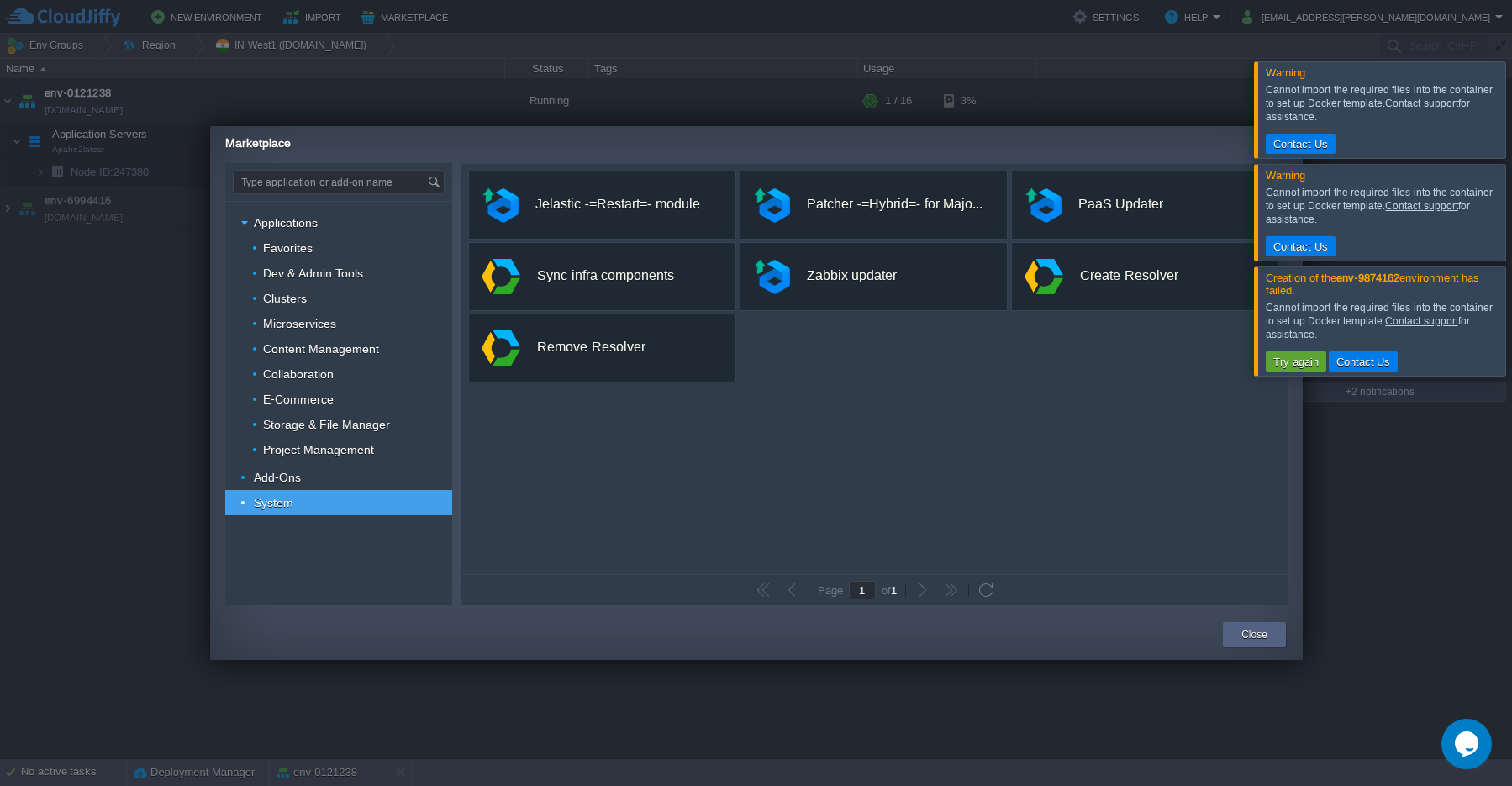
click at [1155, 130] on div "Marketplace" at bounding box center [764, 141] width 1078 height 30
click at [301, 185] on input "text" at bounding box center [331, 181] width 194 height 22
click at [266, 228] on span "Applications" at bounding box center [286, 223] width 68 height 15
type input "Type application or add-on name"
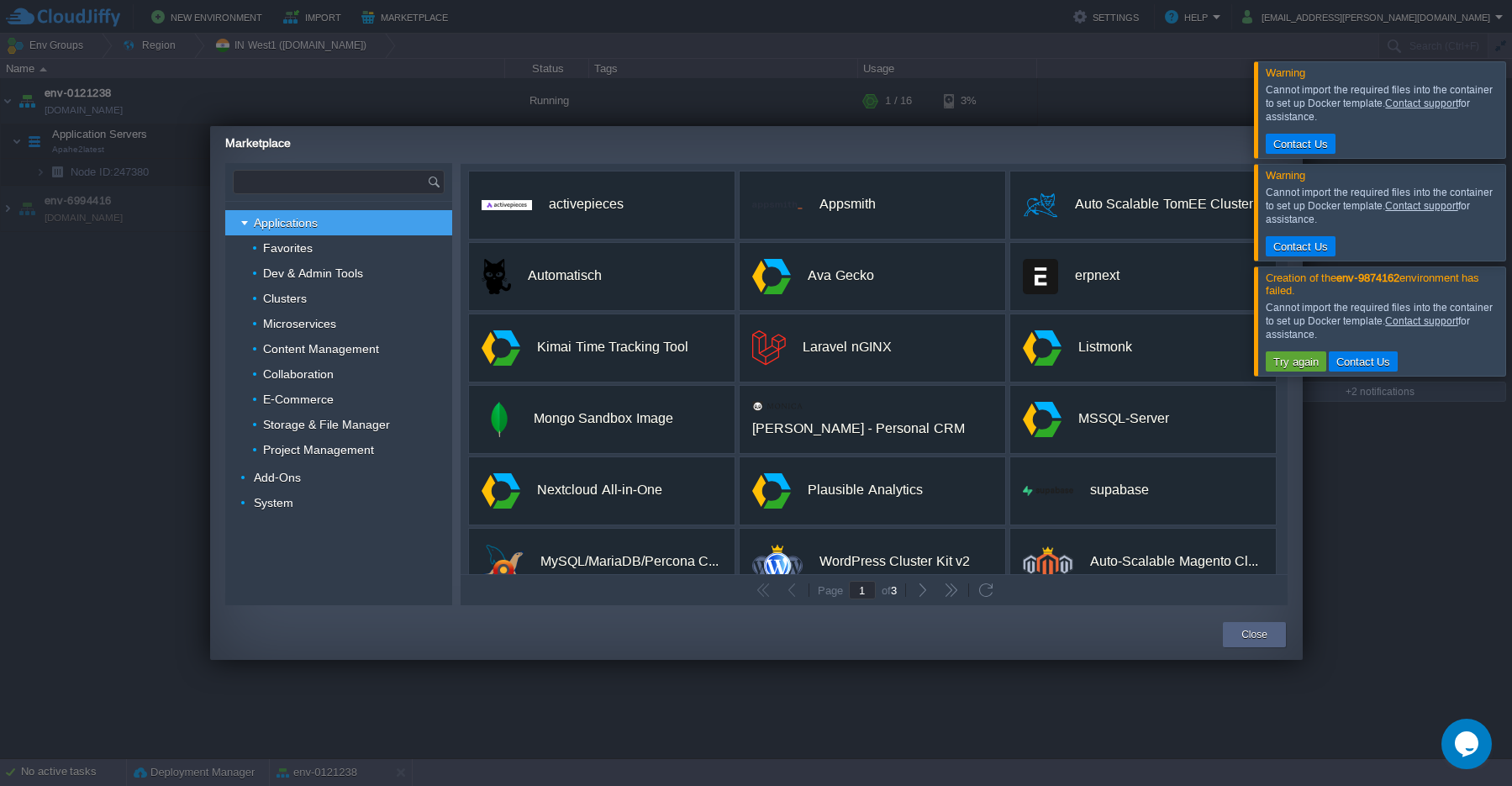
click at [275, 188] on input "text" at bounding box center [331, 181] width 194 height 22
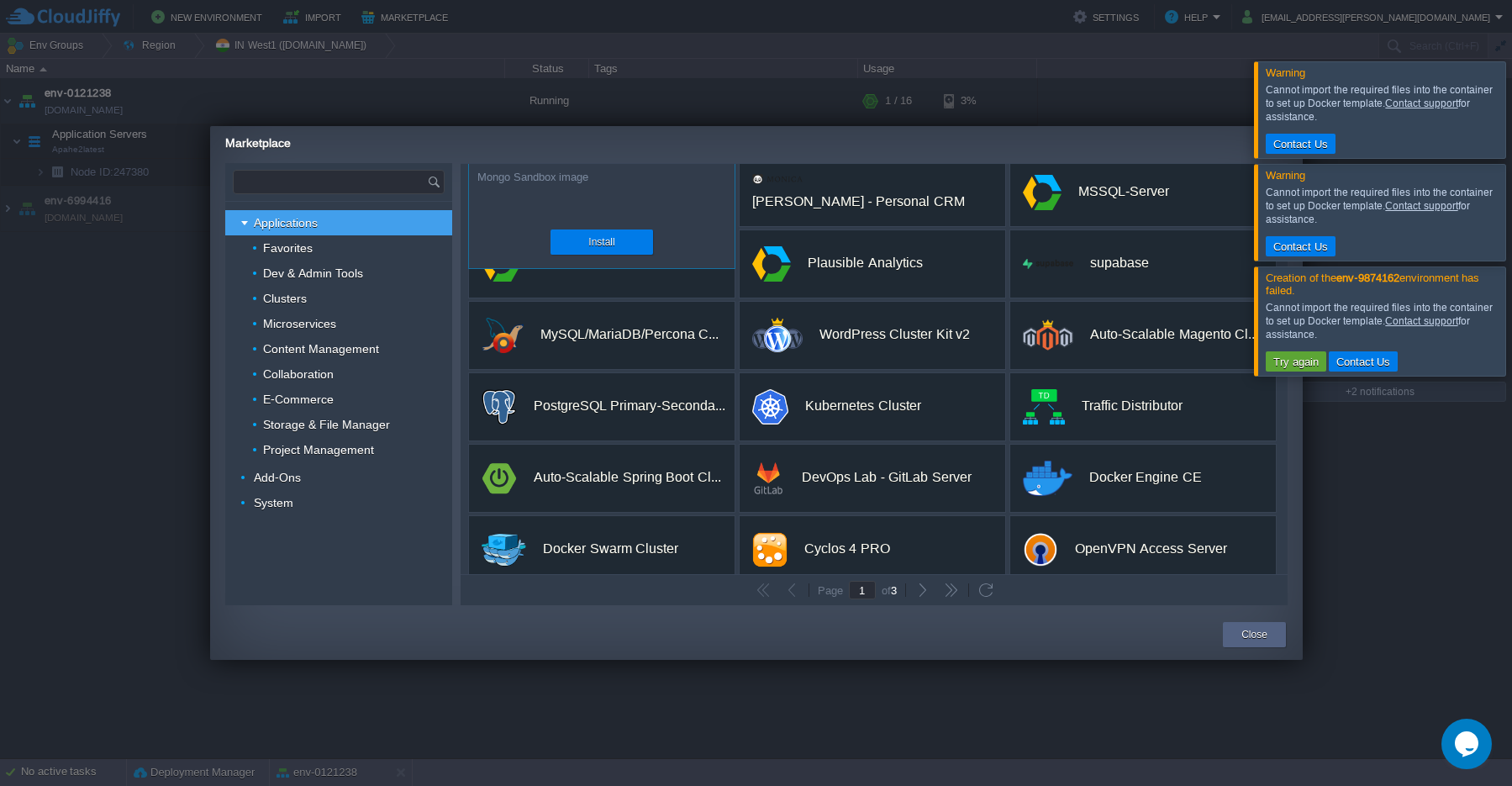
scroll to position [240, 0]
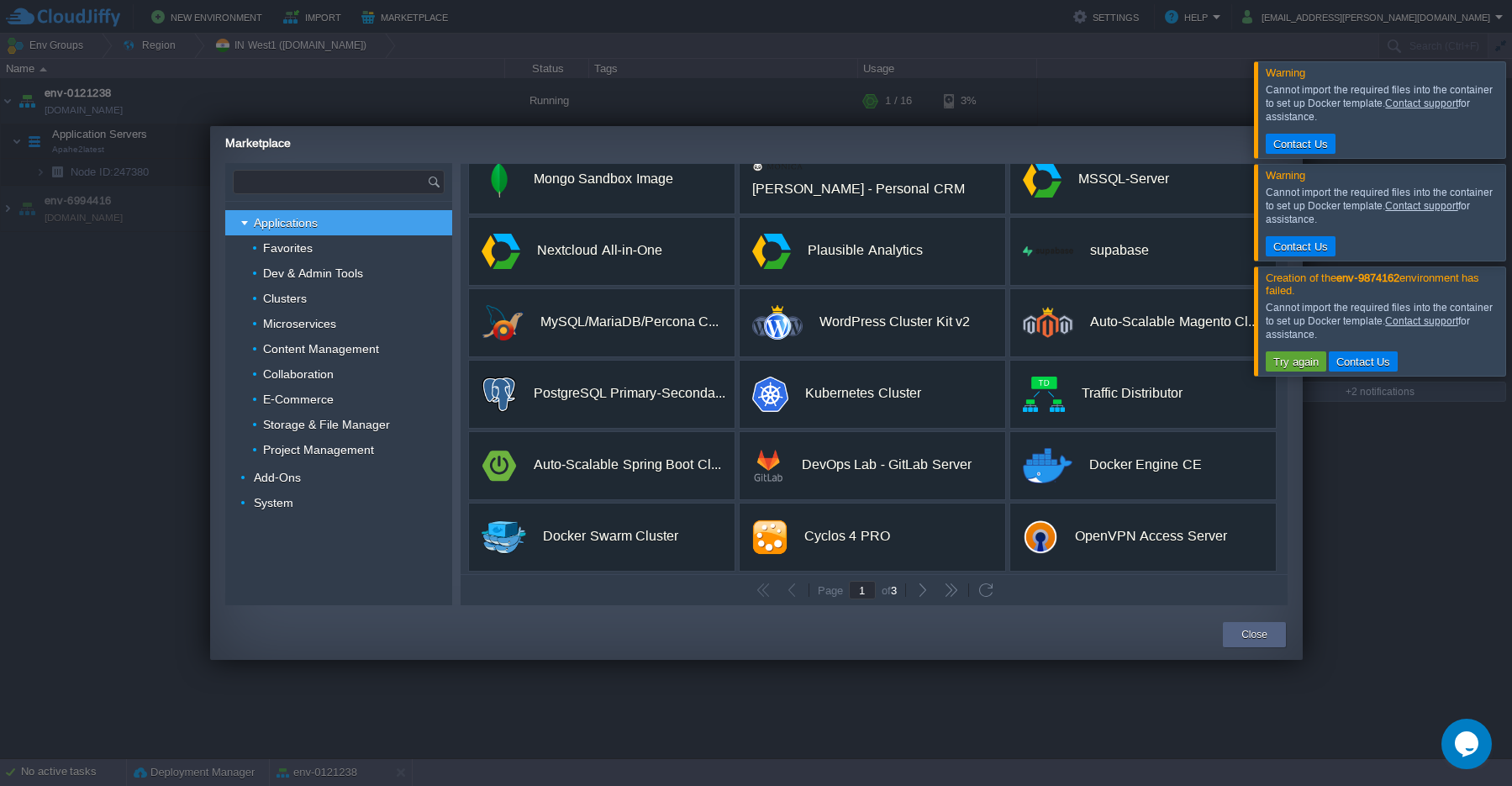
click at [283, 189] on input "text" at bounding box center [331, 181] width 194 height 22
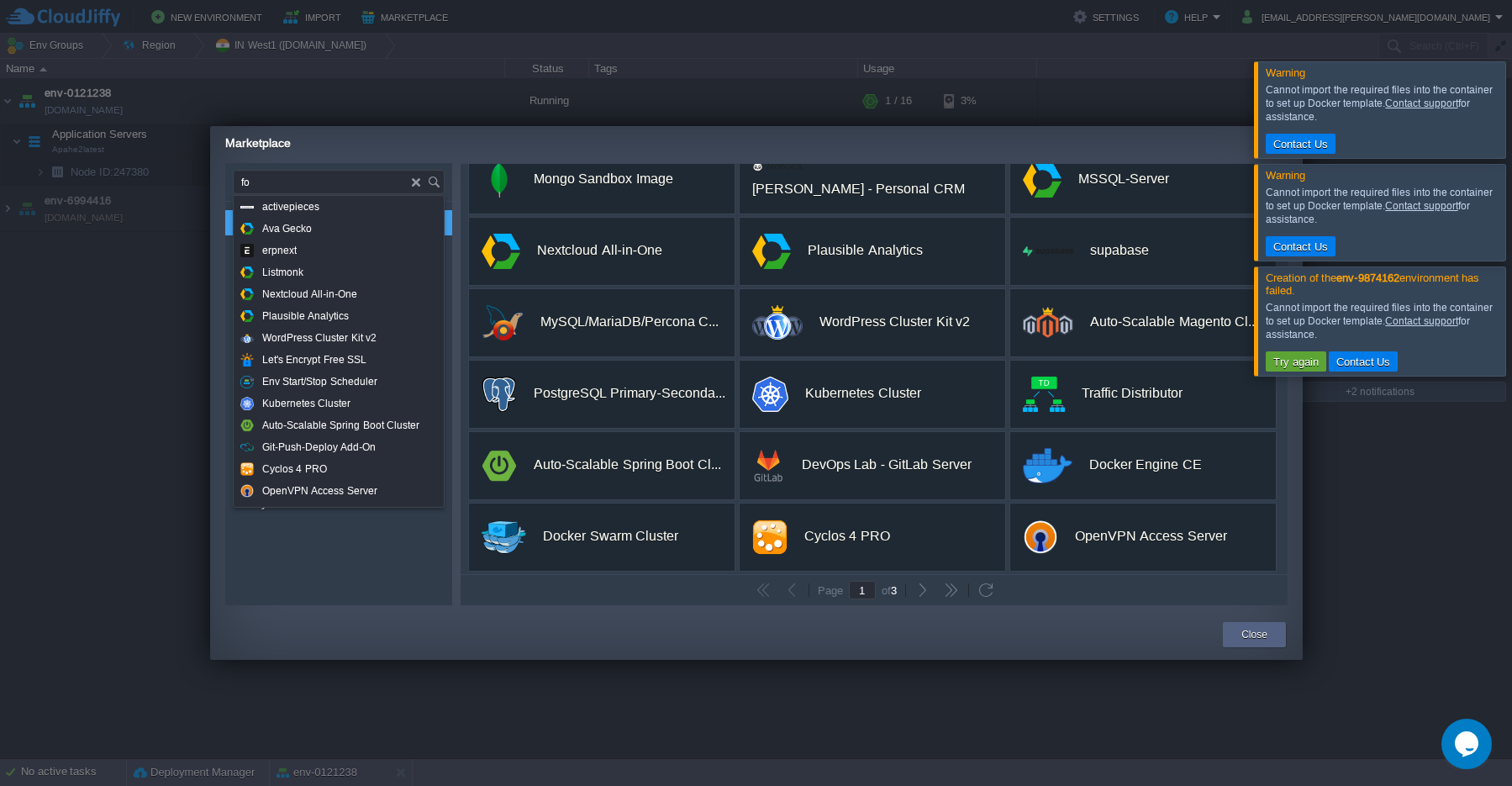
type input "f"
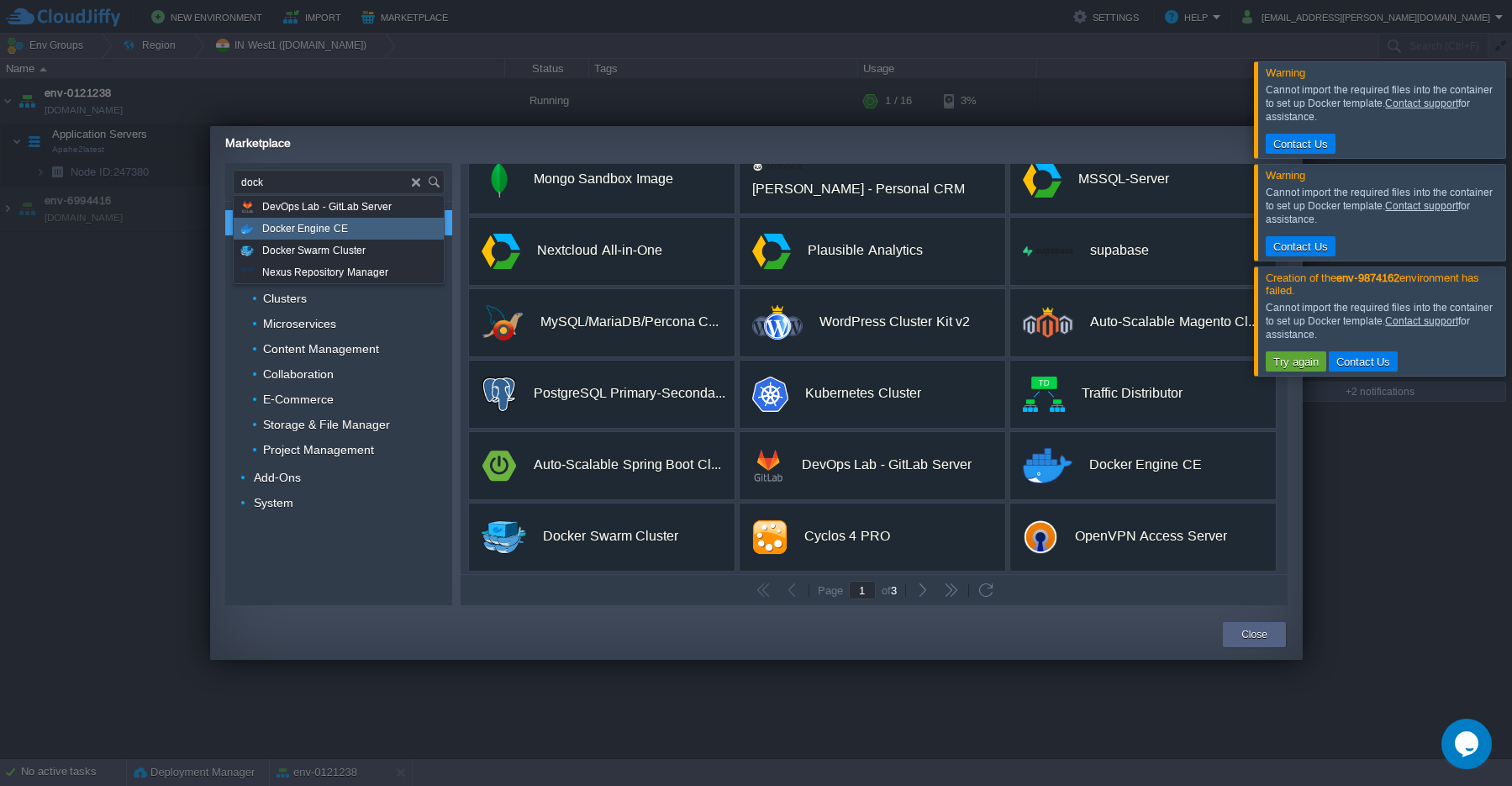
click at [282, 235] on span "Docker Engine CE" at bounding box center [305, 229] width 86 height 22
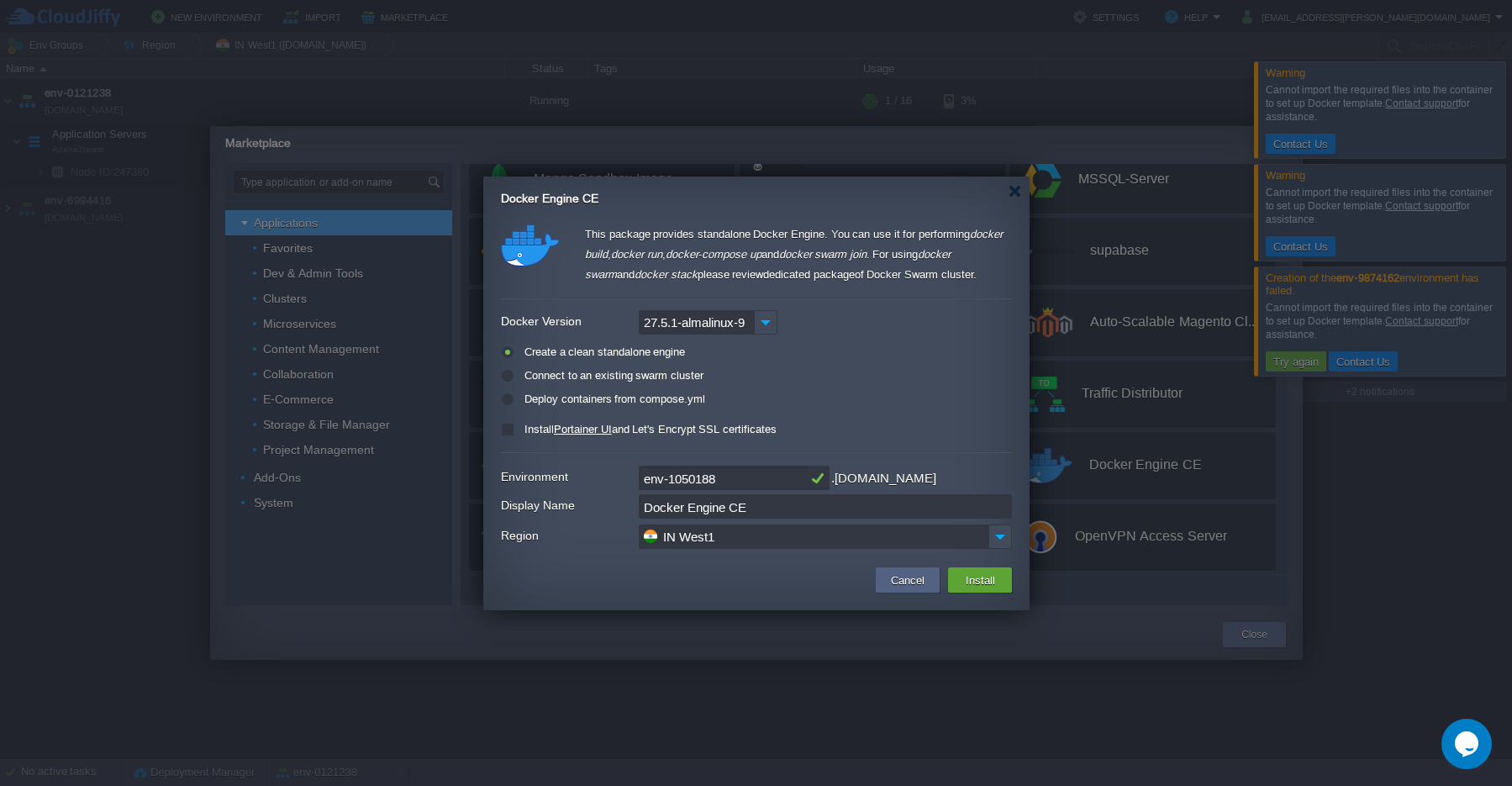
click at [1012, 199] on div "Docker Engine CE" at bounding box center [766, 194] width 529 height 34
click at [1016, 196] on div at bounding box center [1015, 191] width 13 height 13
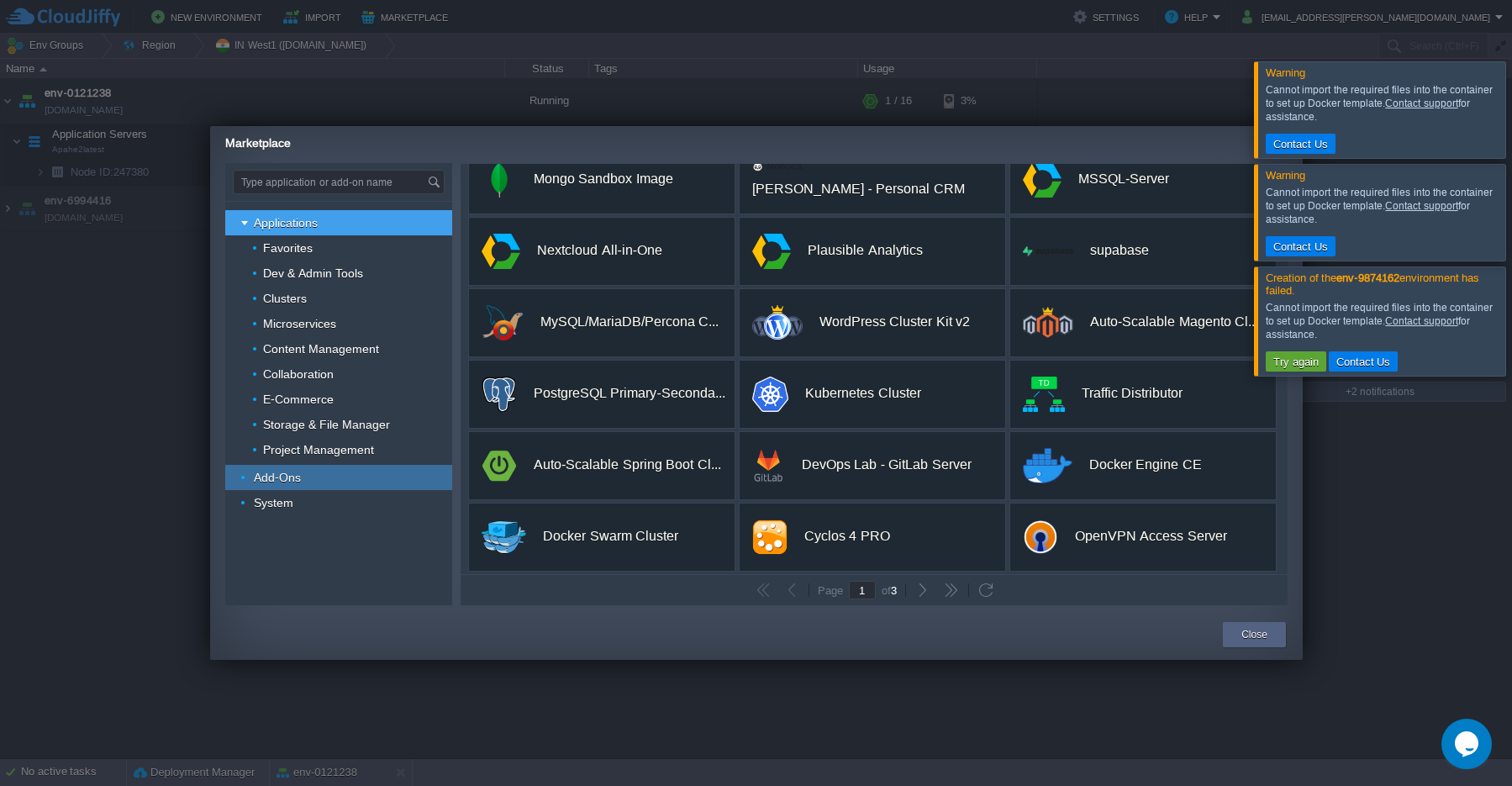
click at [242, 479] on img at bounding box center [246, 477] width 10 height 25
click at [281, 476] on span "Add-Ons" at bounding box center [277, 477] width 51 height 15
type input "Type application or add-on name"
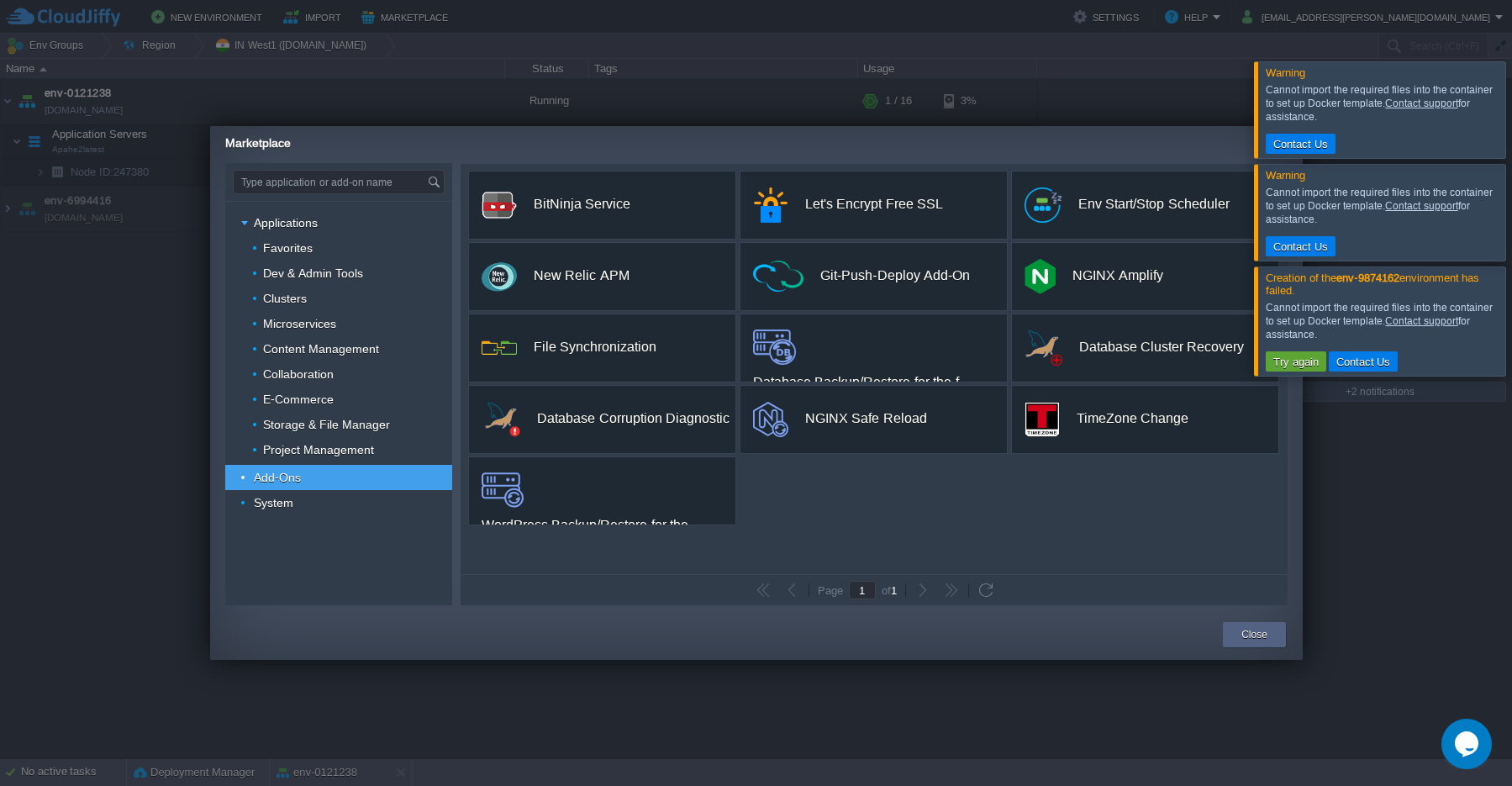
scroll to position [0, 0]
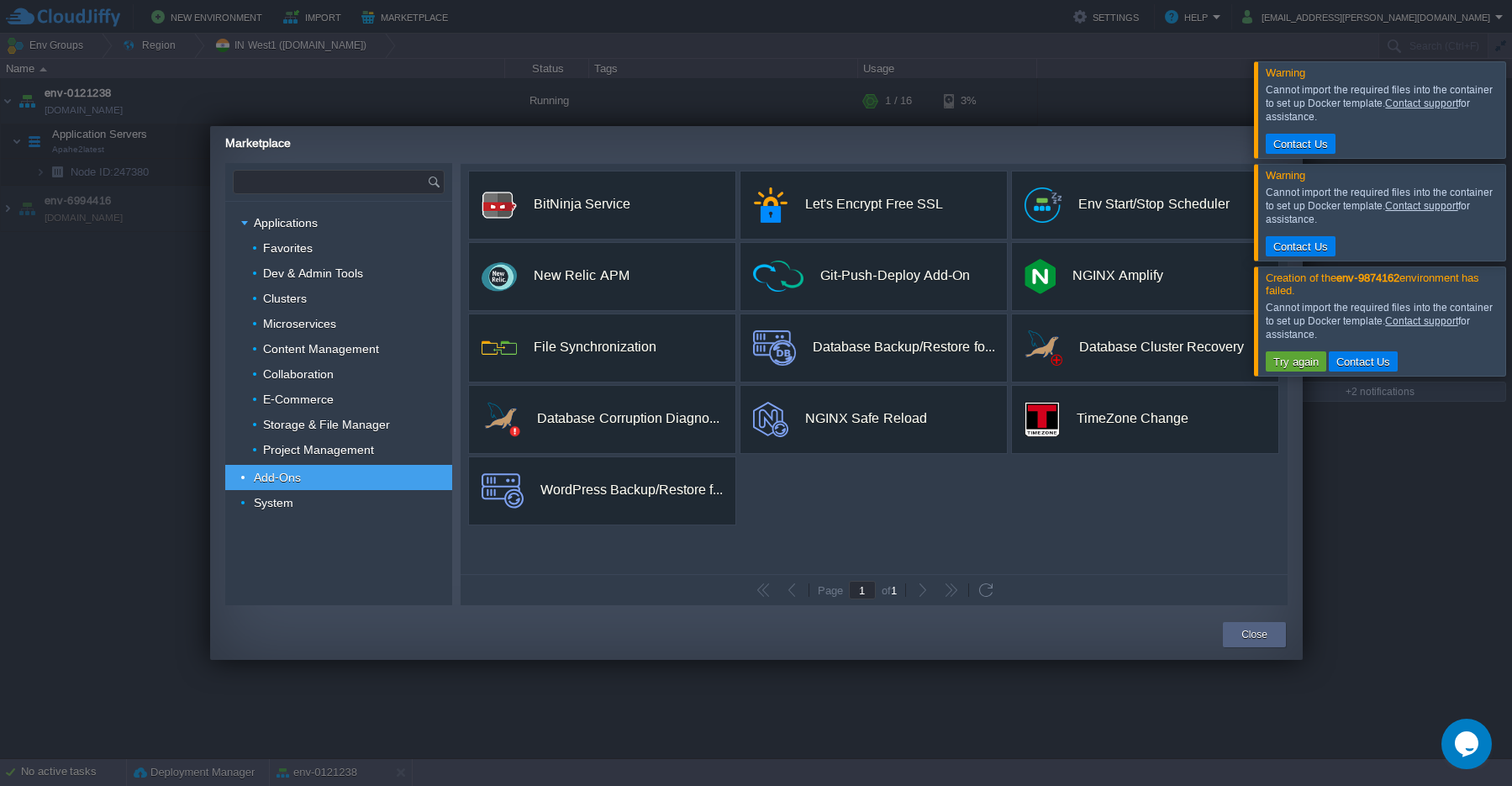
click at [305, 184] on input "text" at bounding box center [331, 181] width 194 height 22
type input "c"
click at [322, 256] on span "Docker Swarm Cluster" at bounding box center [313, 250] width 103 height 22
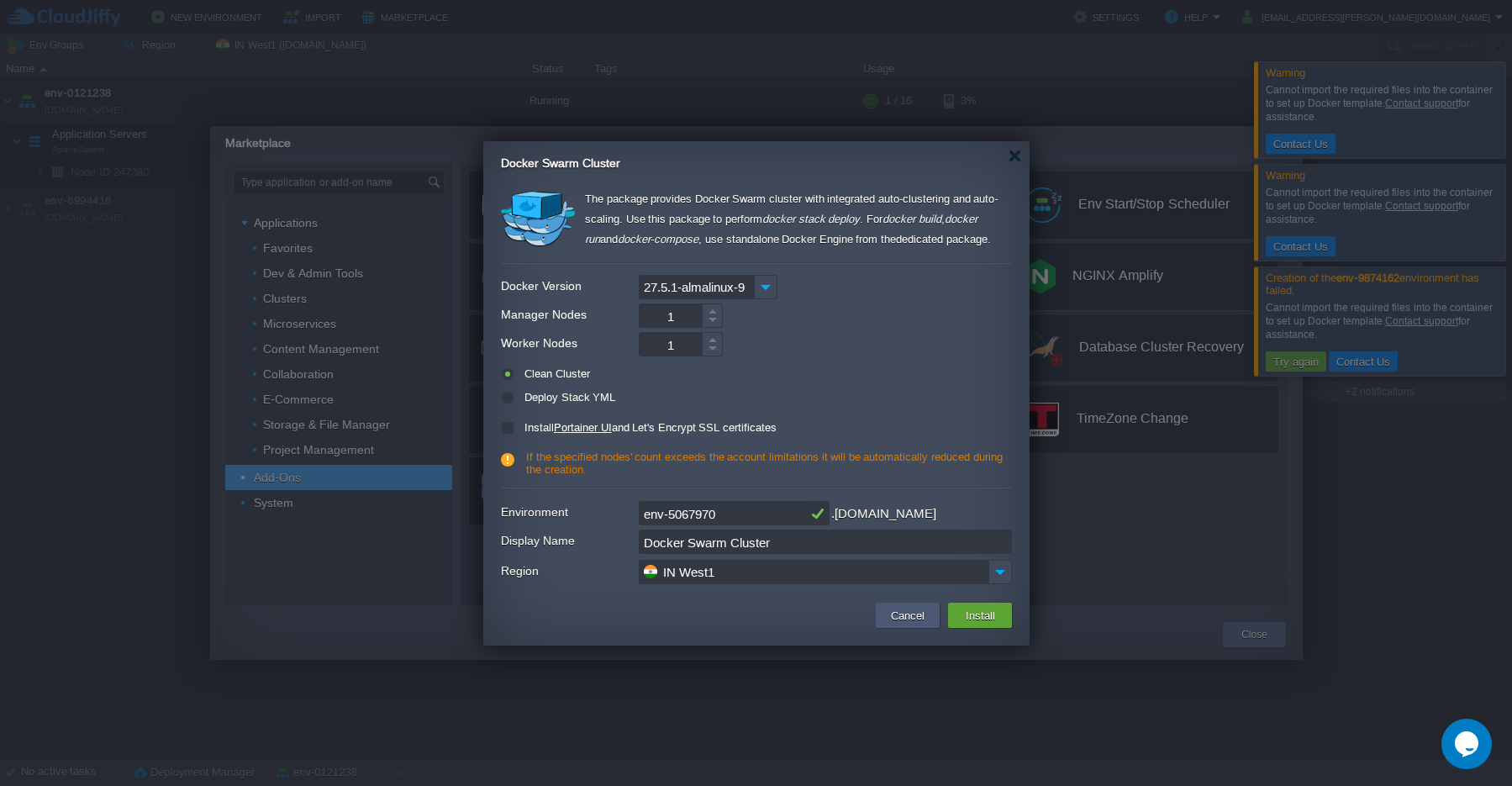
type input "Type application or add-on name"
click at [899, 617] on button "Cancel" at bounding box center [908, 616] width 44 height 20
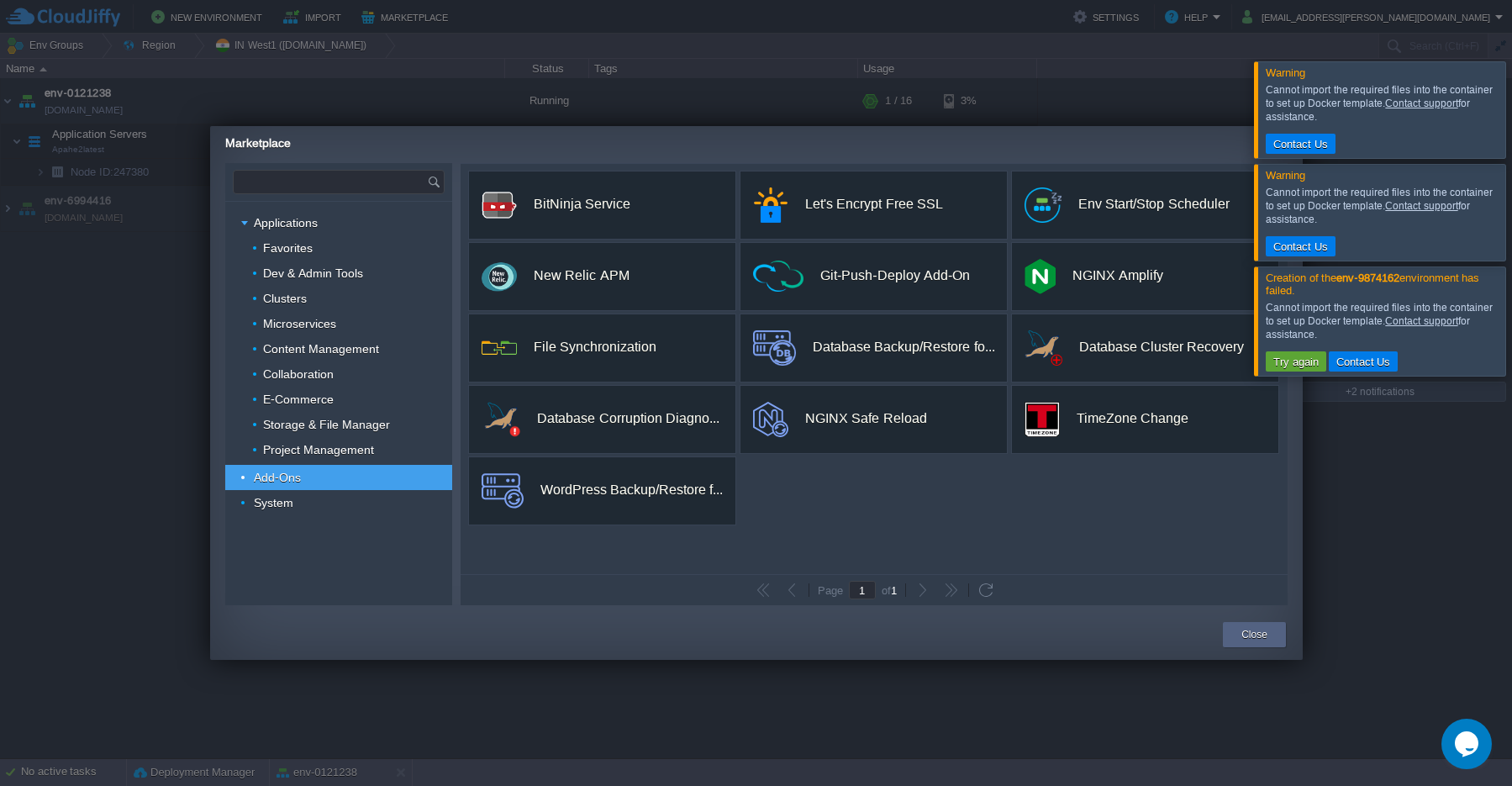
click at [287, 182] on input "text" at bounding box center [331, 181] width 194 height 22
type input "Type application or add-on name"
click at [1242, 642] on button "Close" at bounding box center [1254, 634] width 26 height 17
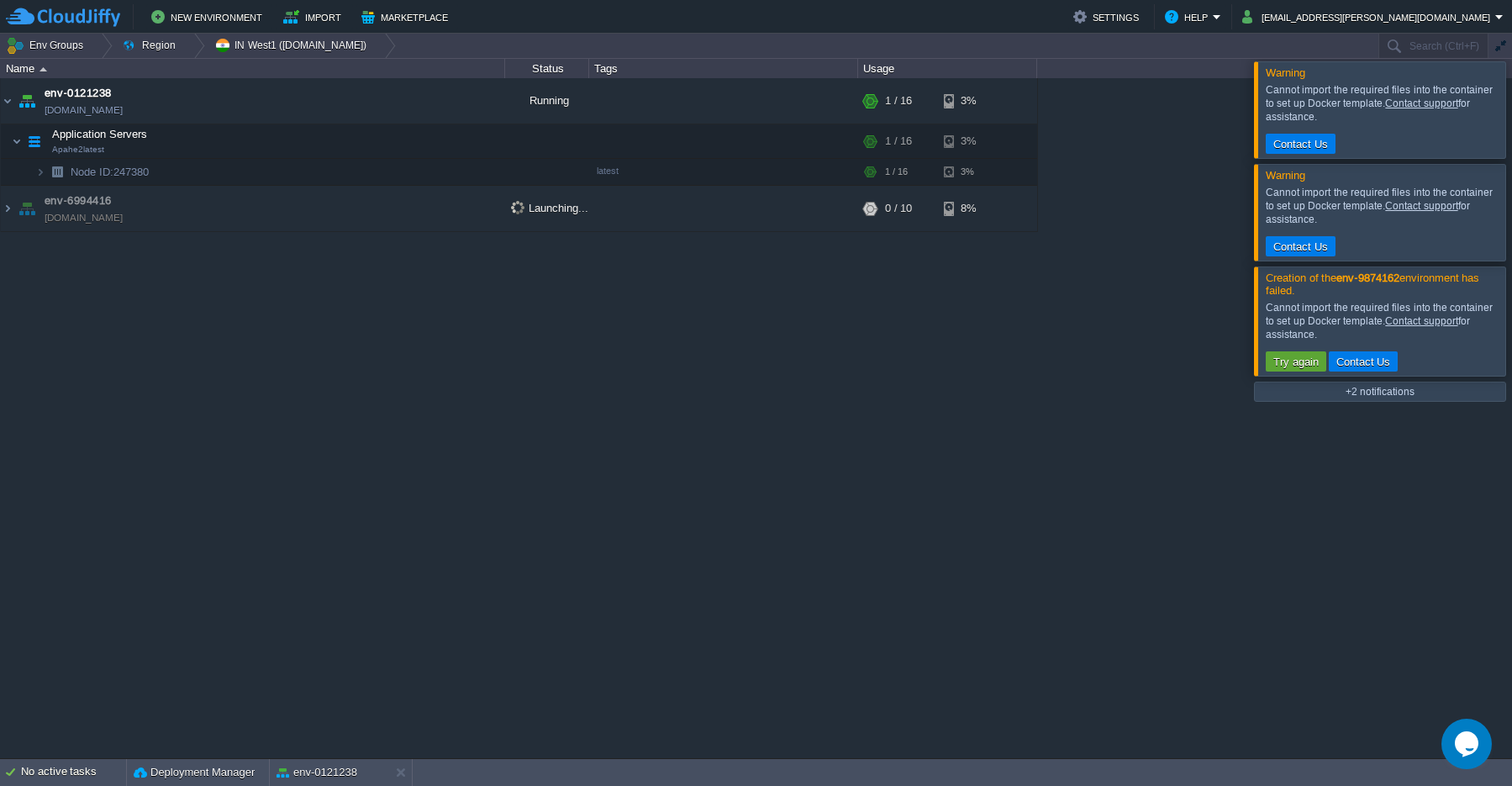
click at [670, 352] on div "env-0121238 [DOMAIN_NAME] Running + Add to Env Group RAM 2% CPU 0% 1 / 16 3% Ap…" at bounding box center [756, 418] width 1512 height 680
click at [183, 48] on div at bounding box center [193, 45] width 22 height 24
click at [181, 79] on link "DE FRA1 ([DOMAIN_NAME])" at bounding box center [210, 71] width 187 height 19
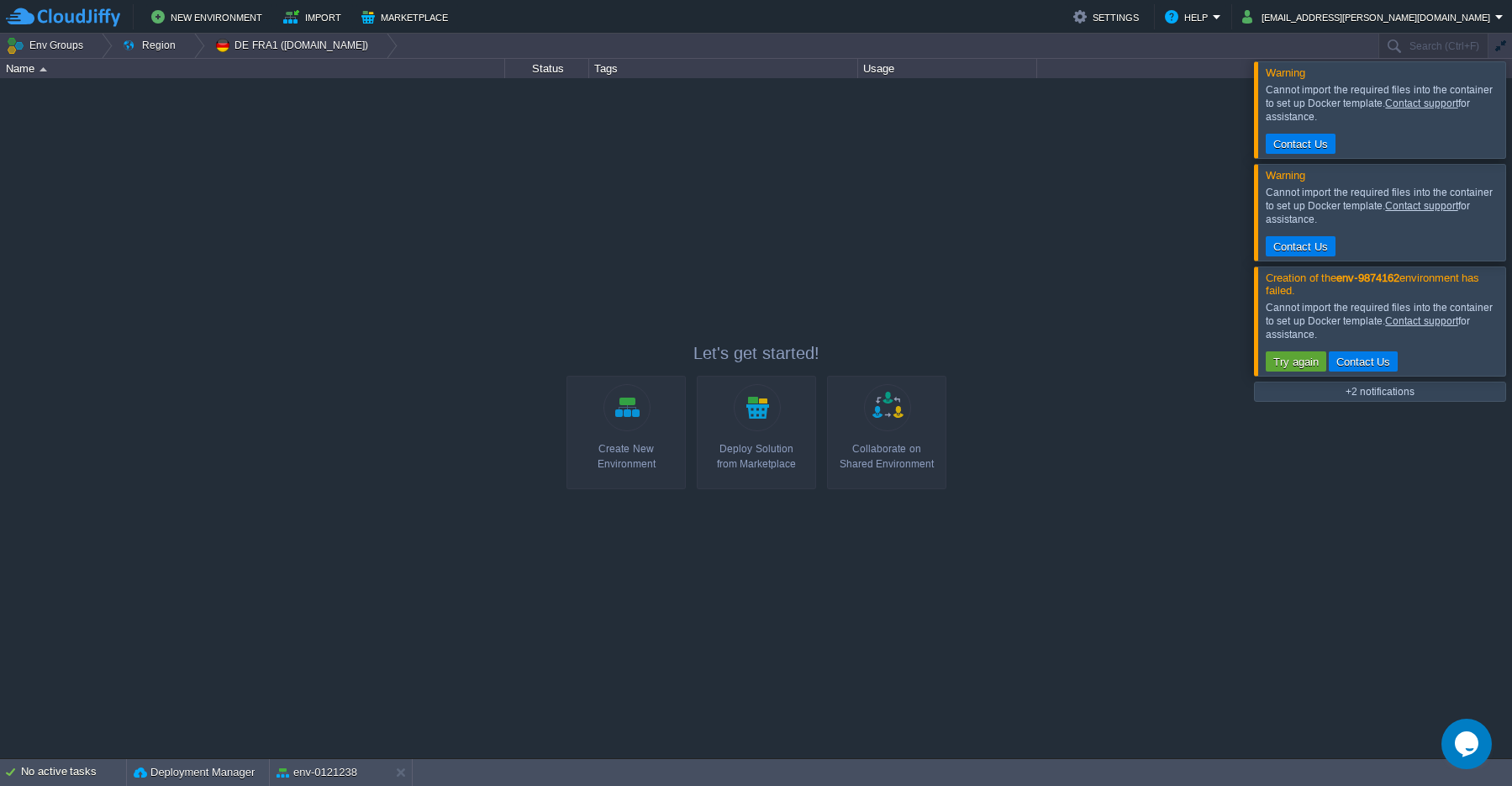
click at [610, 448] on div "Create New Environment" at bounding box center [626, 457] width 109 height 31
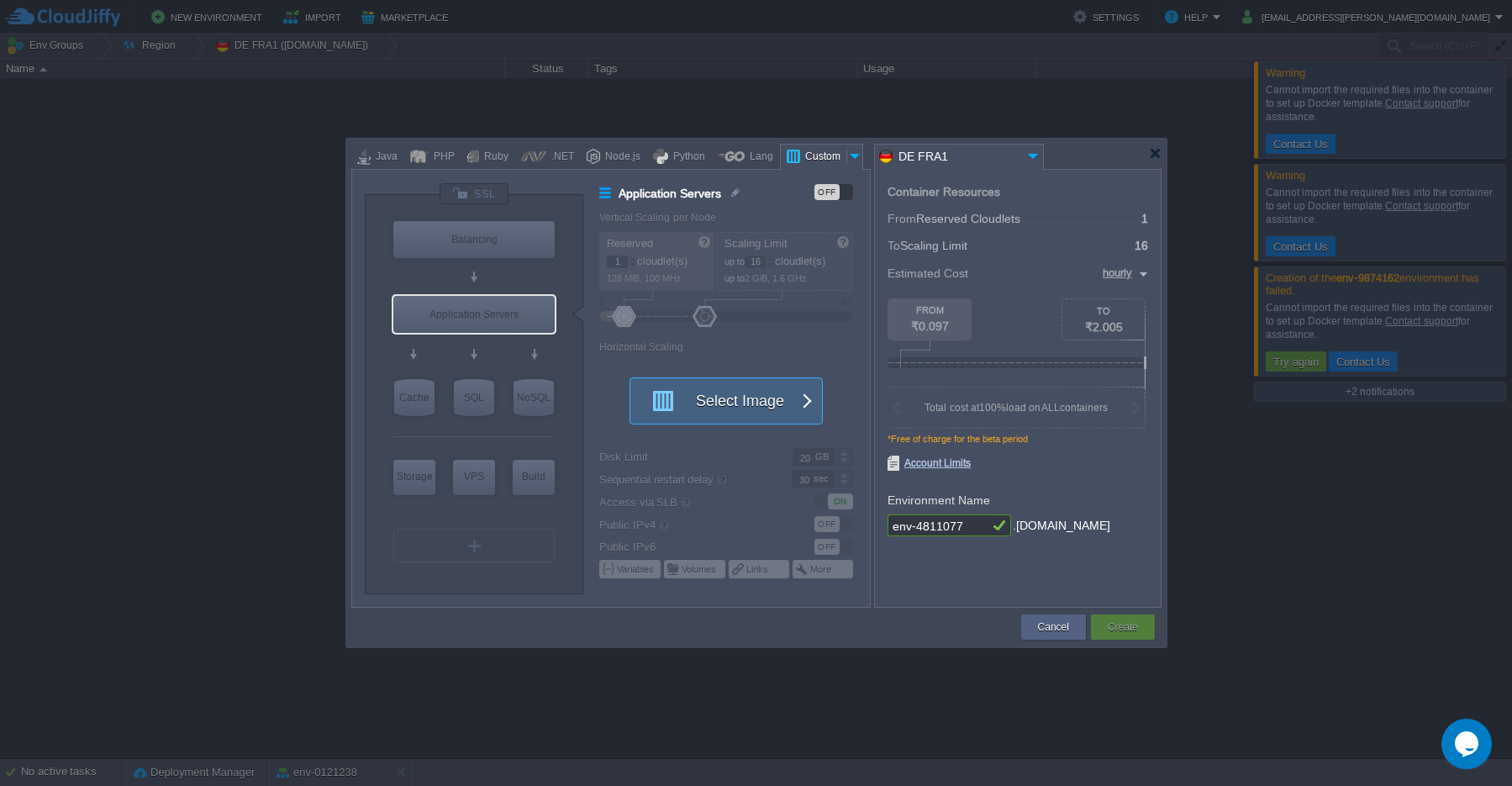
click at [729, 400] on button "Select Image" at bounding box center [717, 401] width 152 height 46
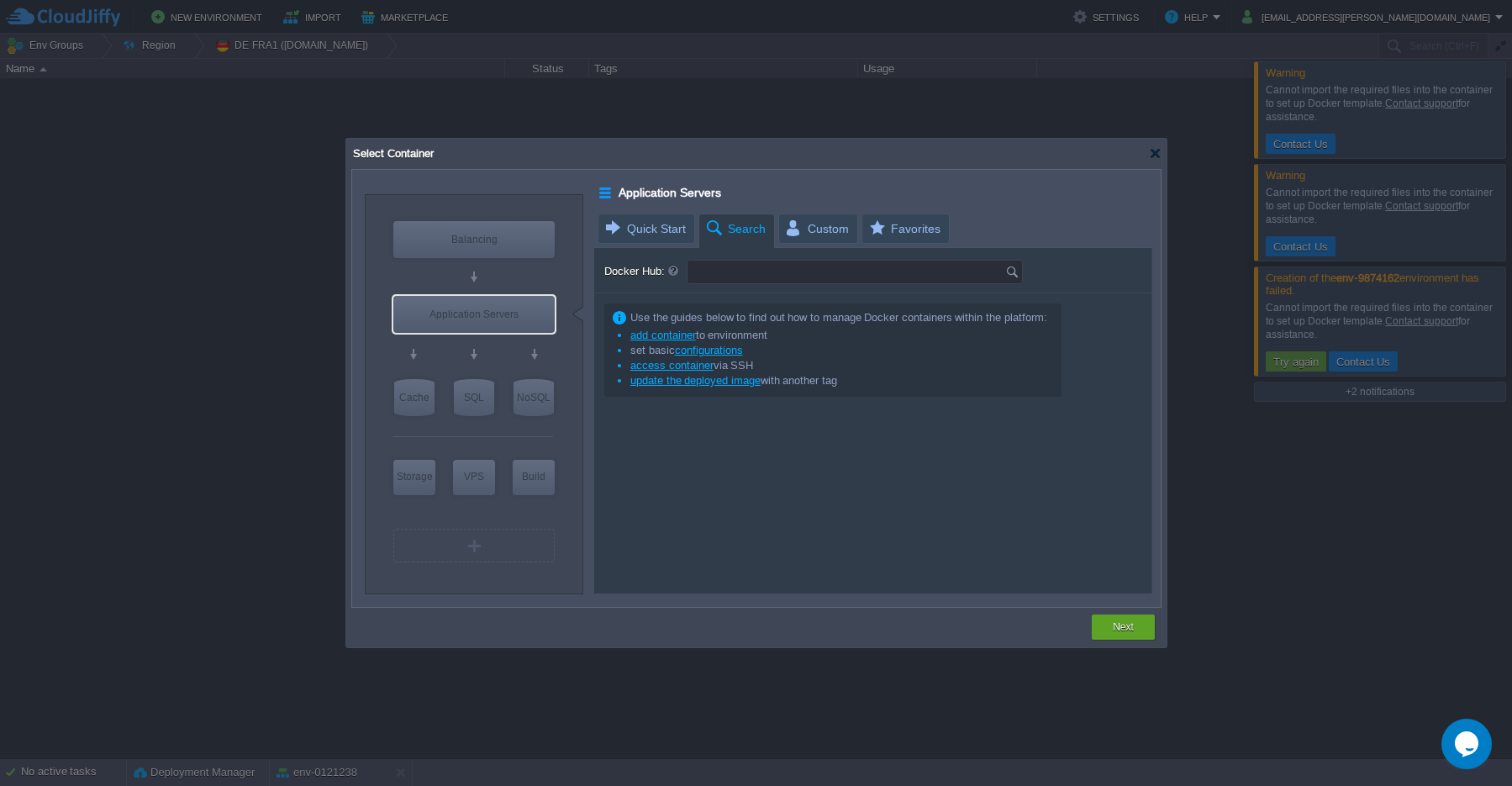
click at [708, 278] on input "Docker Hub:" at bounding box center [847, 272] width 317 height 22
click at [1009, 279] on img at bounding box center [1014, 272] width 19 height 22
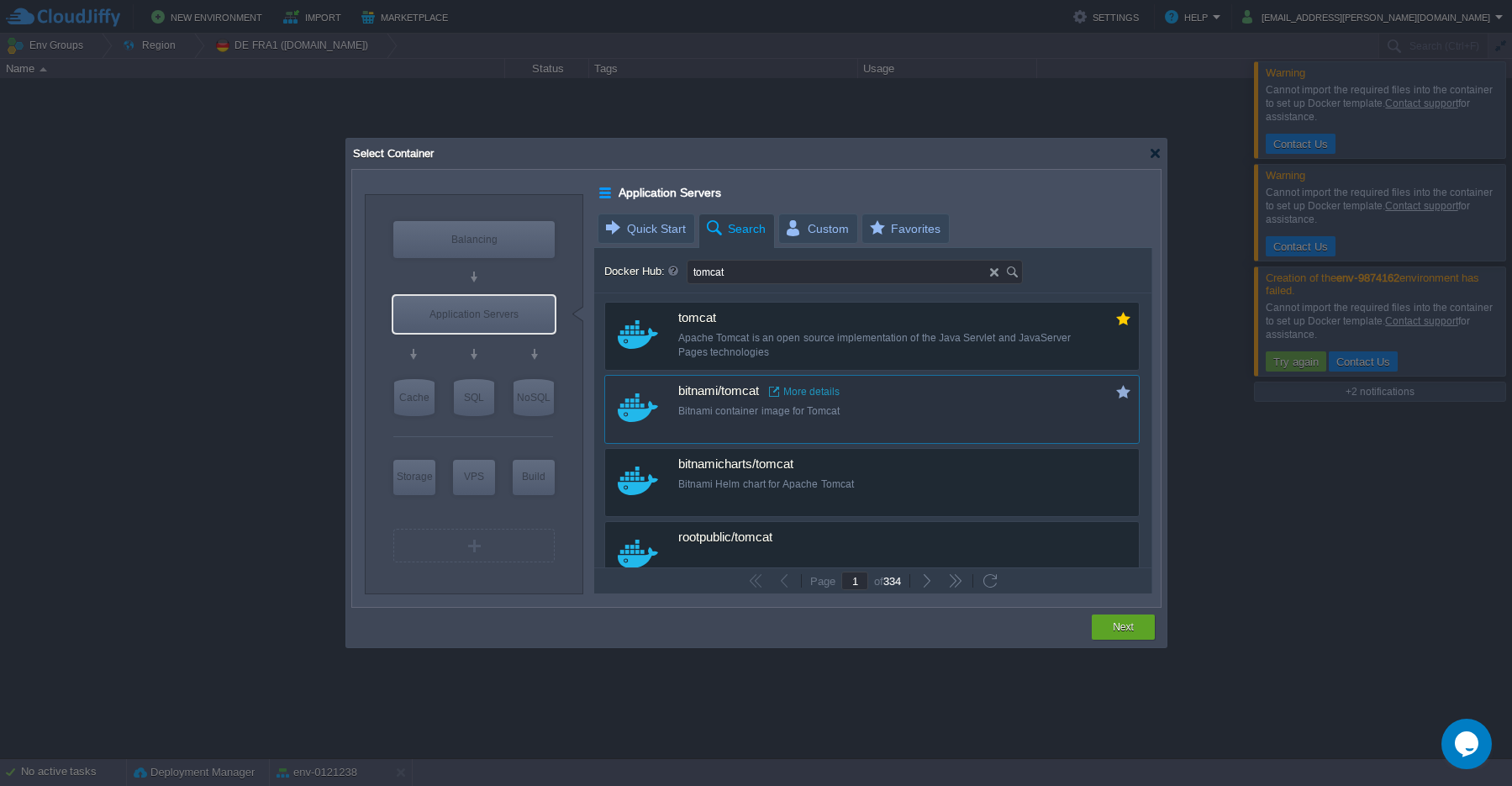
type input "tomcat"
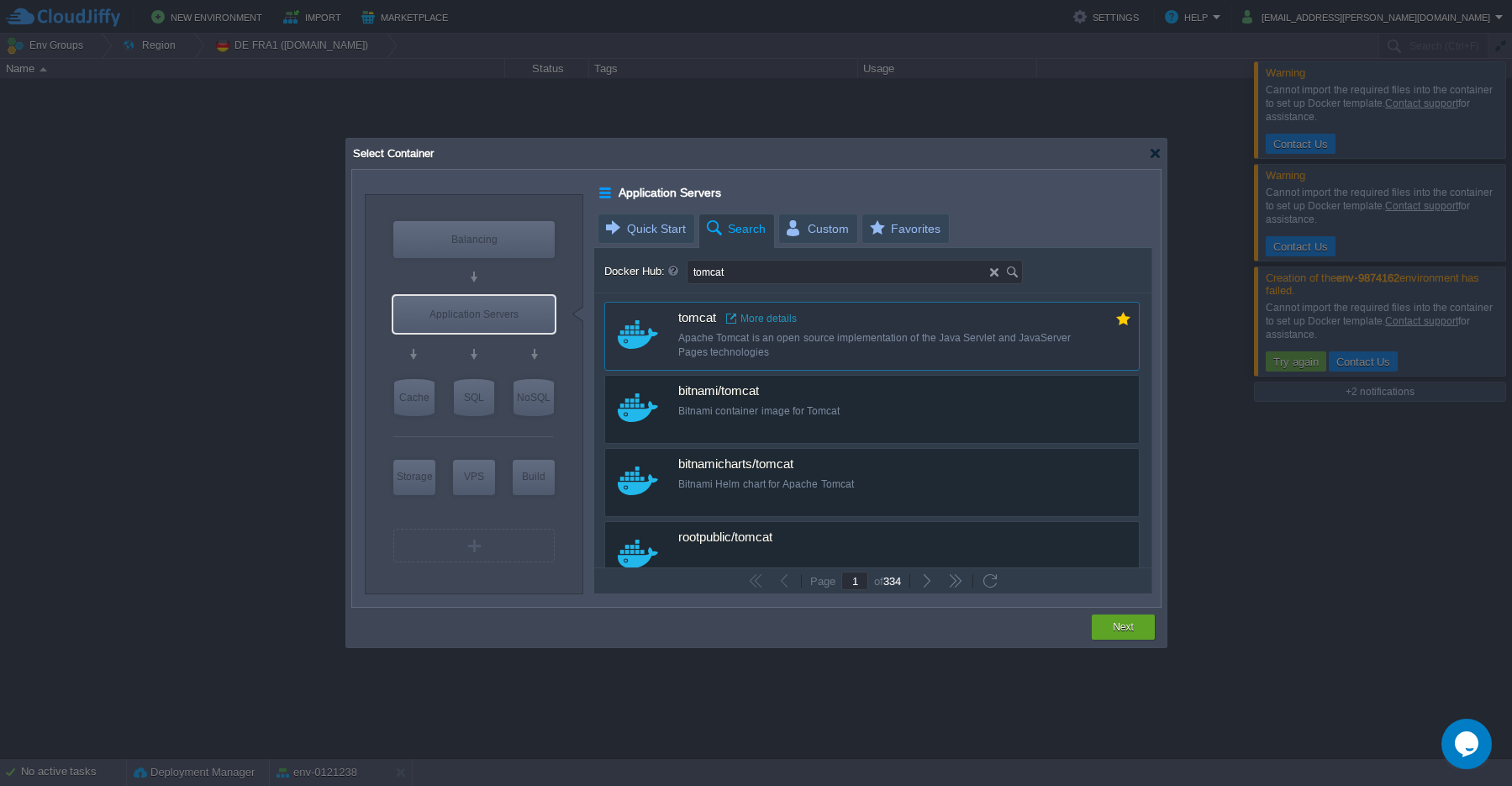
click at [721, 345] on div "Apache Tomcat is an open source implementation of the Java Servlet and JavaServ…" at bounding box center [882, 345] width 410 height 29
type input "Tomcat"
type input "latest"
type input "Tomcat :"
type input "latest"
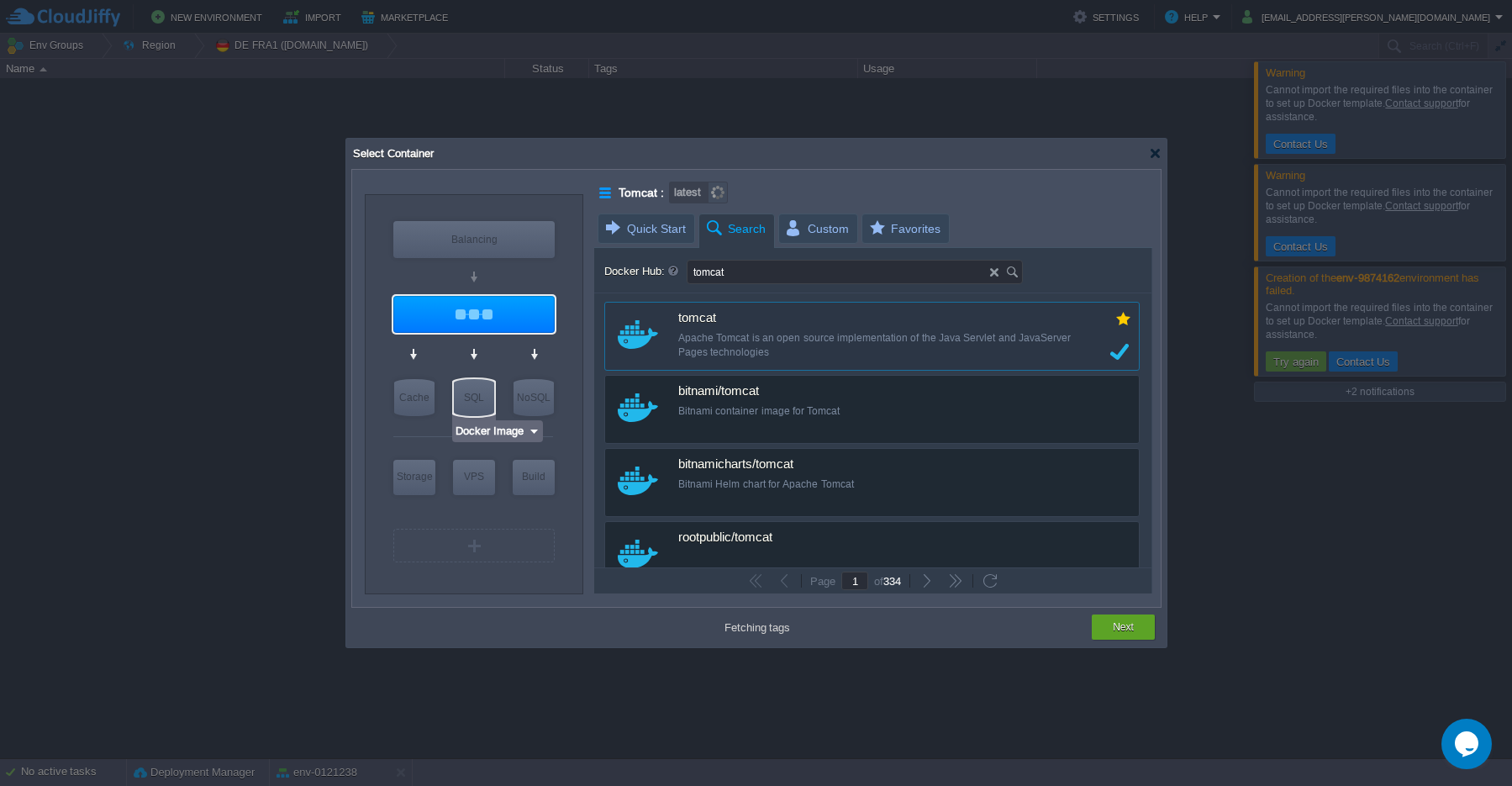
click at [480, 400] on div "SQL" at bounding box center [474, 397] width 40 height 37
type input "SQL Databases"
type input "4"
type input "6"
type input "Docker Image"
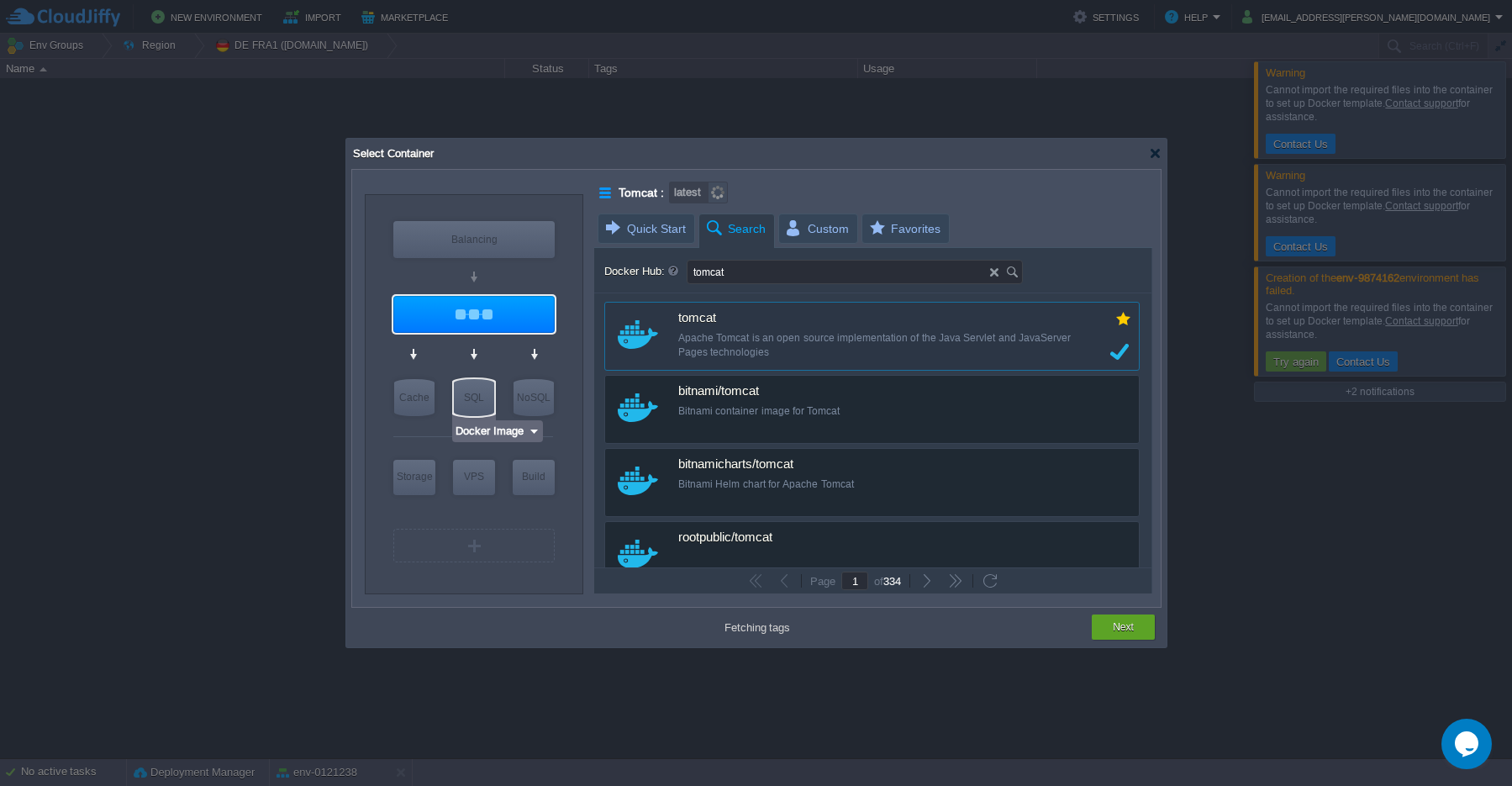
type input "SQL Databases"
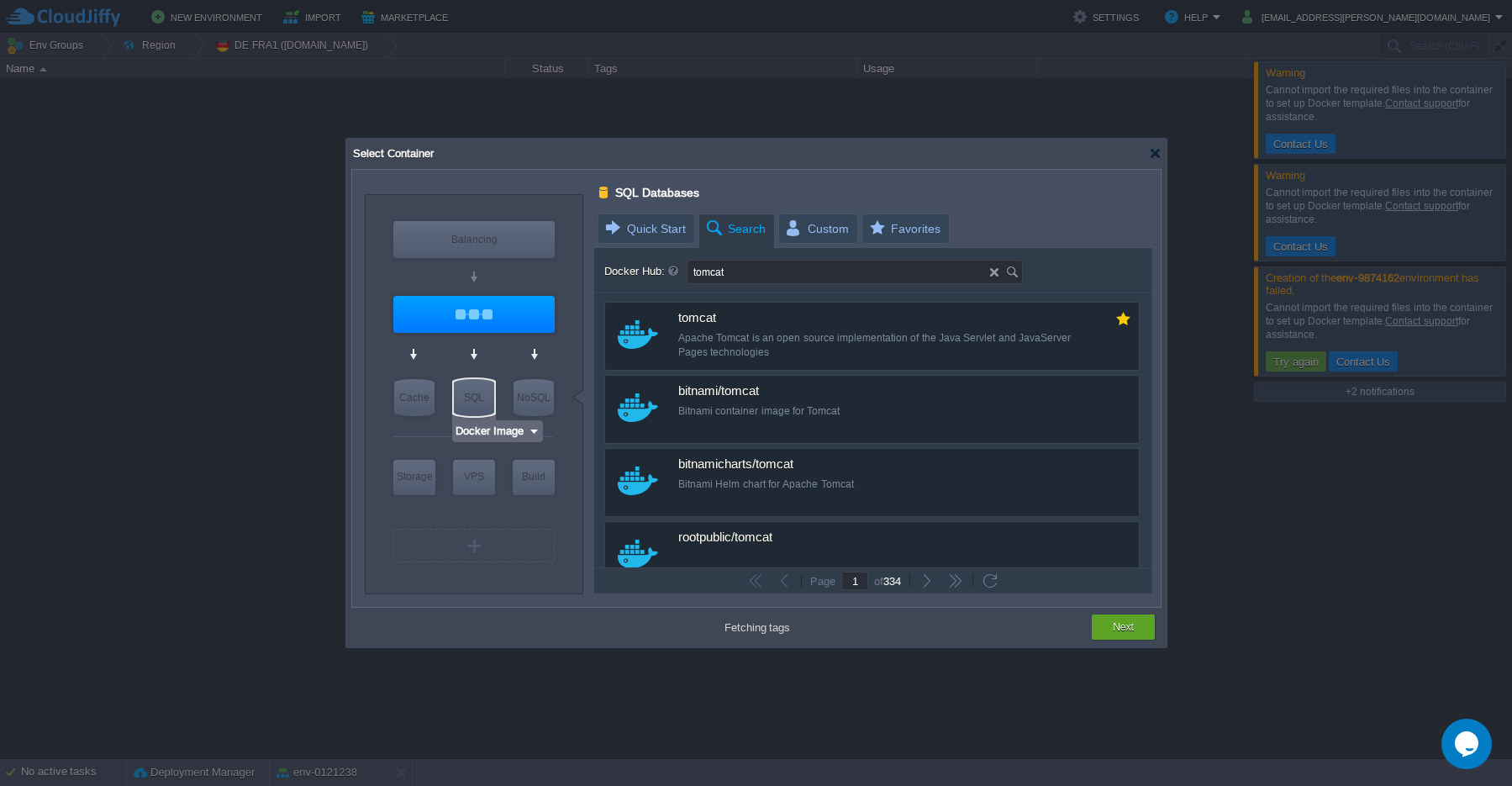
click at [535, 432] on img at bounding box center [534, 431] width 13 height 17
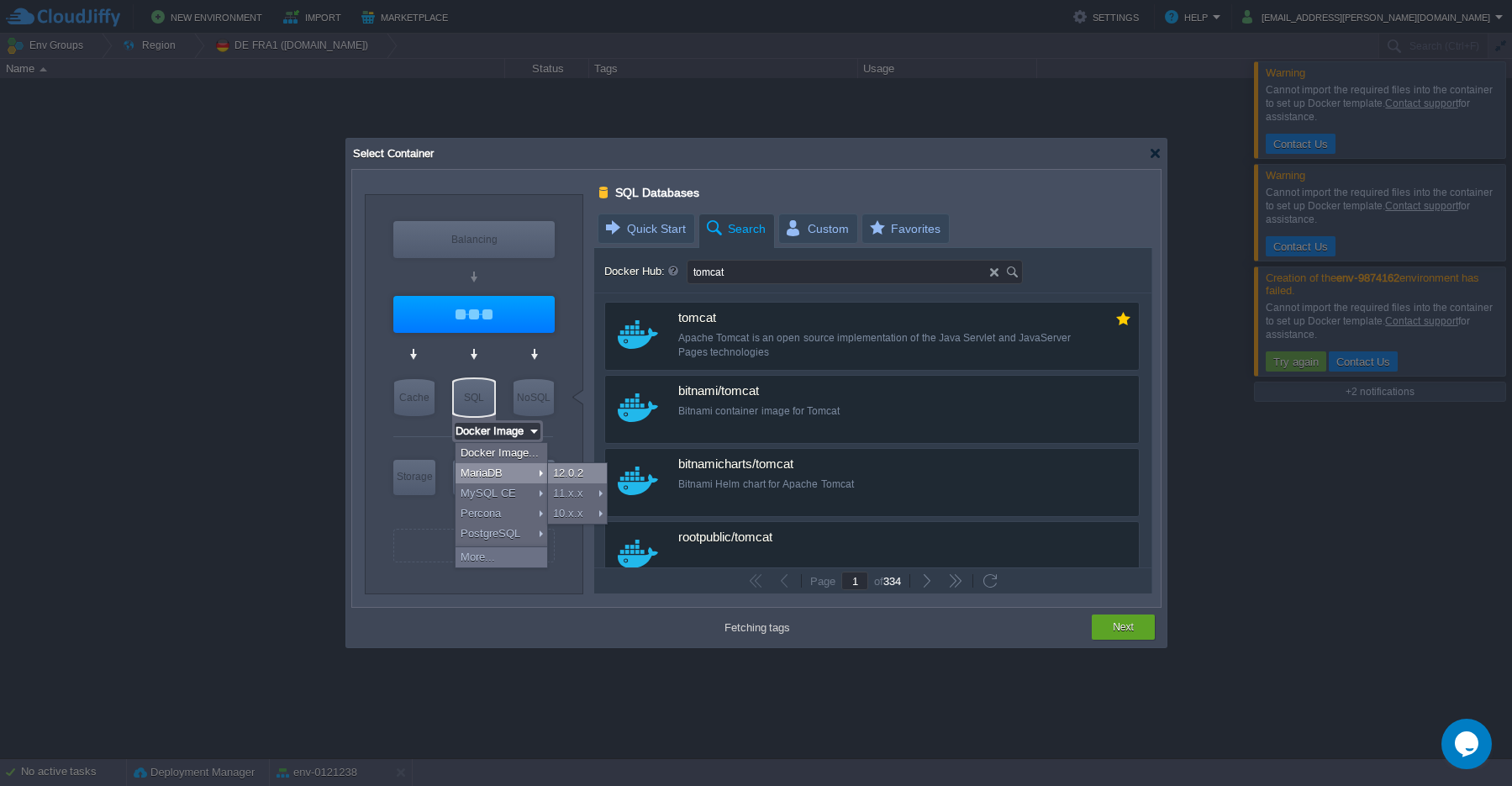
click at [572, 476] on div "12.0.2" at bounding box center [578, 473] width 59 height 20
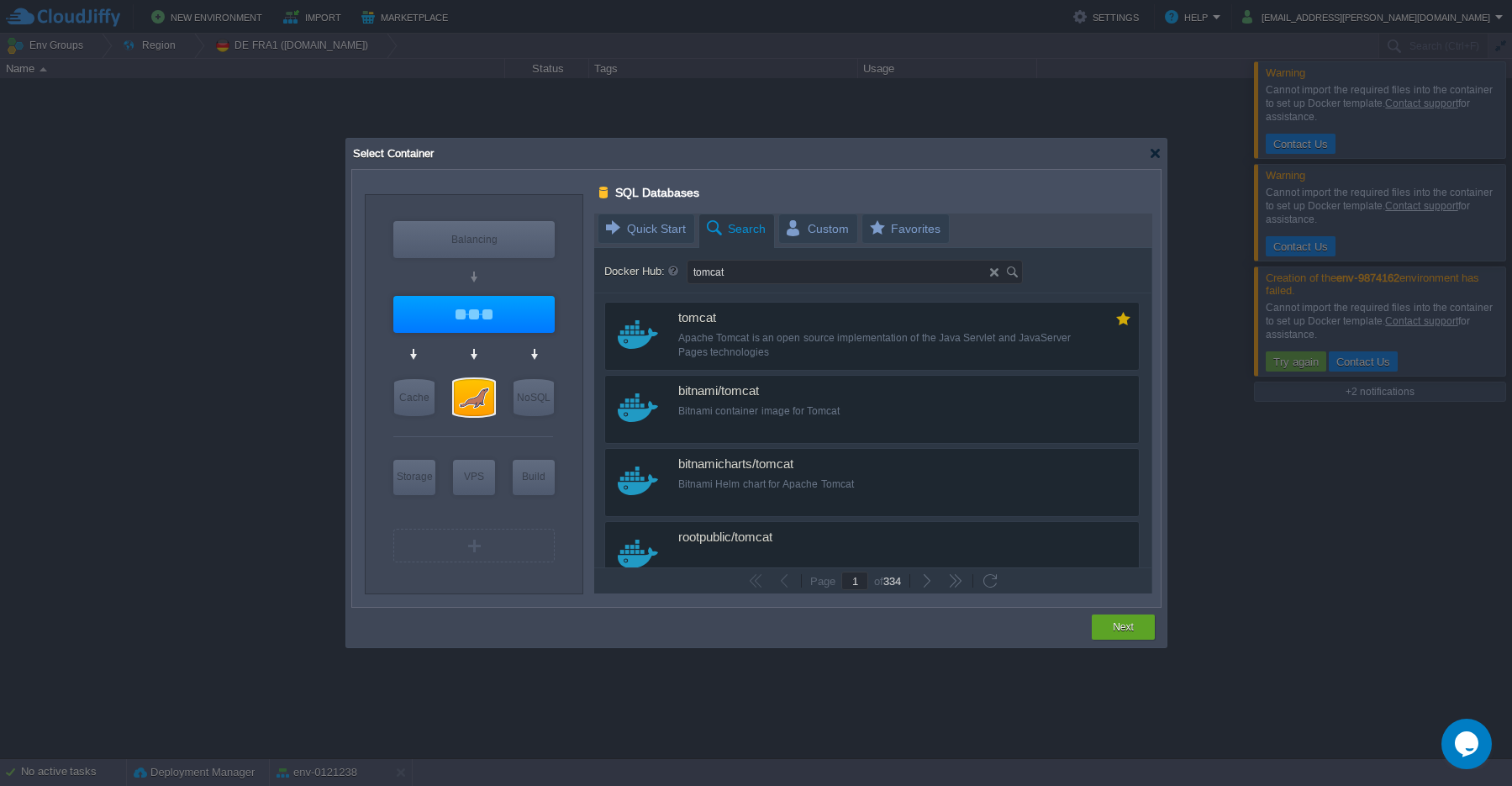
type input "MariaDB 12.0.2"
type input "12.0.2-almalinux-9"
type input "MariaDB 12.0.2"
click at [1124, 631] on button "Next" at bounding box center [1123, 627] width 21 height 17
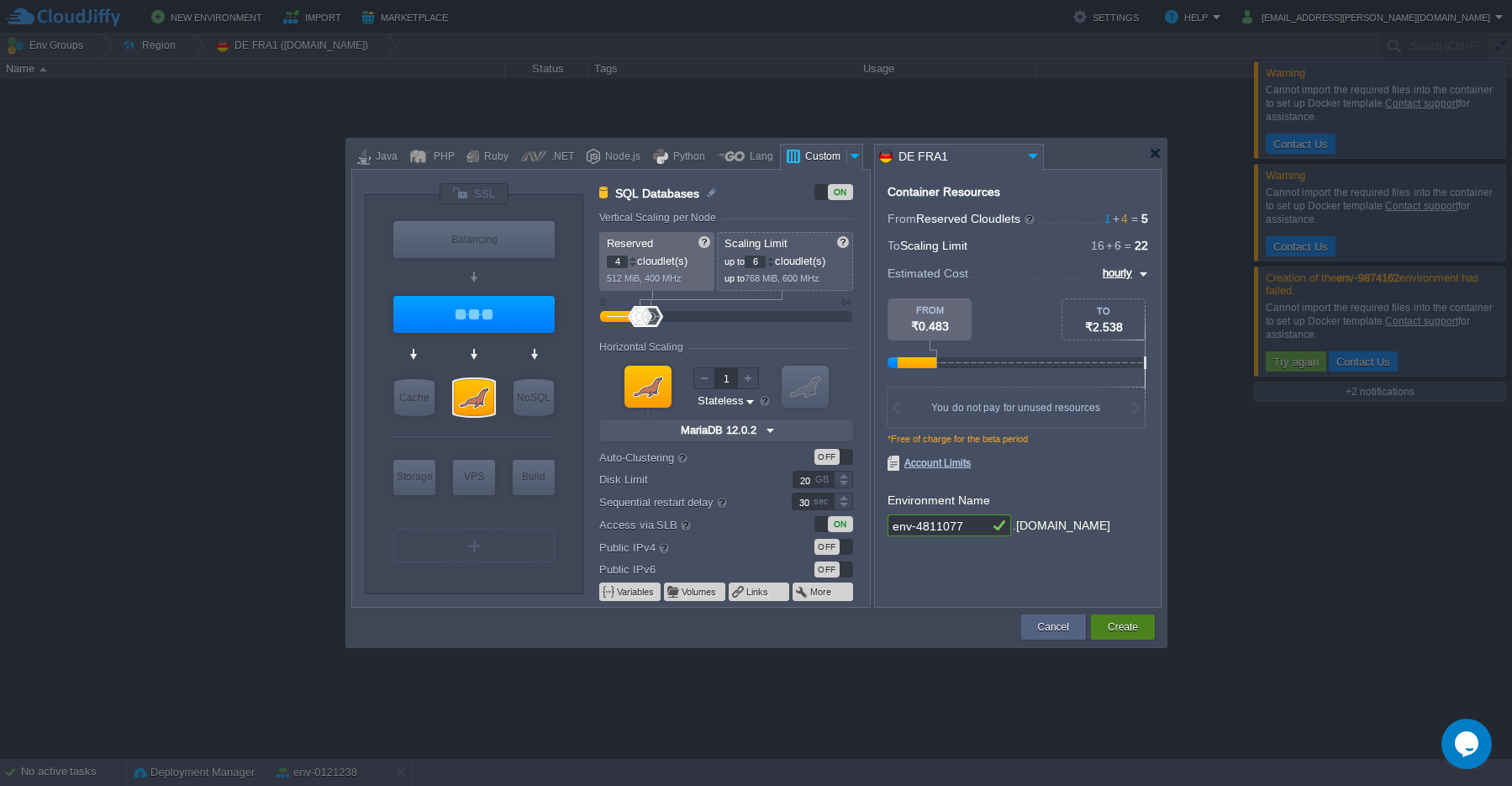
click at [1124, 631] on button "Create" at bounding box center [1123, 627] width 30 height 17
